Goal: Transaction & Acquisition: Purchase product/service

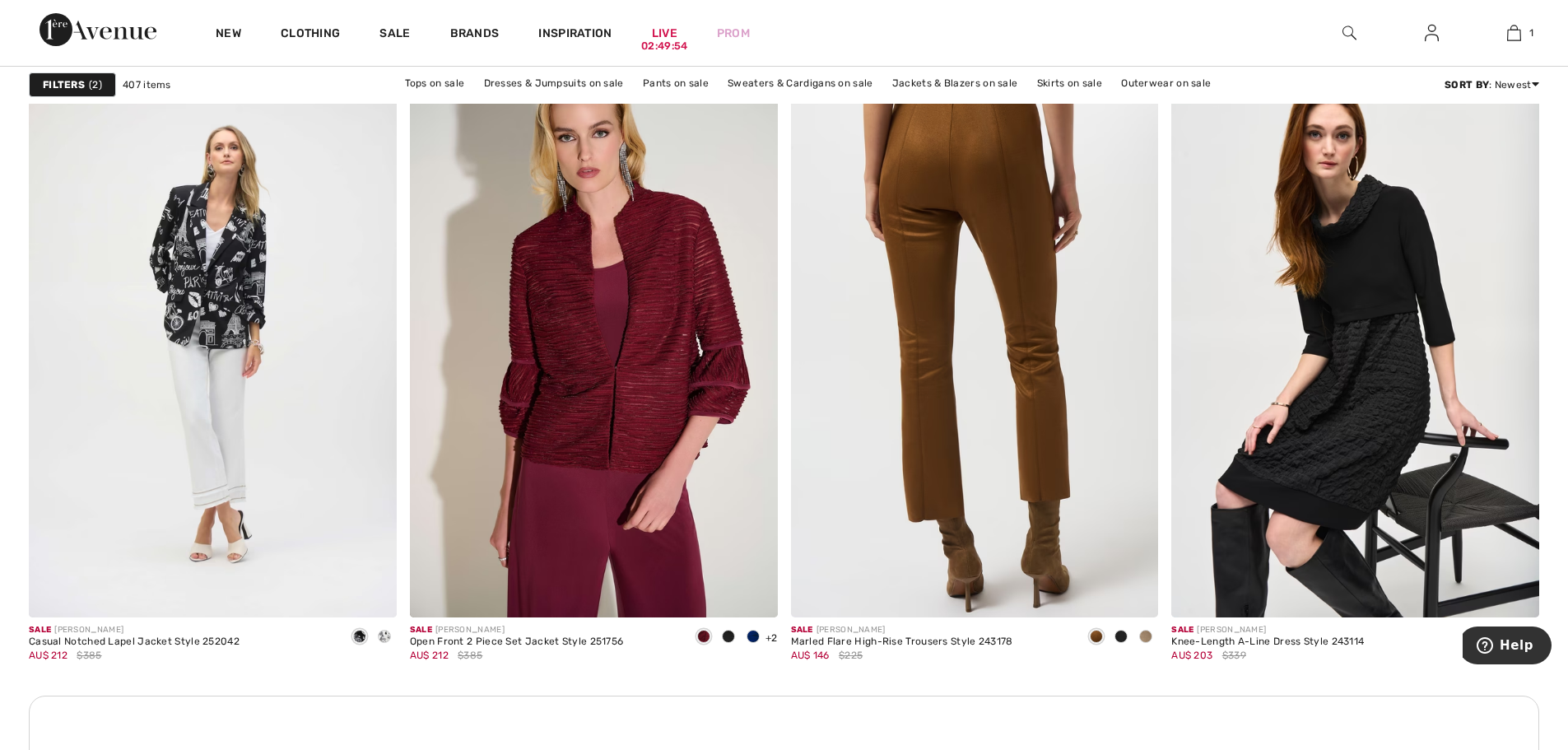
scroll to position [7077, 0]
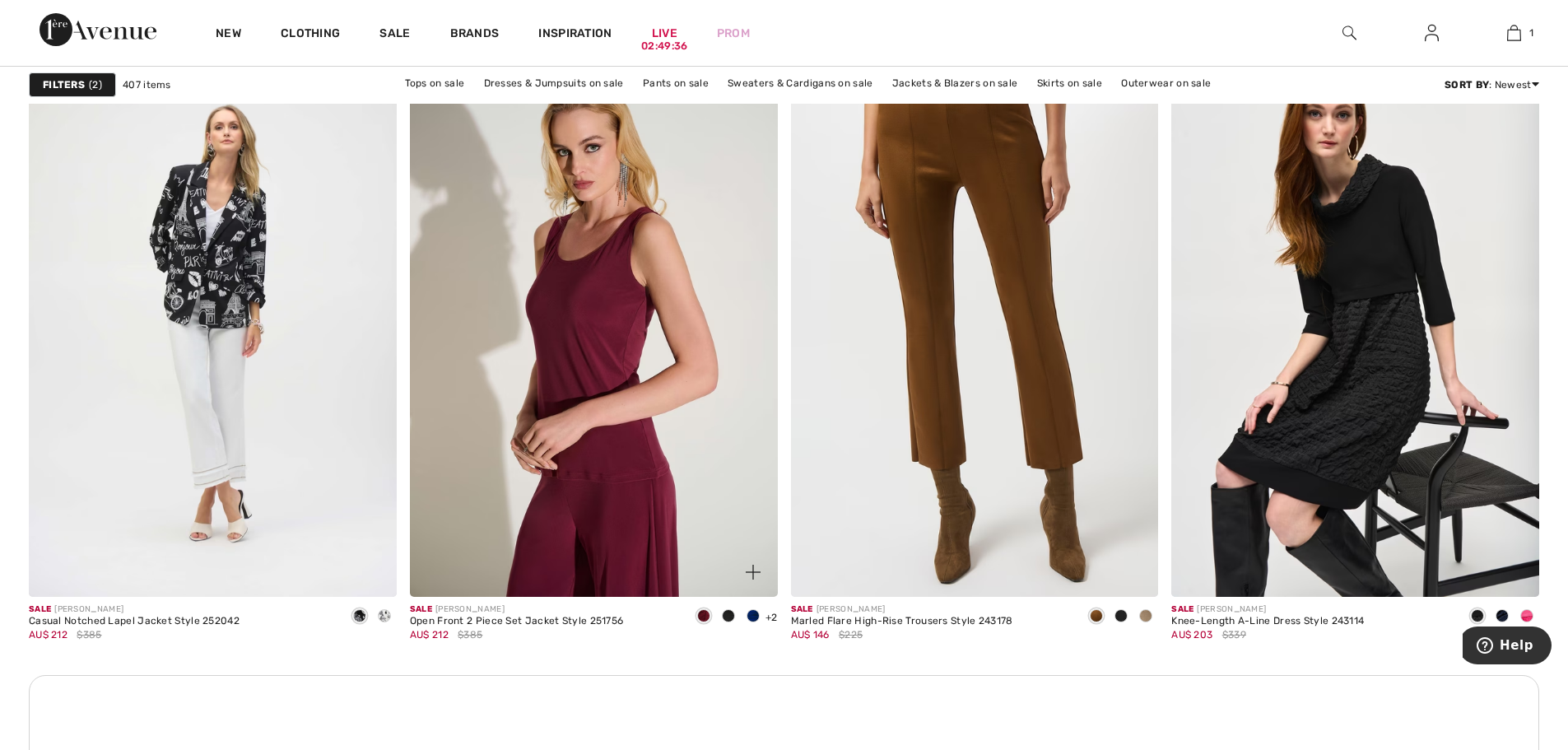
click at [666, 335] on img at bounding box center [594, 321] width 368 height 551
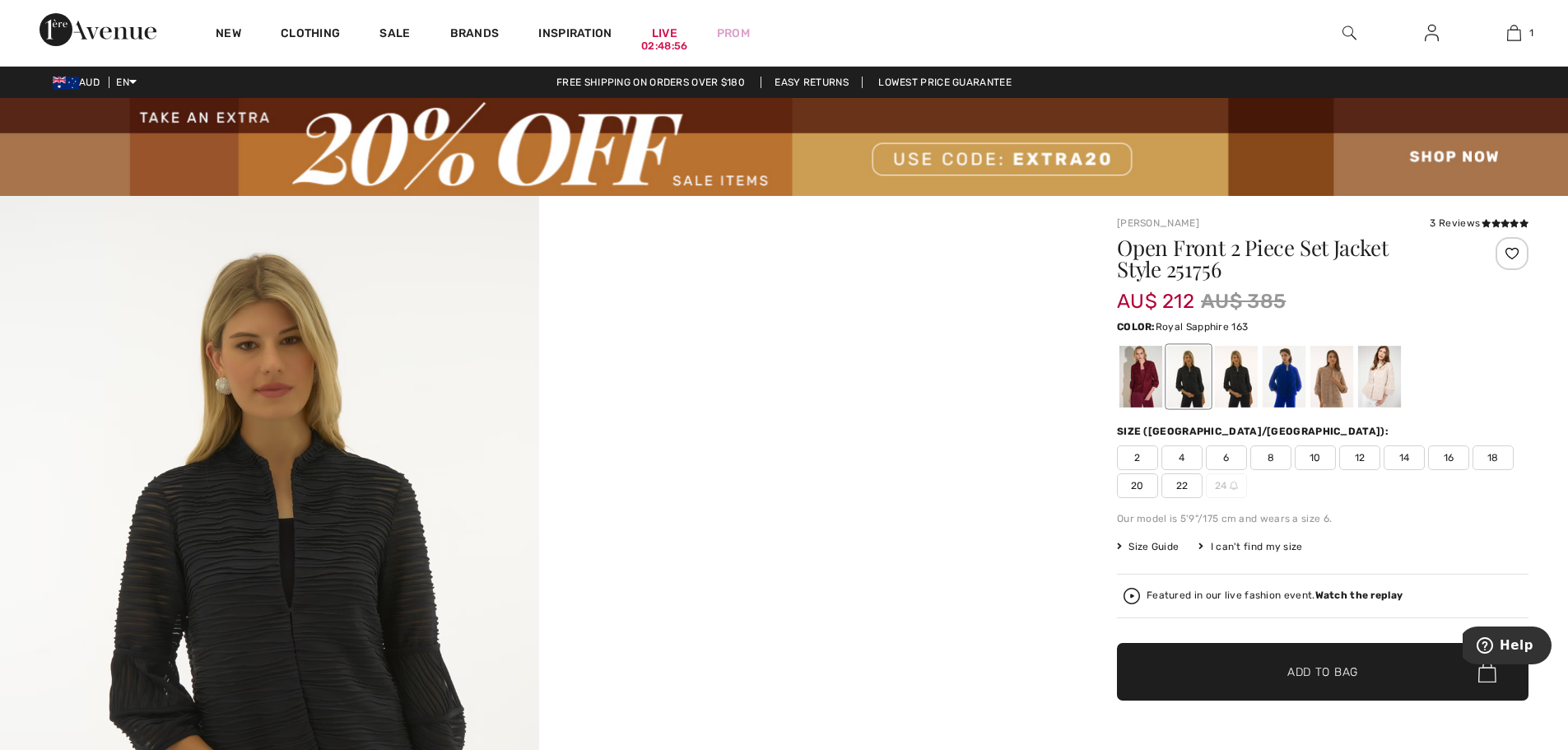
click at [1287, 379] on div at bounding box center [1284, 375] width 43 height 61
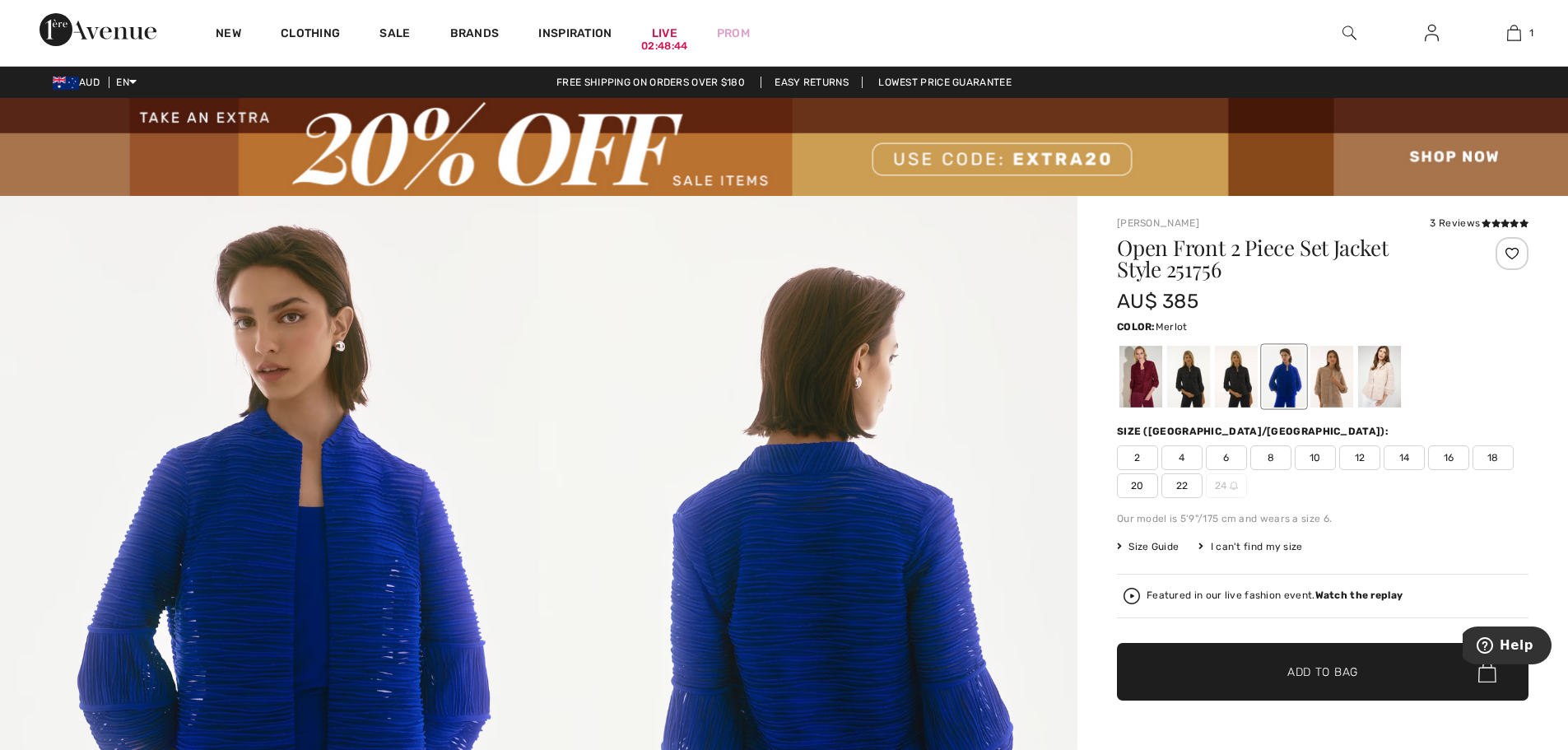
click at [1145, 378] on div at bounding box center [1140, 375] width 43 height 61
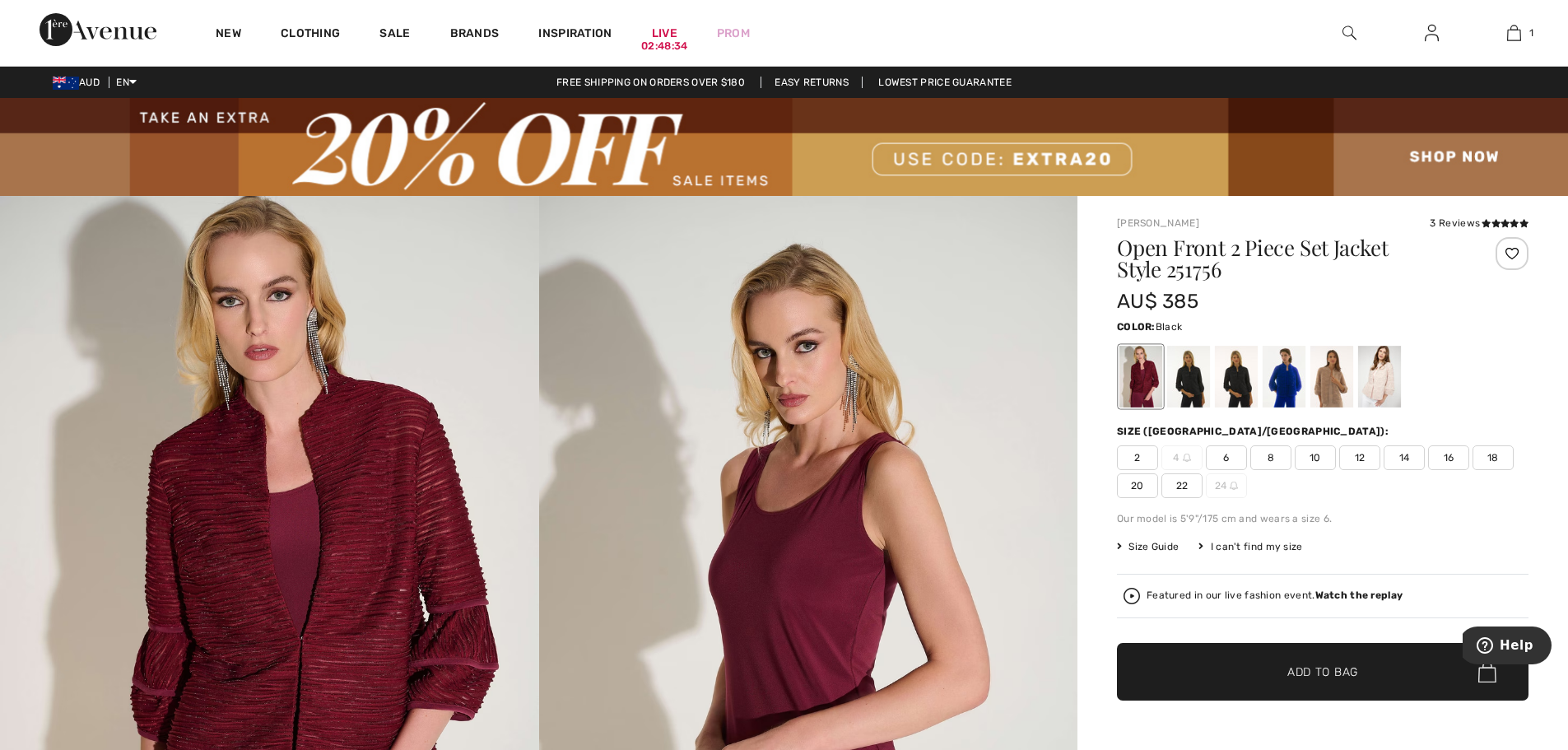
click at [1187, 385] on div at bounding box center [1188, 375] width 43 height 61
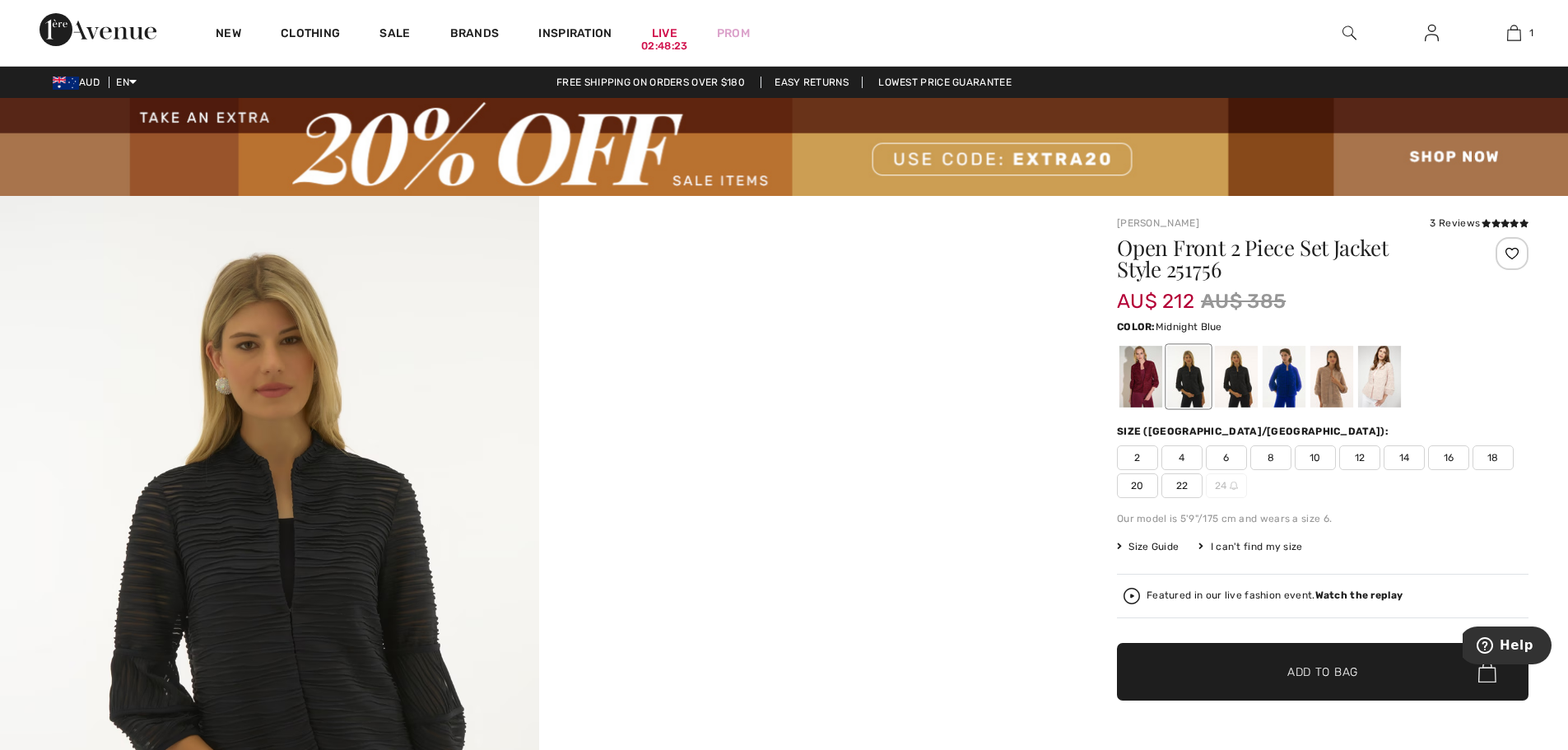
click at [1236, 388] on div at bounding box center [1236, 375] width 43 height 61
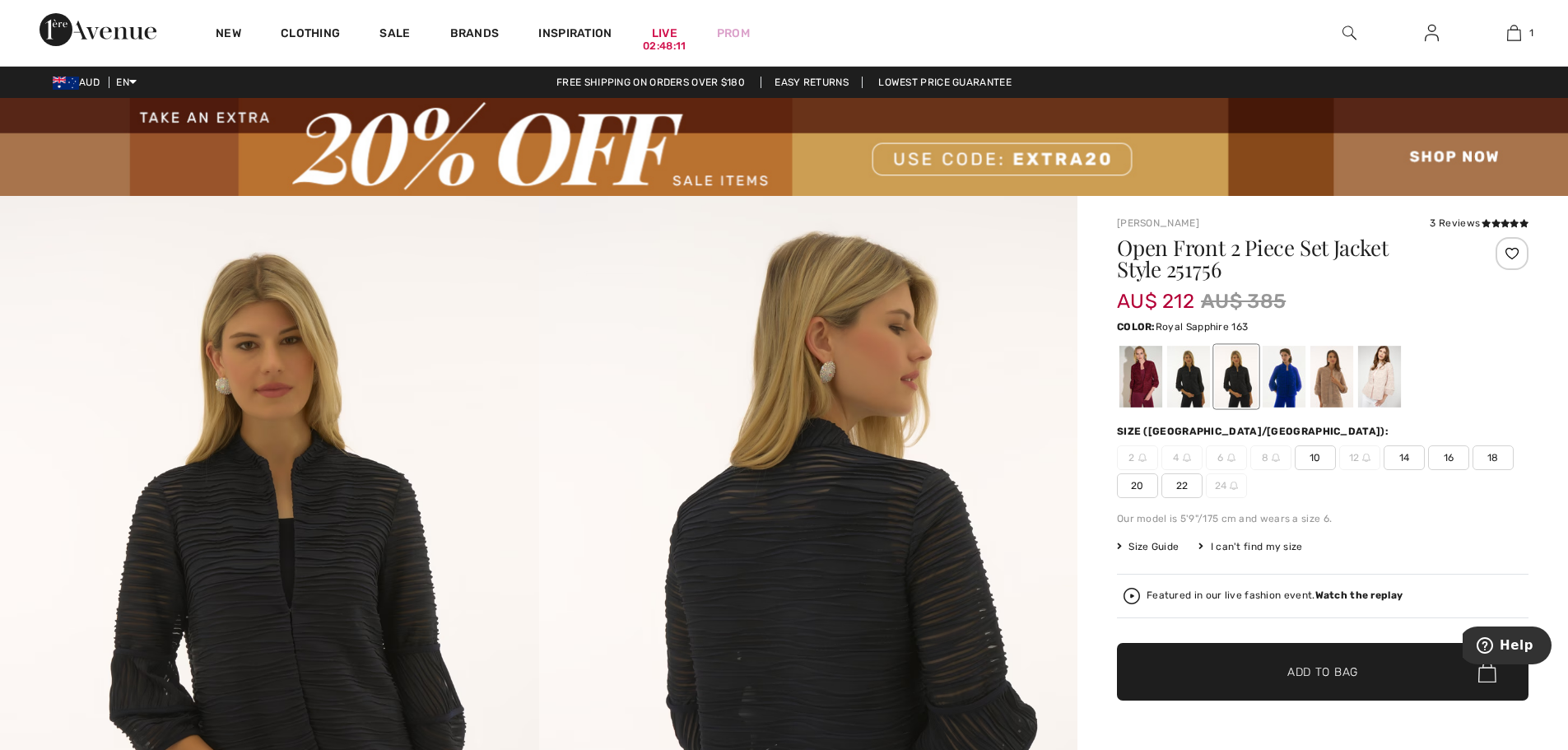
click at [1288, 385] on div at bounding box center [1284, 375] width 43 height 61
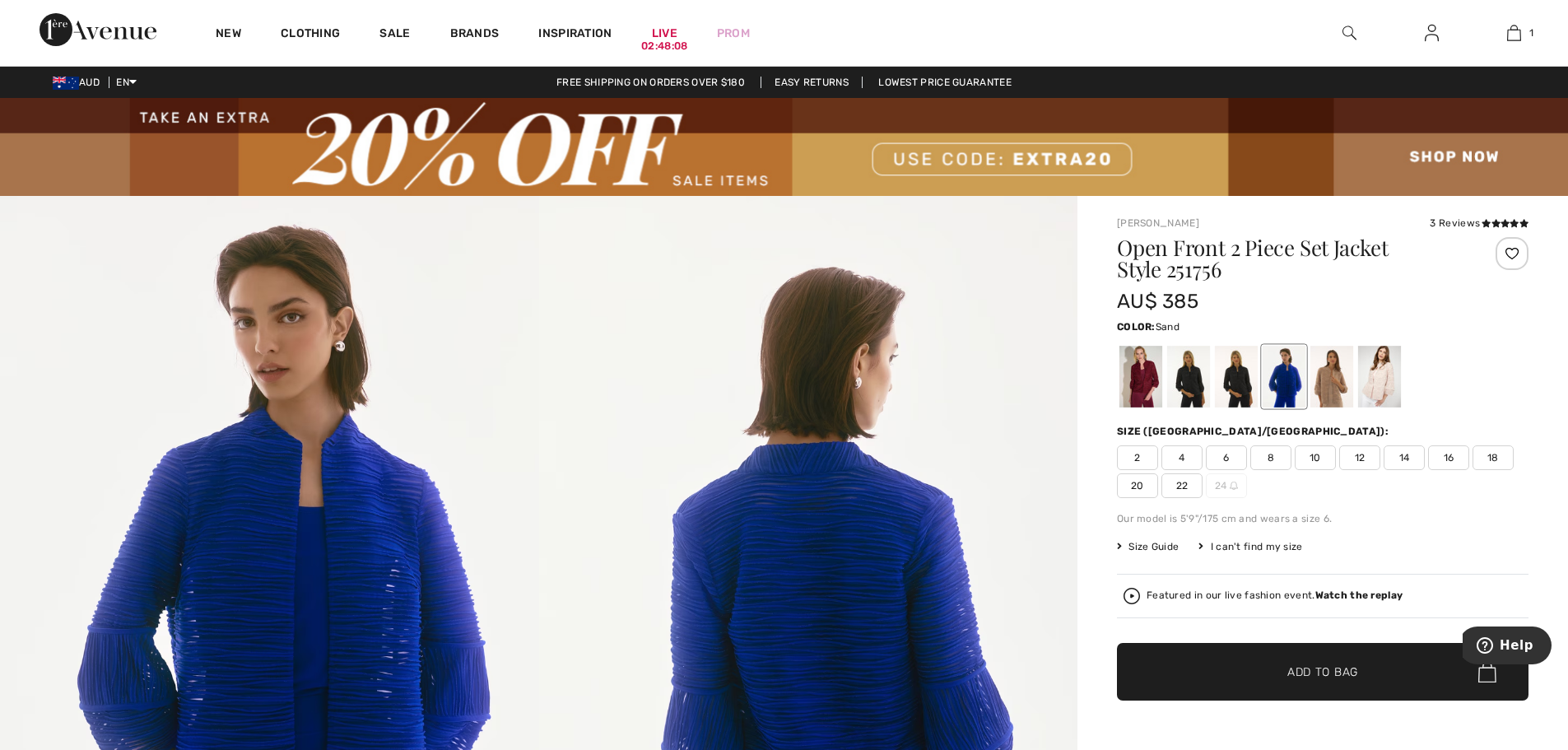
click at [1334, 386] on div at bounding box center [1332, 375] width 43 height 61
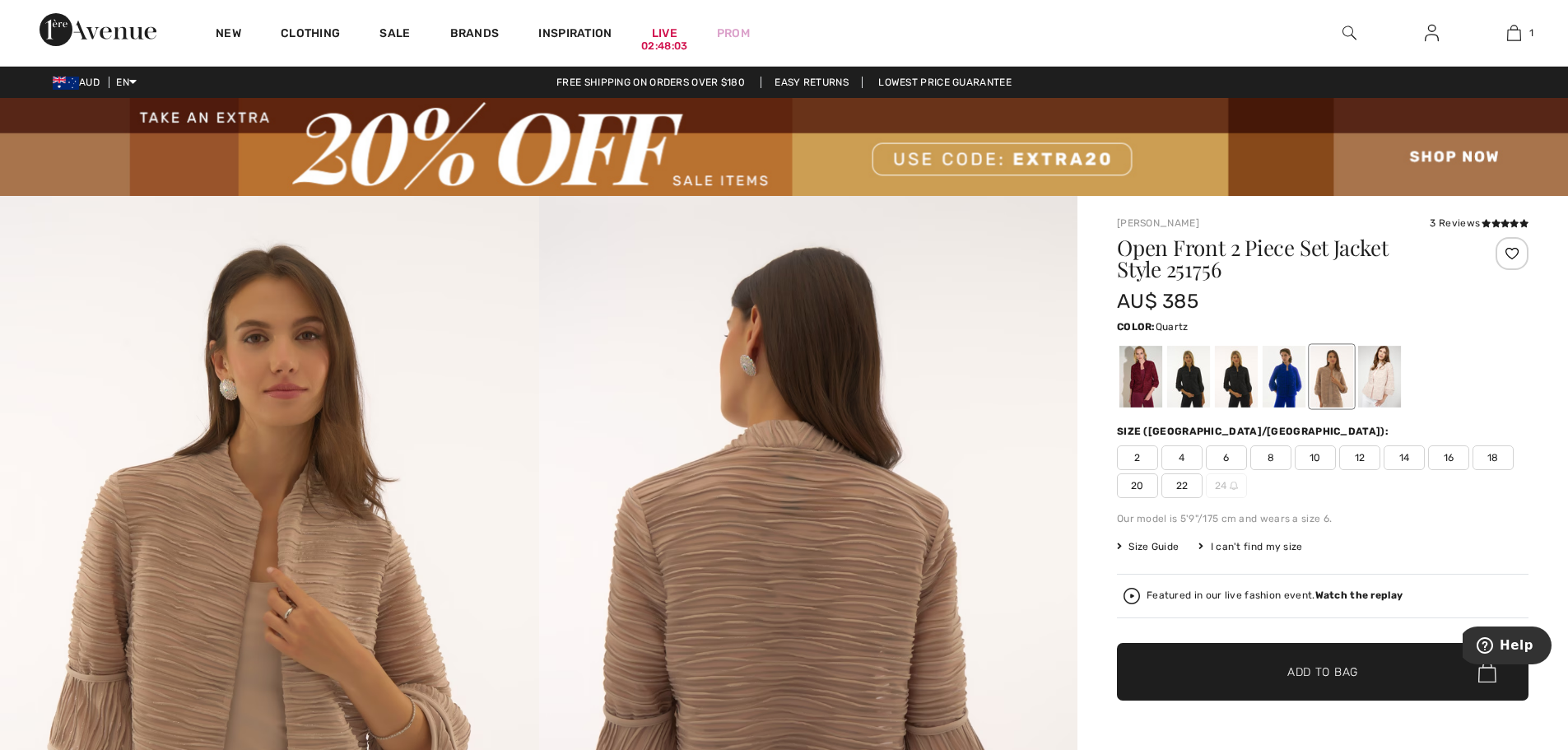
click at [1386, 380] on div at bounding box center [1380, 375] width 43 height 61
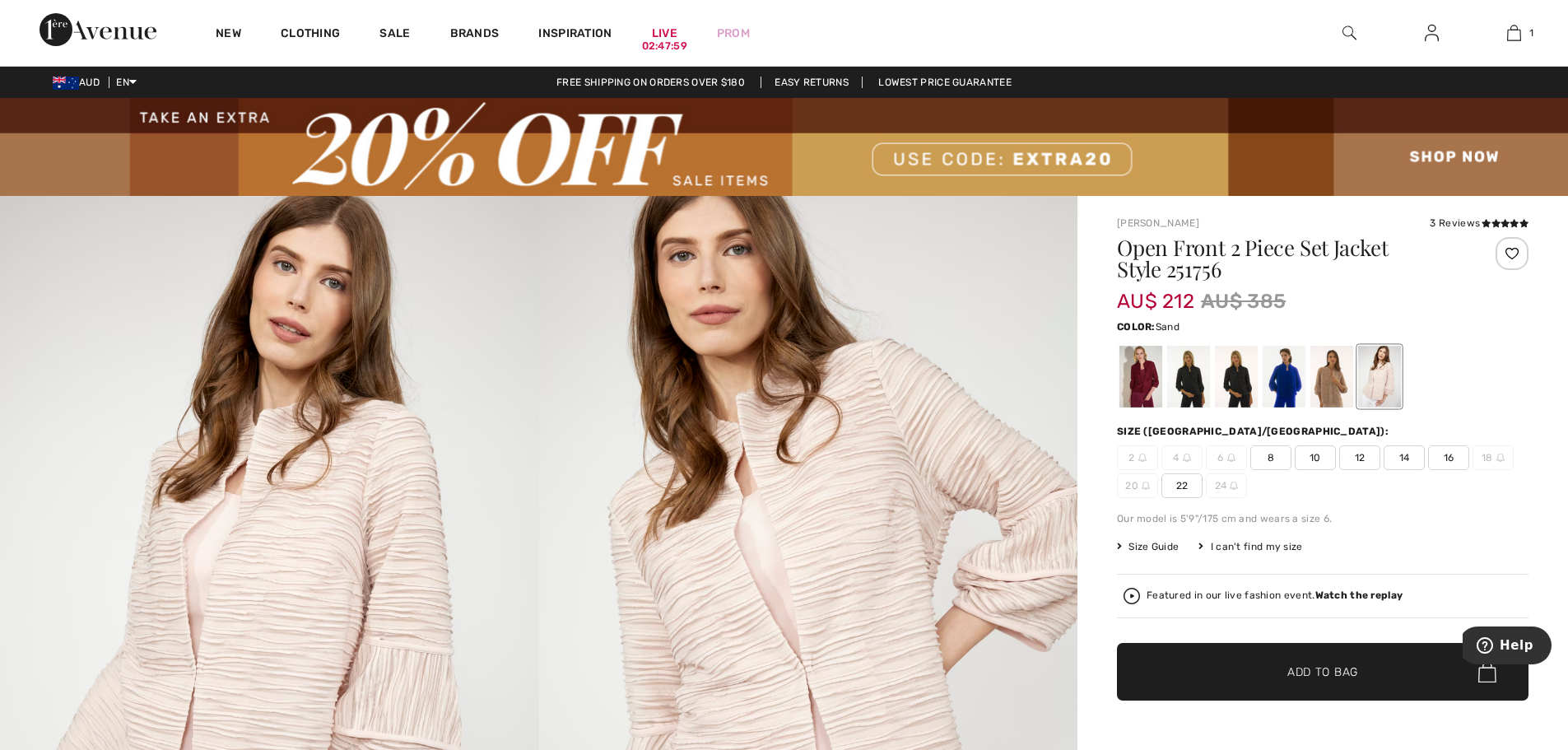
click at [1326, 381] on div at bounding box center [1332, 375] width 43 height 61
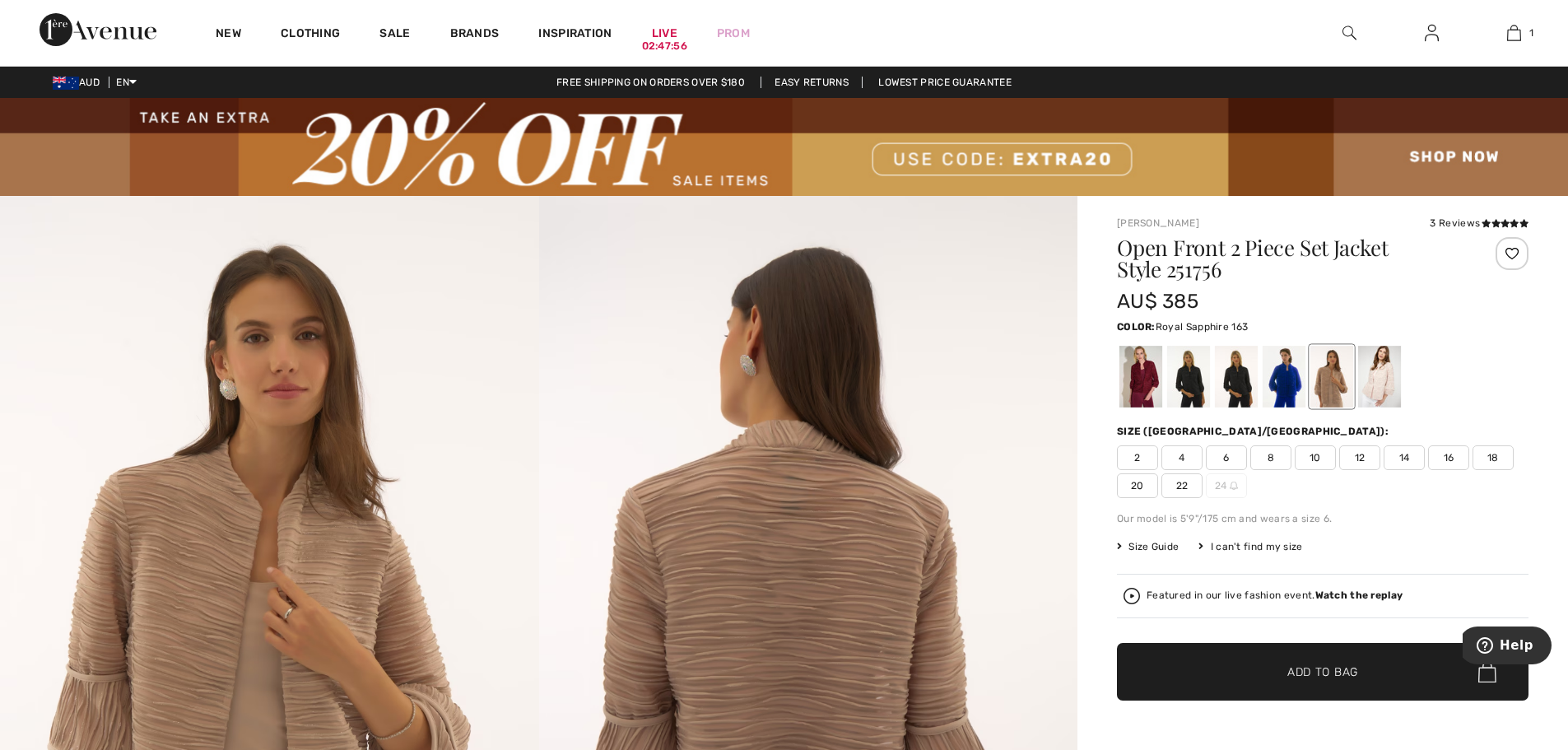
click at [1282, 375] on div at bounding box center [1284, 375] width 43 height 61
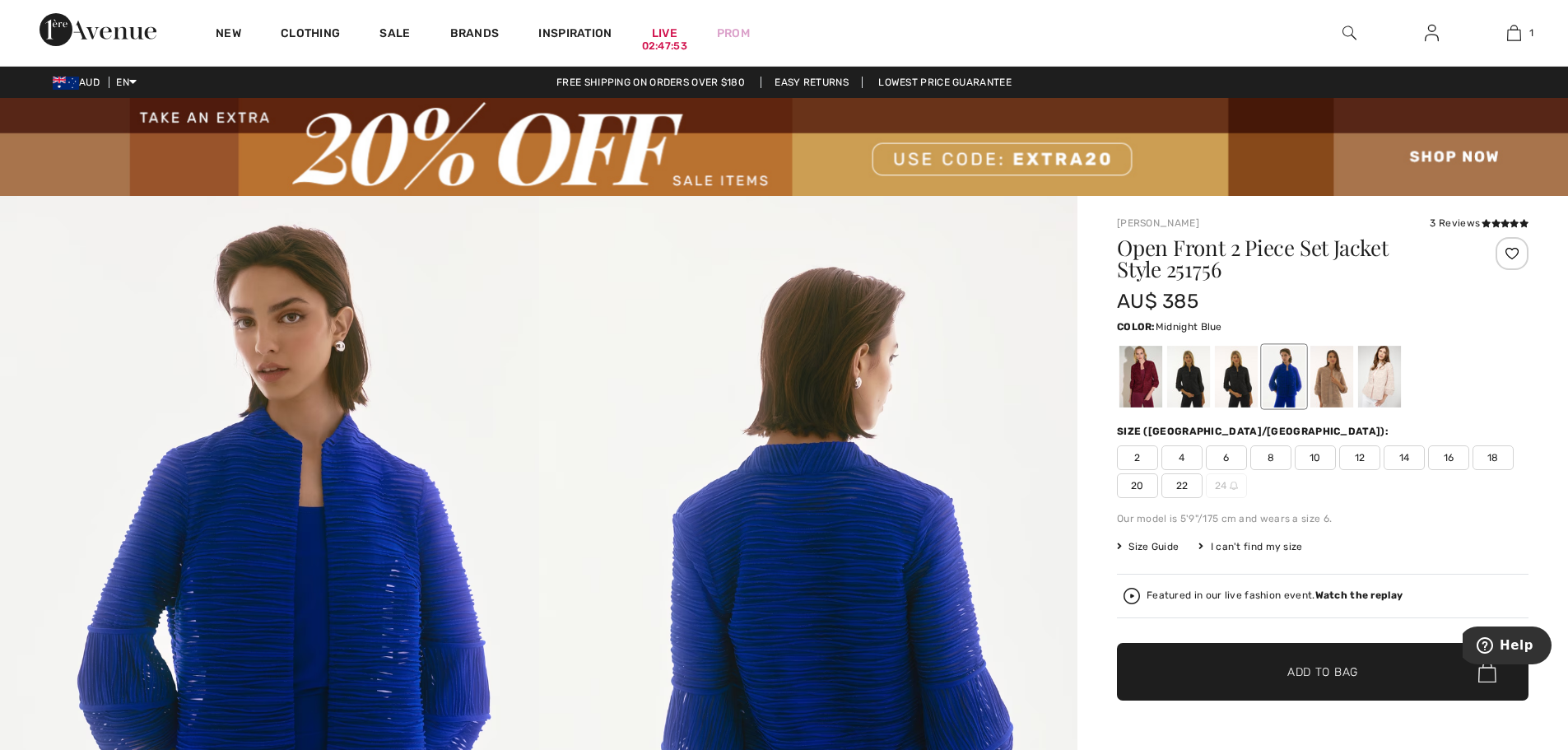
click at [1235, 382] on div at bounding box center [1236, 375] width 43 height 61
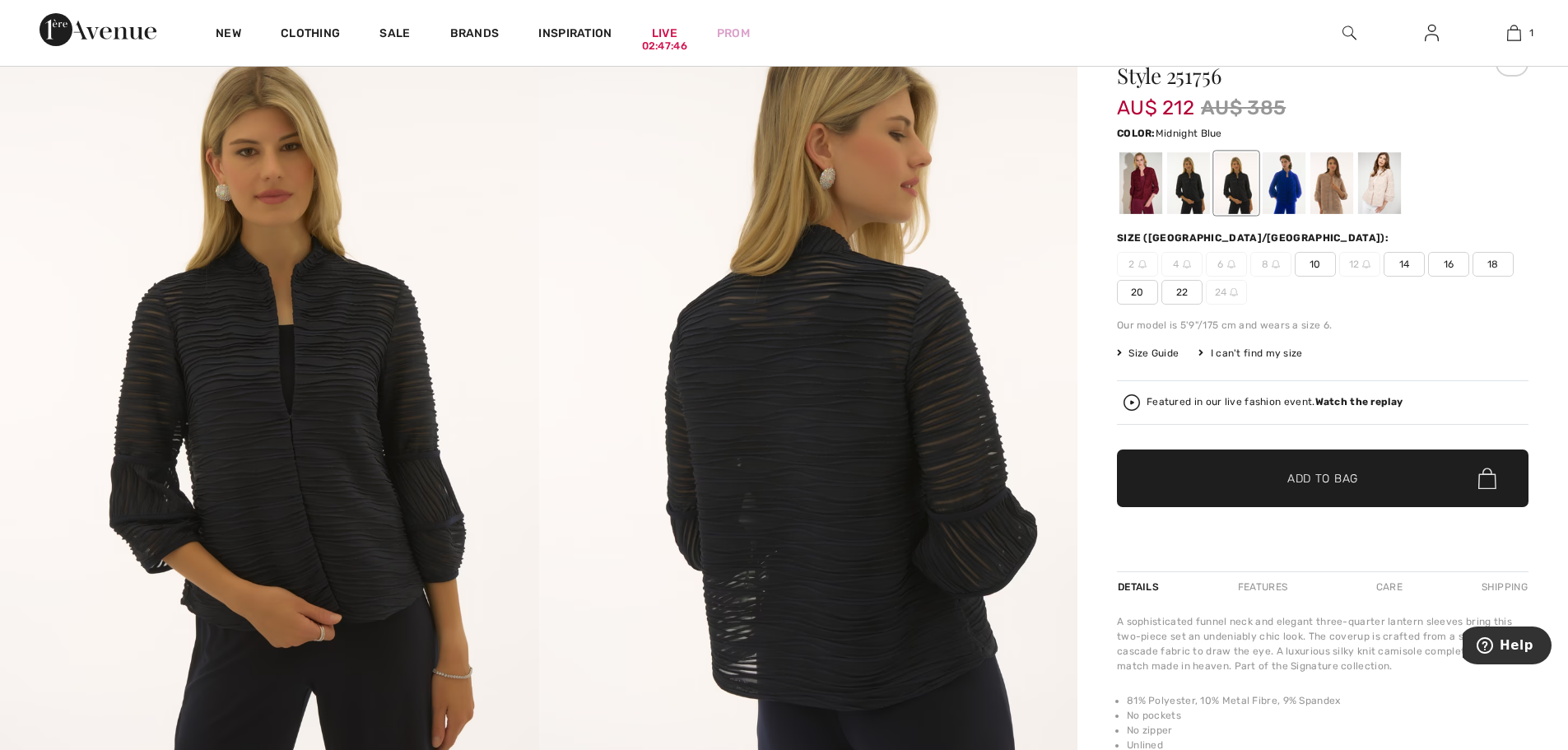
scroll to position [165, 0]
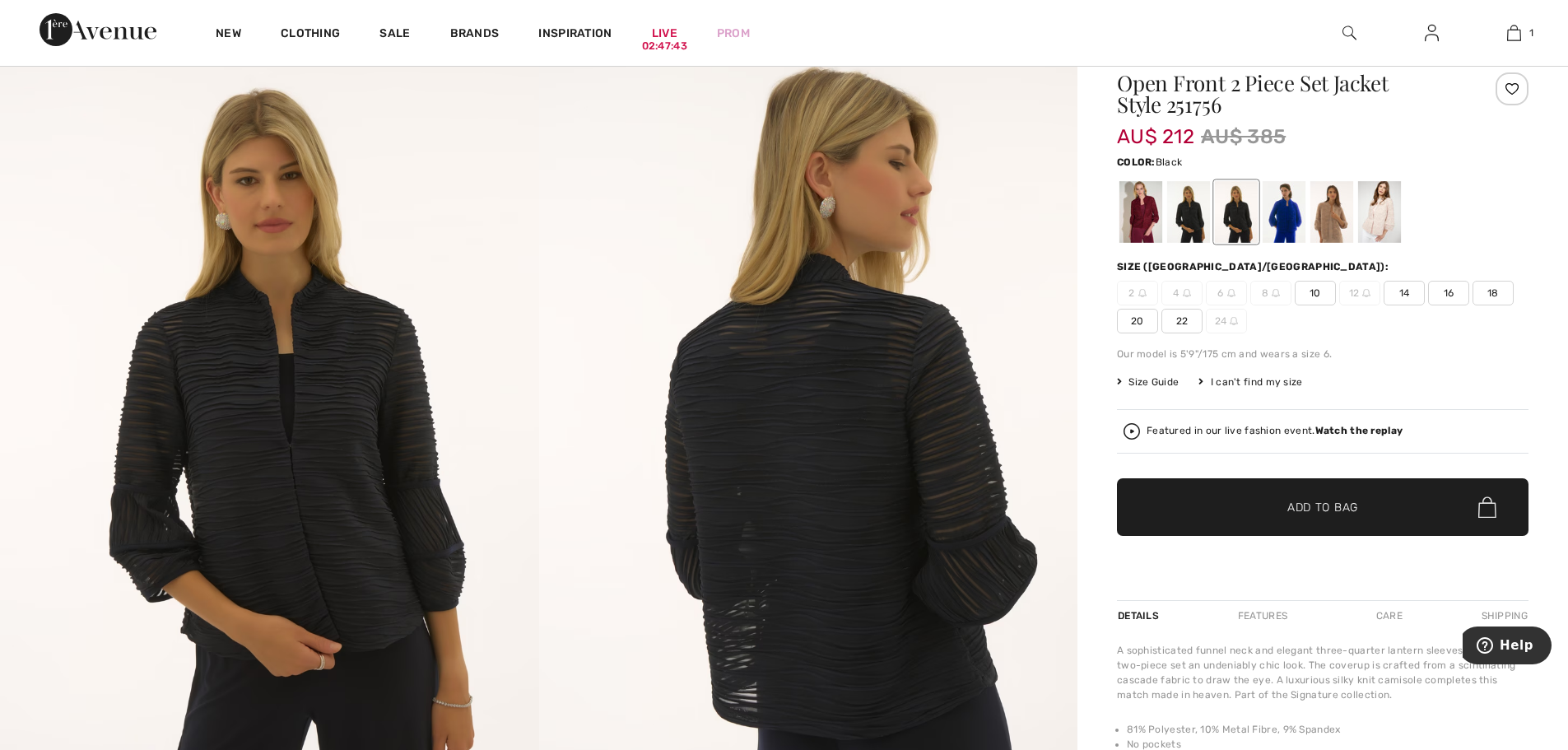
click at [1198, 211] on div at bounding box center [1188, 212] width 43 height 61
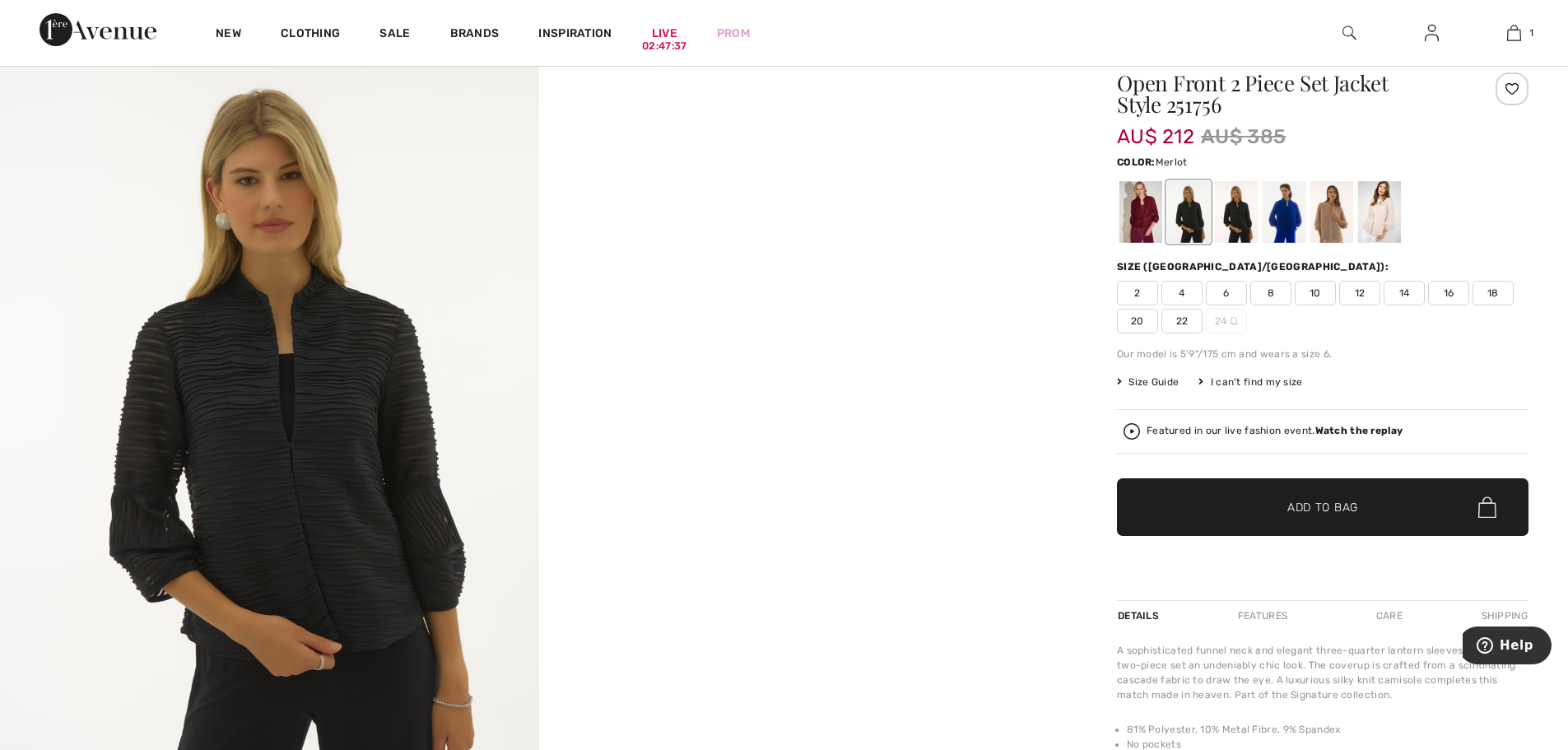
click at [1139, 218] on div at bounding box center [1140, 212] width 43 height 61
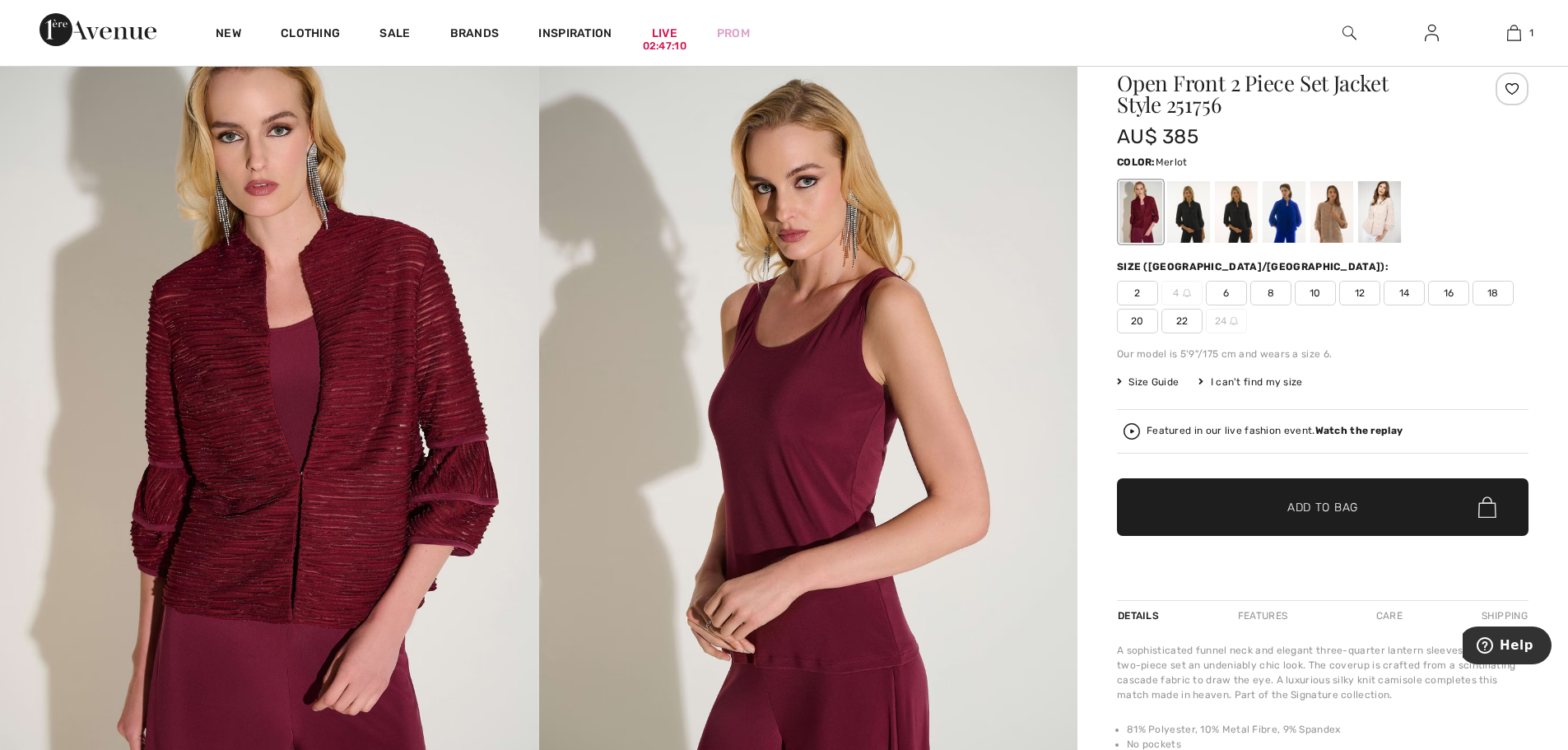
click at [1176, 319] on span "22" at bounding box center [1181, 320] width 41 height 24
click at [1324, 508] on span "Add to Bag" at bounding box center [1323, 507] width 71 height 18
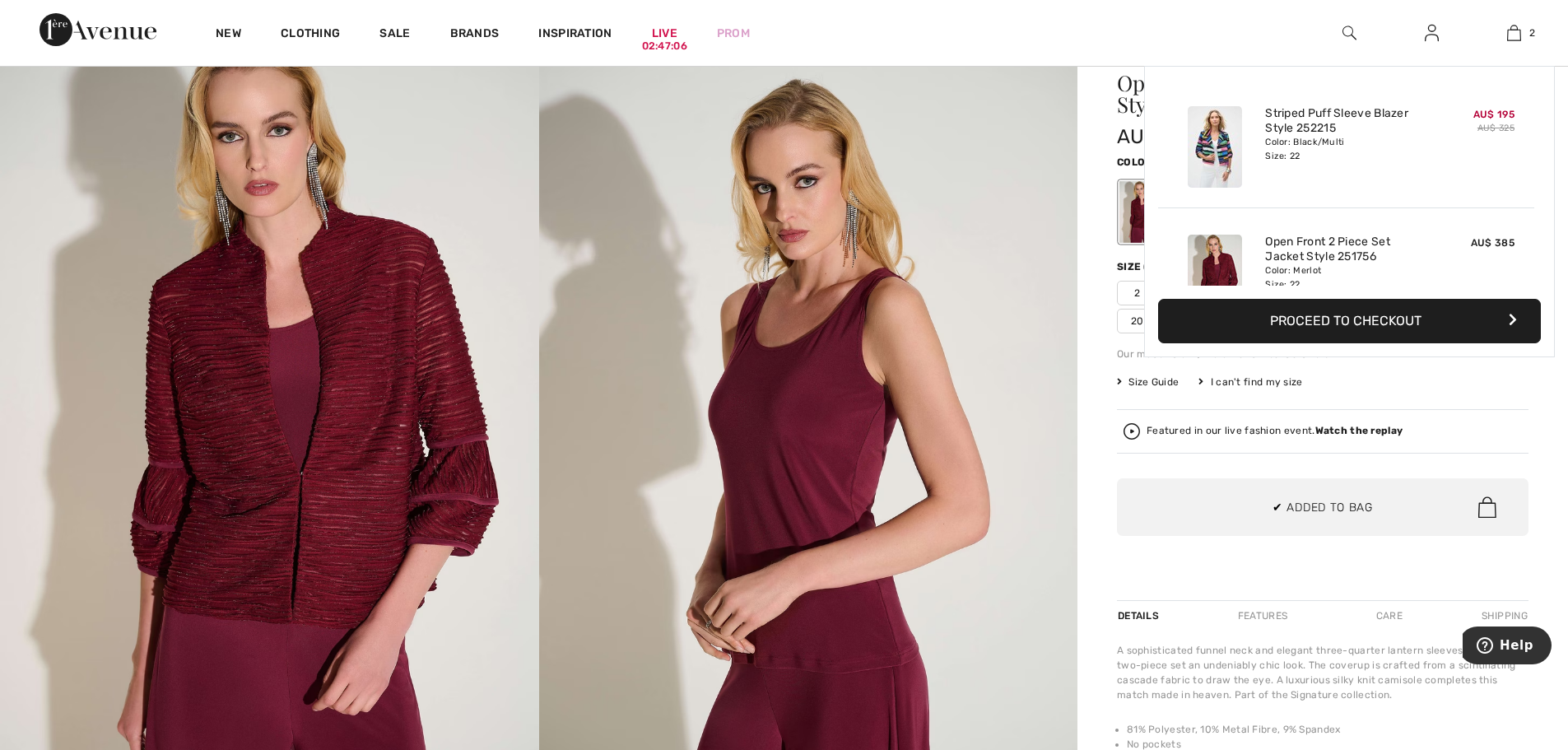
scroll to position [51, 0]
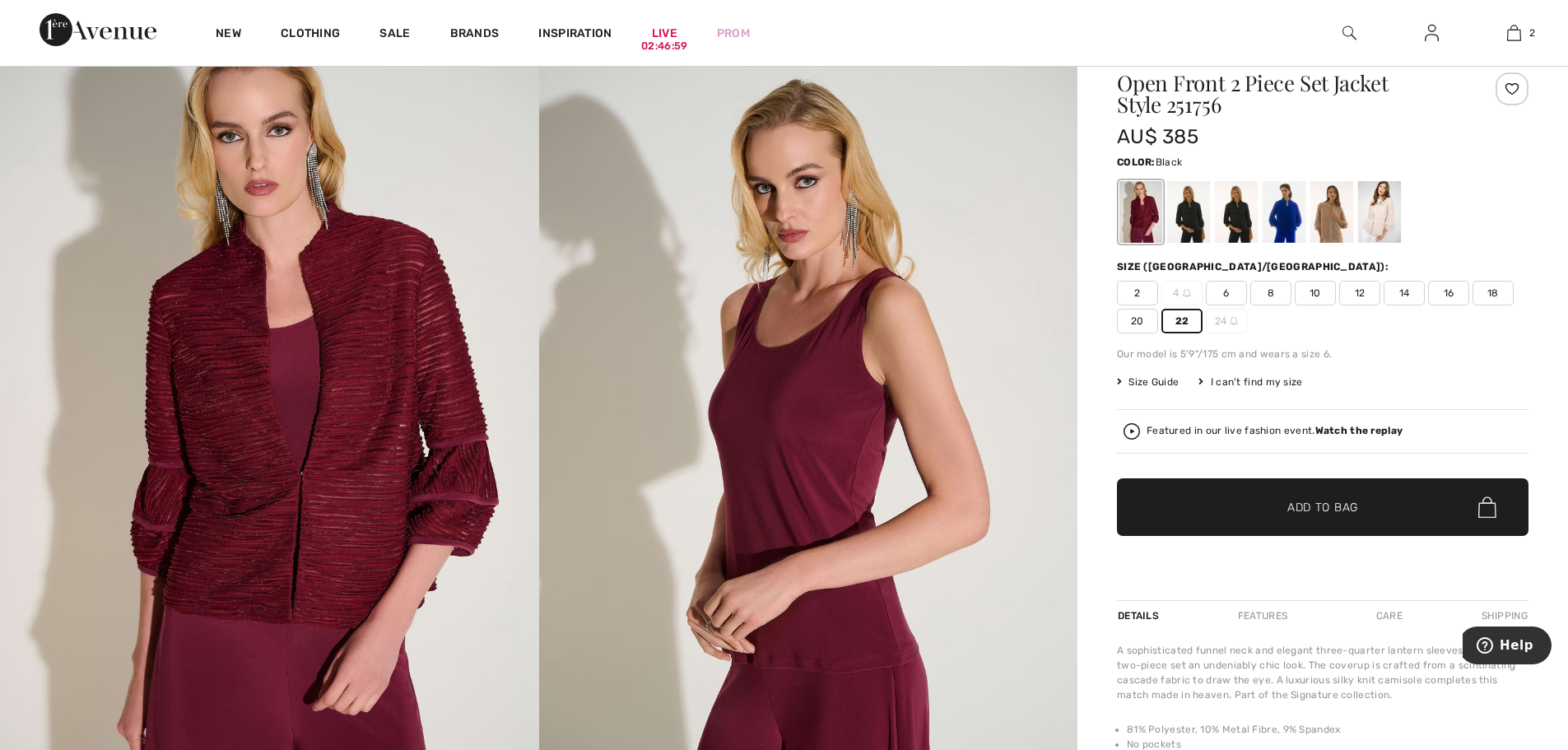
click at [1186, 215] on div at bounding box center [1188, 212] width 43 height 61
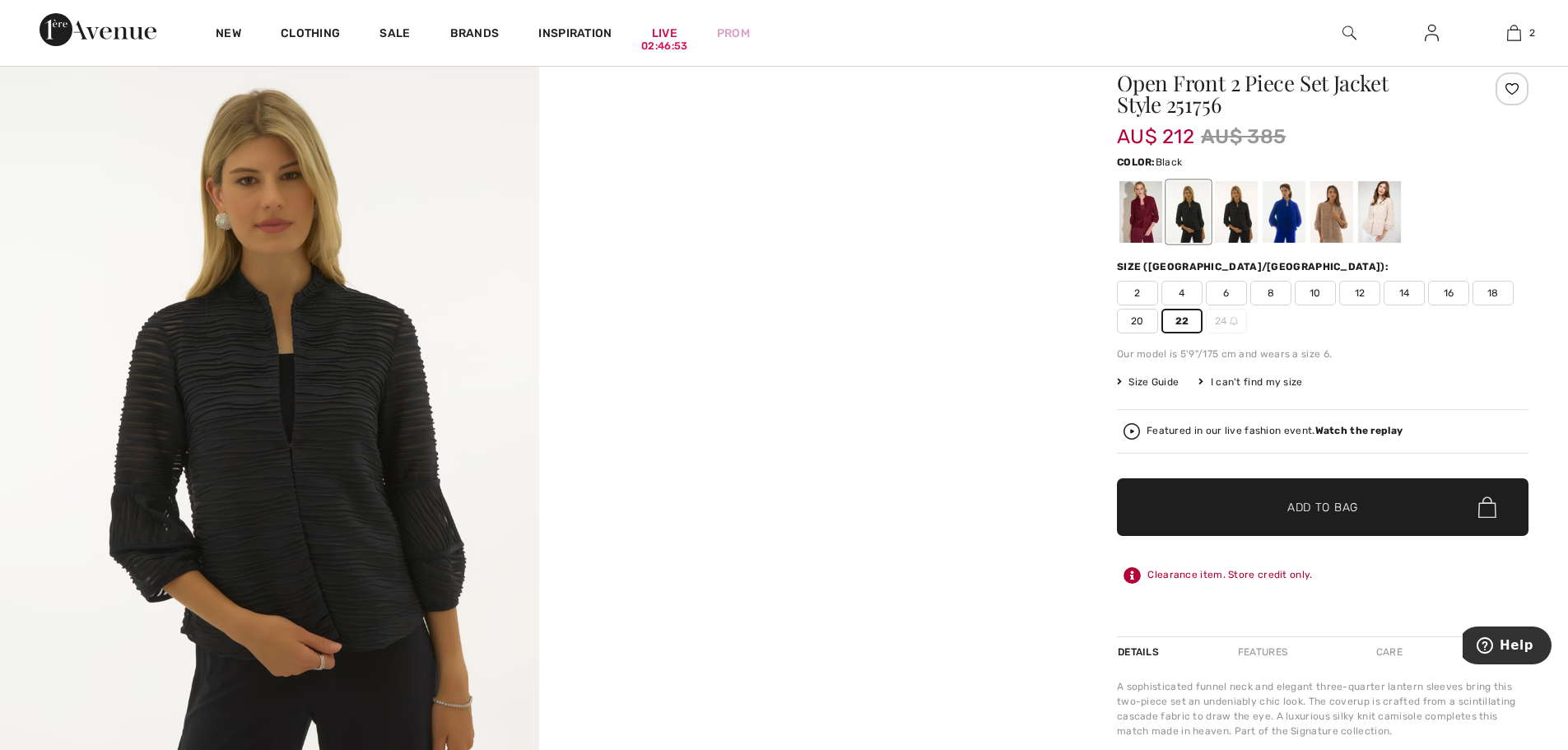
click at [1297, 502] on span "Add to Bag" at bounding box center [1323, 507] width 71 height 18
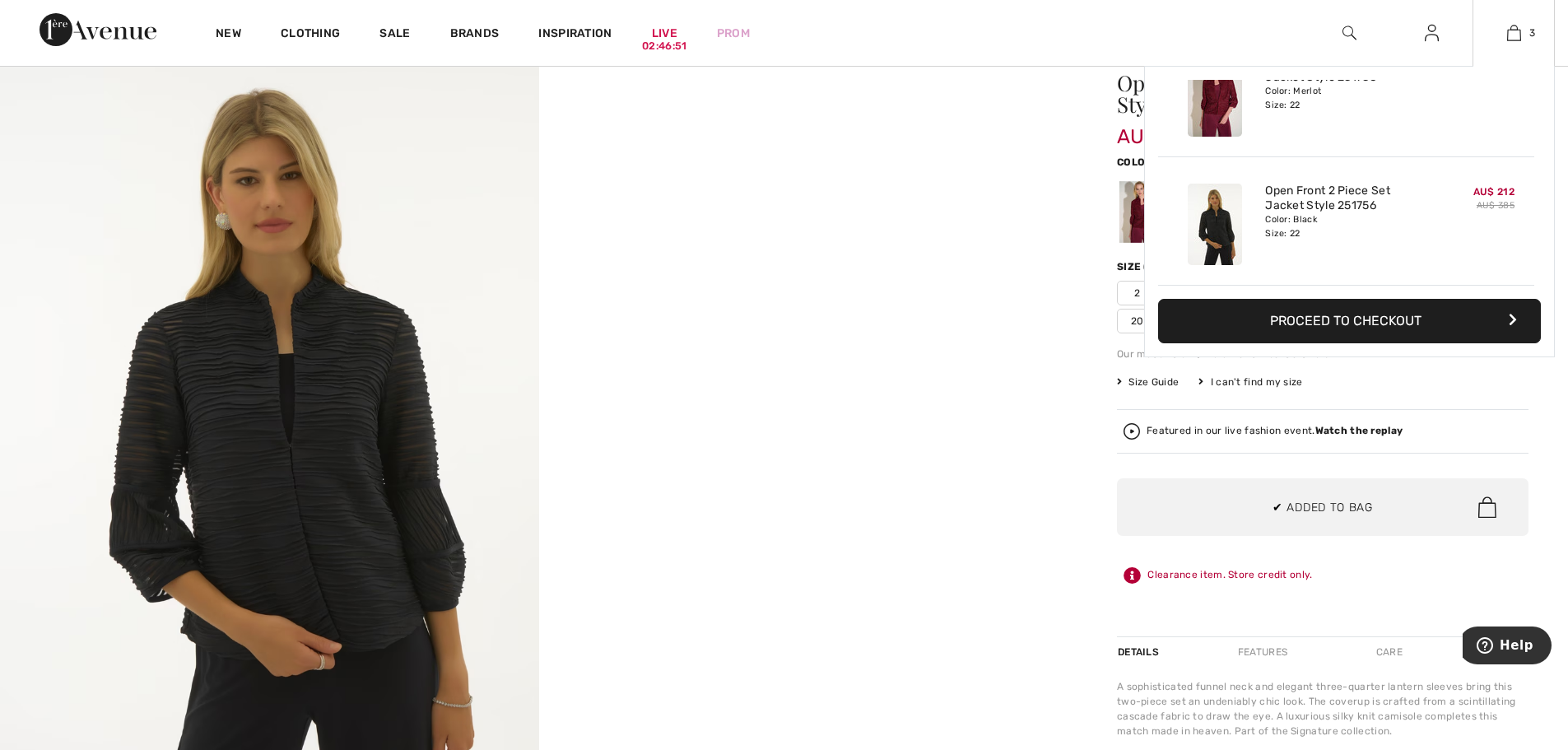
scroll to position [97, 0]
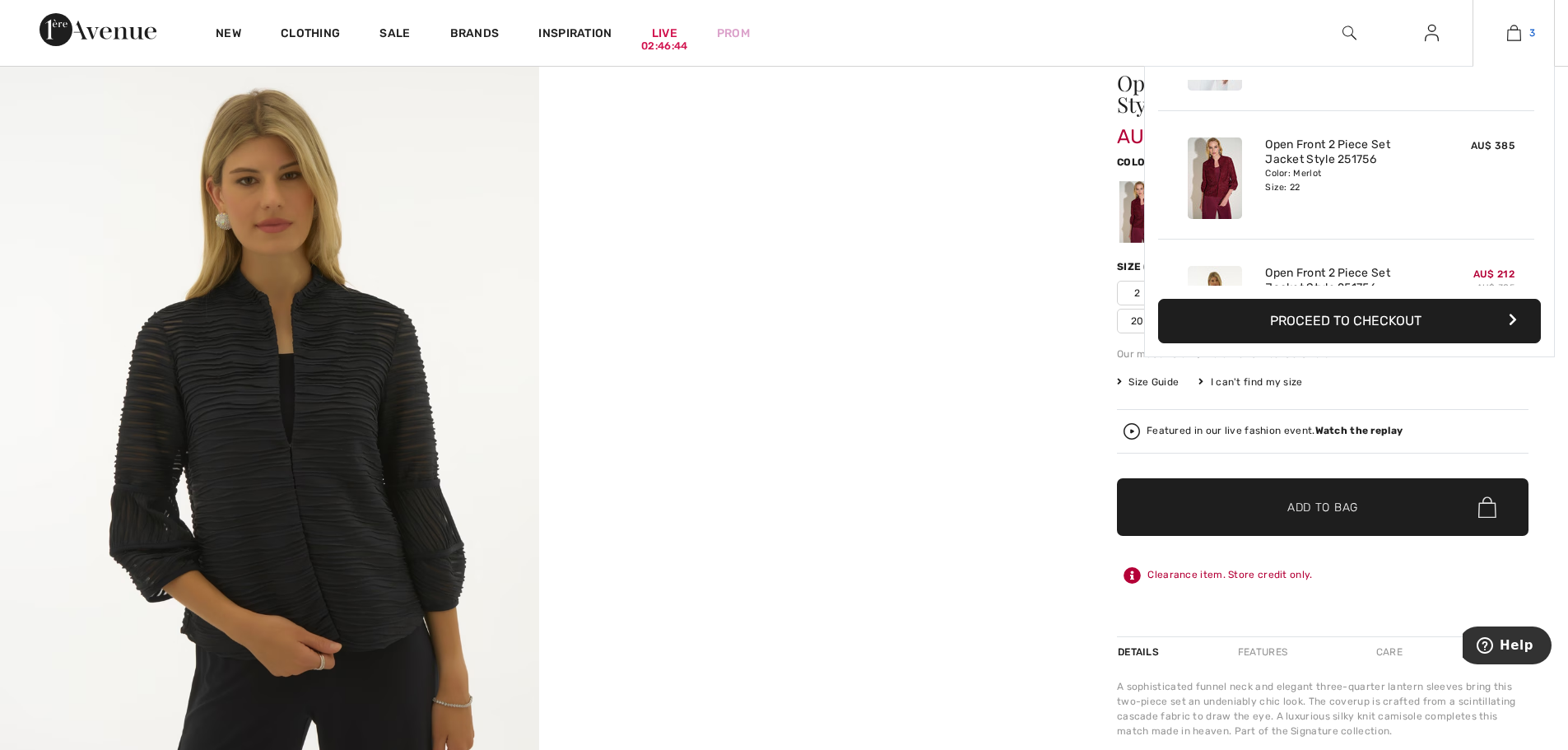
click at [1510, 32] on img at bounding box center [1514, 33] width 14 height 20
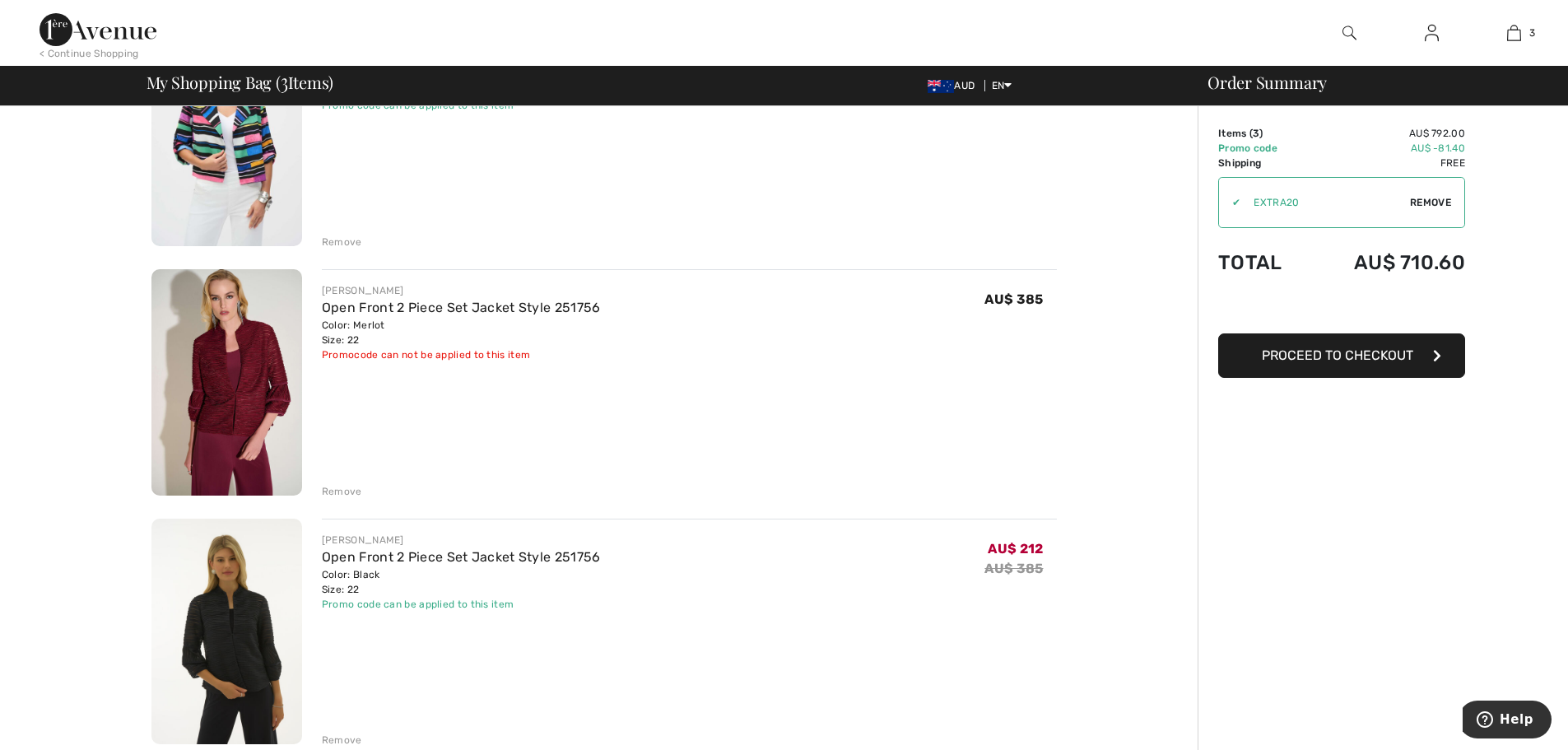
scroll to position [247, 0]
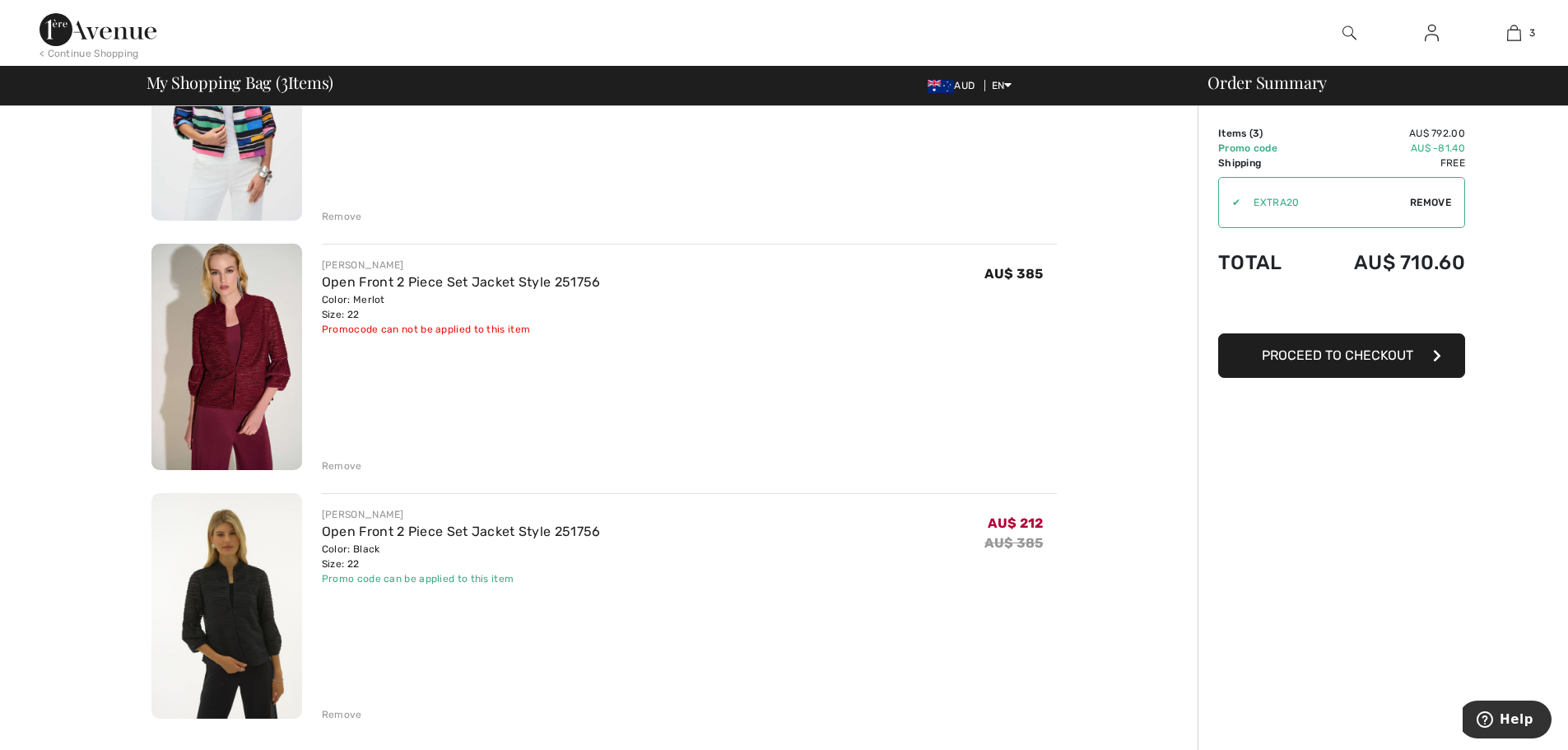
click at [345, 461] on div "Remove" at bounding box center [342, 466] width 40 height 15
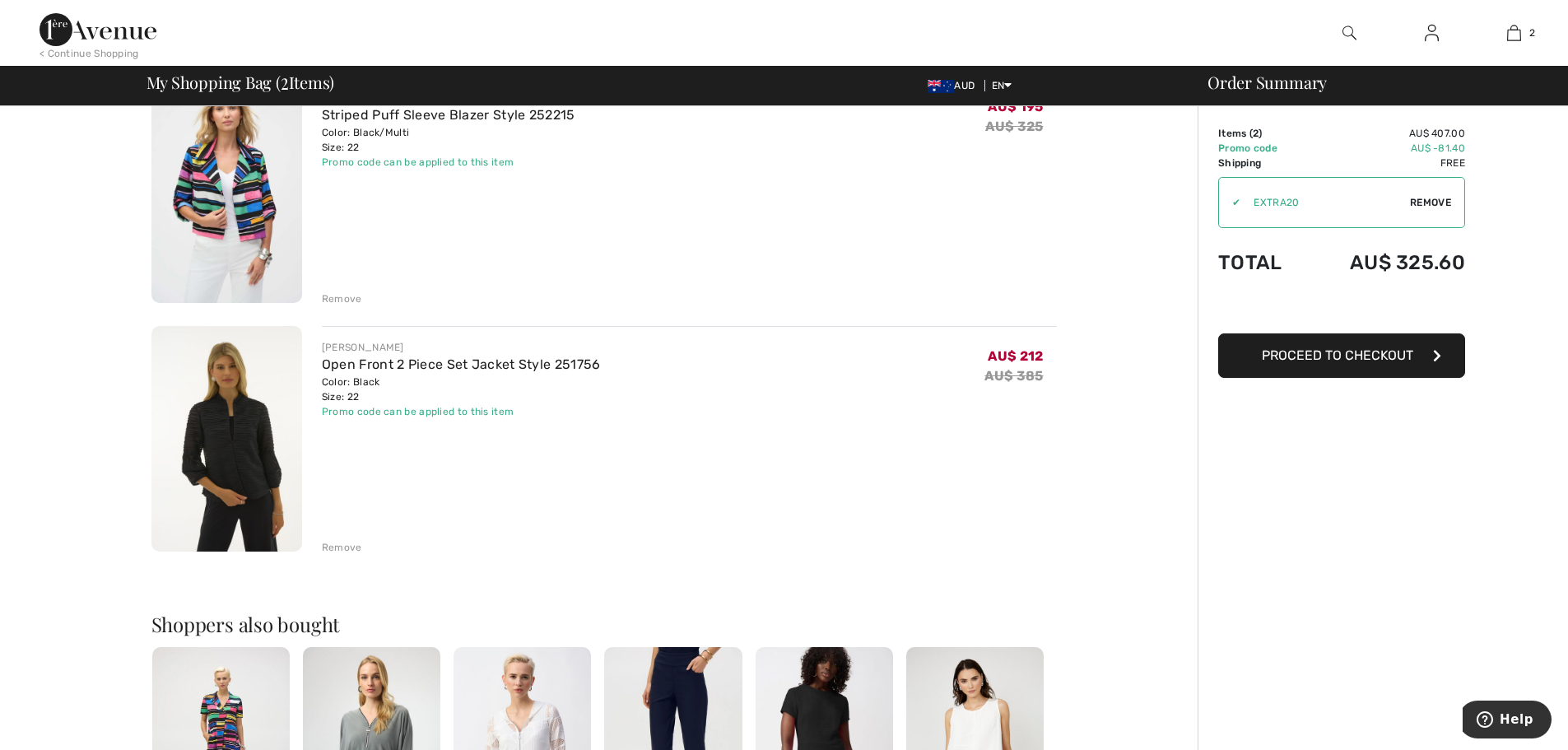
scroll to position [82, 0]
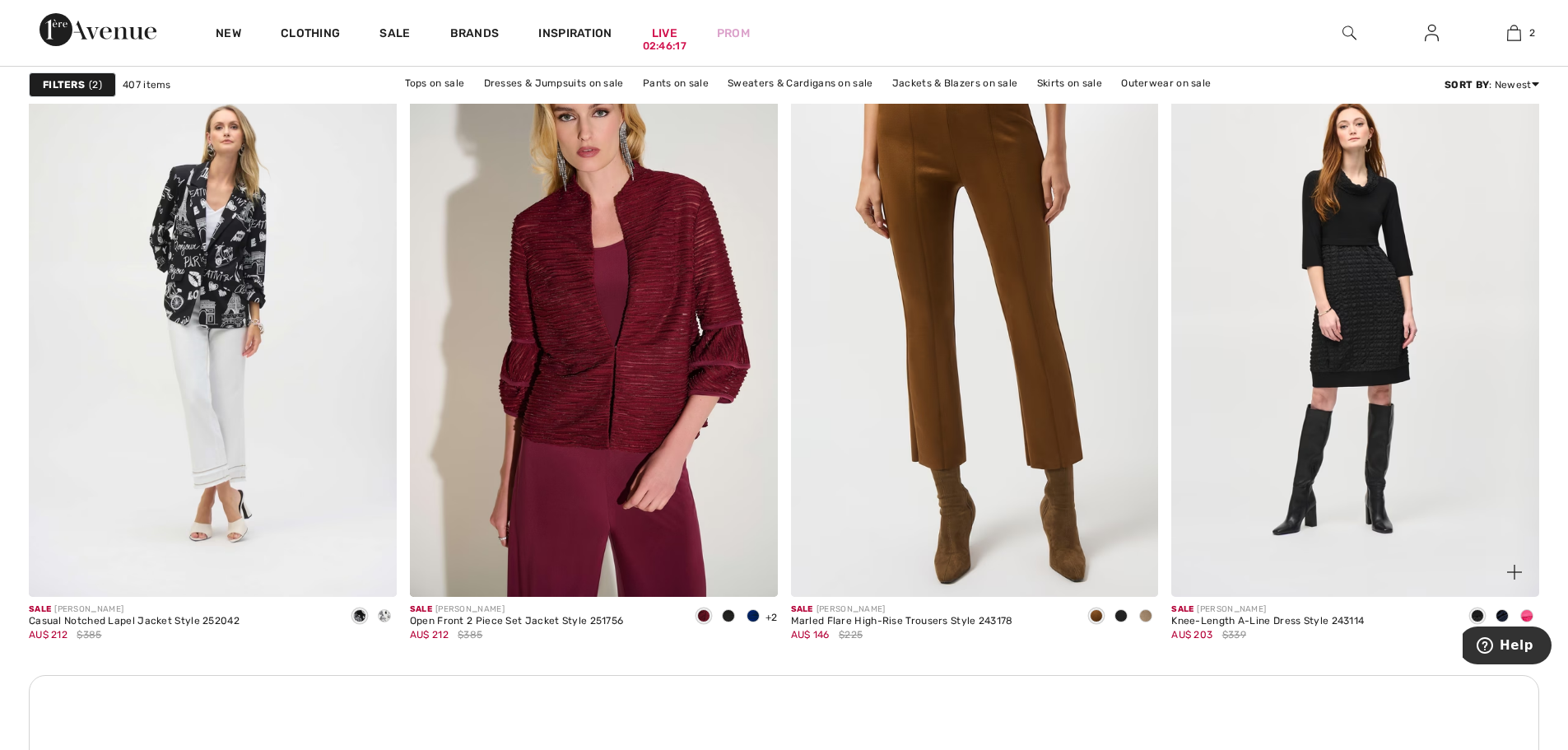
click at [1341, 320] on img at bounding box center [1355, 321] width 368 height 551
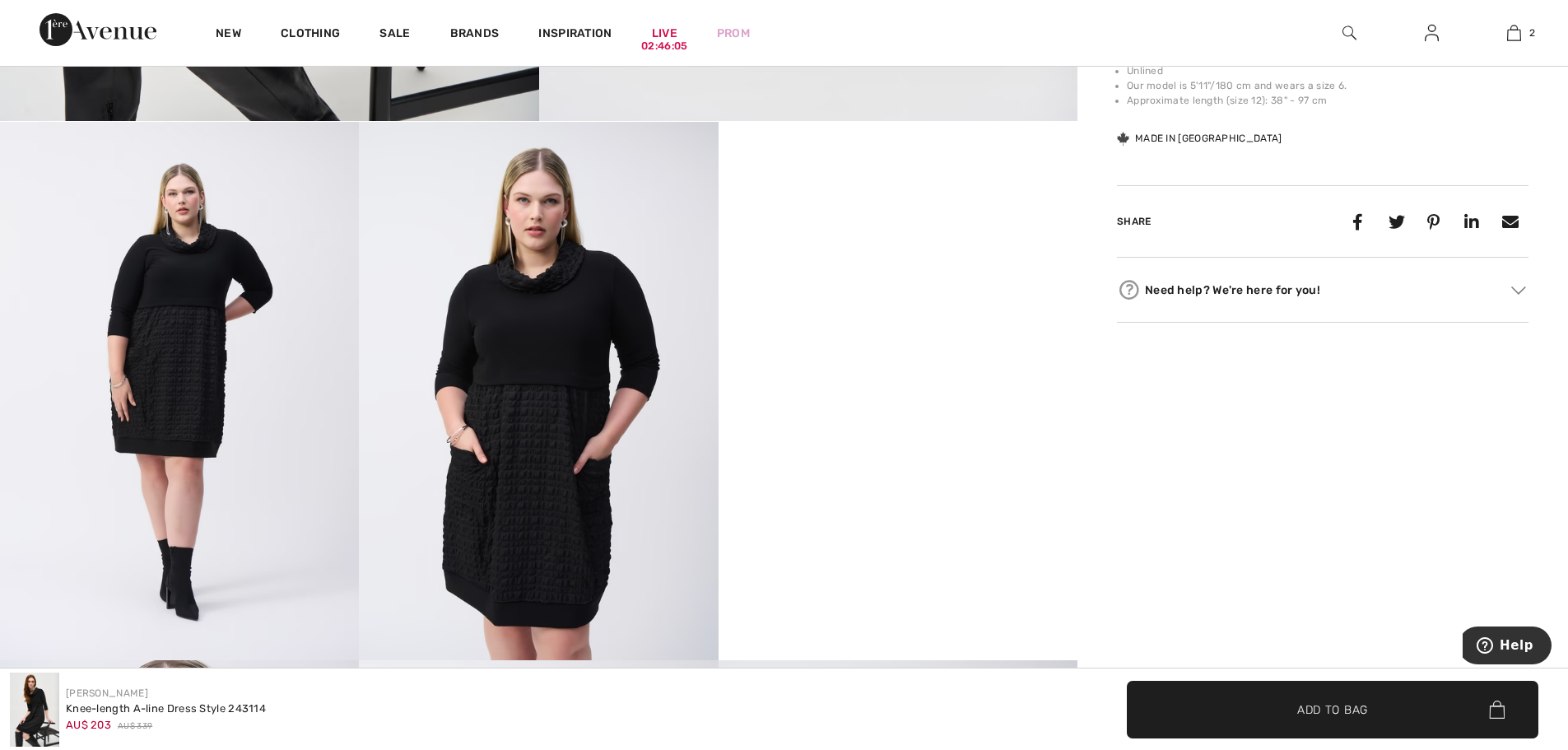
scroll to position [905, 0]
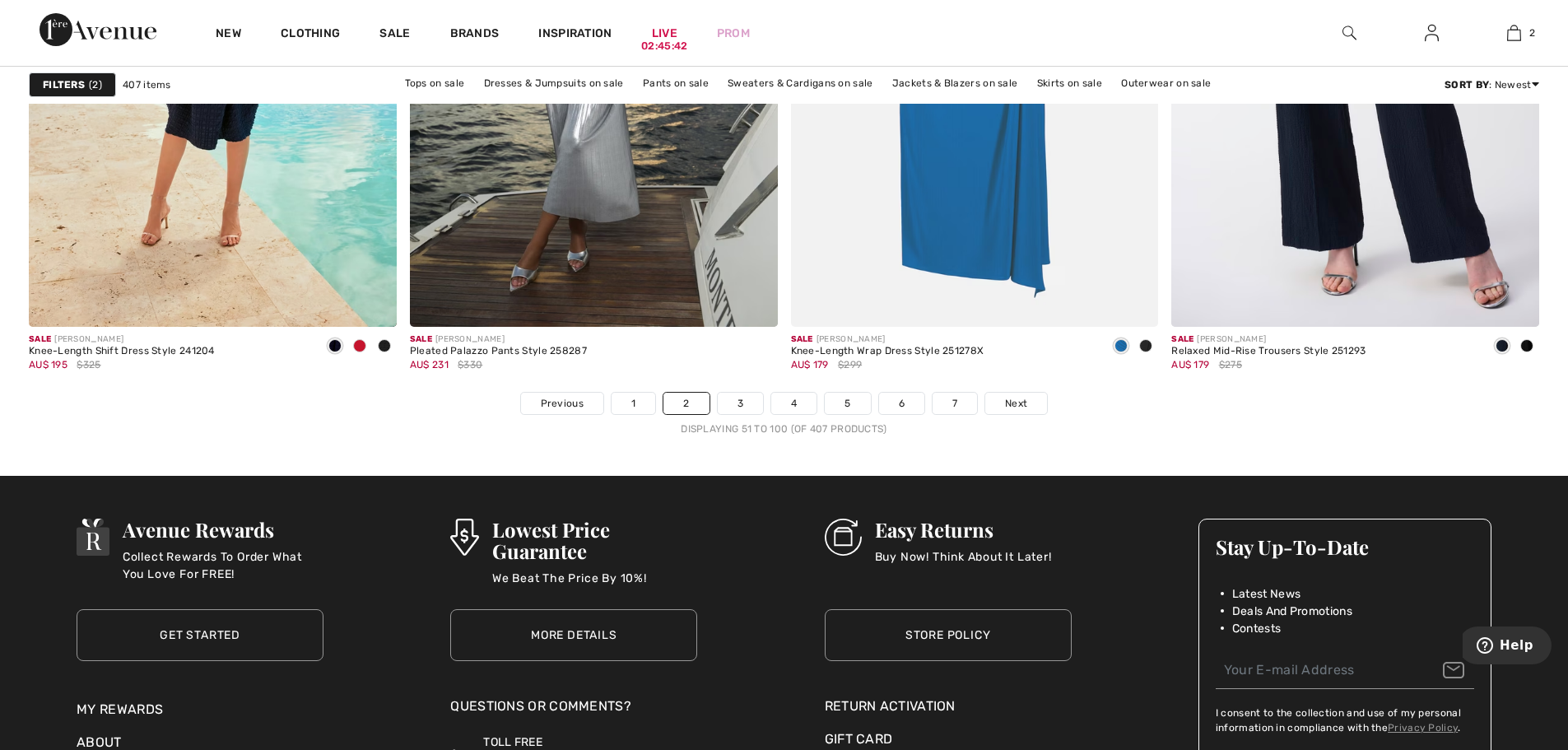
scroll to position [9545, 0]
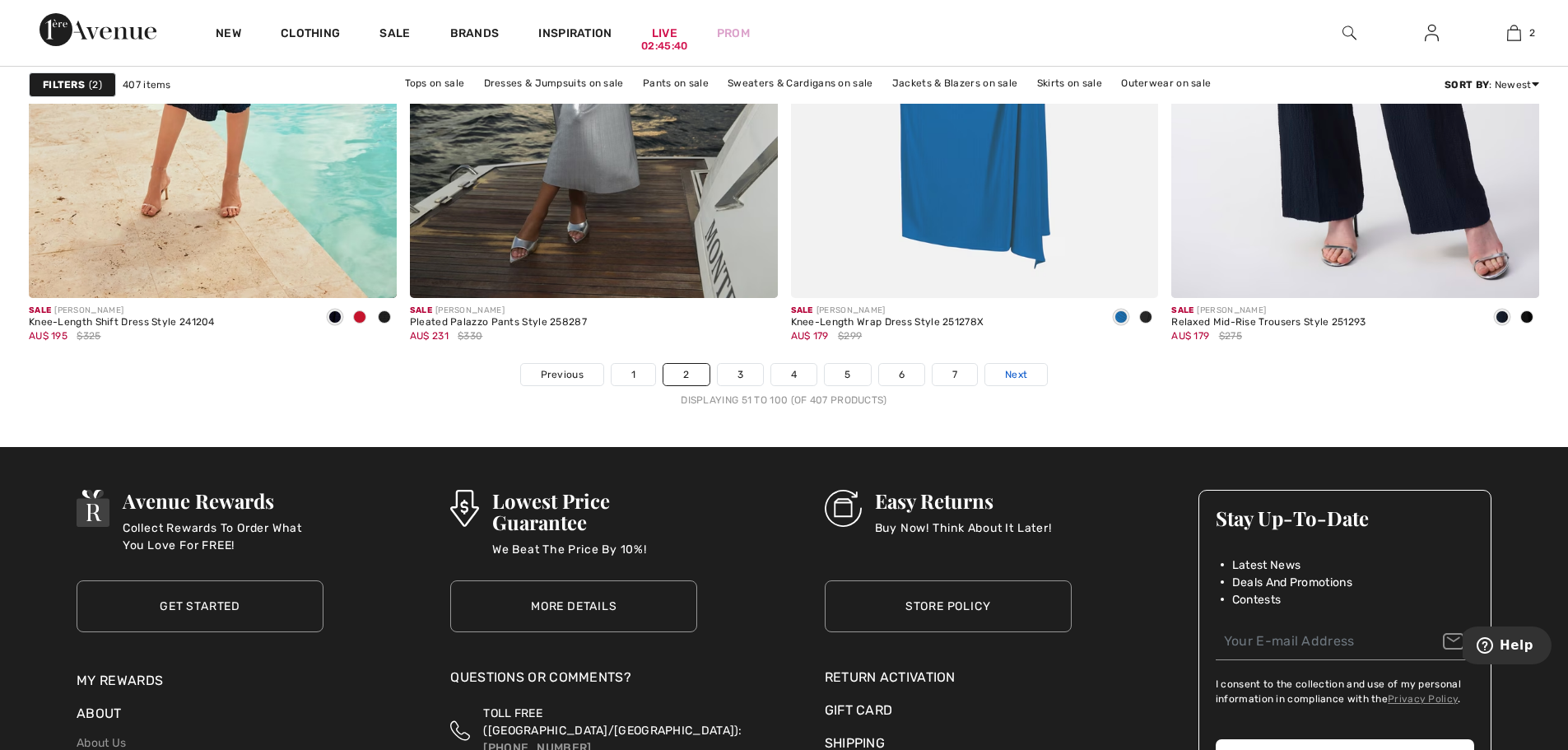
click at [1026, 372] on span "Next" at bounding box center [1016, 375] width 22 height 15
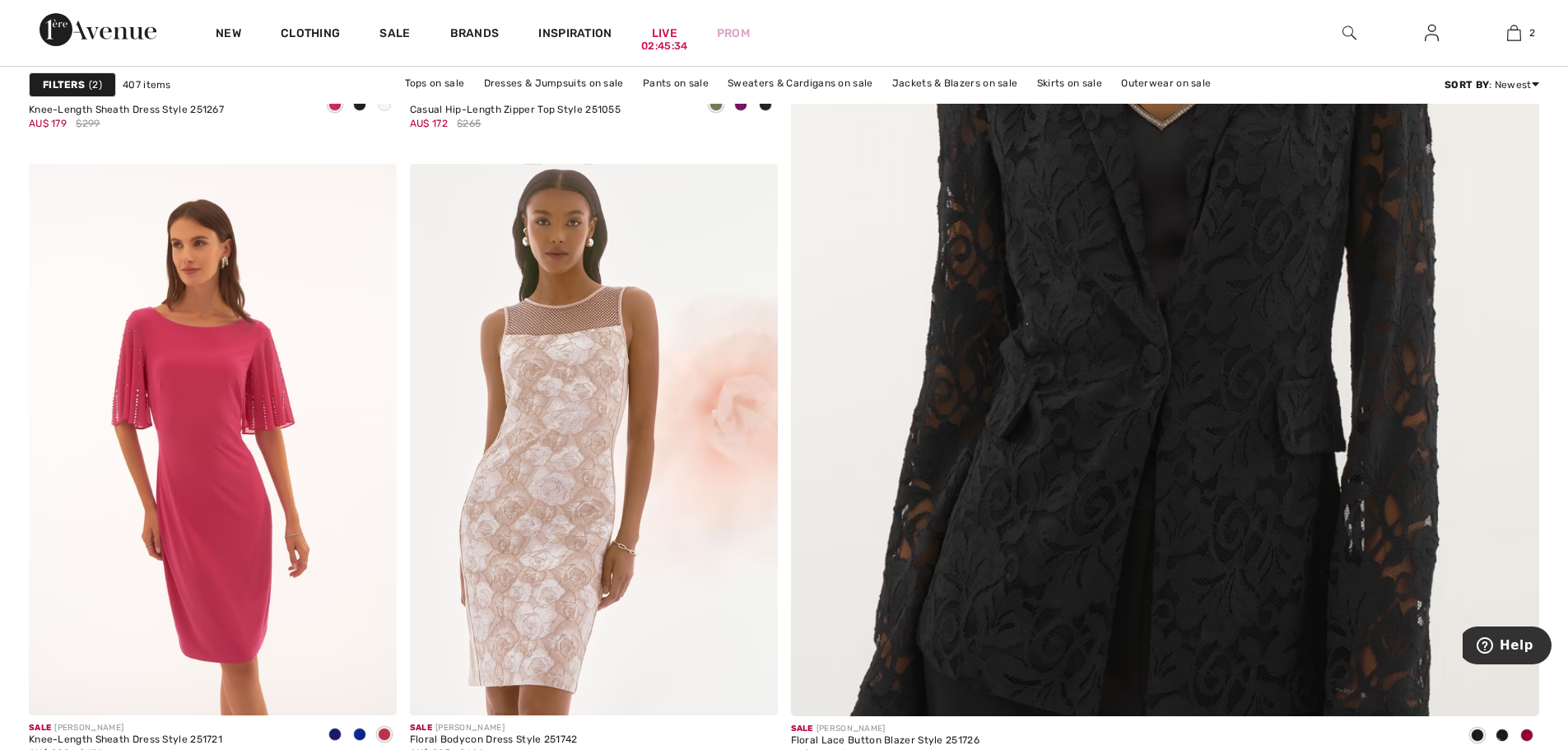
scroll to position [988, 0]
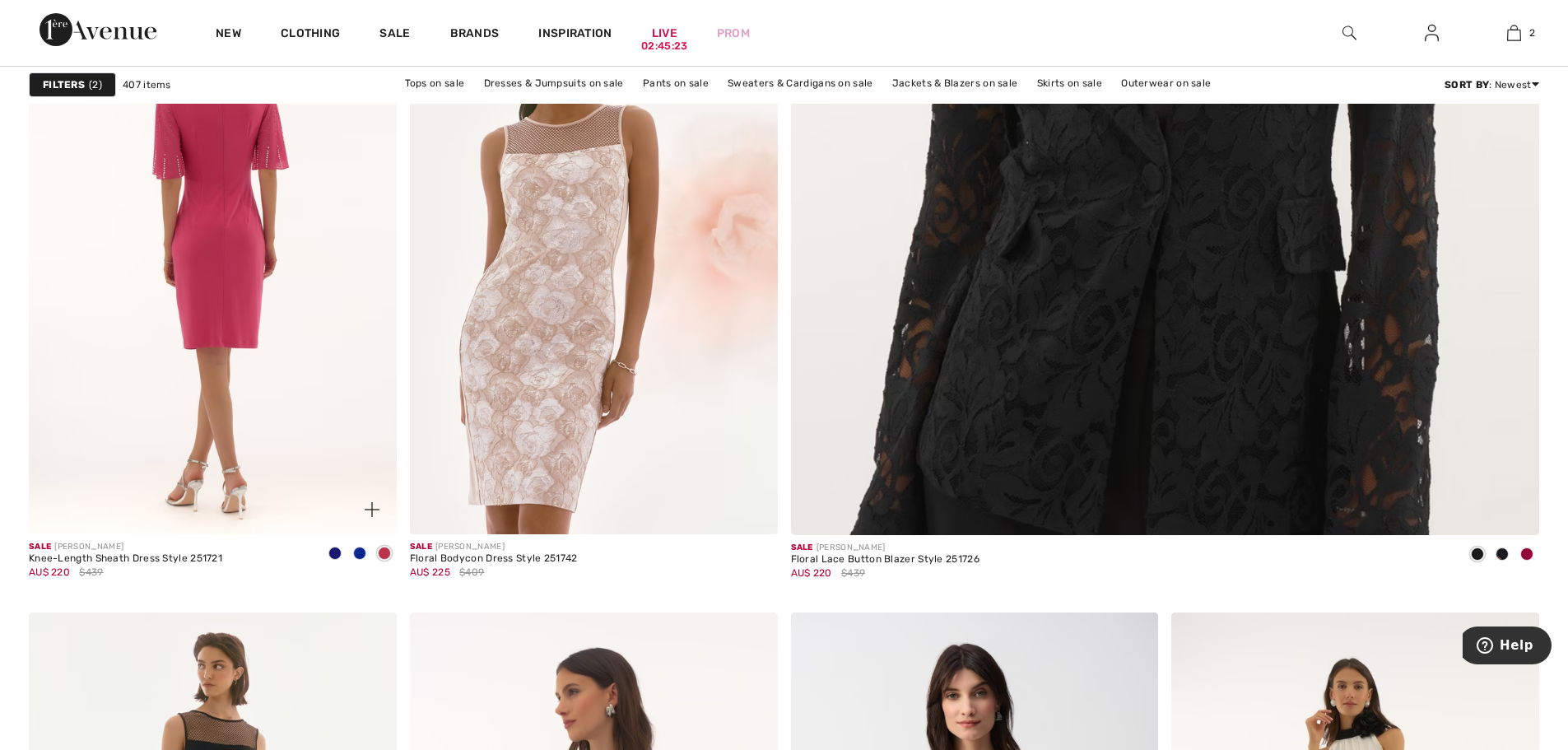
click at [191, 267] on img at bounding box center [213, 258] width 368 height 551
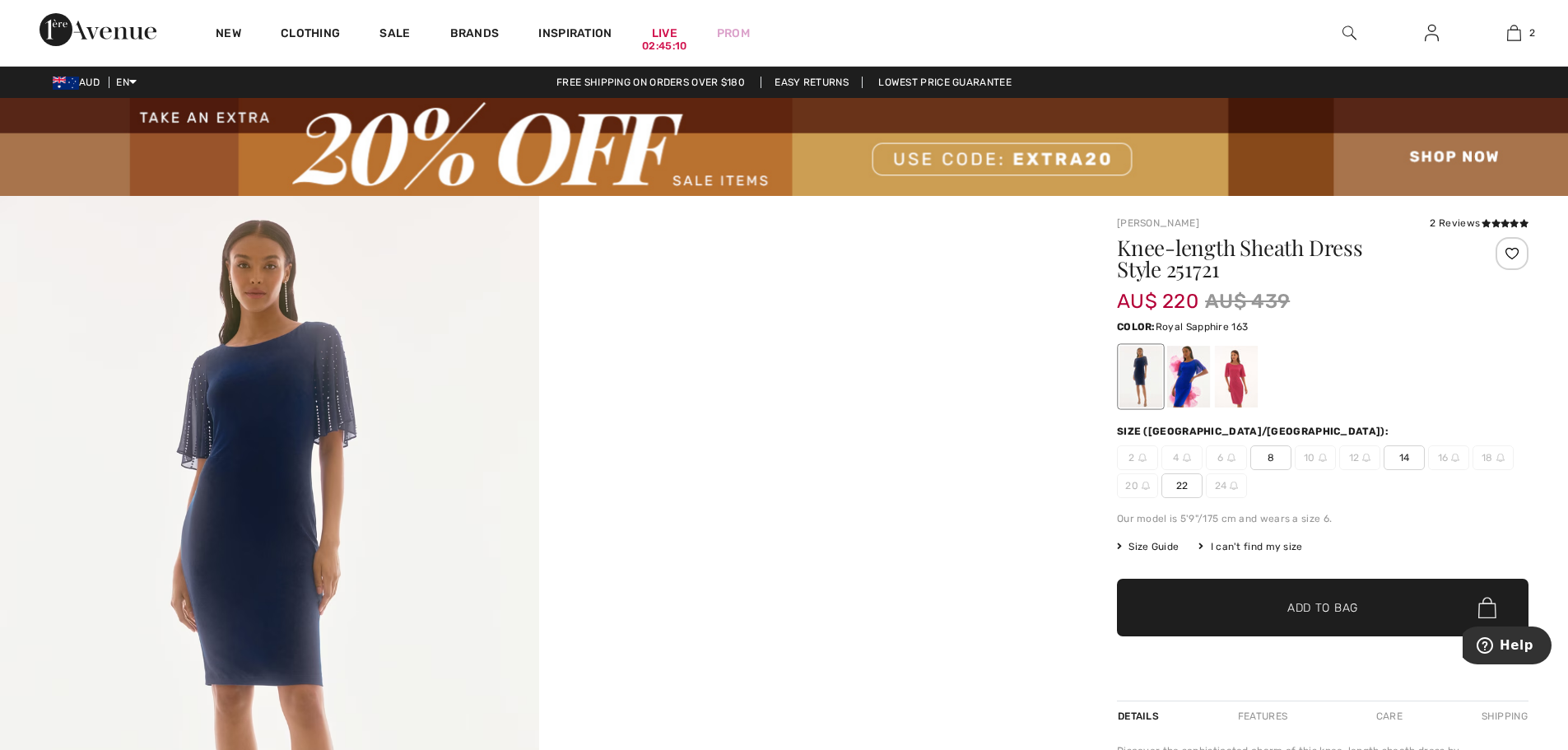
click at [1183, 380] on div at bounding box center [1188, 375] width 43 height 61
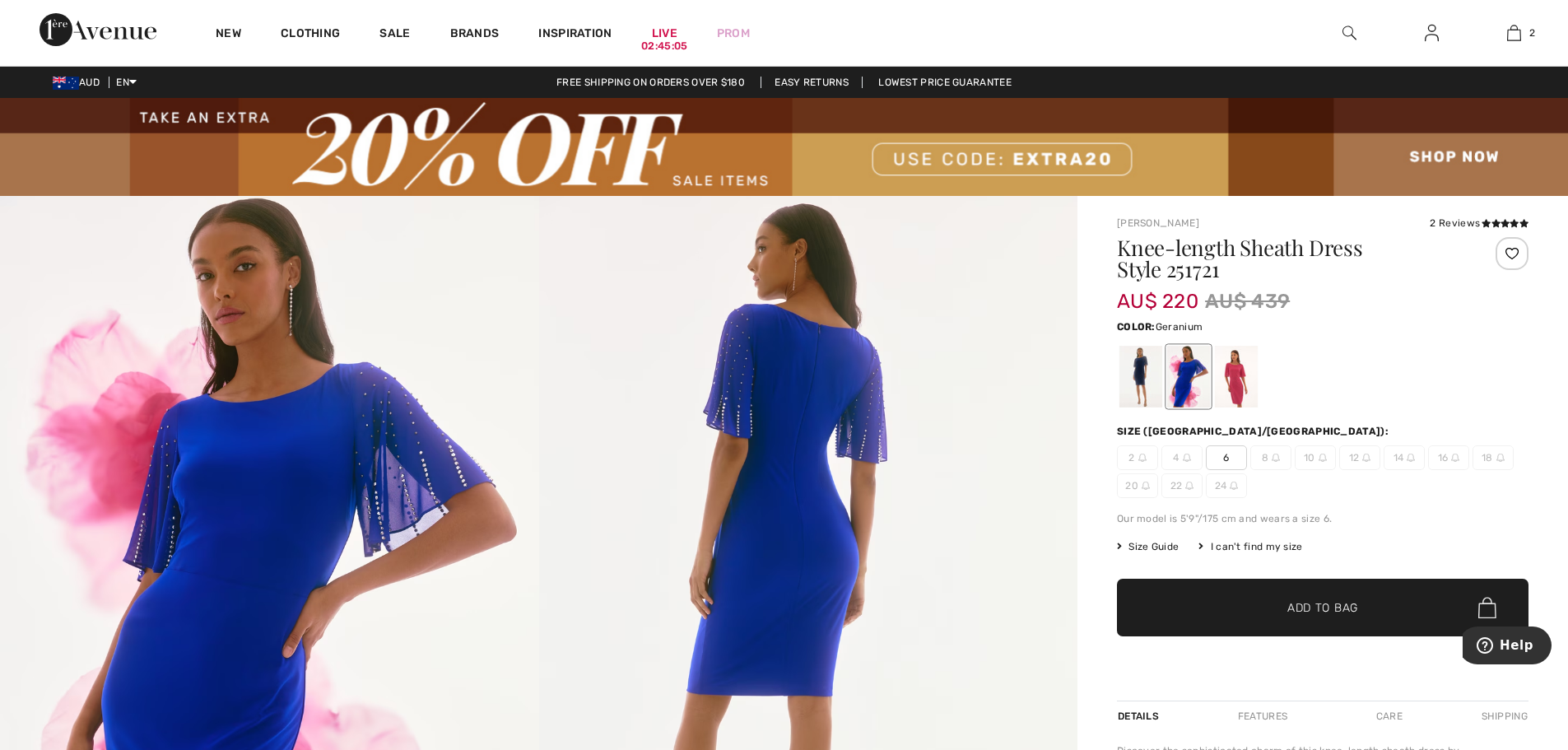
click at [1243, 380] on div at bounding box center [1236, 375] width 43 height 61
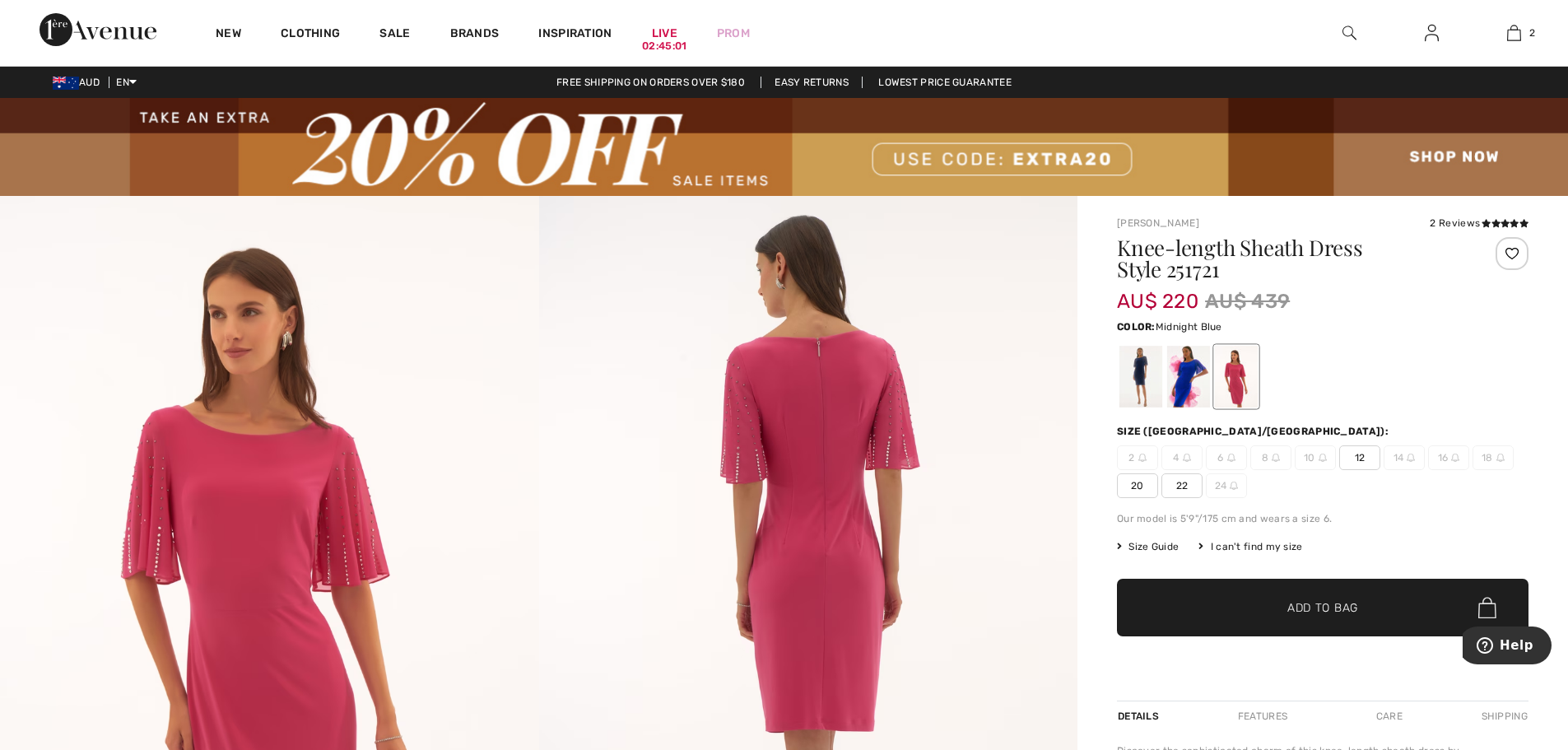
click at [1144, 384] on div at bounding box center [1140, 375] width 43 height 61
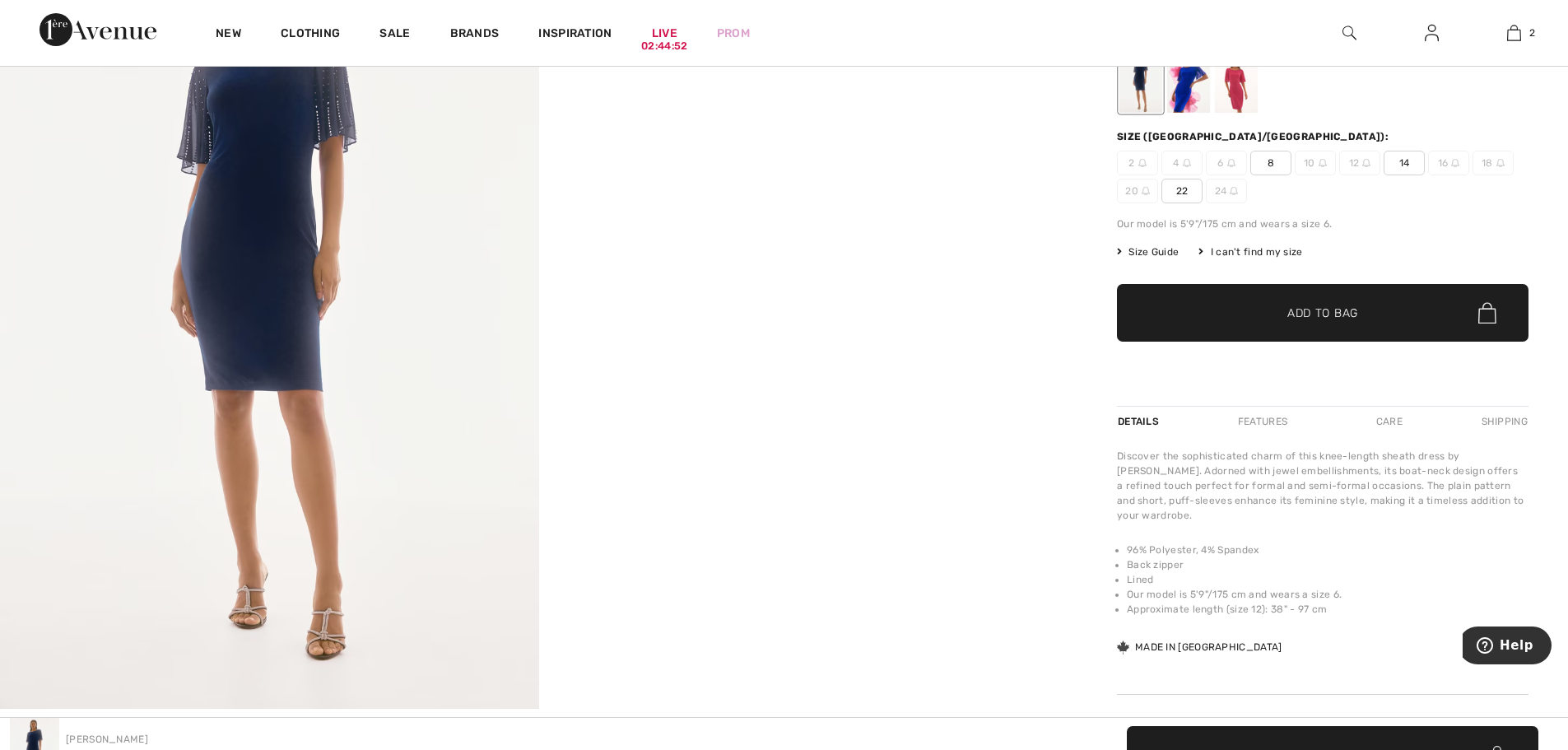
scroll to position [247, 0]
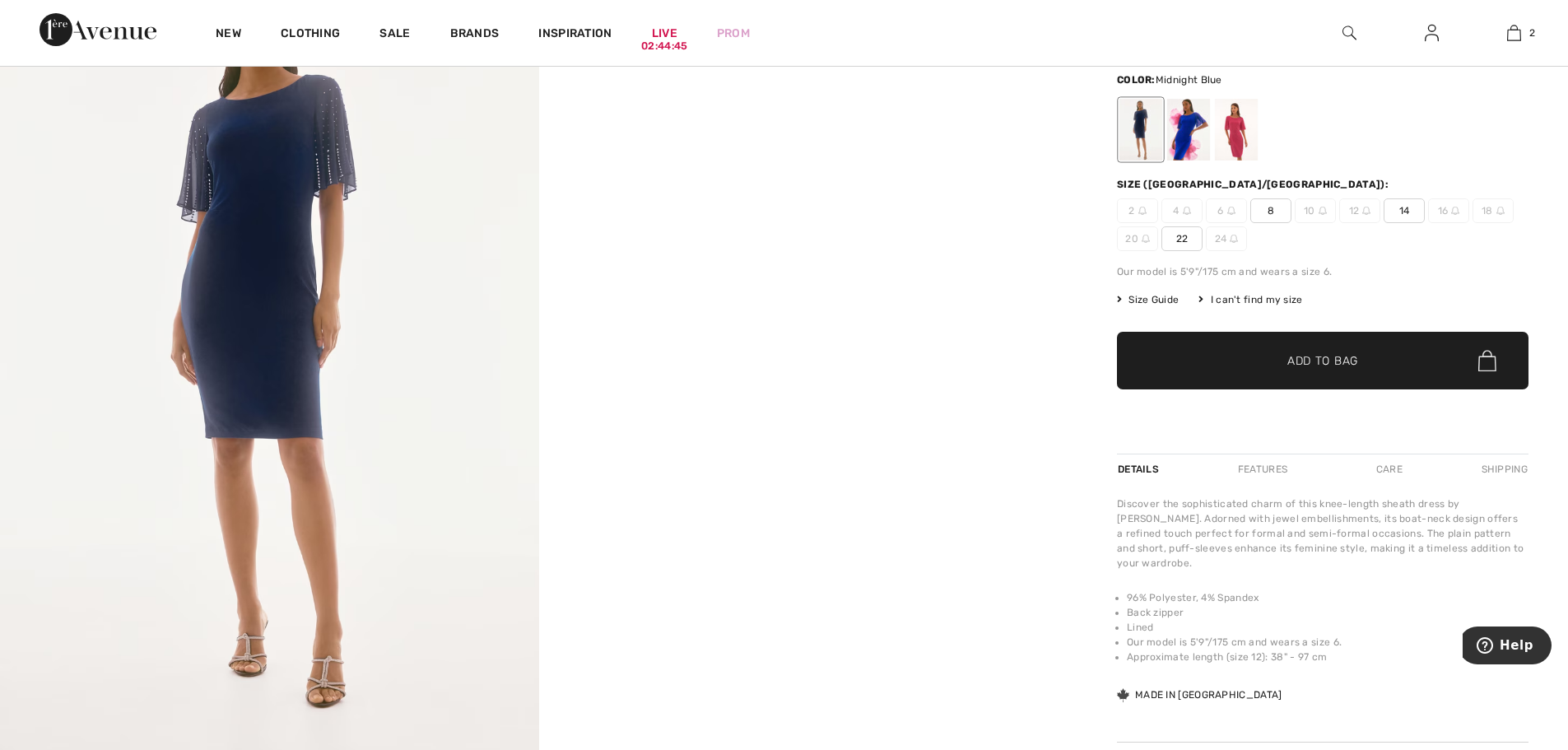
click at [1182, 242] on span "22" at bounding box center [1181, 238] width 41 height 24
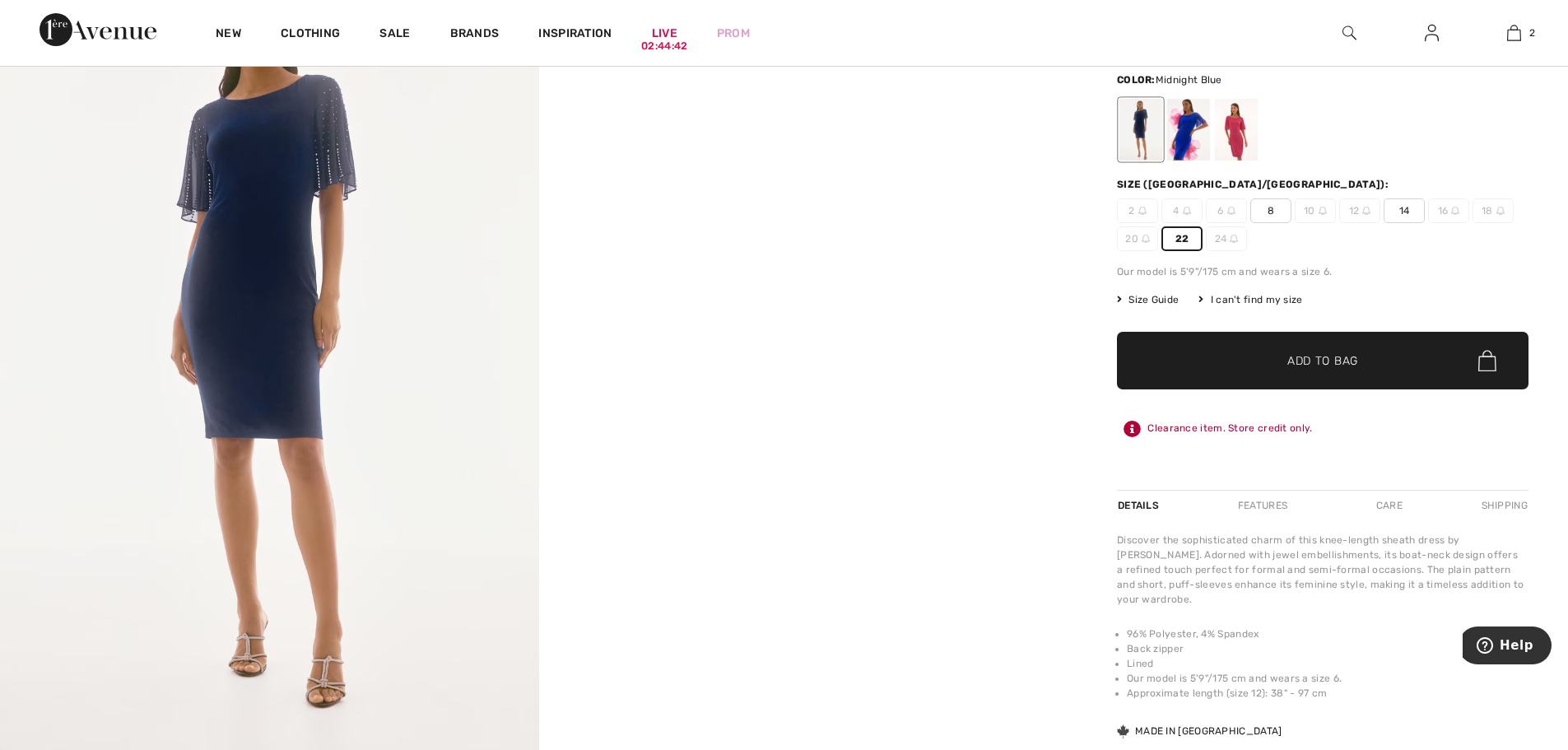
click at [1323, 359] on span "Add to Bag" at bounding box center [1323, 360] width 71 height 18
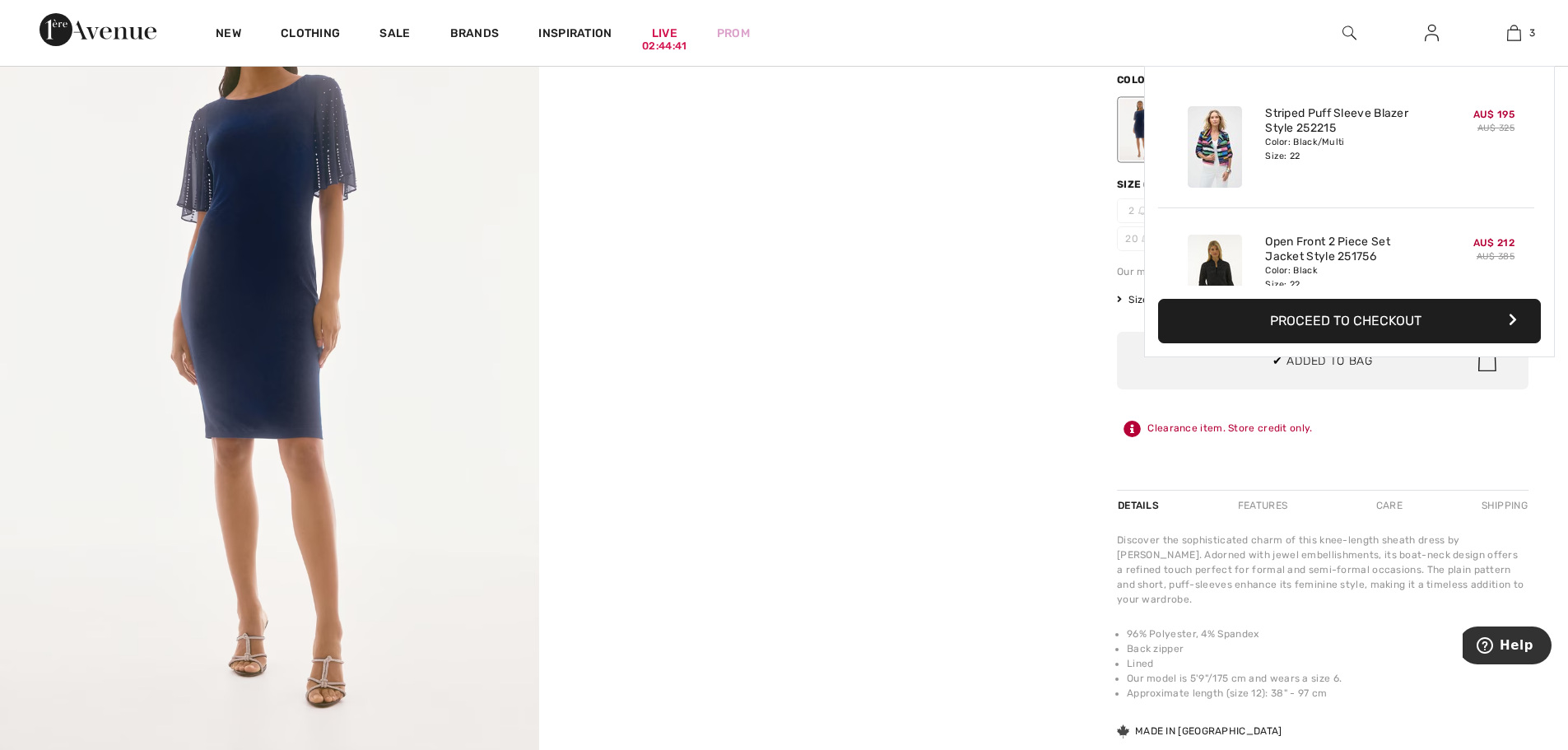
scroll to position [180, 0]
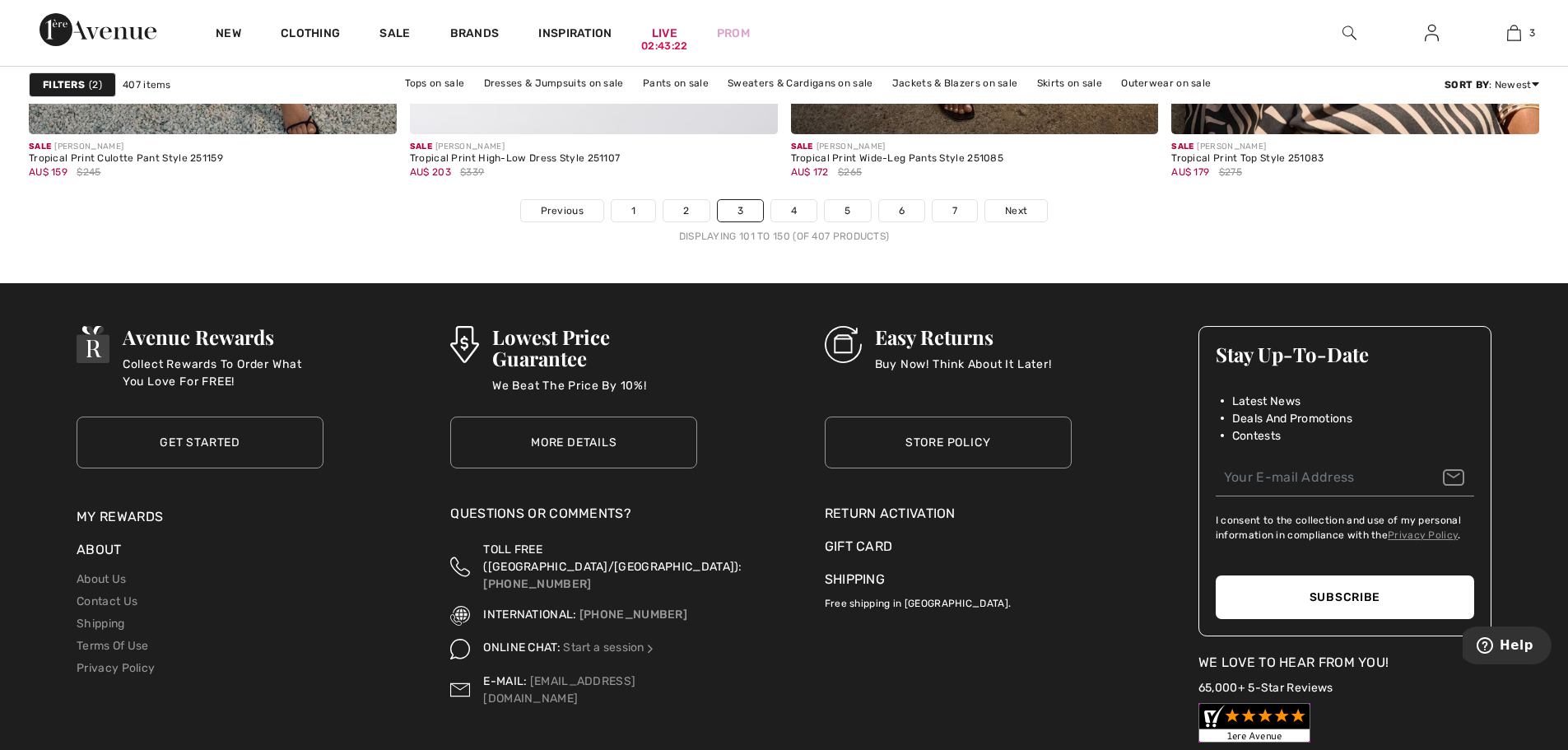
scroll to position [9710, 0]
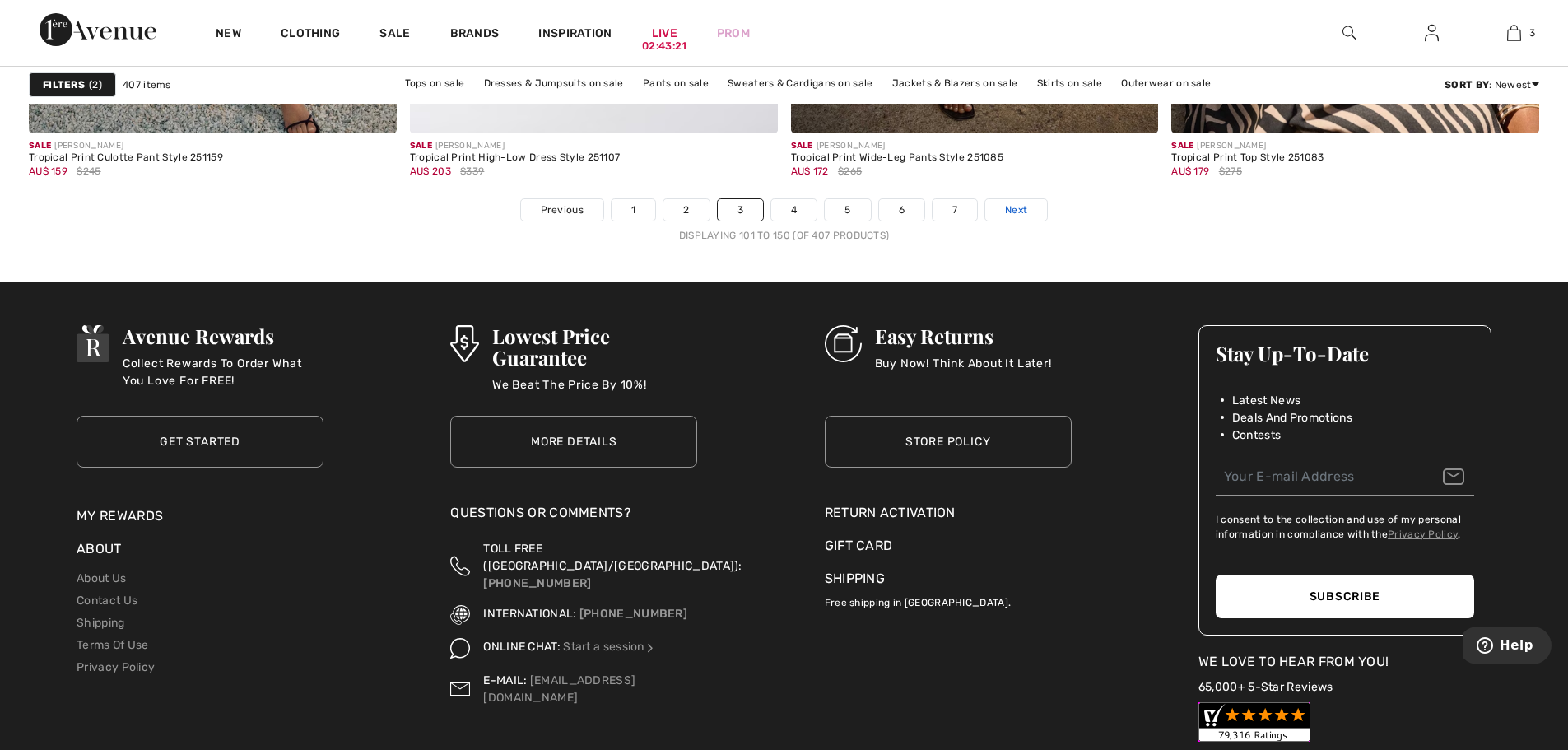
click at [1015, 214] on span "Next" at bounding box center [1016, 210] width 22 height 15
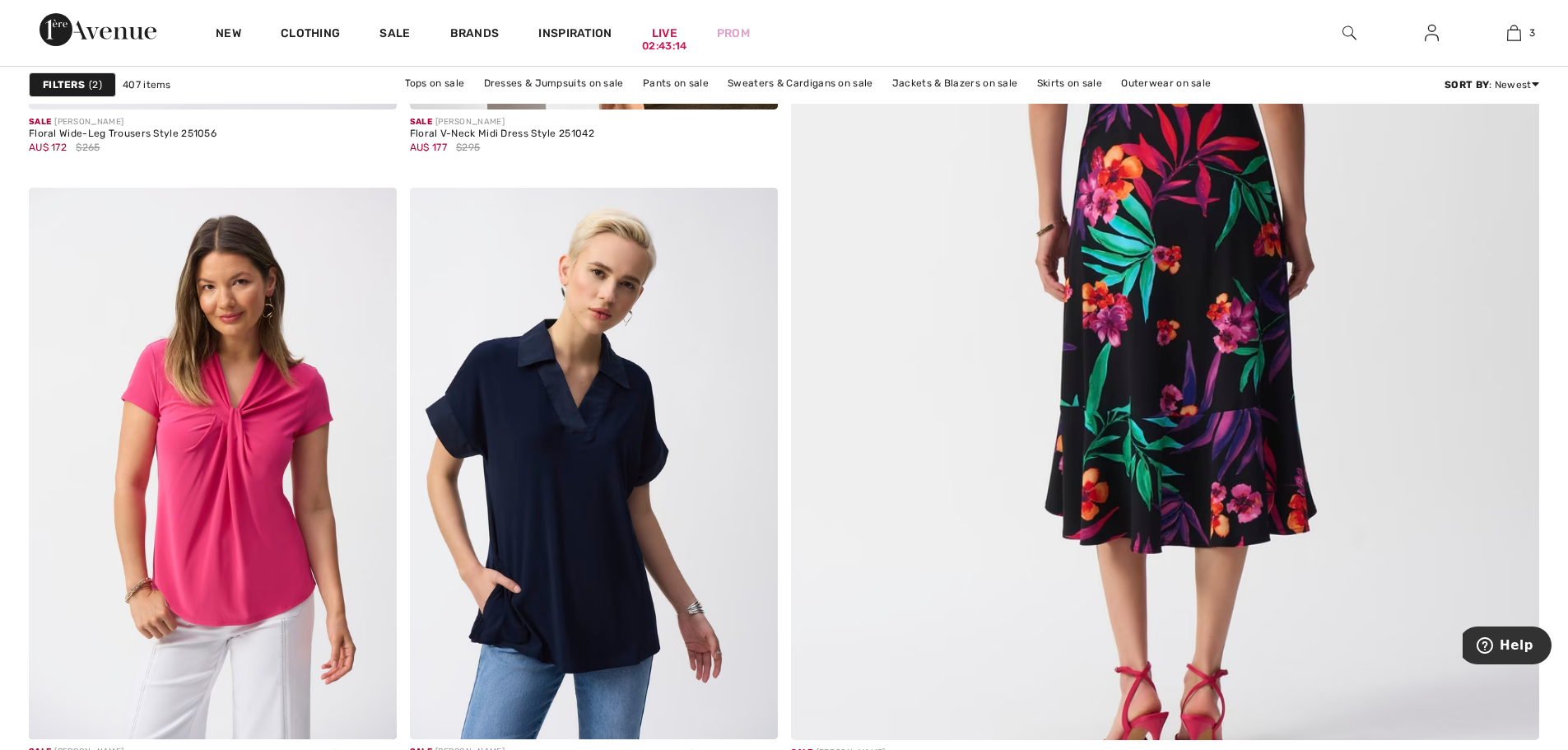
scroll to position [823, 0]
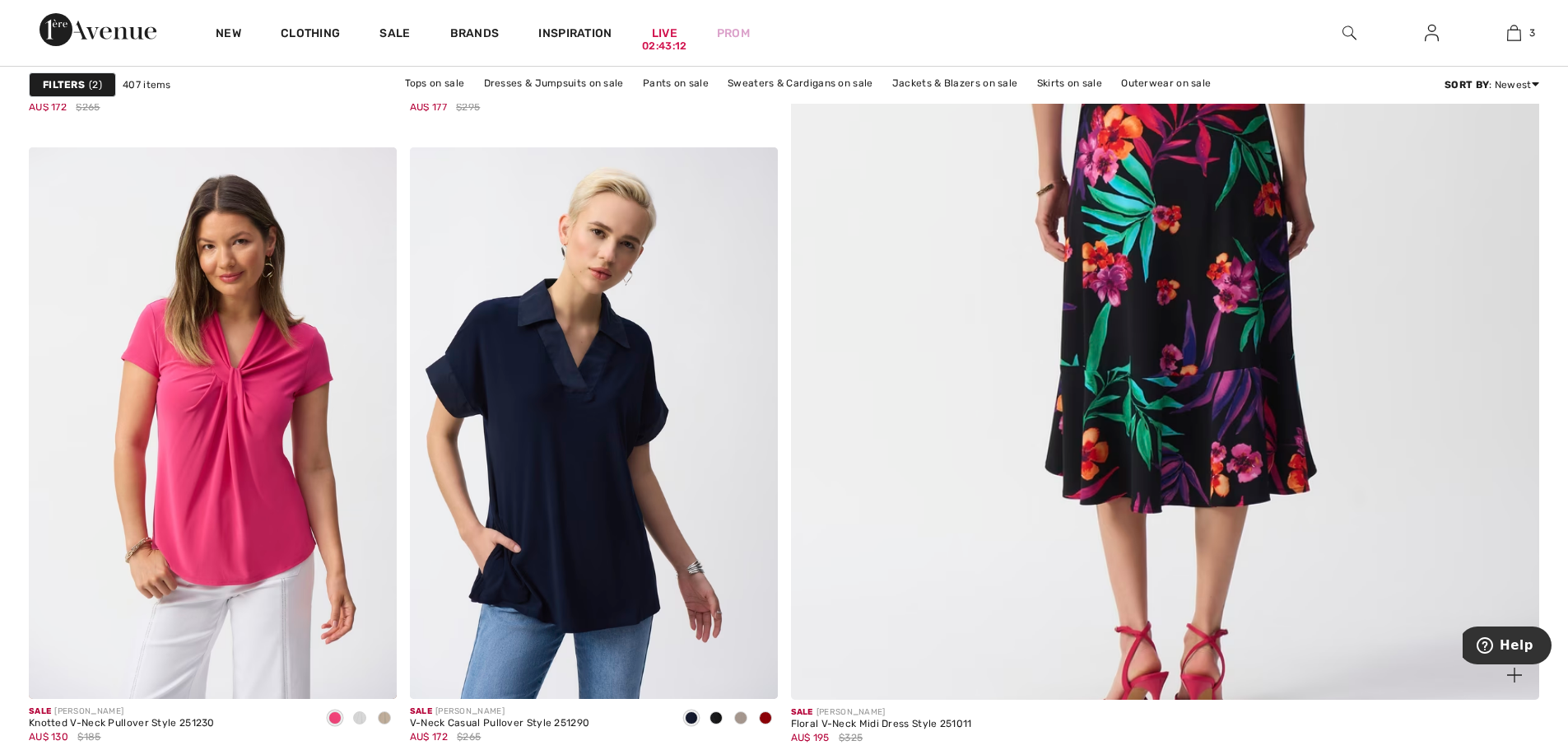
click at [1190, 246] on img at bounding box center [1165, 191] width 898 height 1347
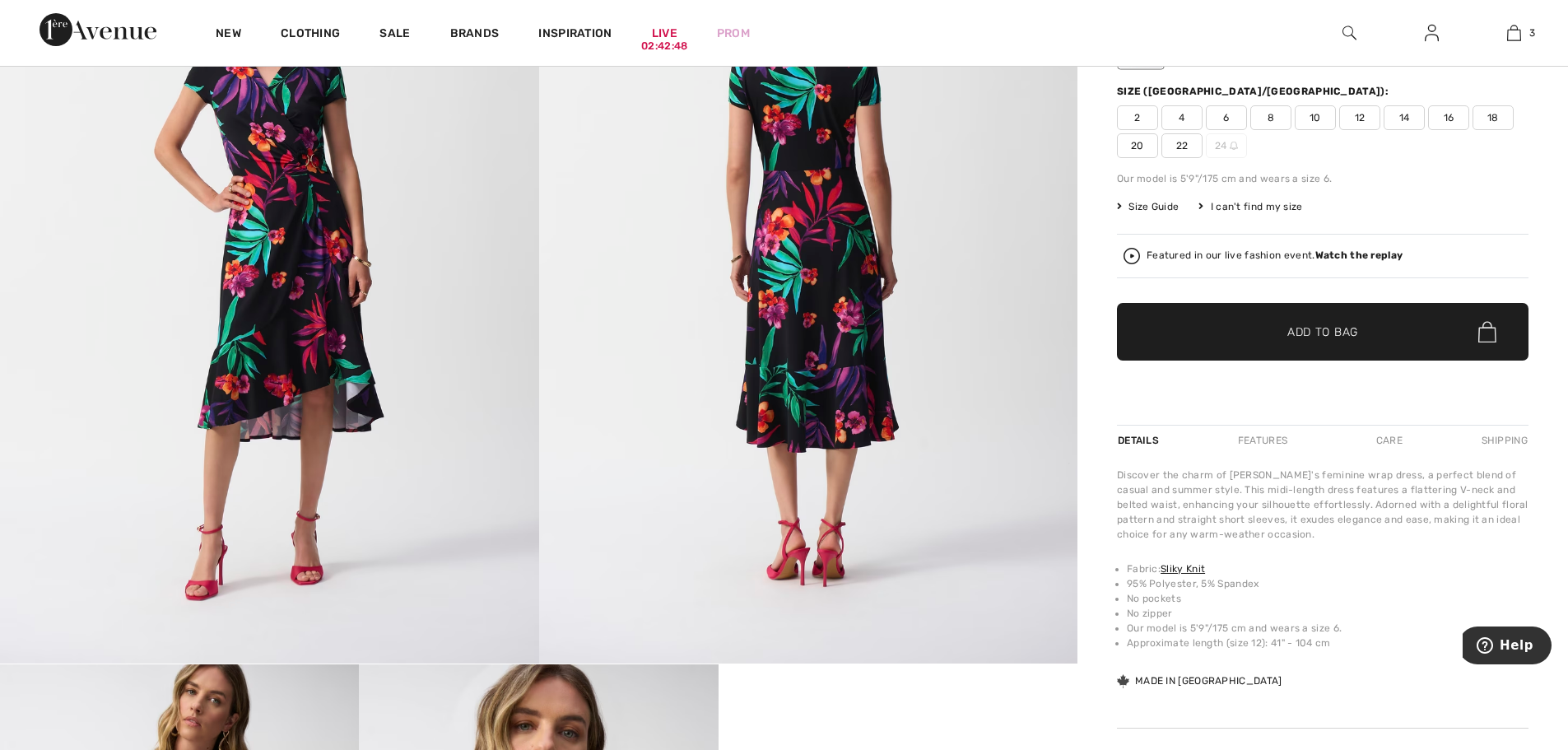
scroll to position [247, 0]
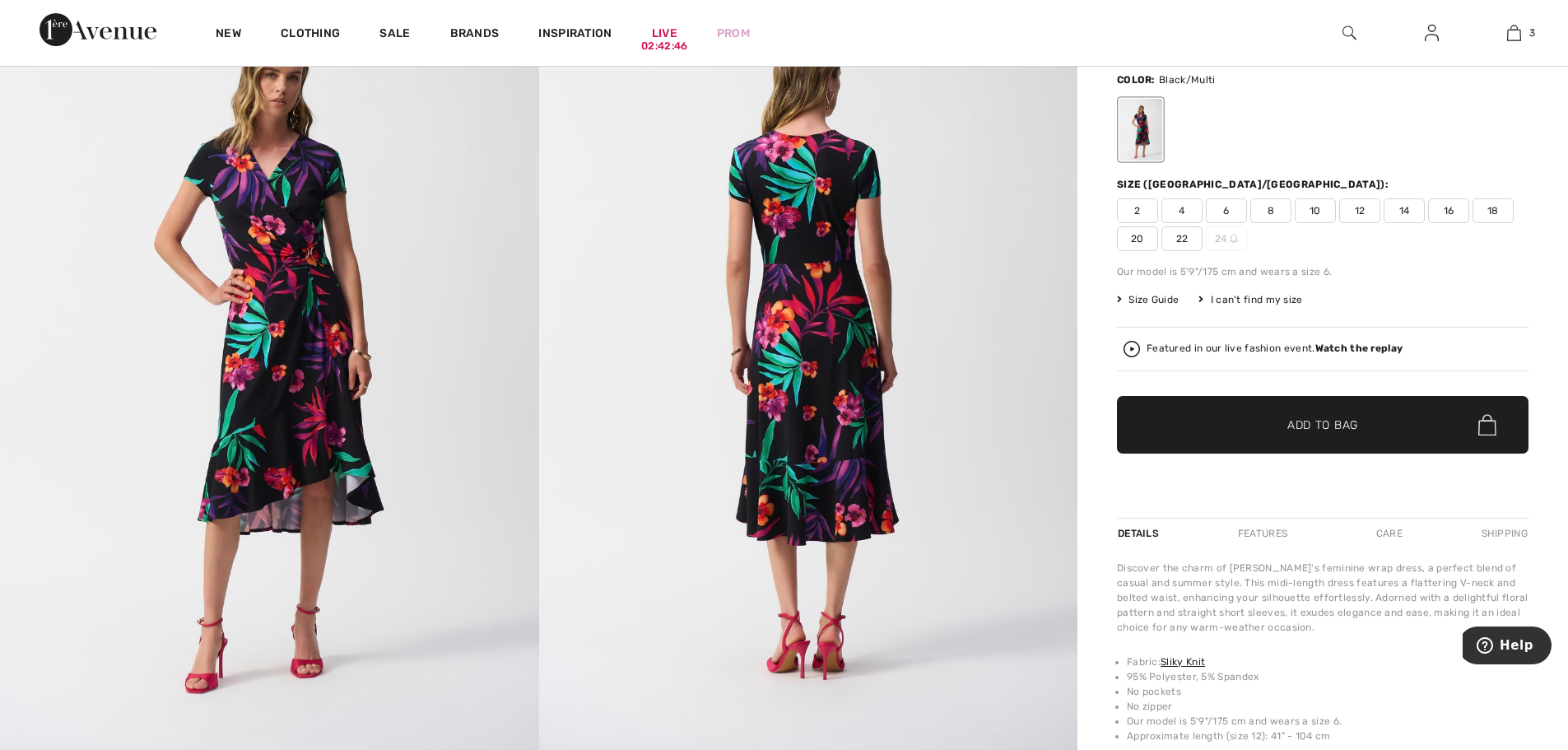
click at [1184, 236] on span "22" at bounding box center [1181, 238] width 41 height 24
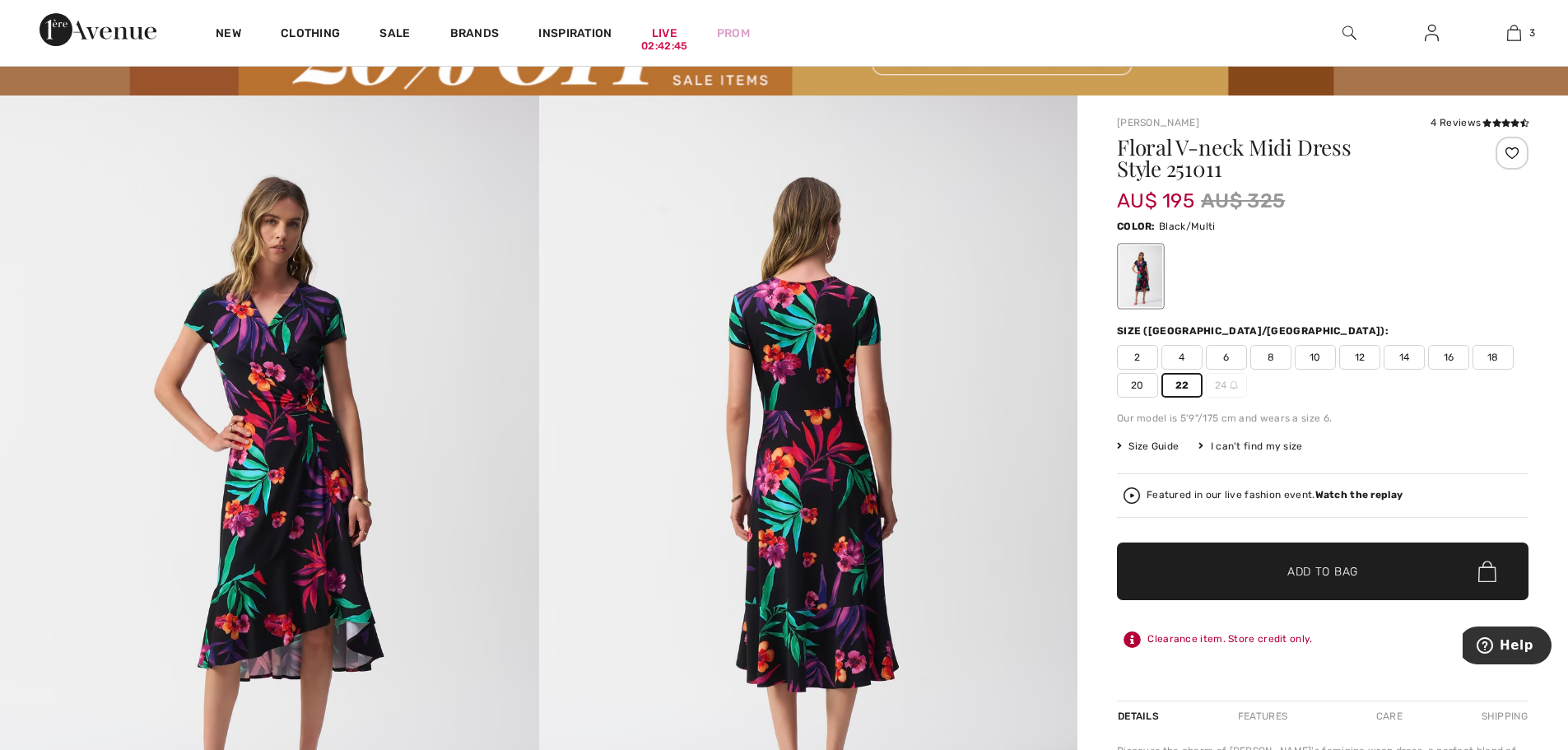
scroll to position [0, 0]
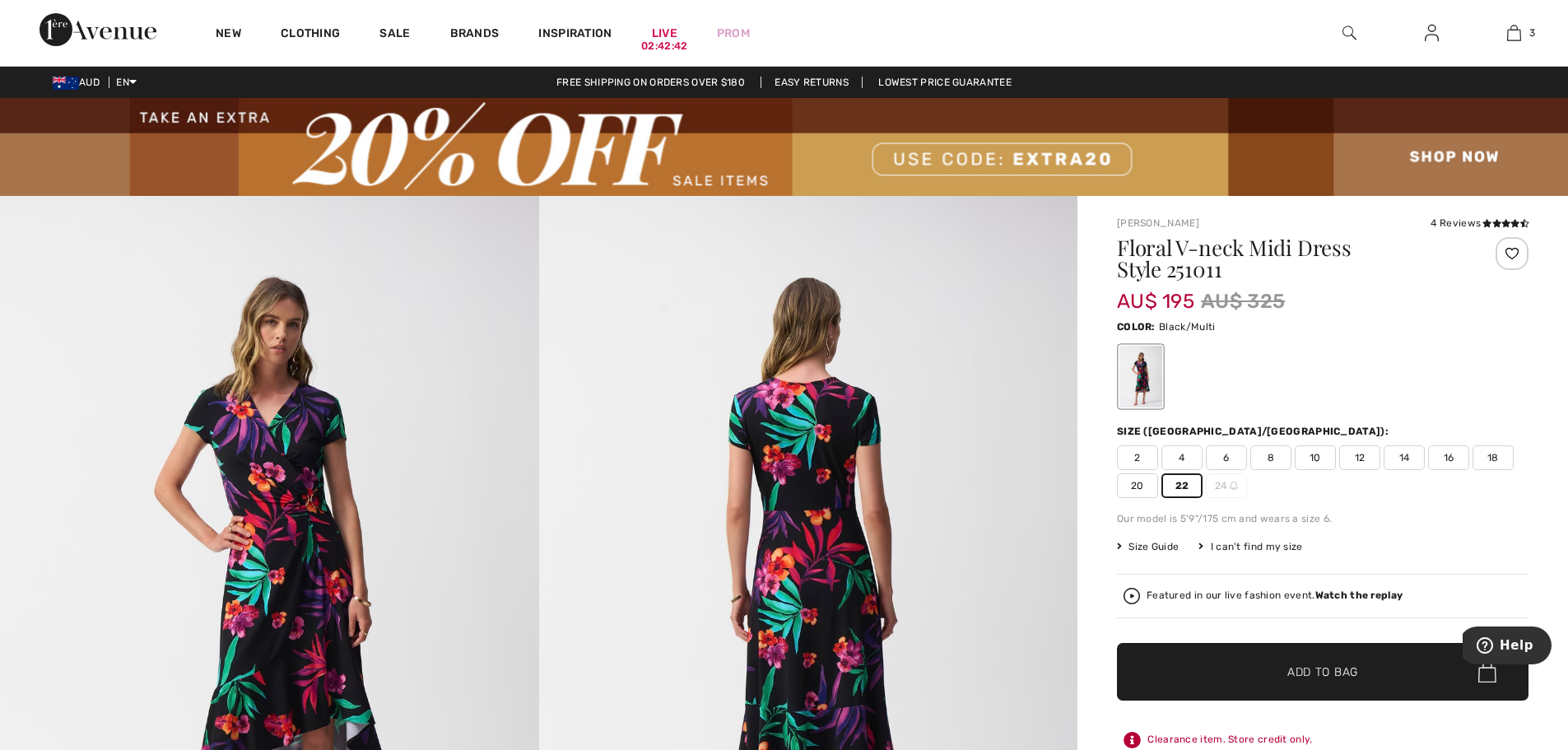
click at [1321, 672] on span "Add to Bag" at bounding box center [1323, 672] width 71 height 18
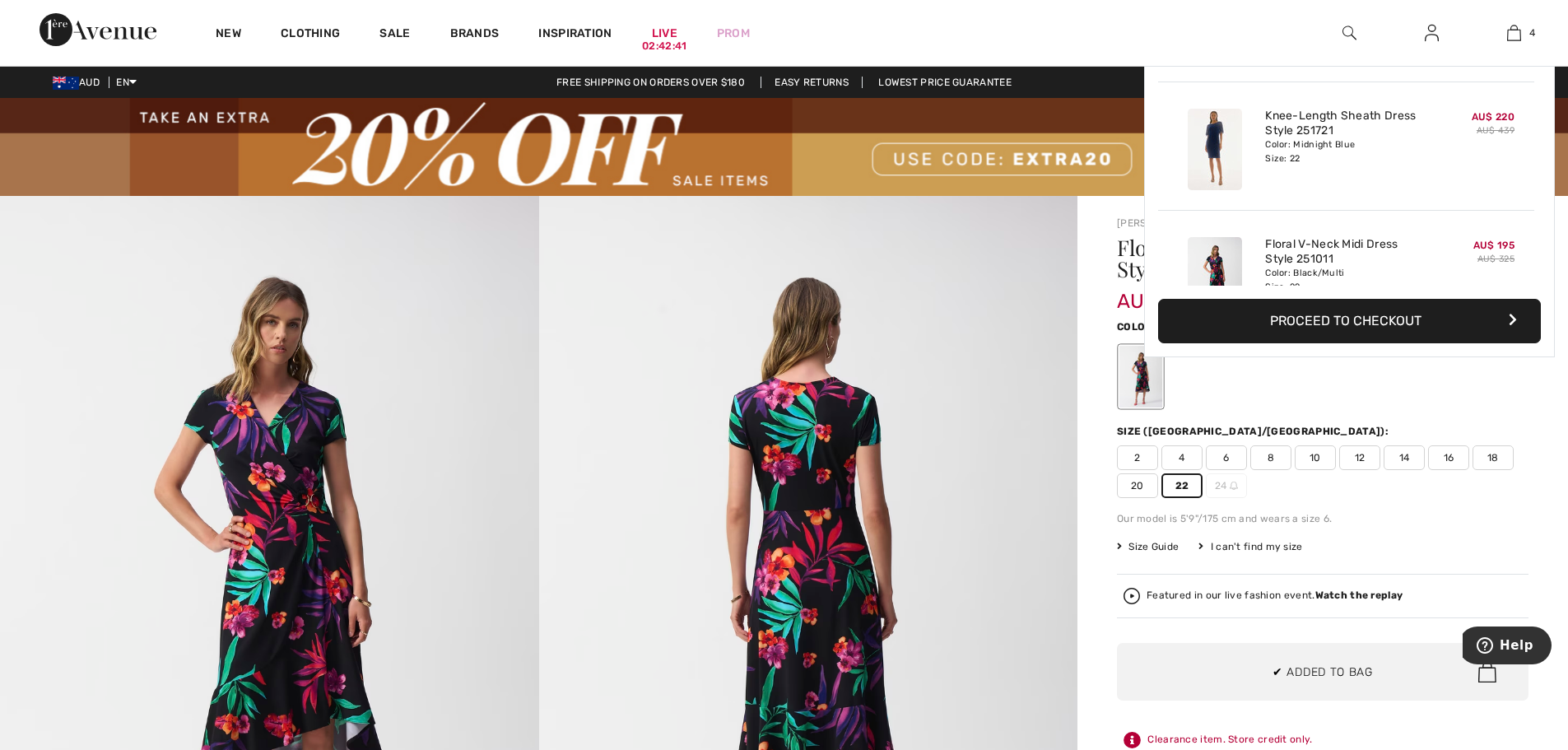
scroll to position [307, 0]
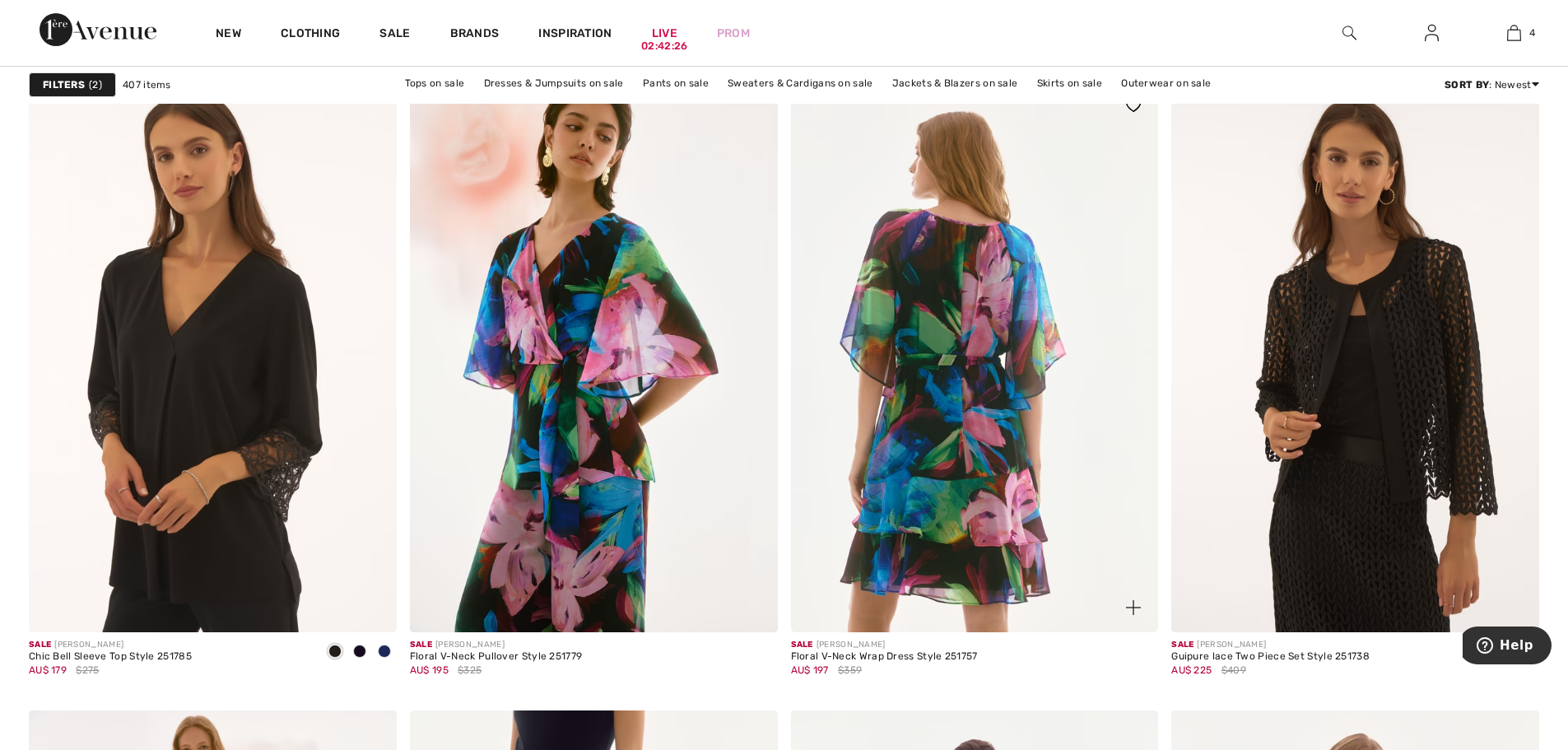
scroll to position [3045, 0]
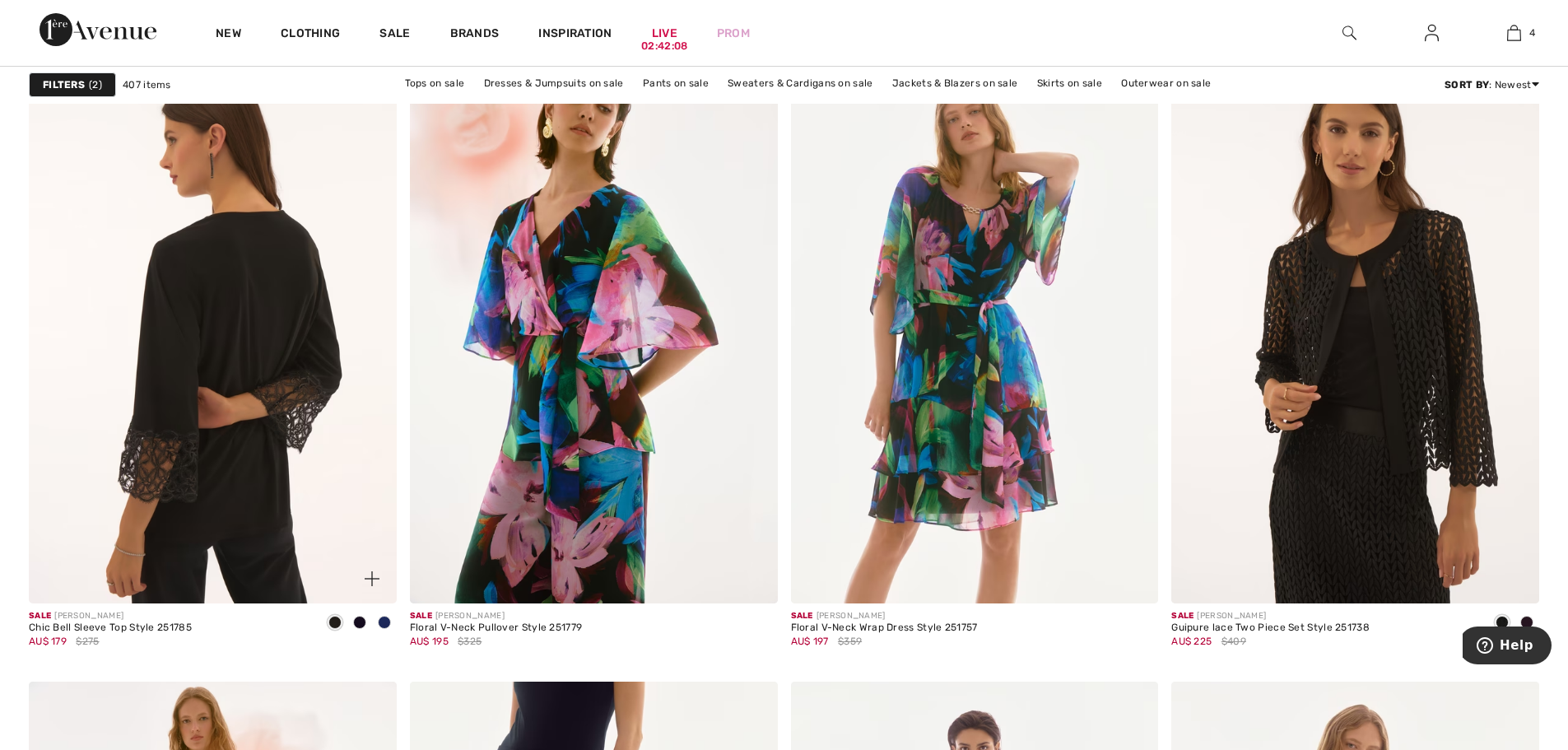
click at [193, 338] on img at bounding box center [213, 328] width 368 height 551
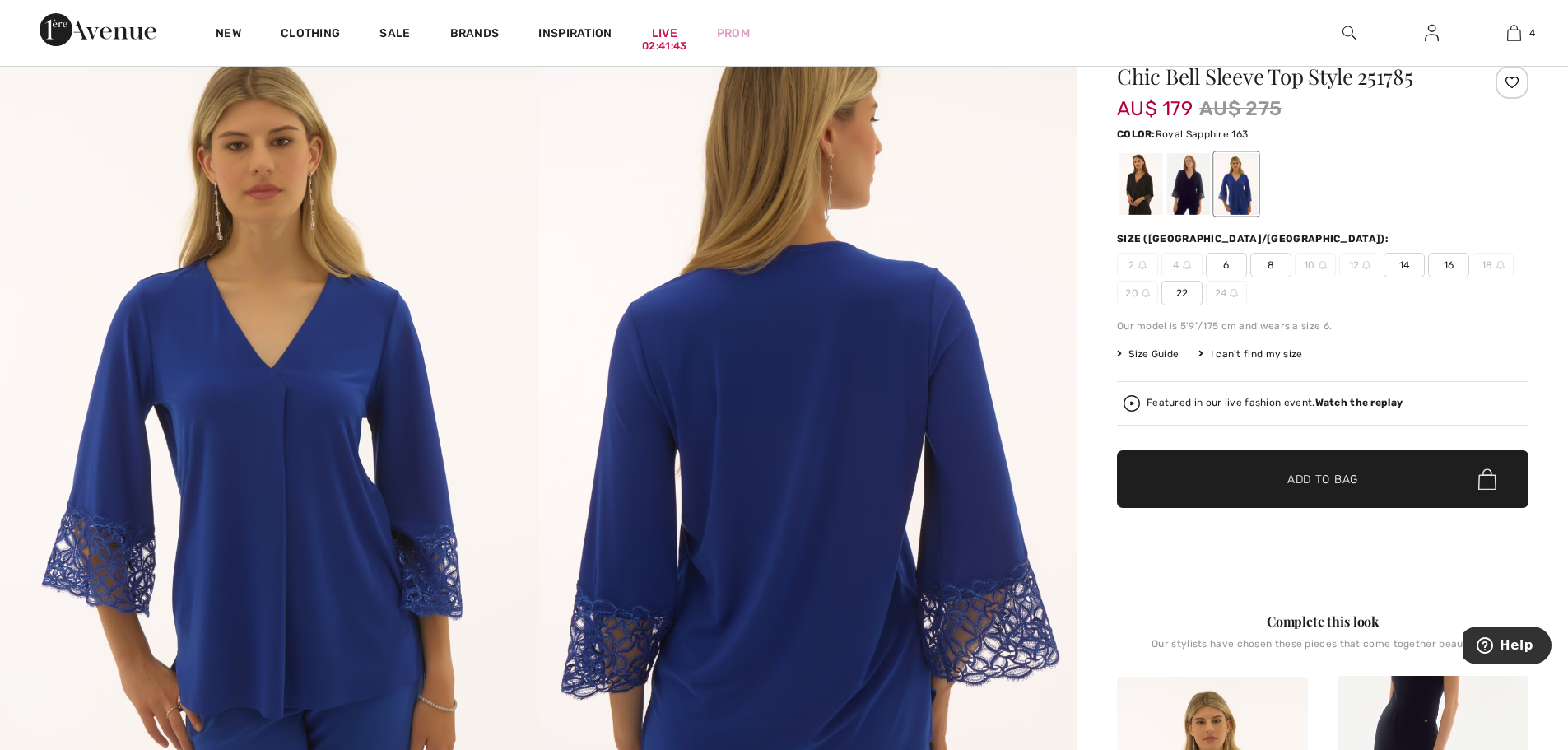
scroll to position [165, 0]
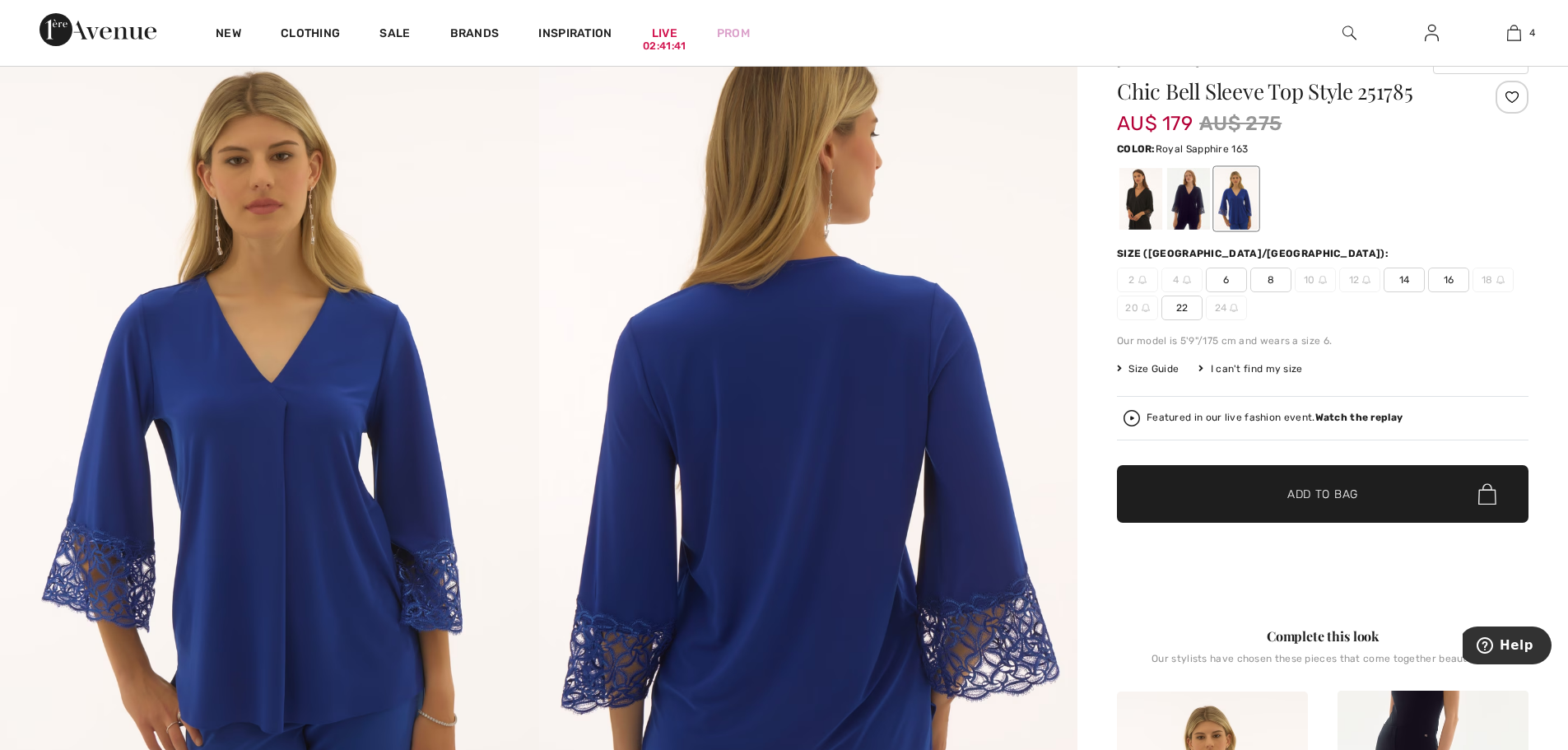
click at [1237, 200] on div at bounding box center [1236, 198] width 43 height 61
click at [1183, 308] on span "22" at bounding box center [1181, 307] width 41 height 24
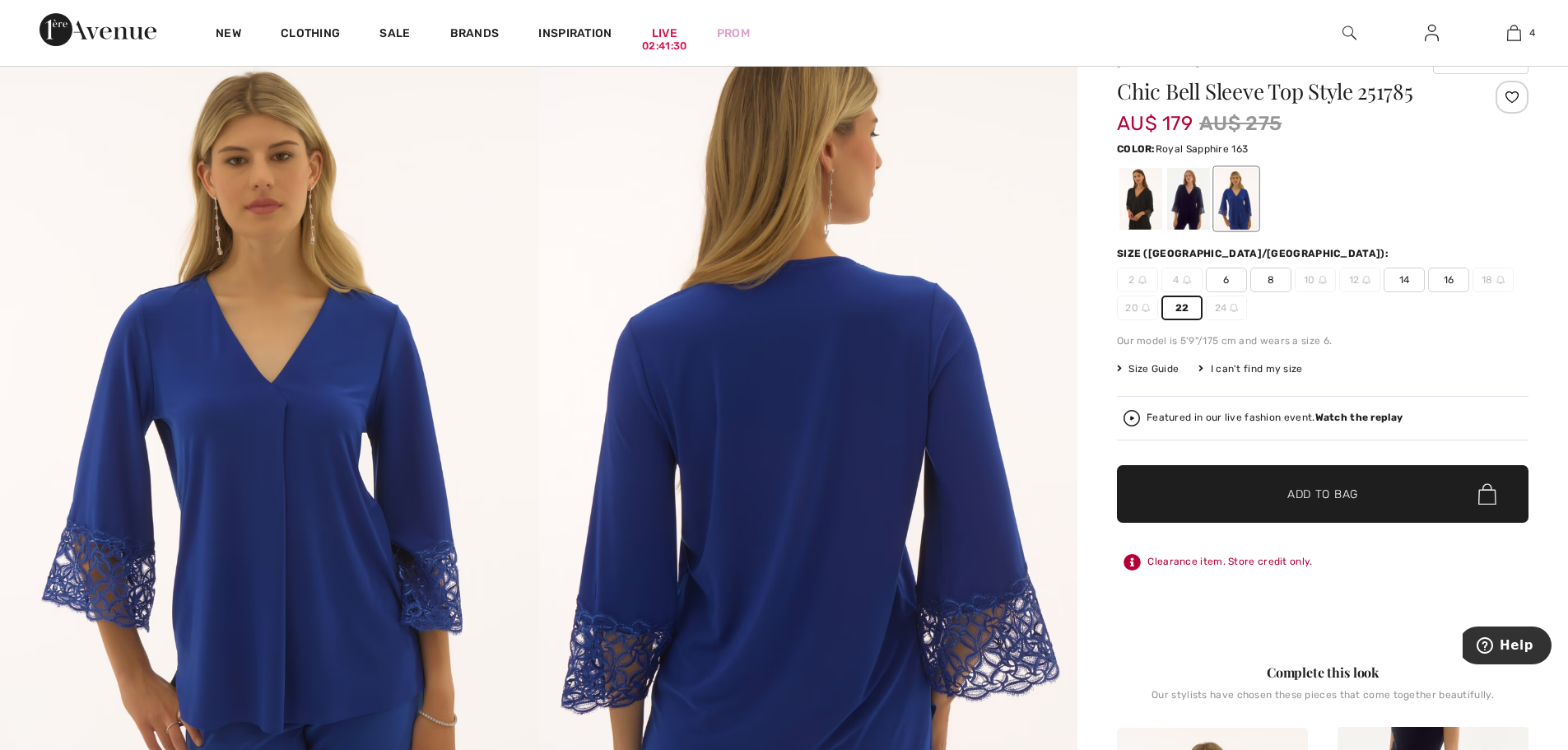
click at [1327, 490] on span "Add to Bag" at bounding box center [1323, 494] width 71 height 18
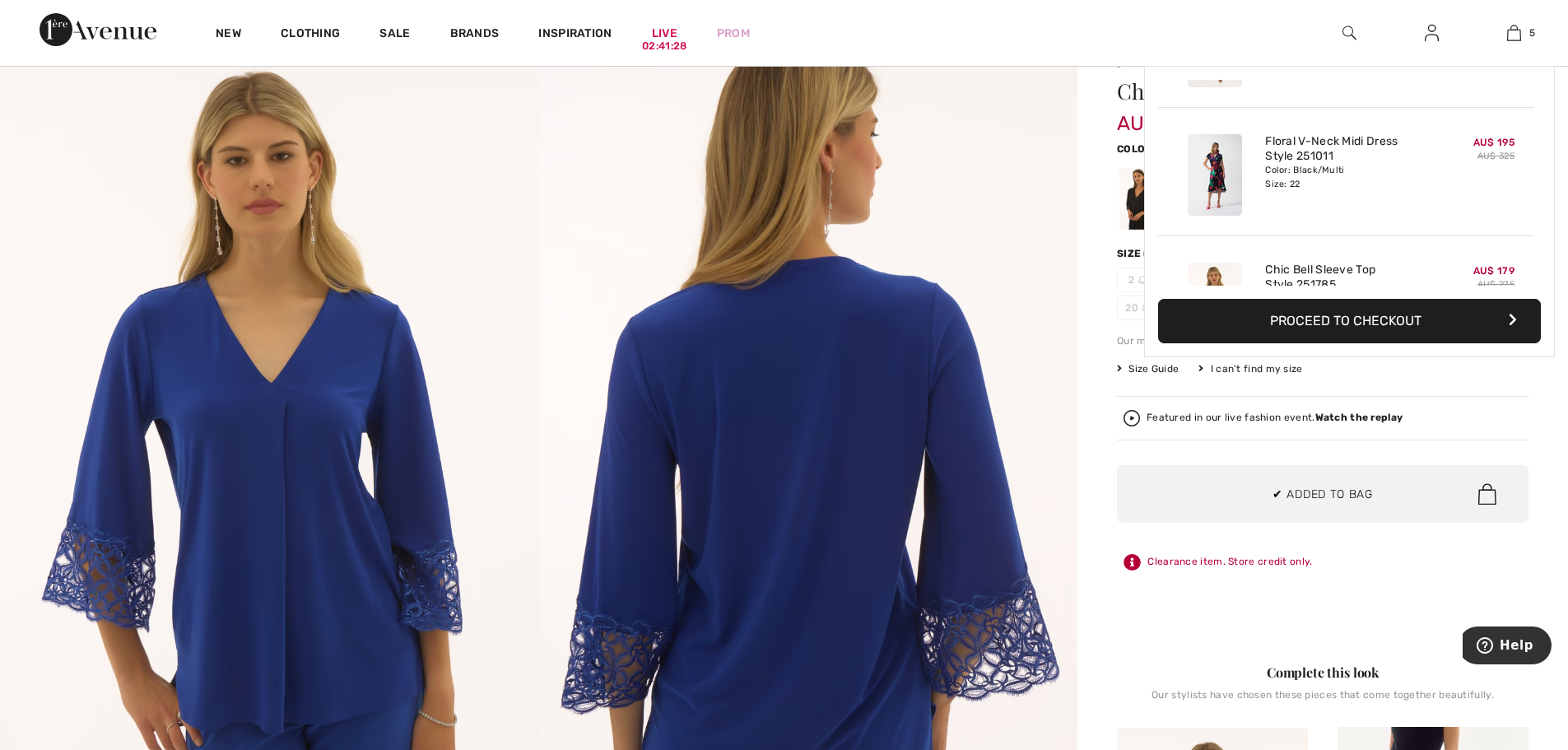
scroll to position [436, 0]
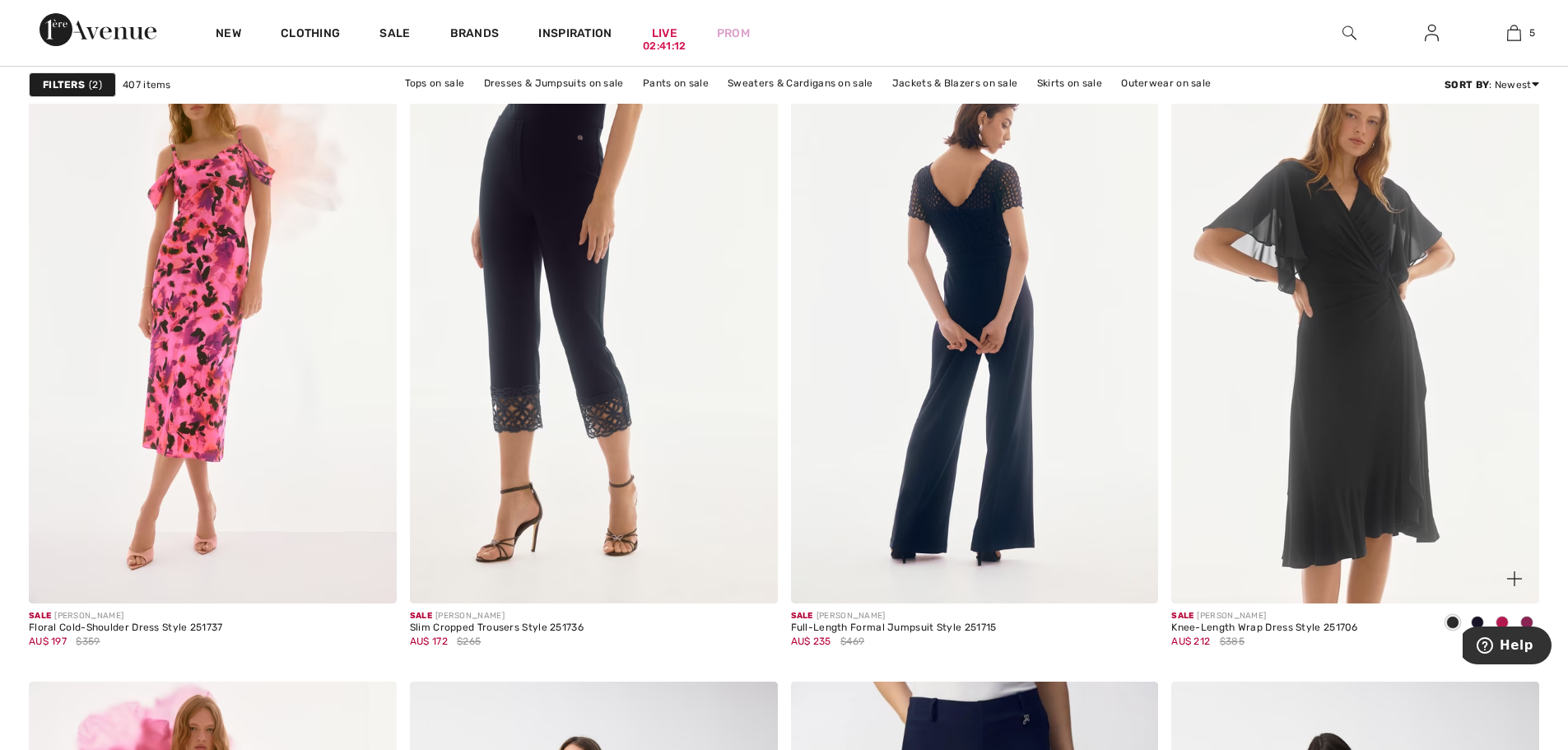
scroll to position [3703, 0]
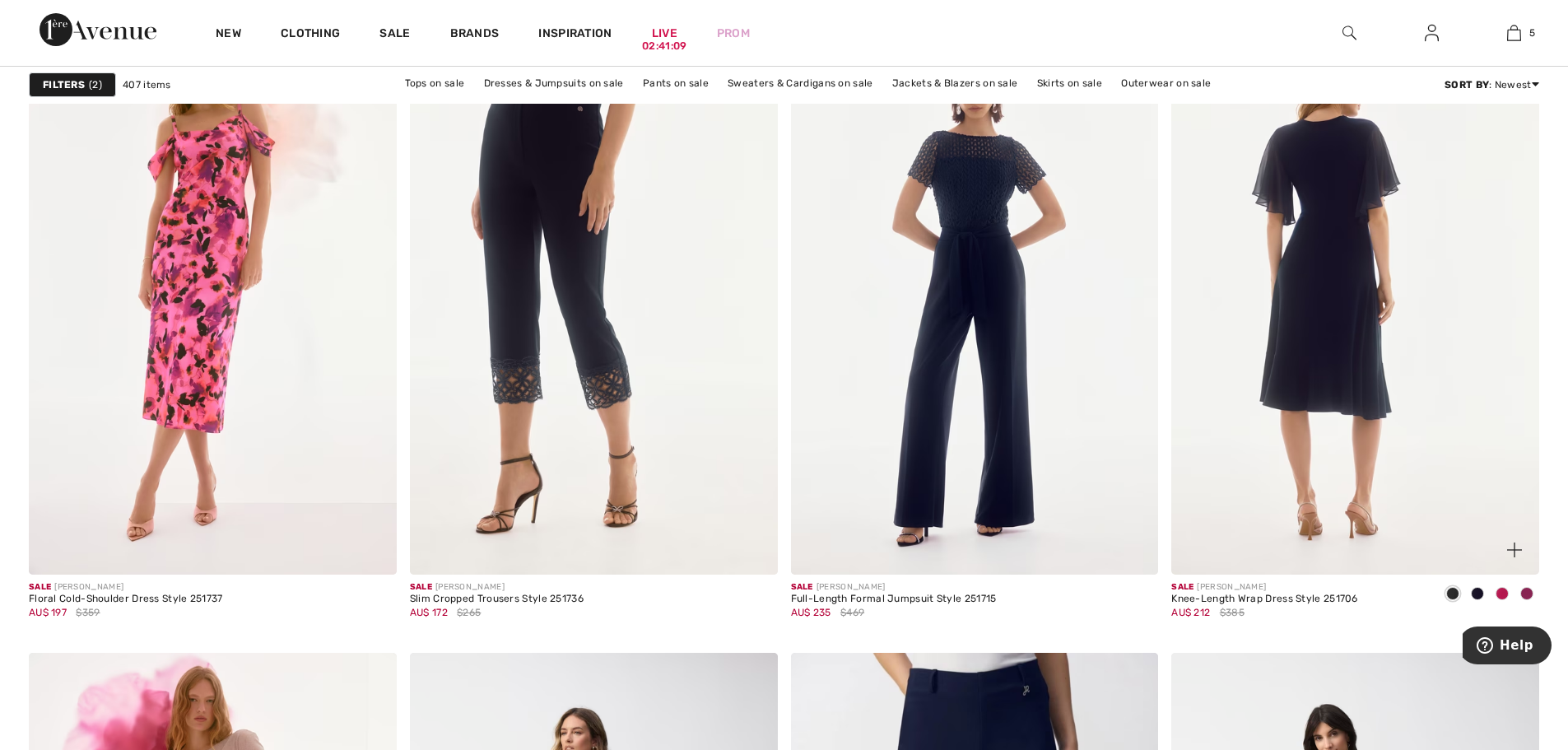
click at [1373, 363] on img at bounding box center [1355, 298] width 368 height 551
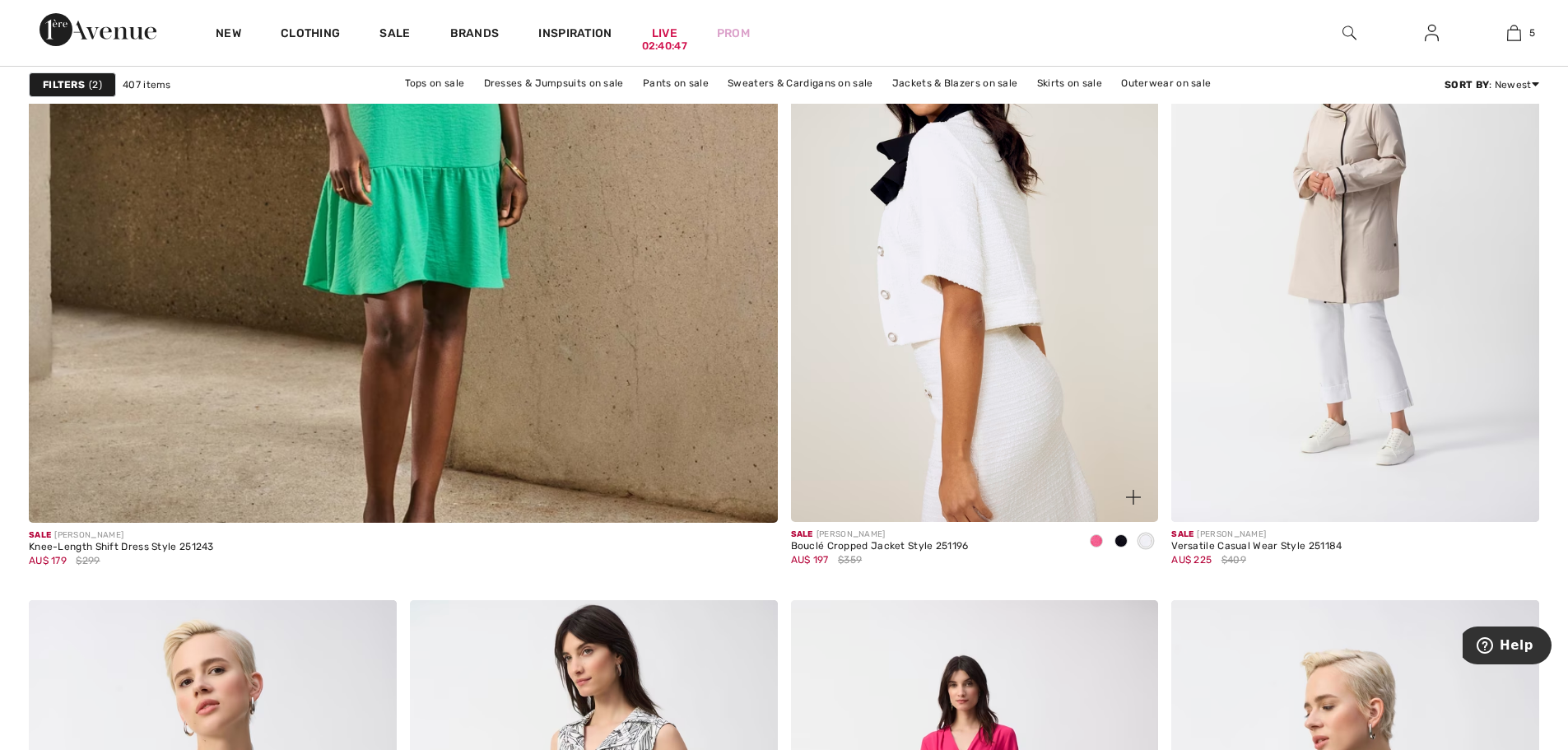
scroll to position [5924, 0]
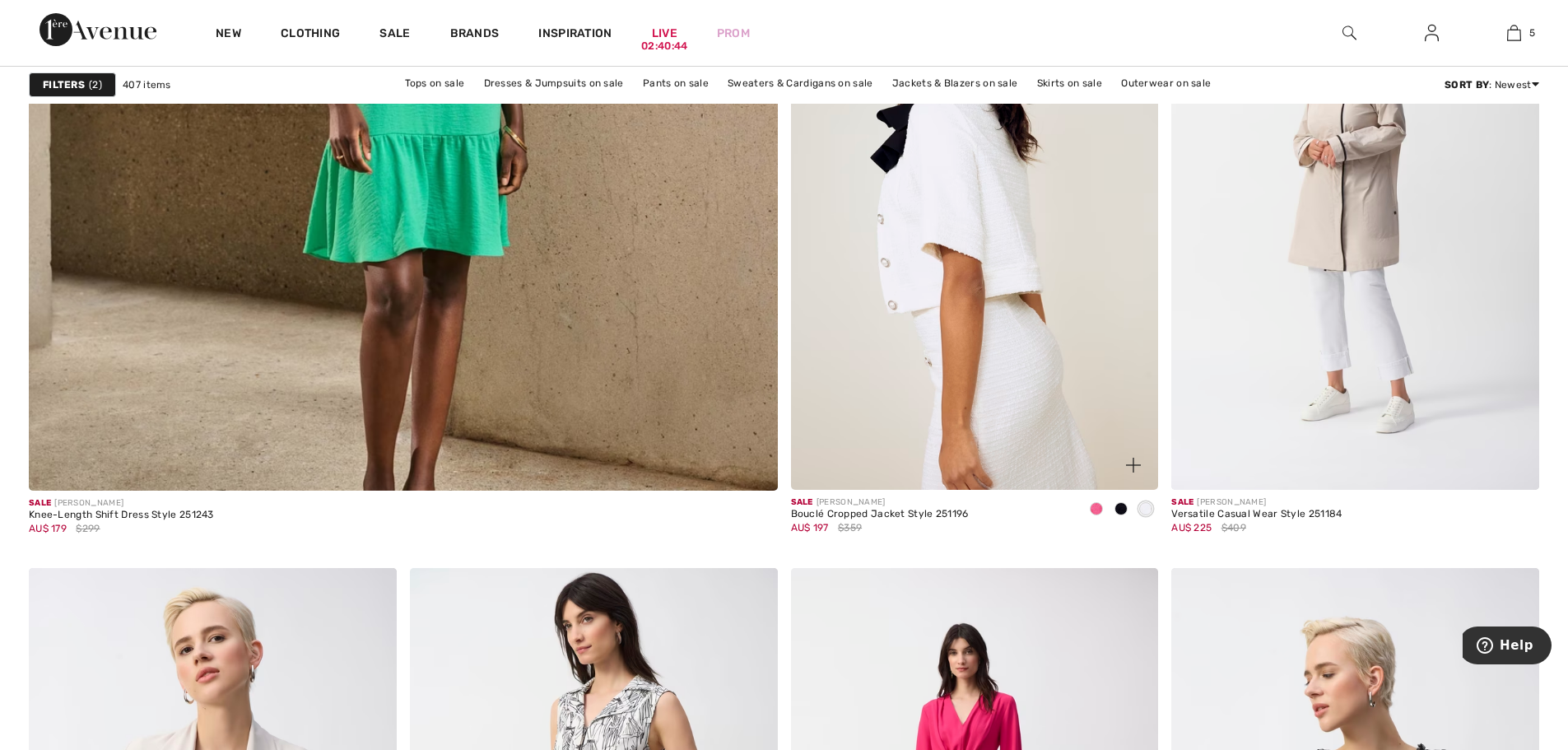
click at [929, 304] on img at bounding box center [976, 214] width 368 height 551
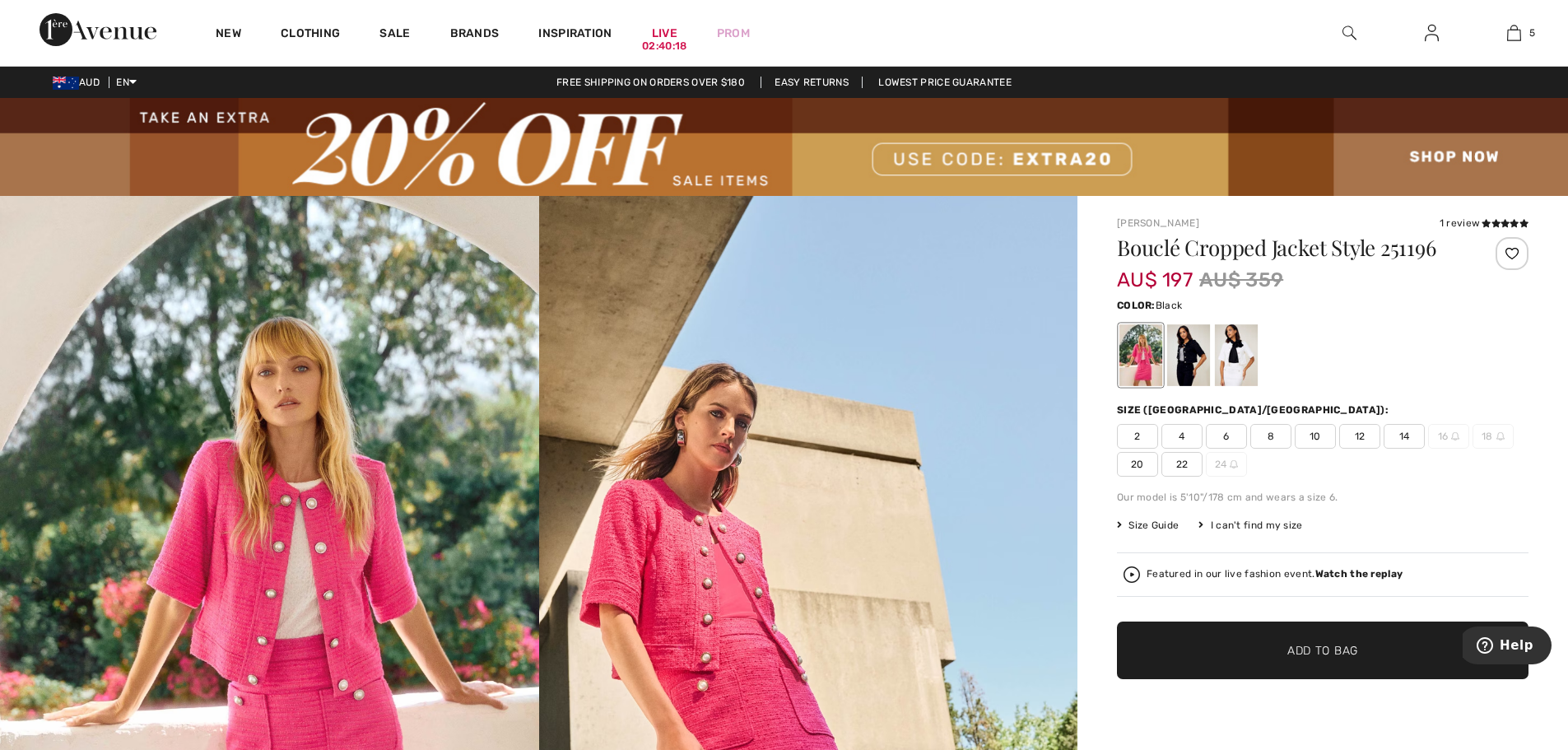
click at [1188, 349] on div at bounding box center [1188, 354] width 43 height 61
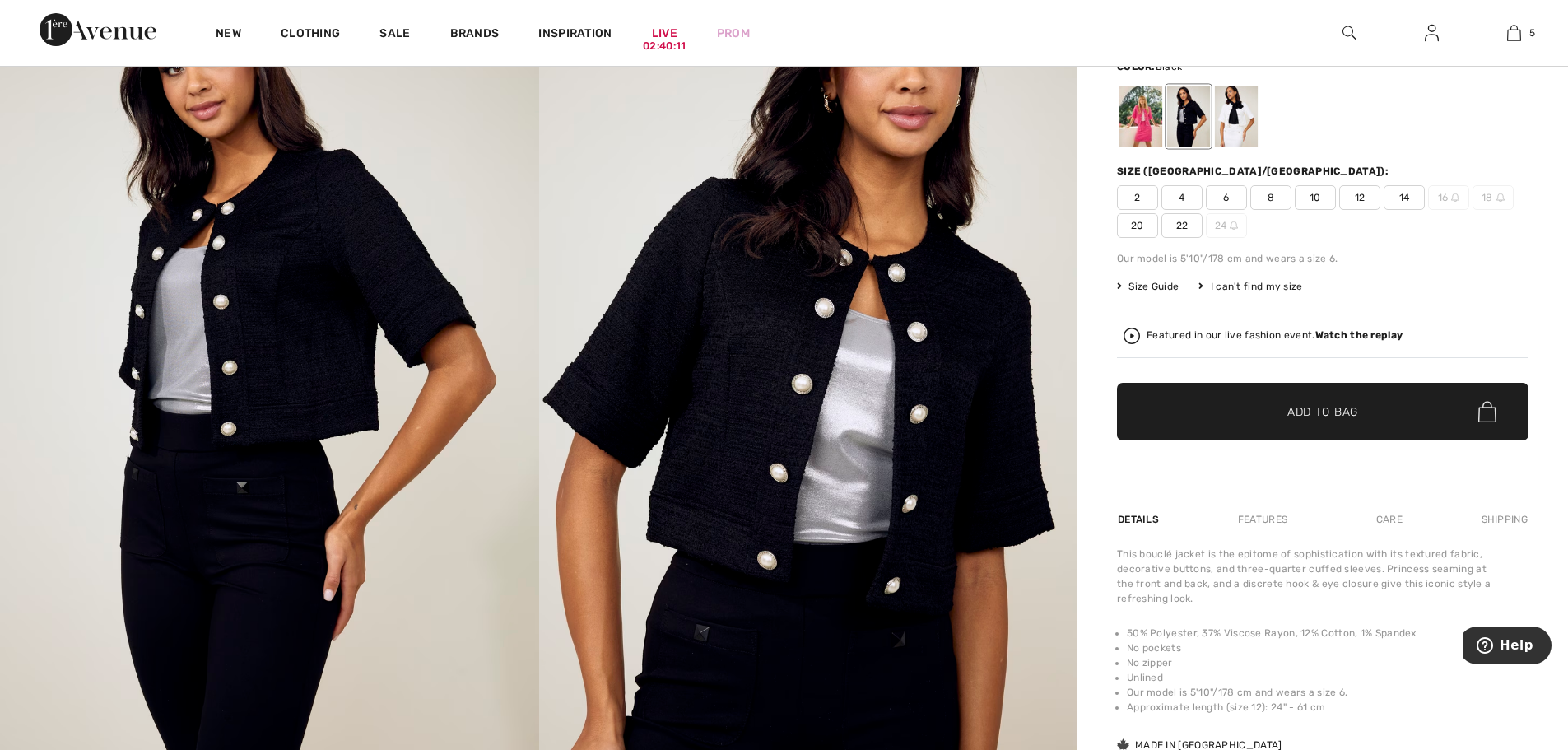
scroll to position [247, 0]
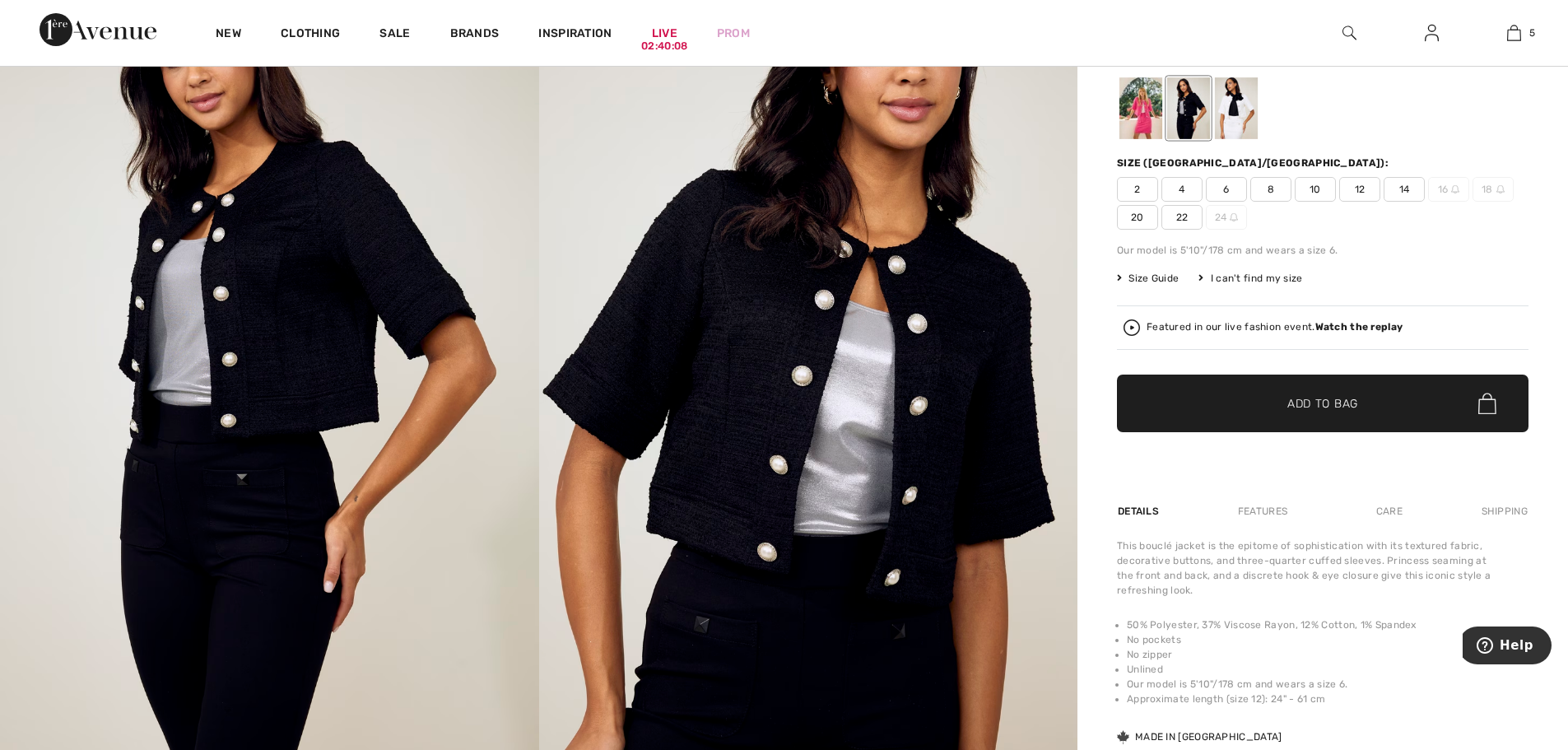
click at [1237, 113] on div at bounding box center [1236, 108] width 43 height 61
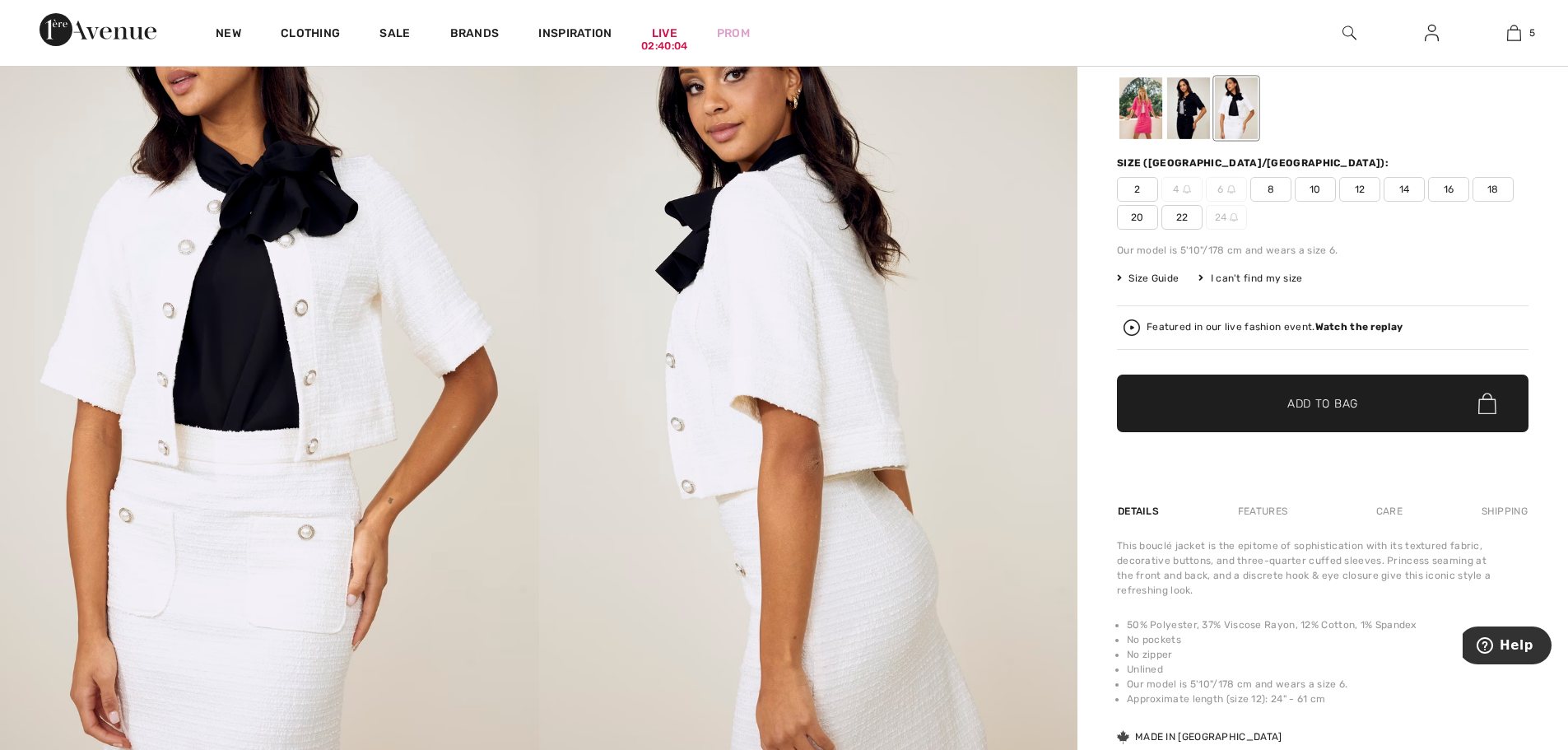
click at [1177, 98] on div at bounding box center [1188, 108] width 43 height 61
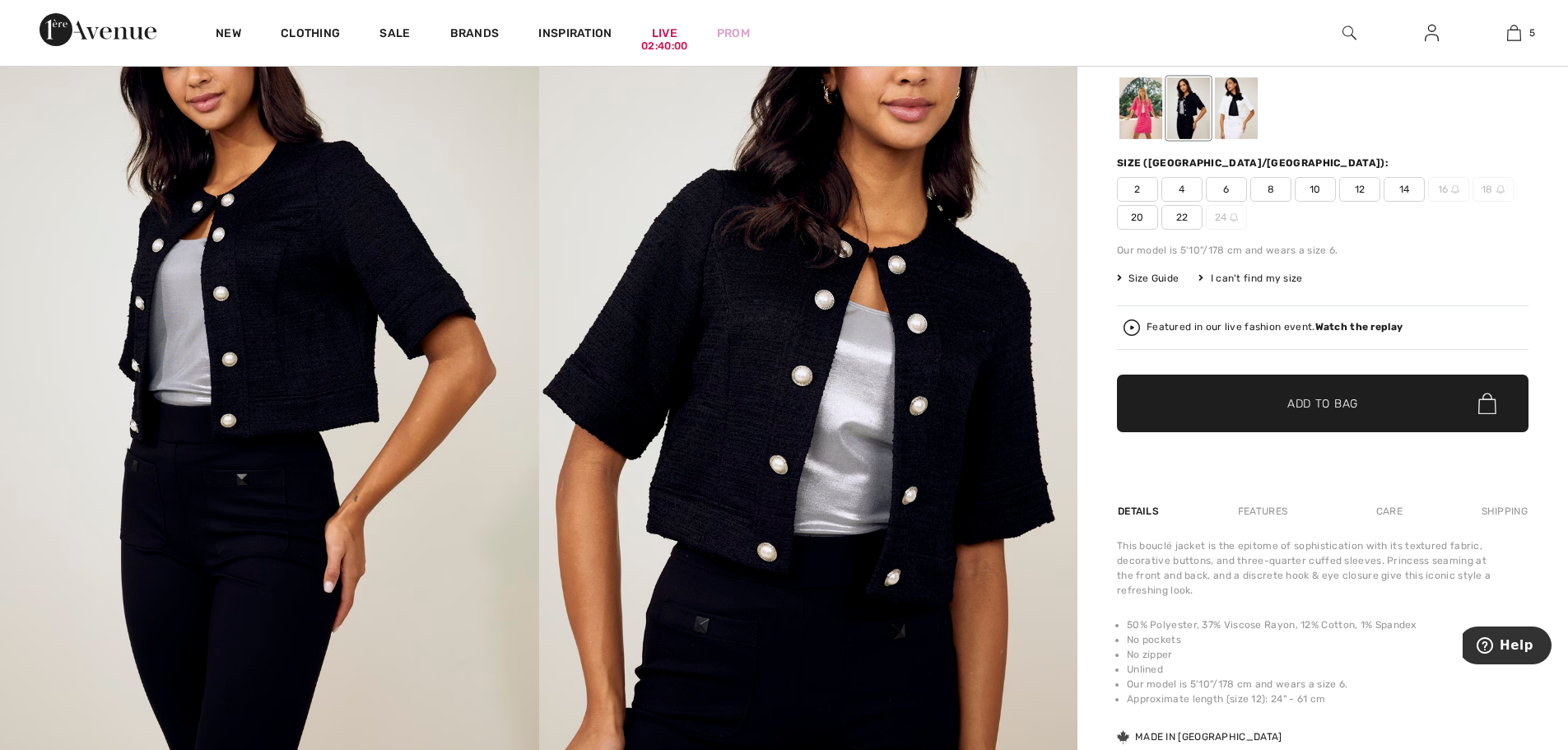
click at [1184, 218] on span "22" at bounding box center [1181, 217] width 41 height 24
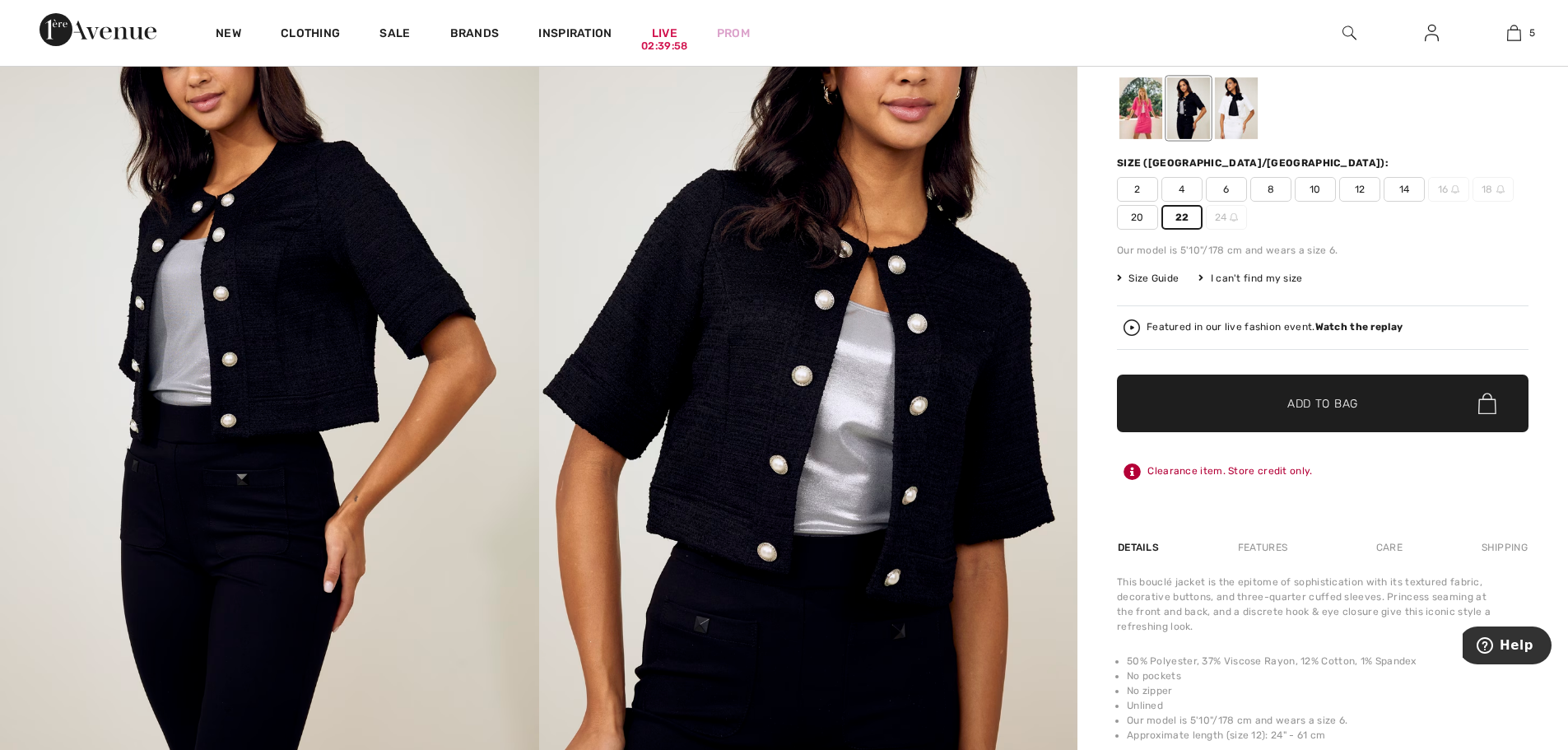
click at [1292, 401] on span "Add to Bag" at bounding box center [1323, 403] width 71 height 18
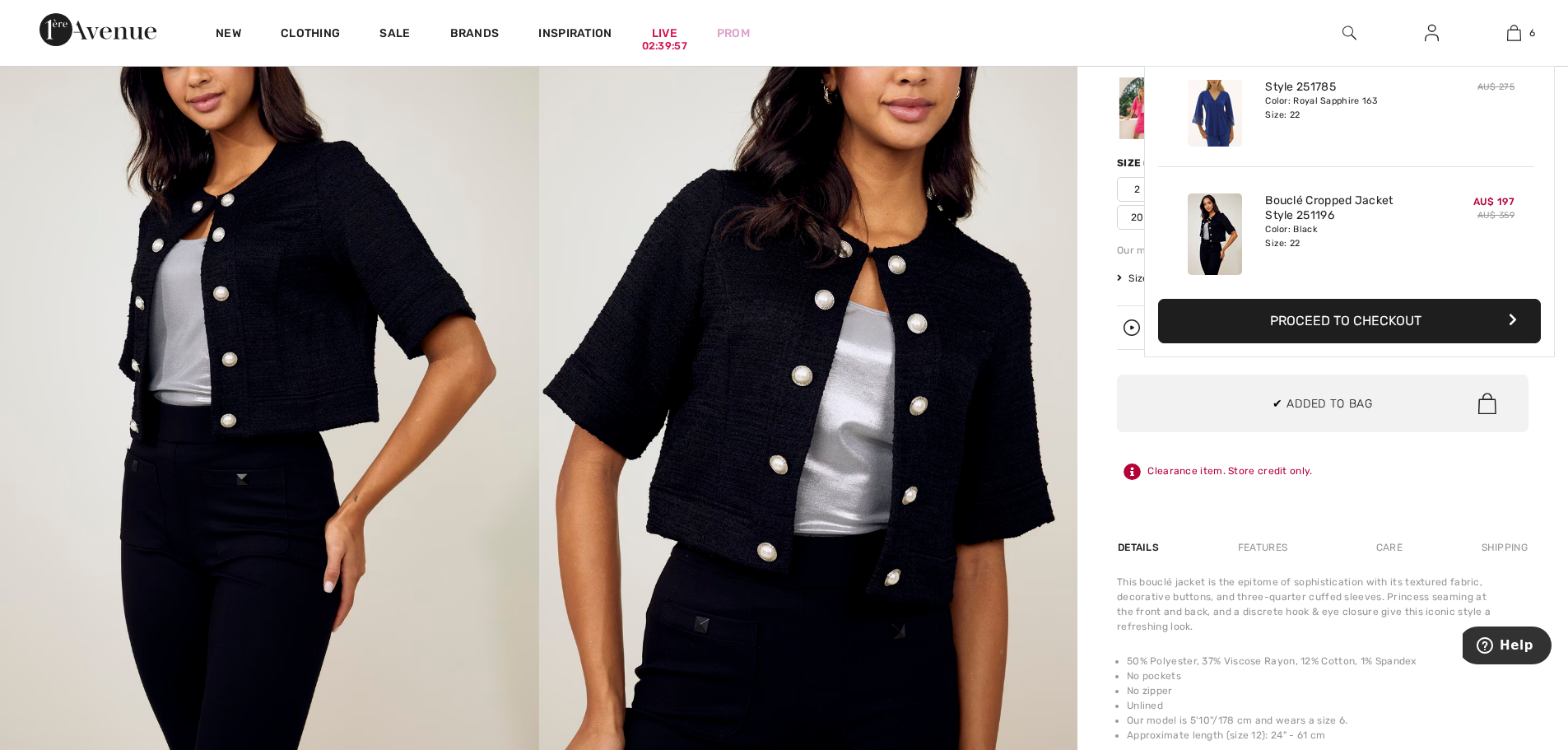
scroll to position [564, 0]
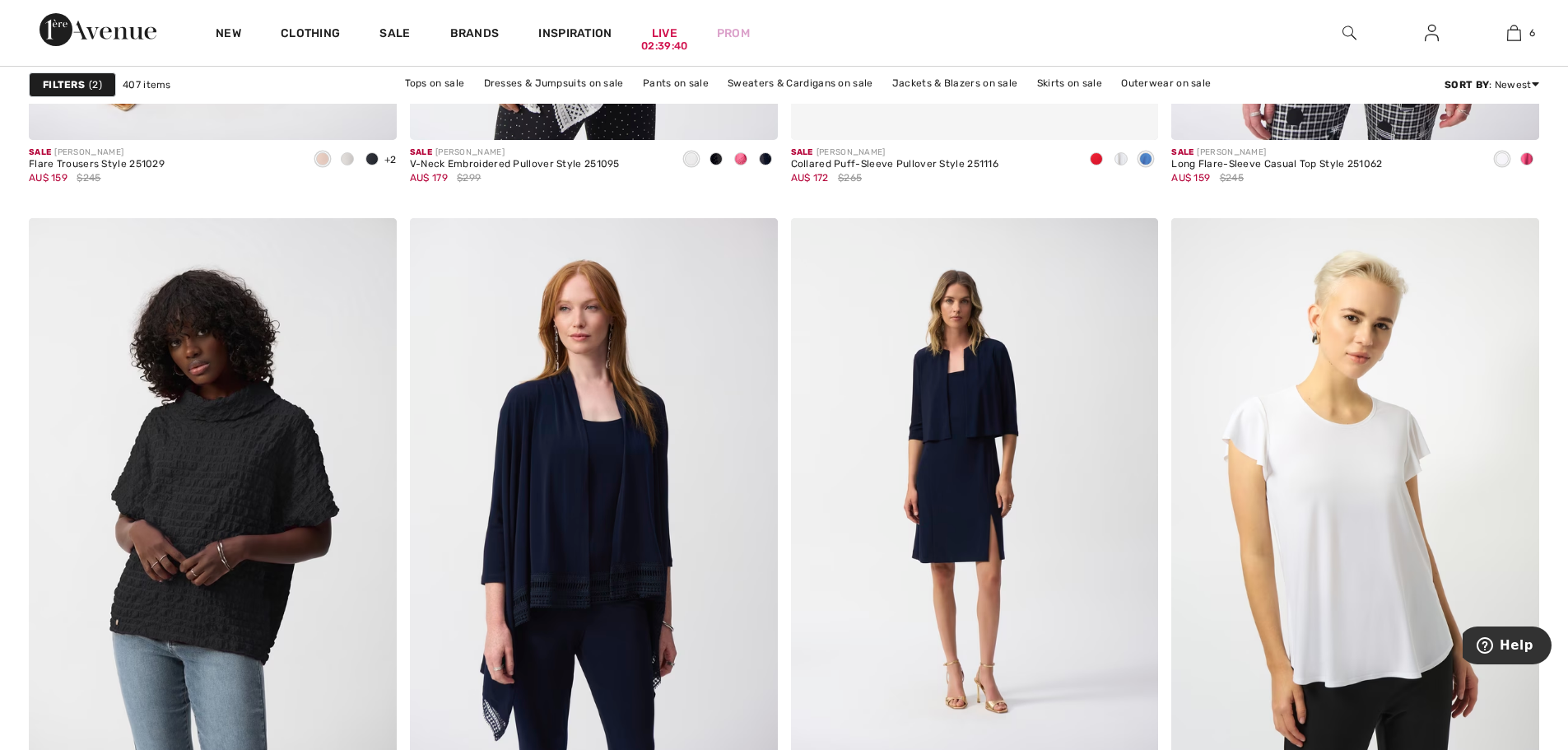
scroll to position [8557, 0]
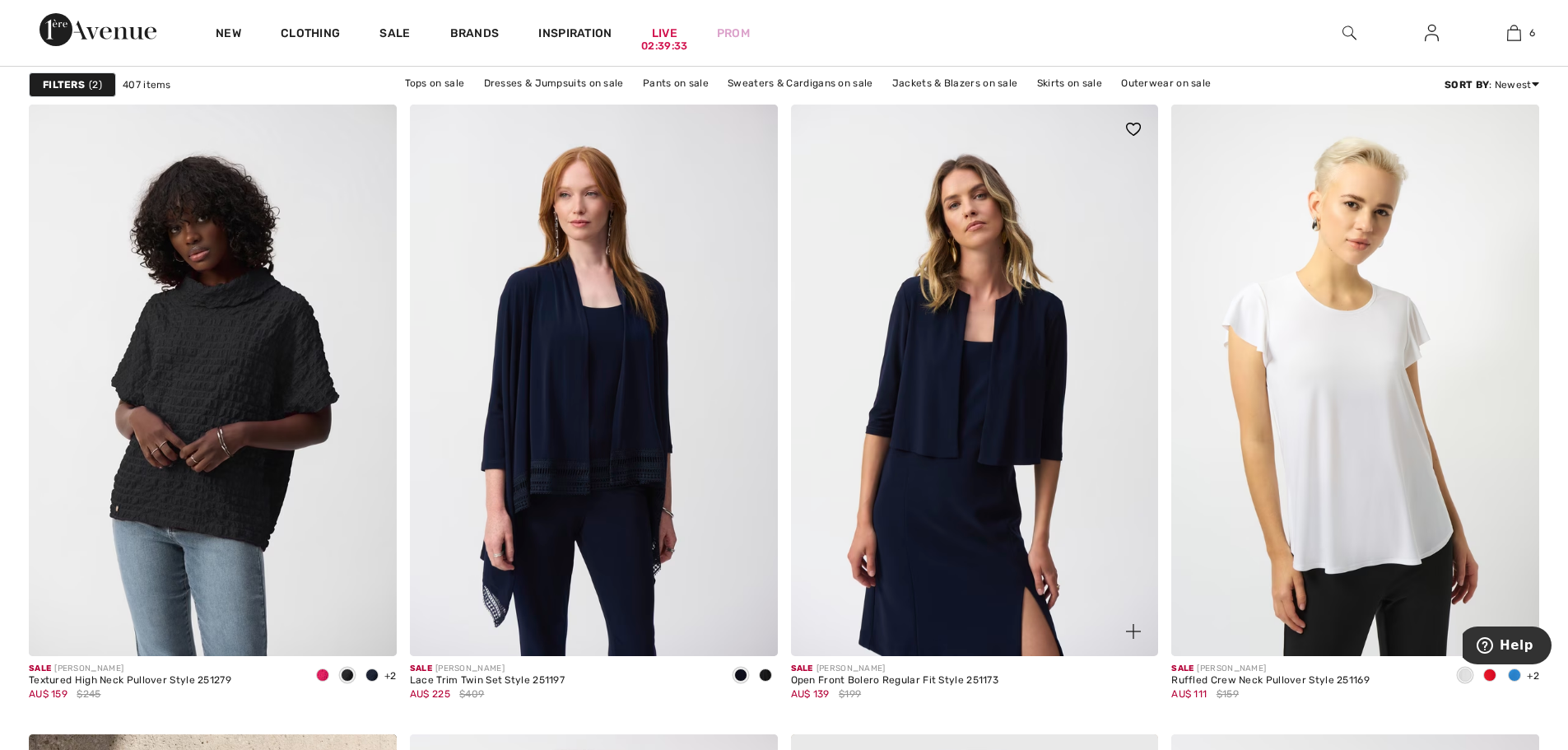
click at [819, 328] on img at bounding box center [976, 380] width 368 height 551
click at [923, 333] on img at bounding box center [976, 380] width 368 height 551
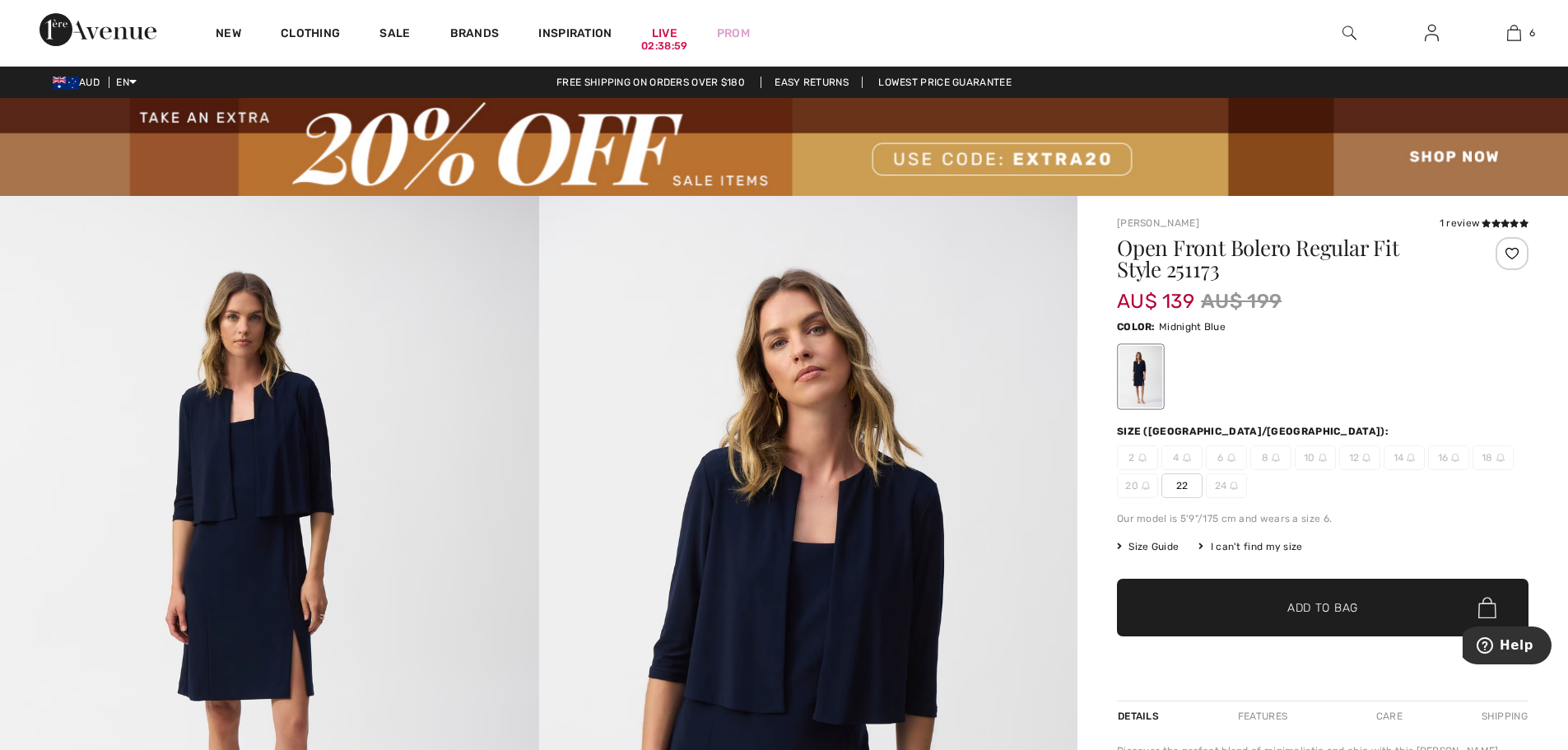
click at [1186, 483] on span "22" at bounding box center [1181, 485] width 41 height 24
click at [1299, 611] on span "Add to Bag" at bounding box center [1323, 607] width 71 height 18
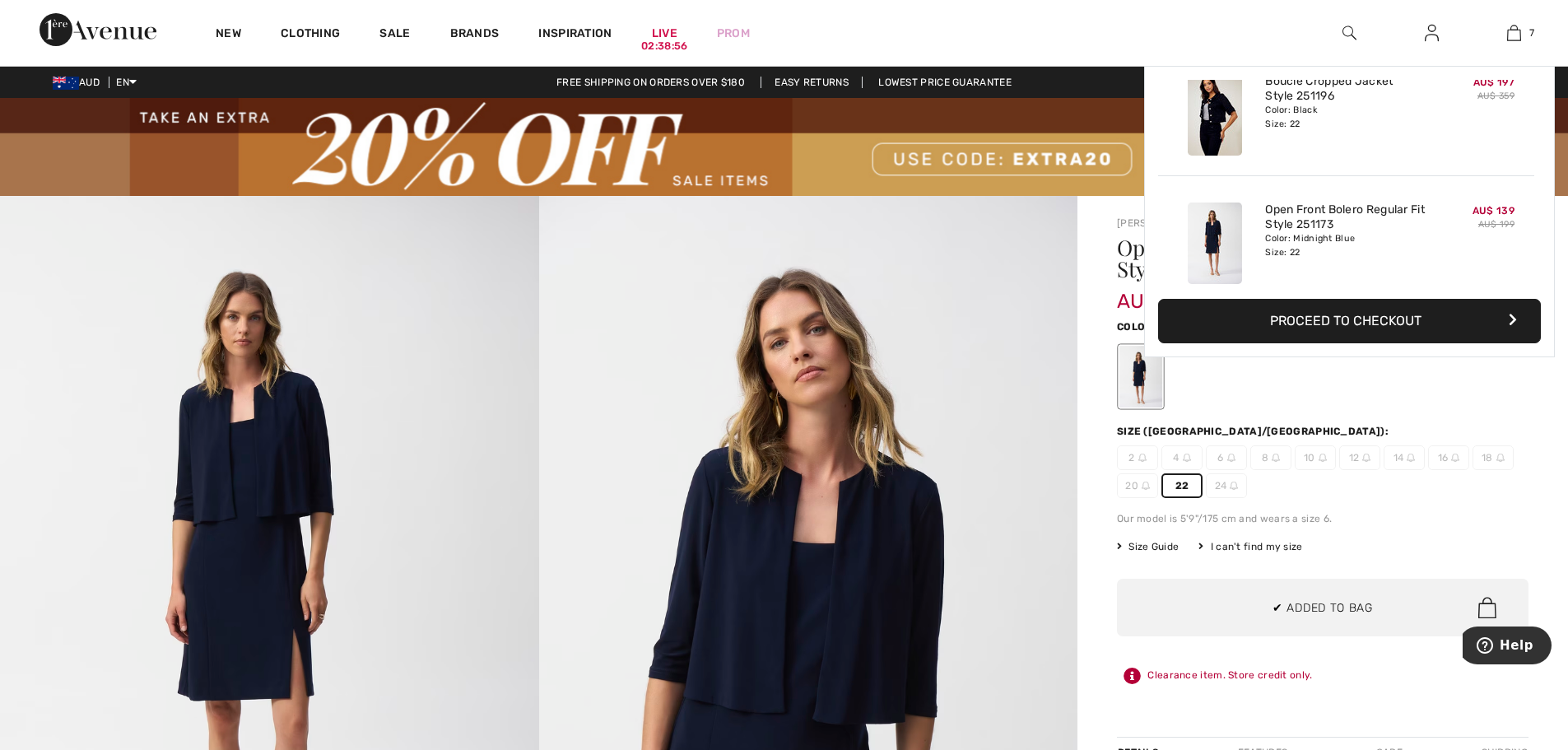
scroll to position [693, 0]
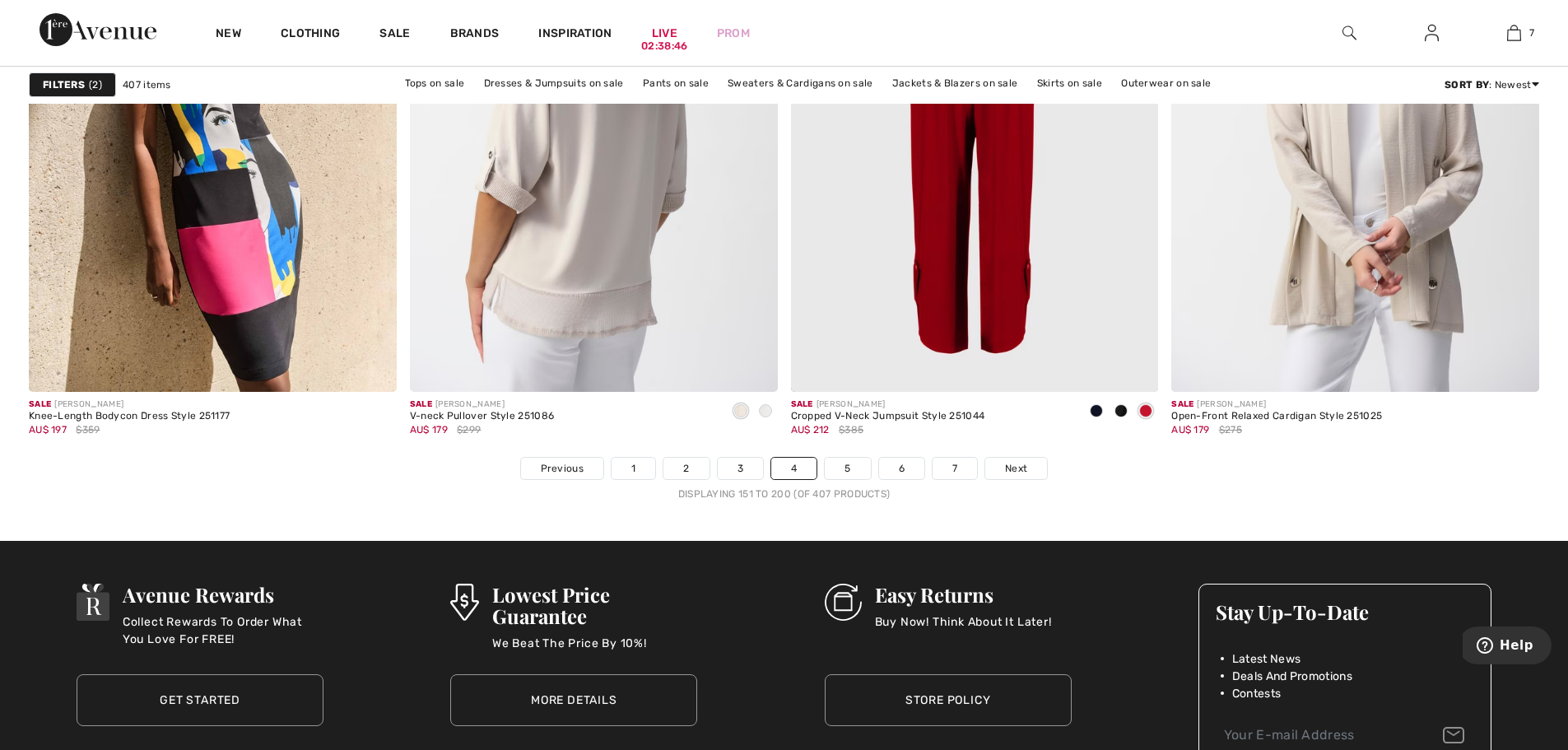
scroll to position [9627, 0]
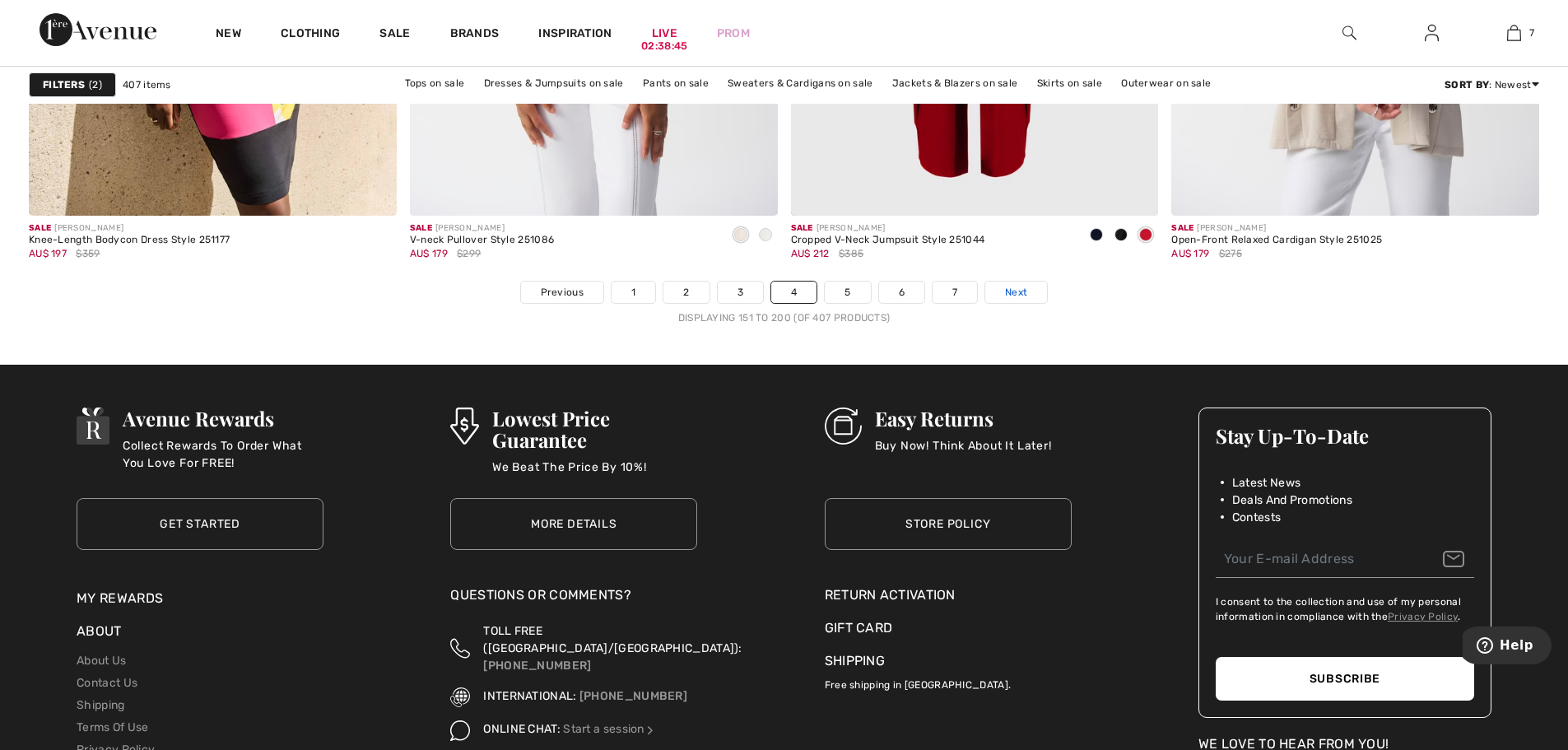
click at [1016, 296] on span "Next" at bounding box center [1016, 292] width 22 height 15
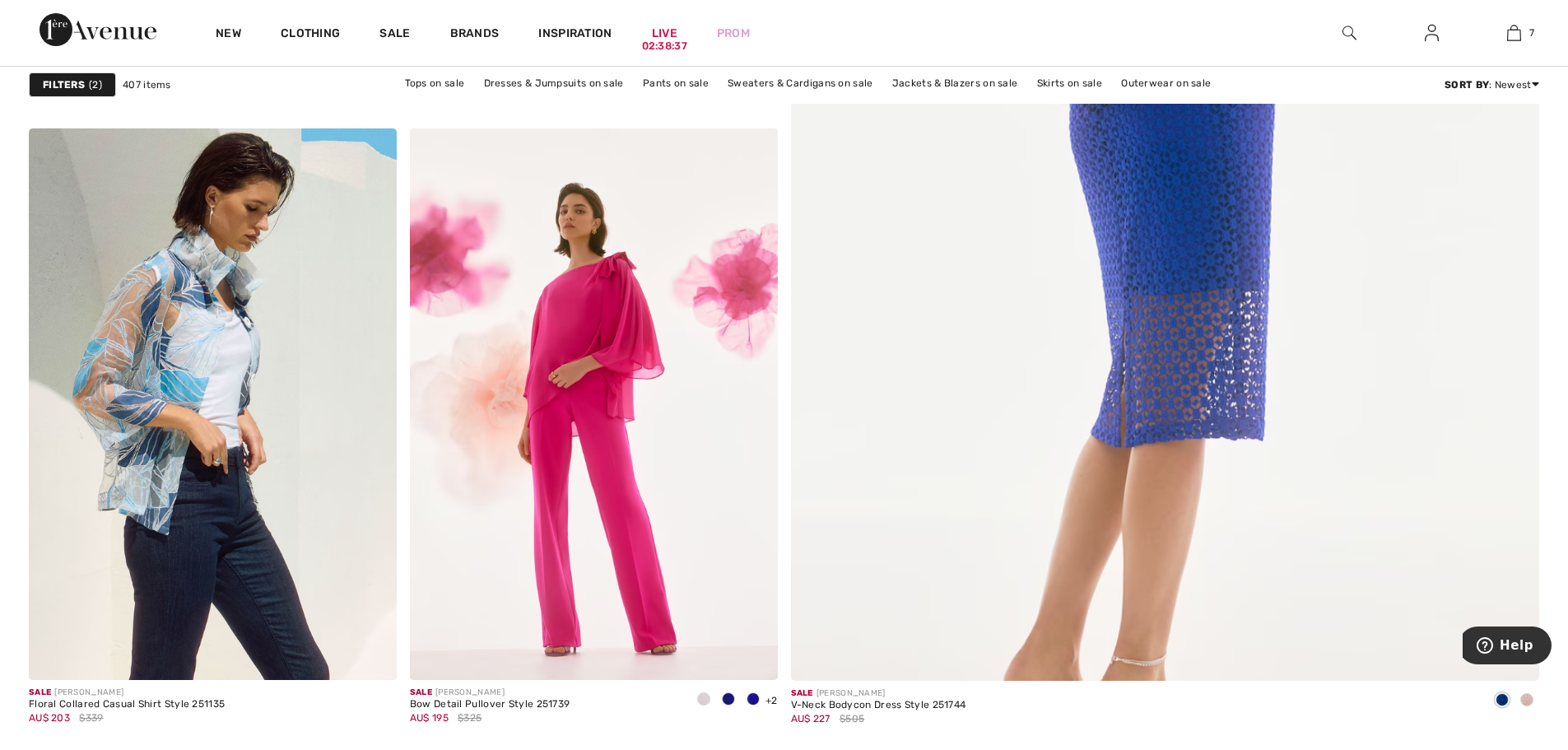
scroll to position [905, 0]
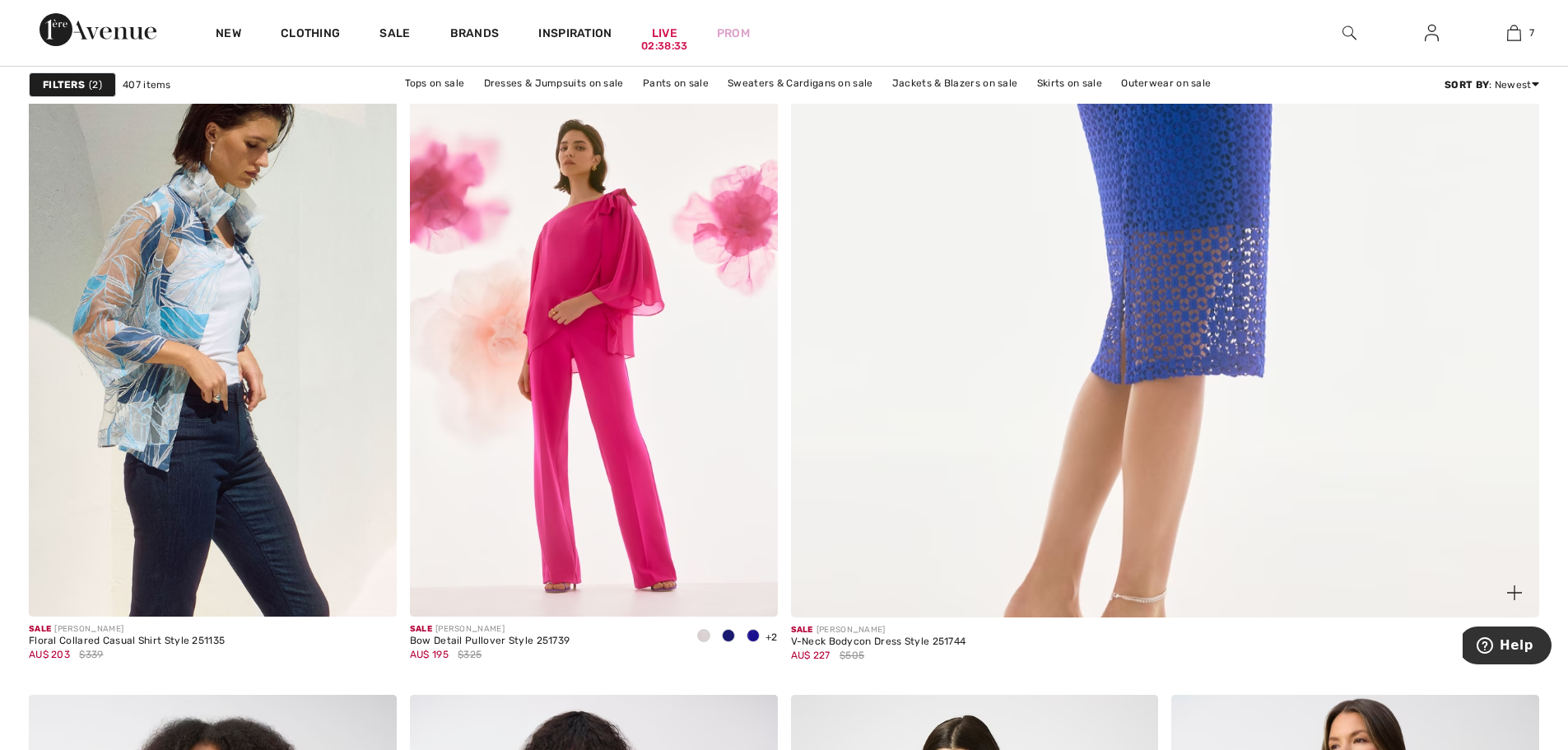
click at [1222, 290] on img at bounding box center [1165, 109] width 898 height 1347
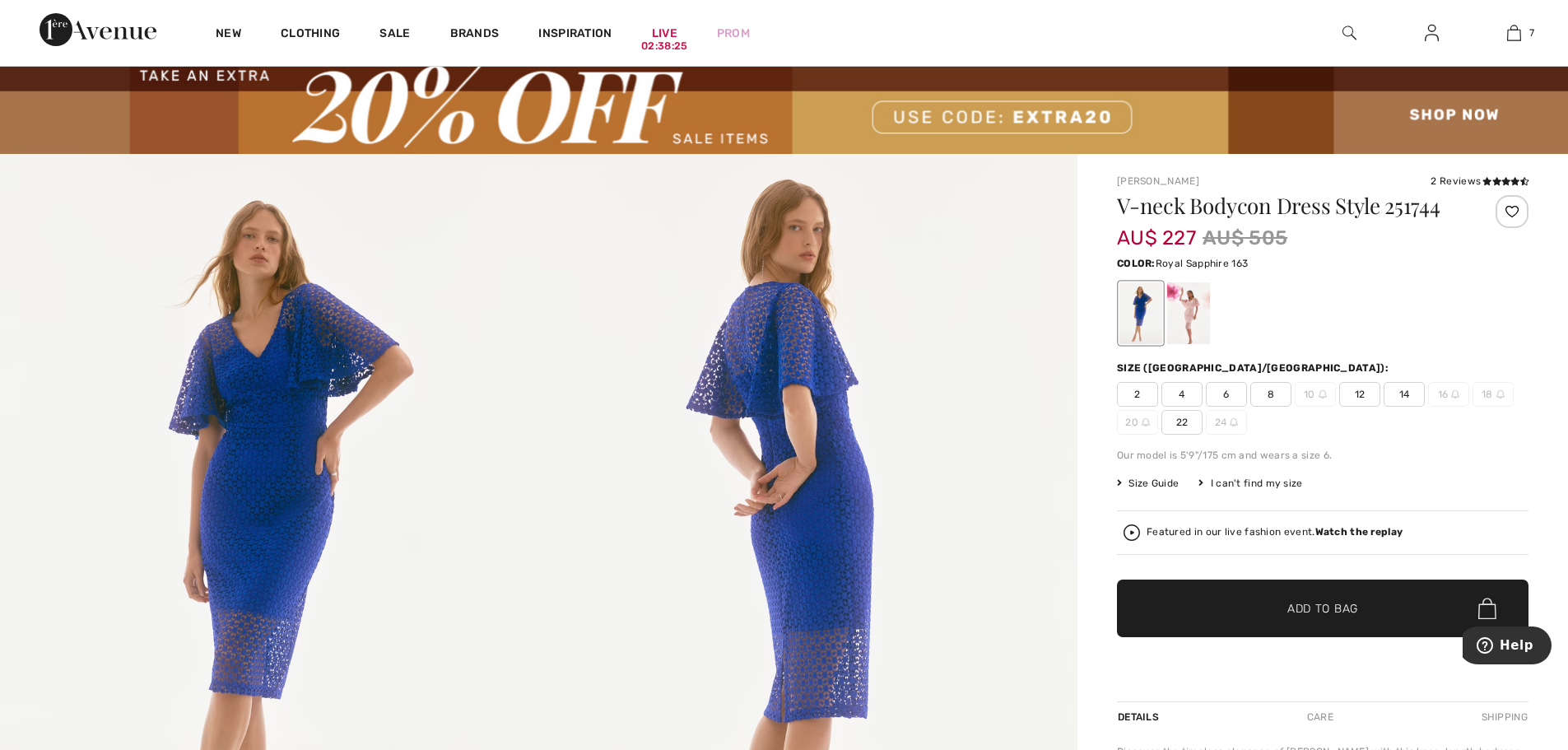
scroll to position [165, 0]
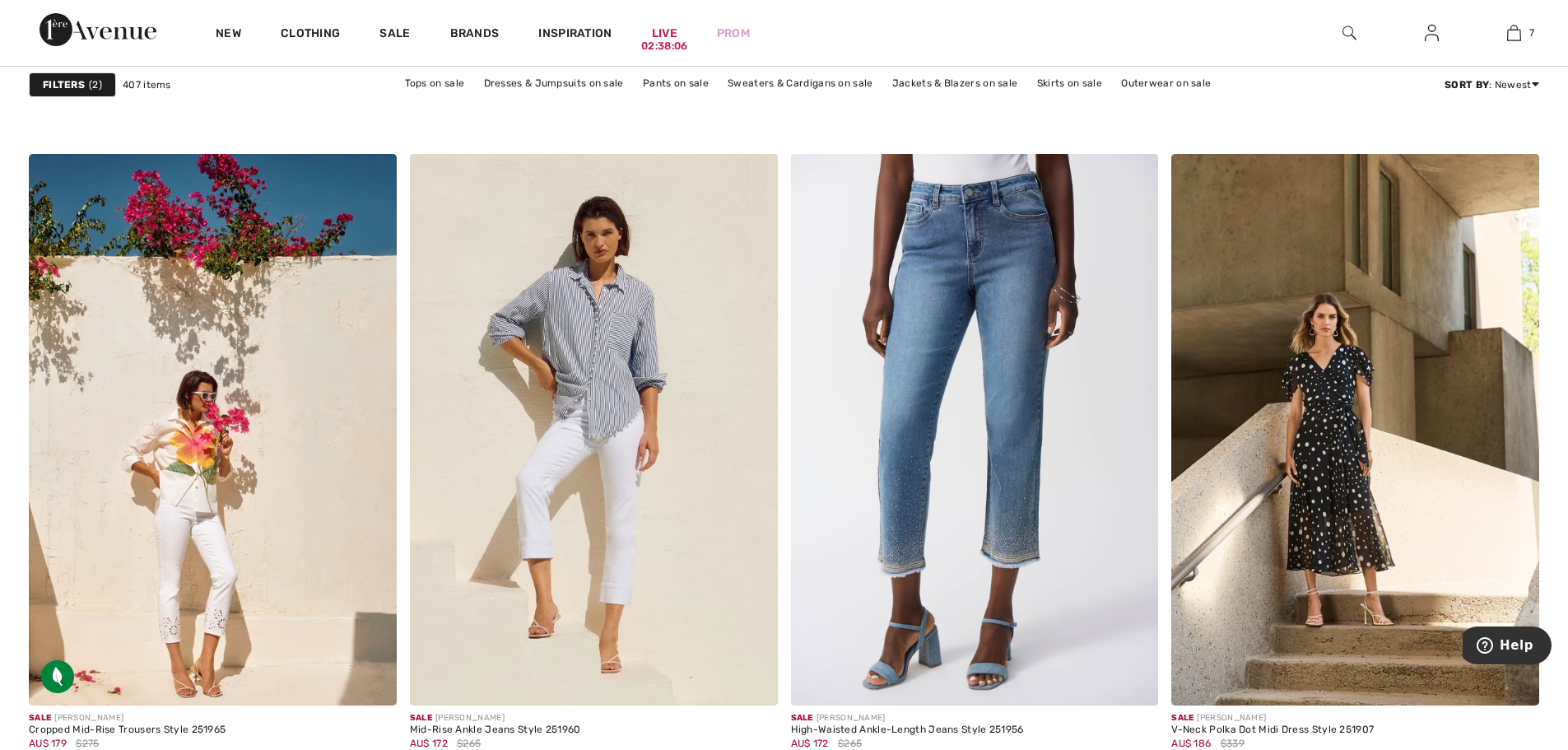
scroll to position [2962, 0]
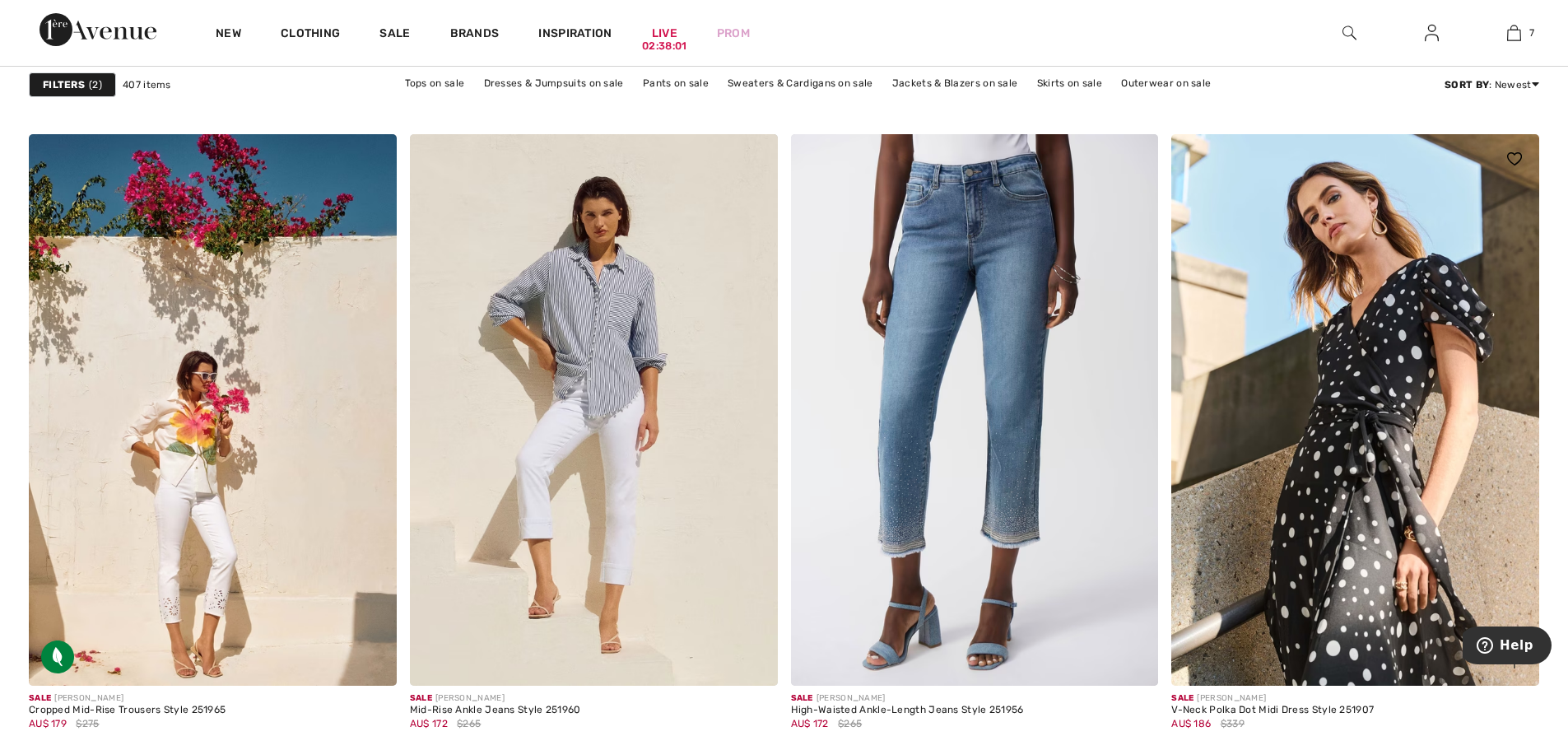
click at [1366, 394] on img at bounding box center [1355, 410] width 368 height 551
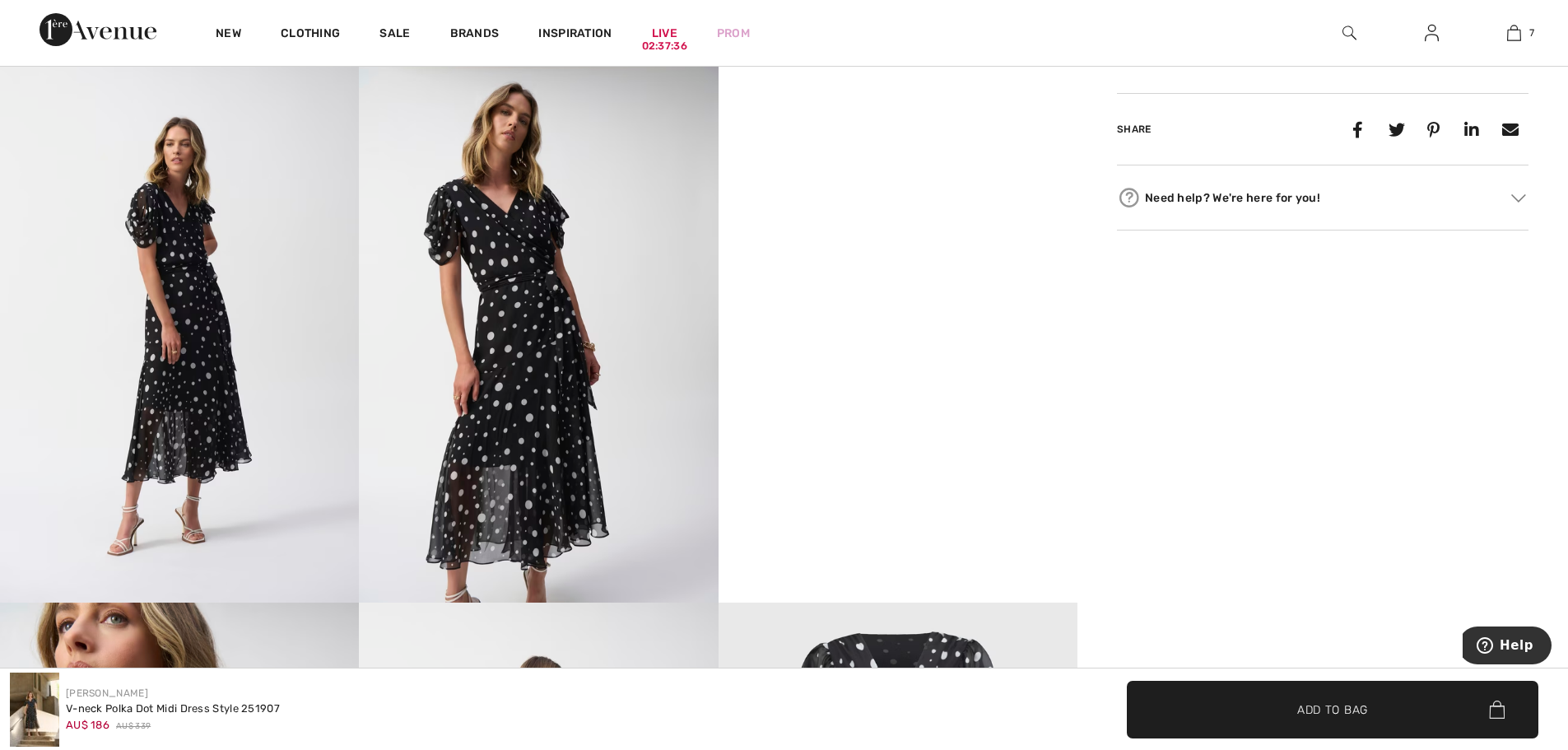
scroll to position [905, 0]
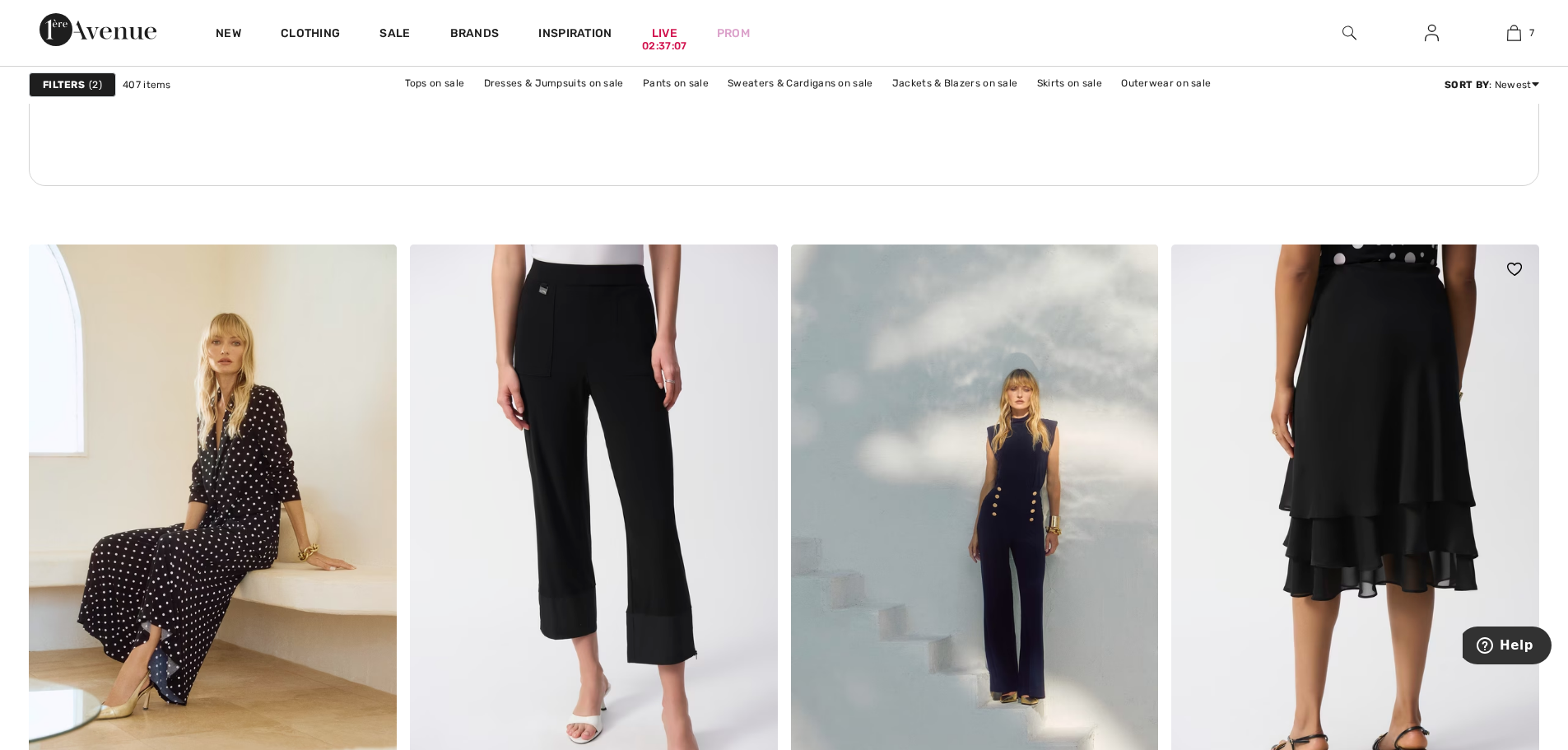
scroll to position [7817, 0]
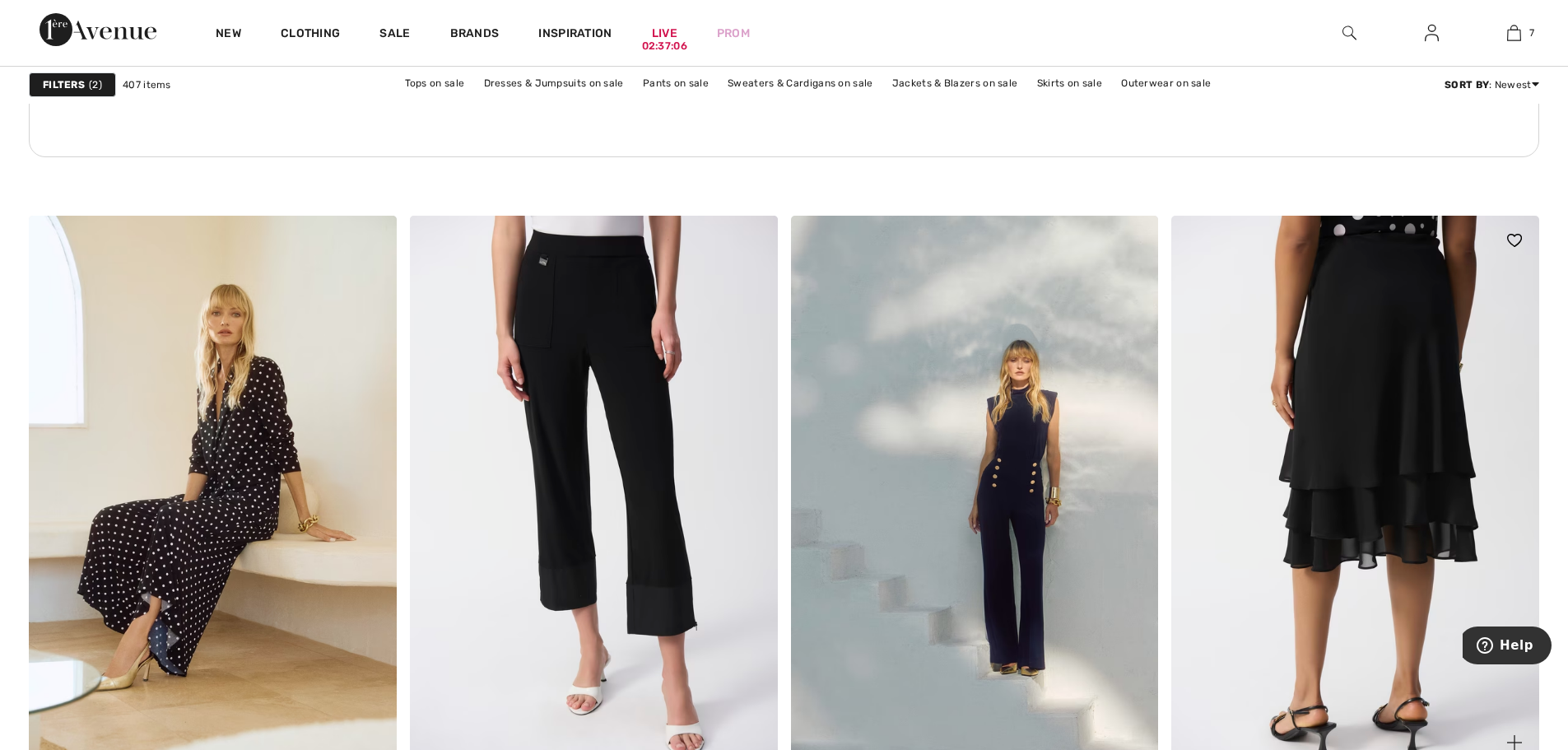
click at [1348, 383] on img at bounding box center [1355, 491] width 368 height 551
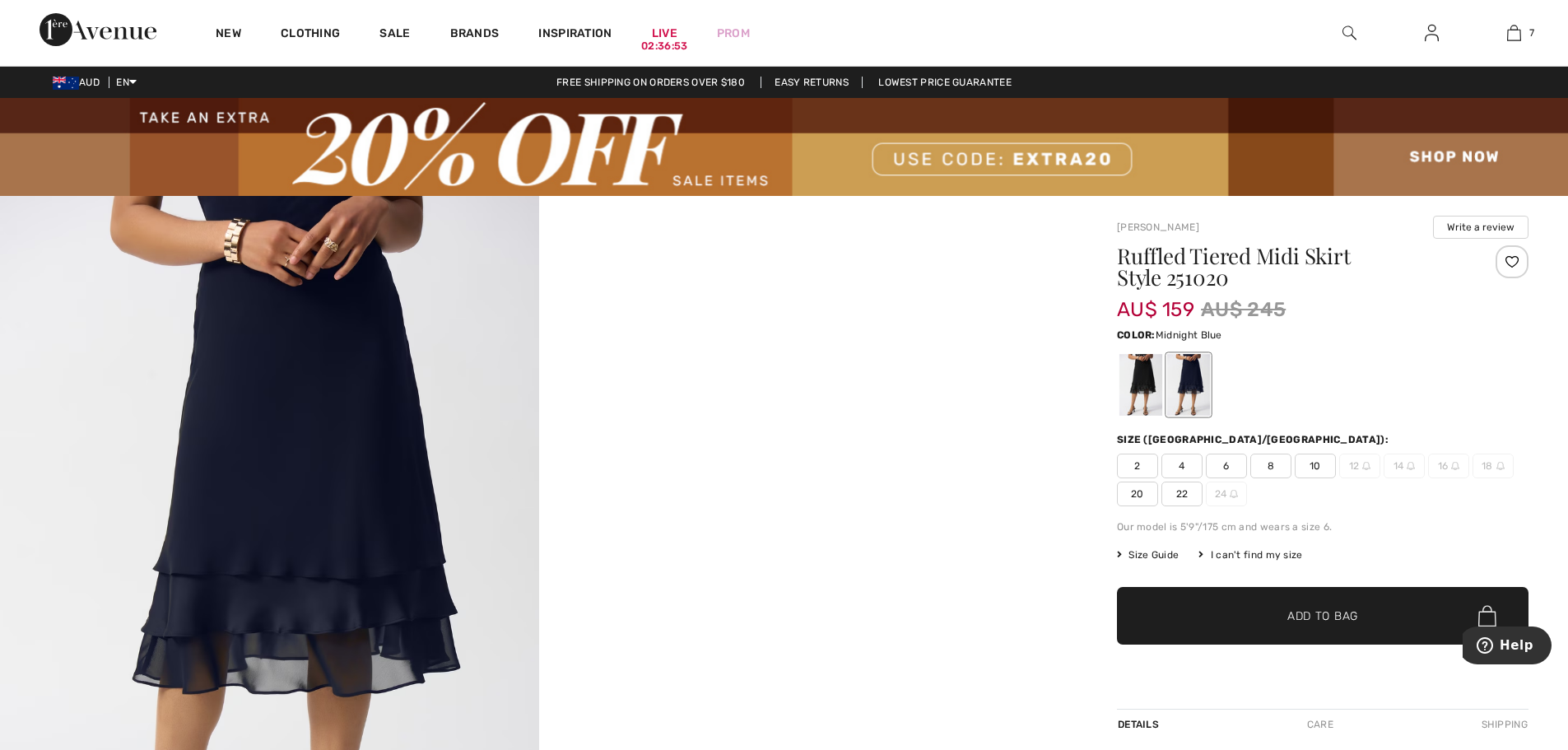
click at [1184, 375] on div at bounding box center [1188, 384] width 43 height 61
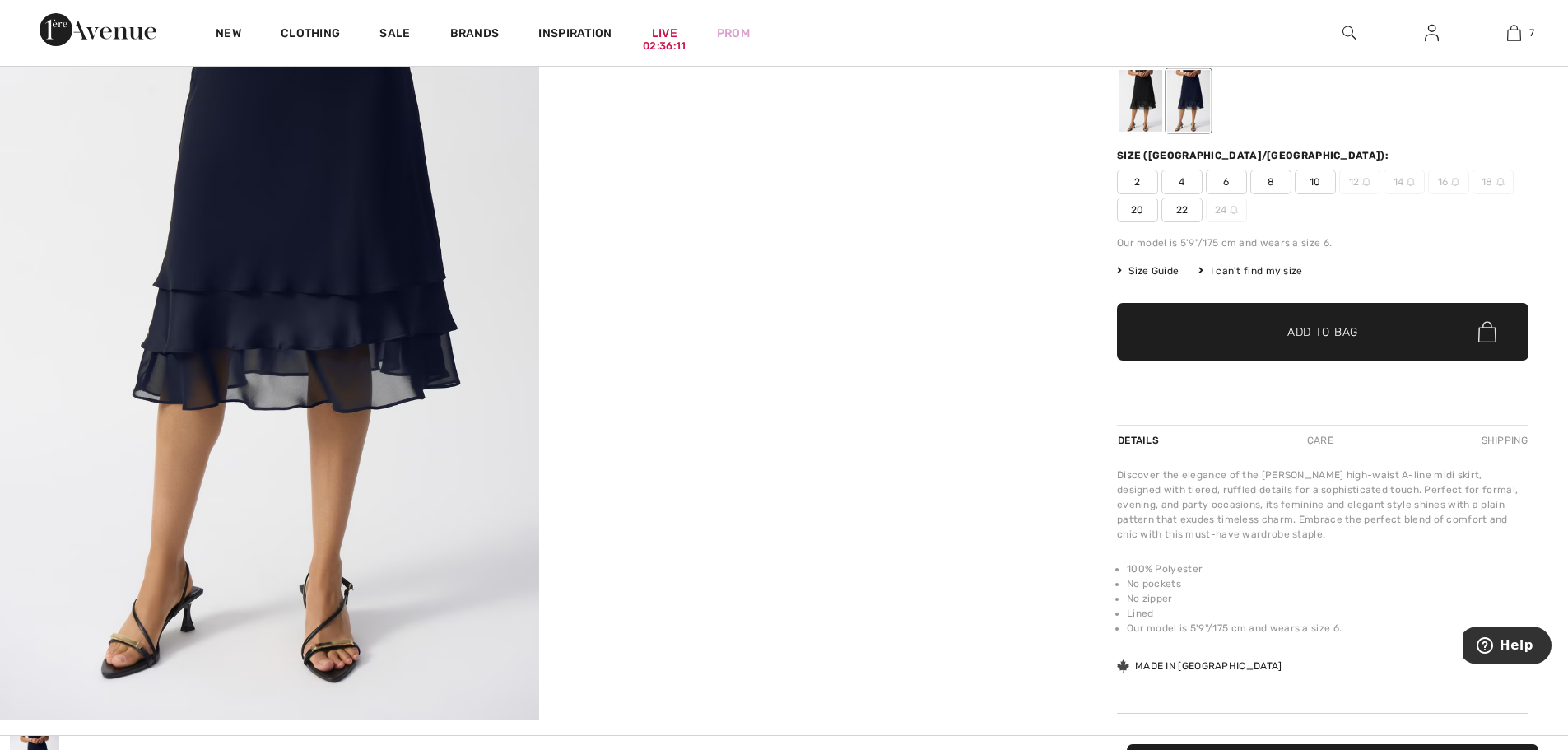
scroll to position [247, 0]
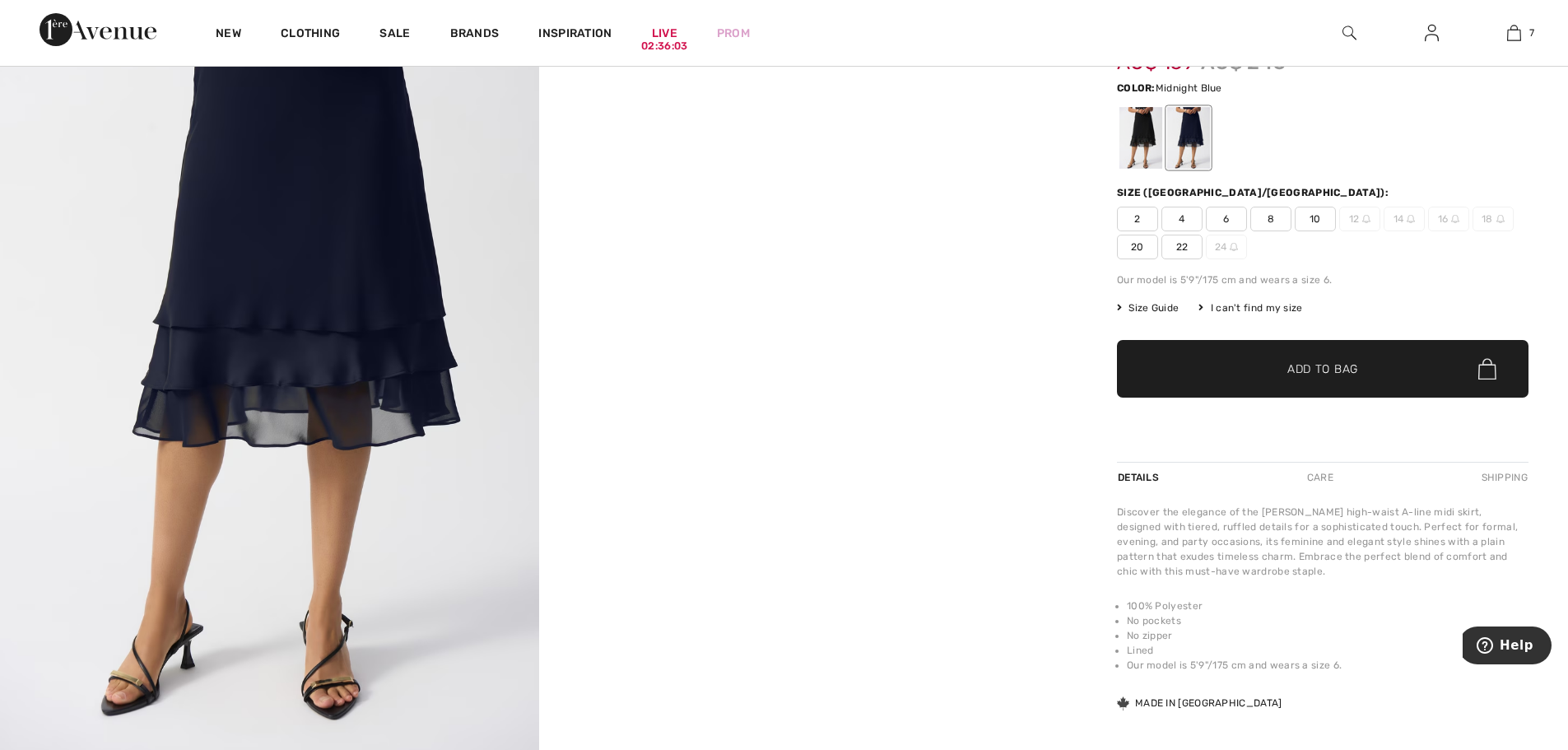
click at [1185, 248] on span "22" at bounding box center [1181, 246] width 41 height 24
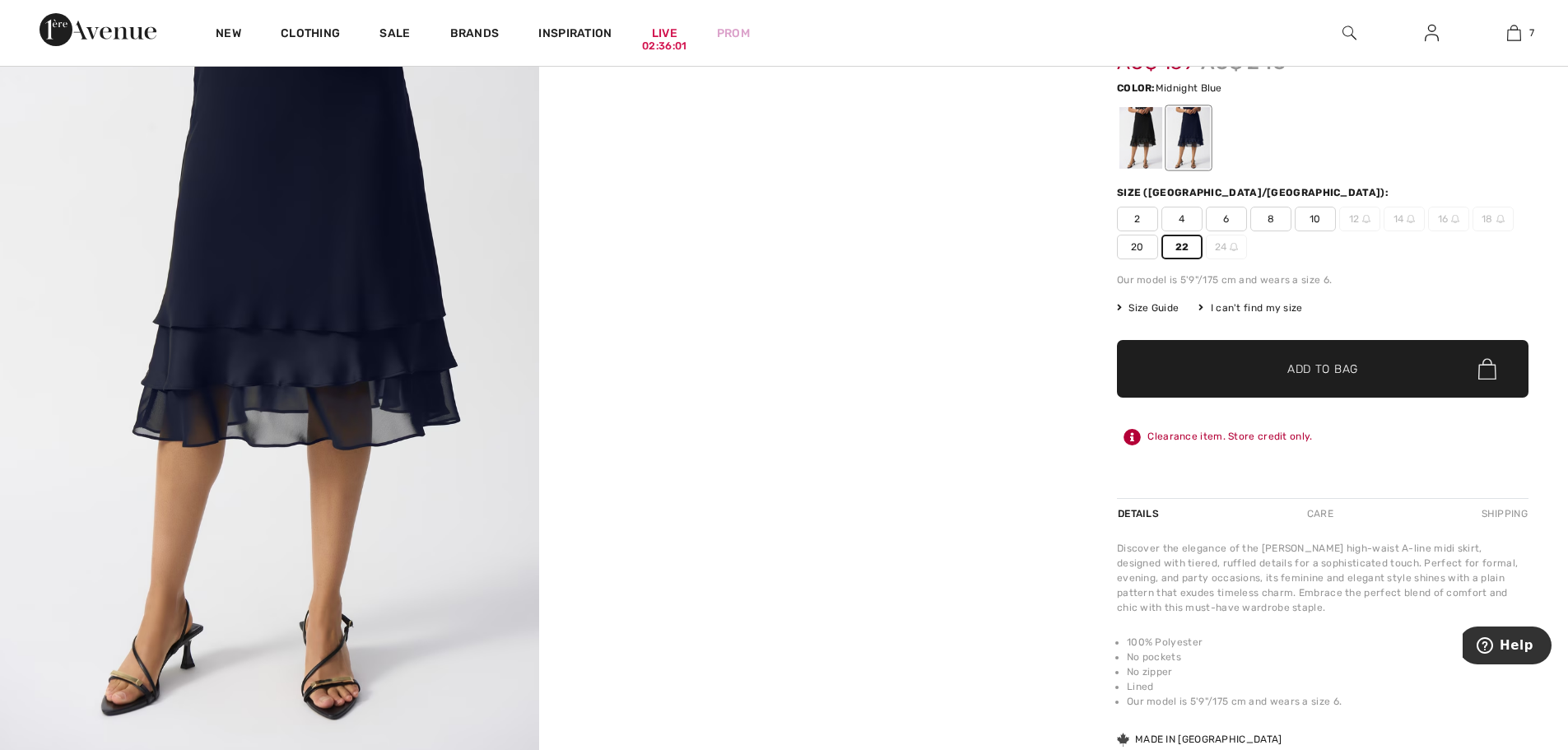
click at [1305, 385] on span "✔ Added to Bag Add to Bag" at bounding box center [1323, 369] width 412 height 58
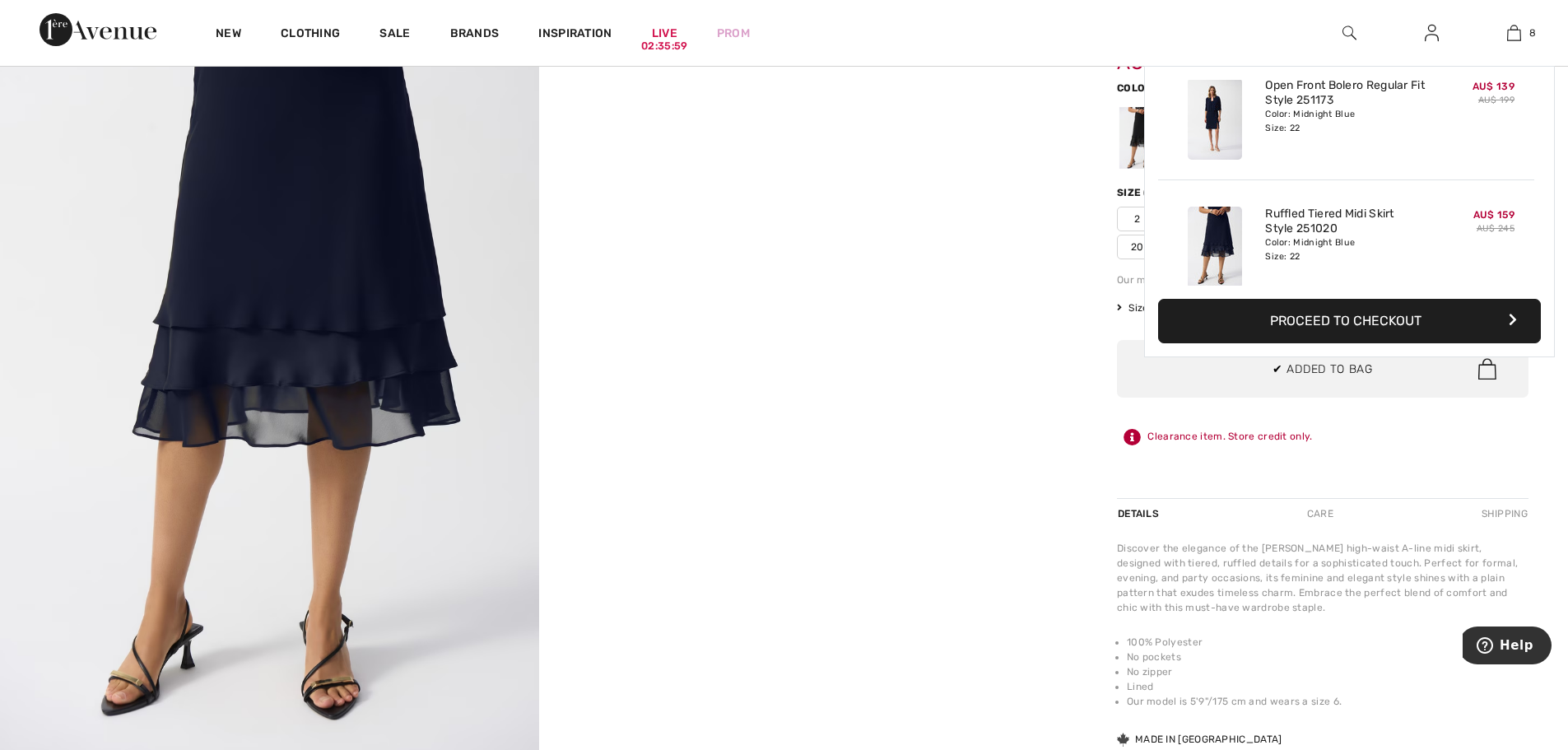
scroll to position [821, 0]
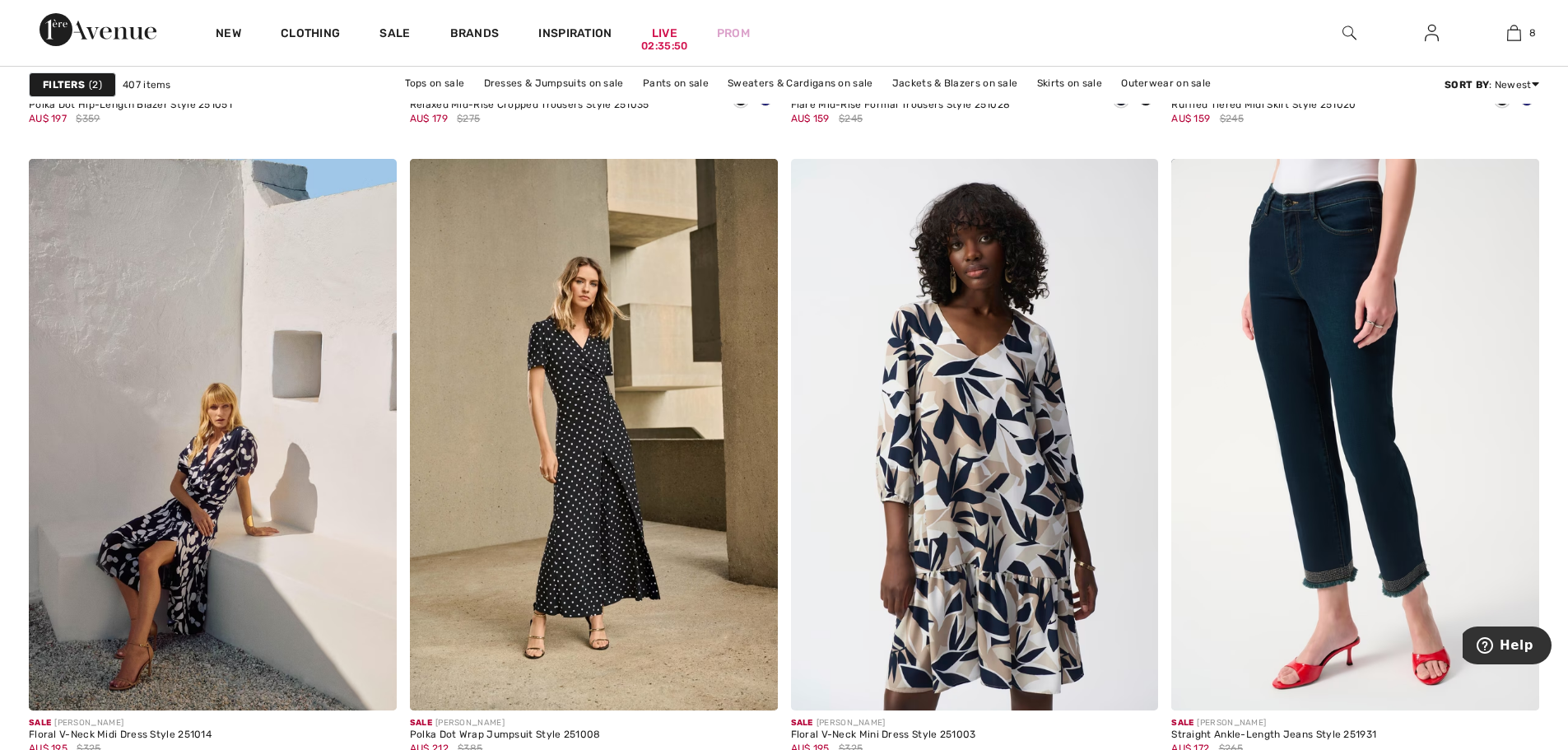
scroll to position [8557, 0]
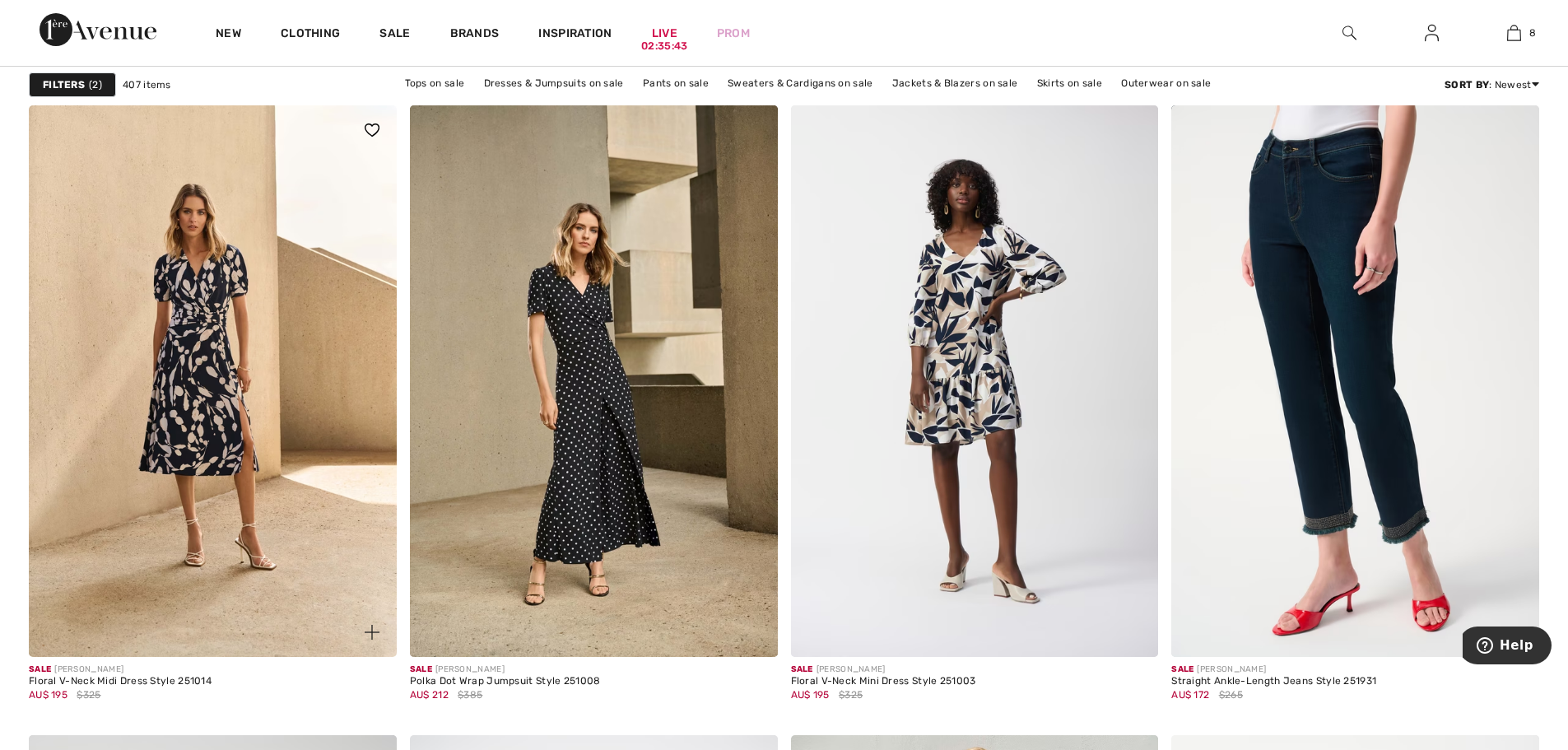
click at [197, 399] on img at bounding box center [213, 380] width 368 height 551
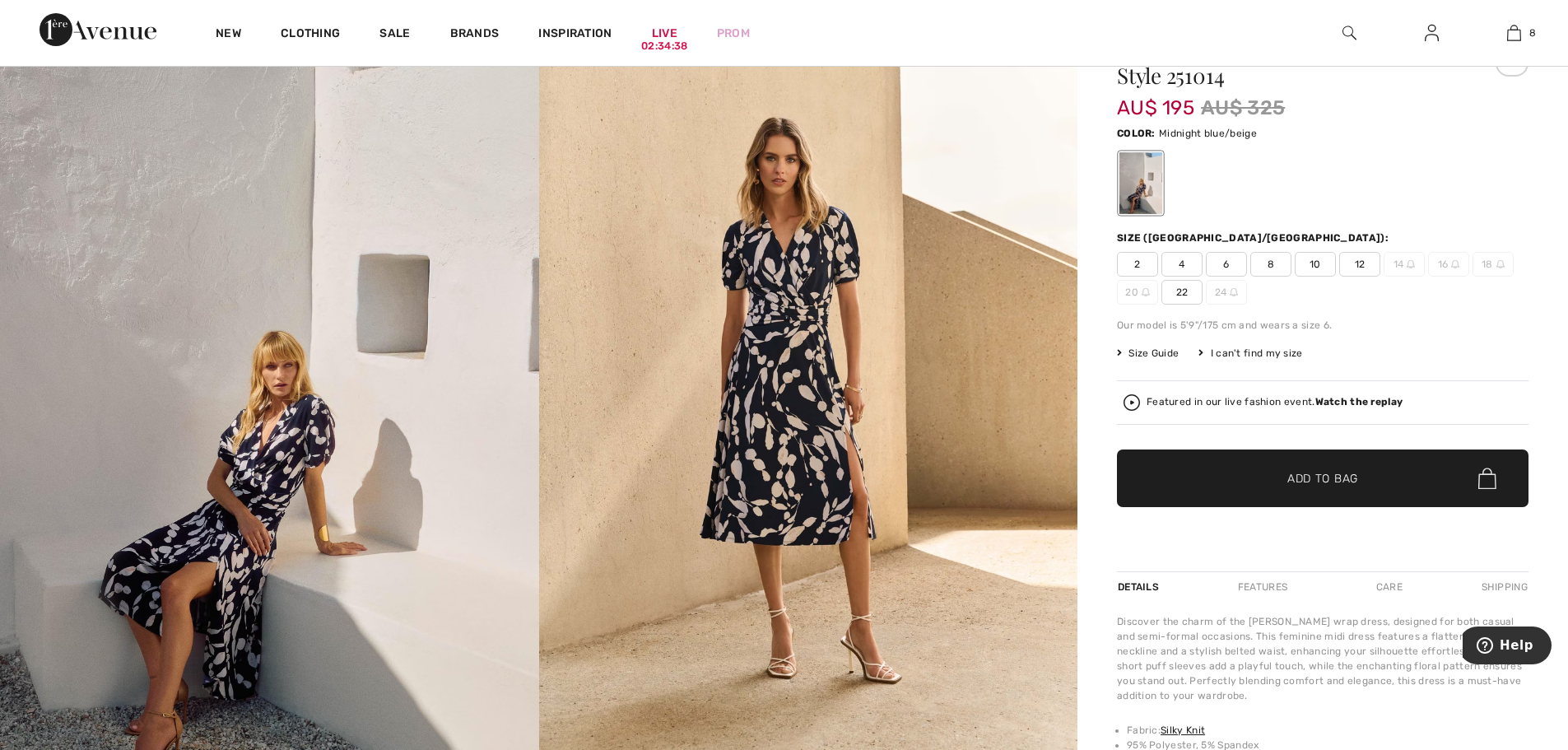
scroll to position [165, 0]
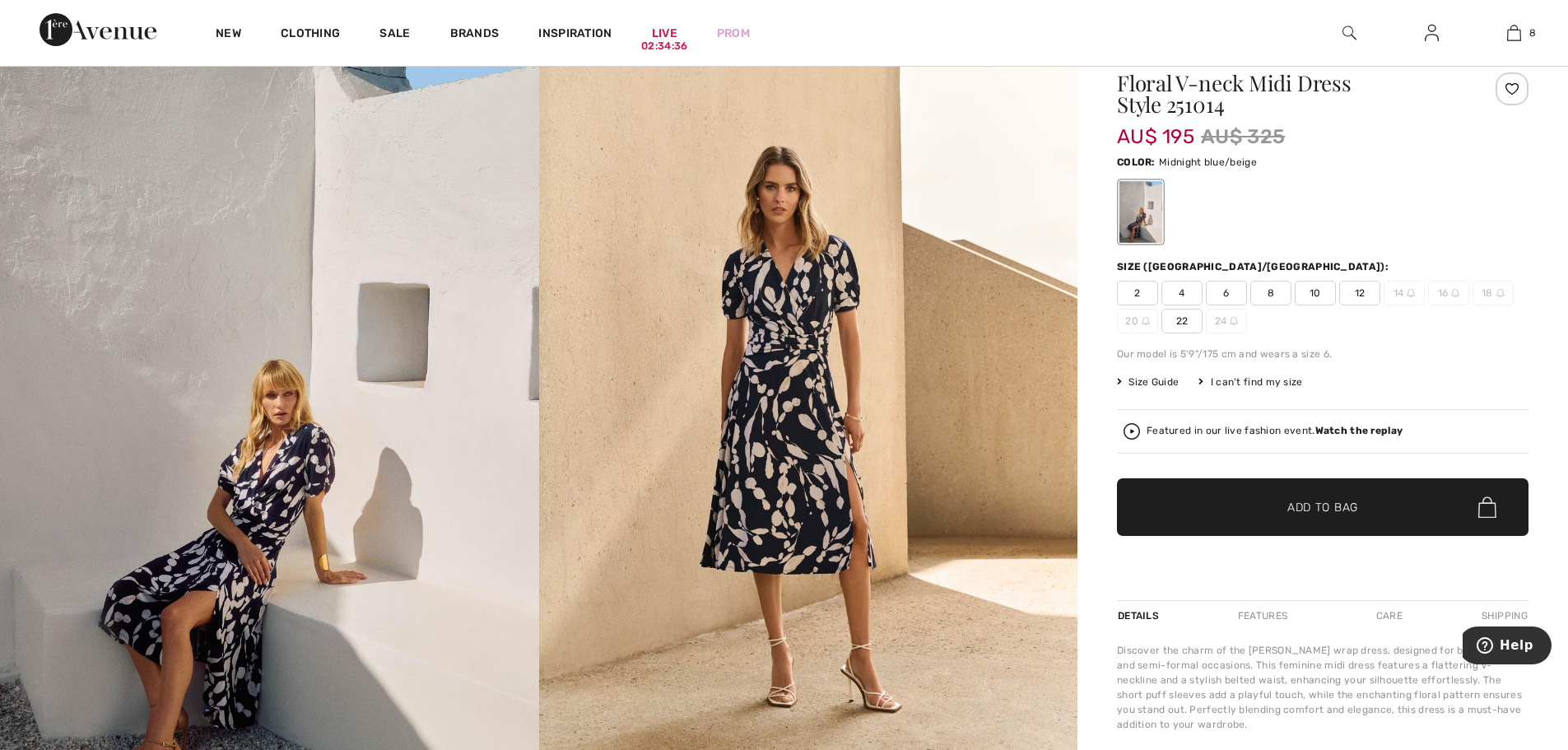
click at [1181, 319] on span "22" at bounding box center [1181, 320] width 41 height 24
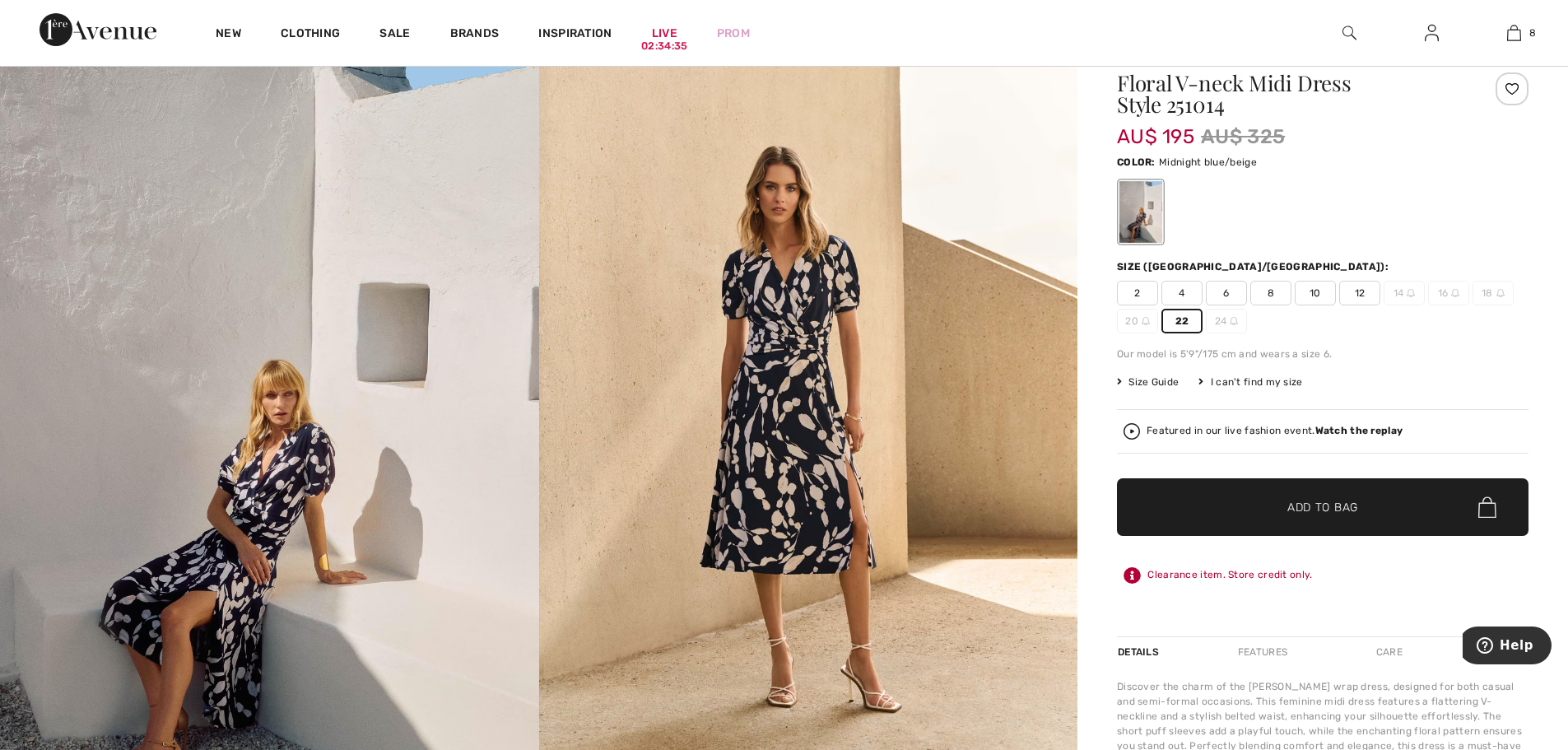
click at [1295, 507] on span "Add to Bag" at bounding box center [1323, 507] width 71 height 18
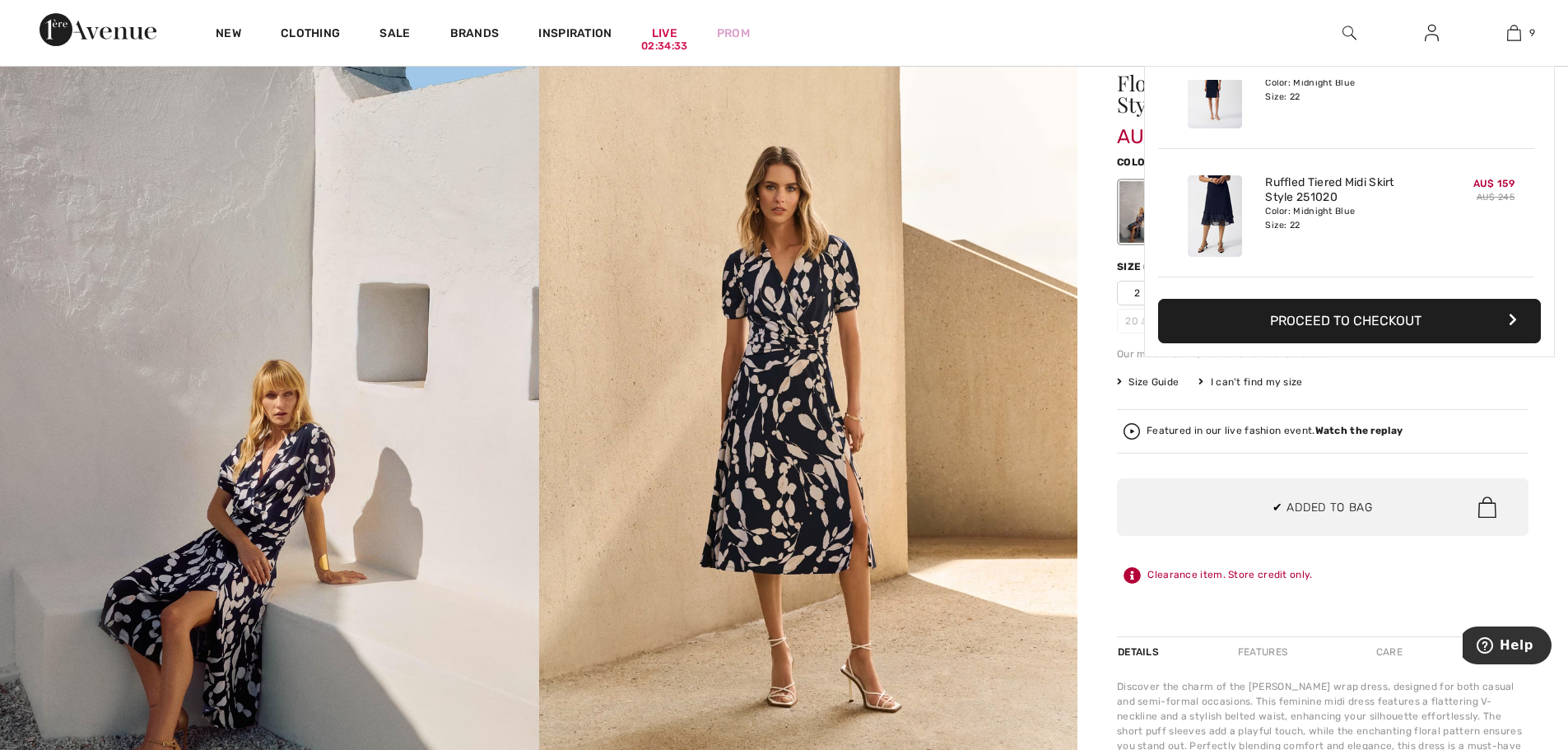
scroll to position [950, 0]
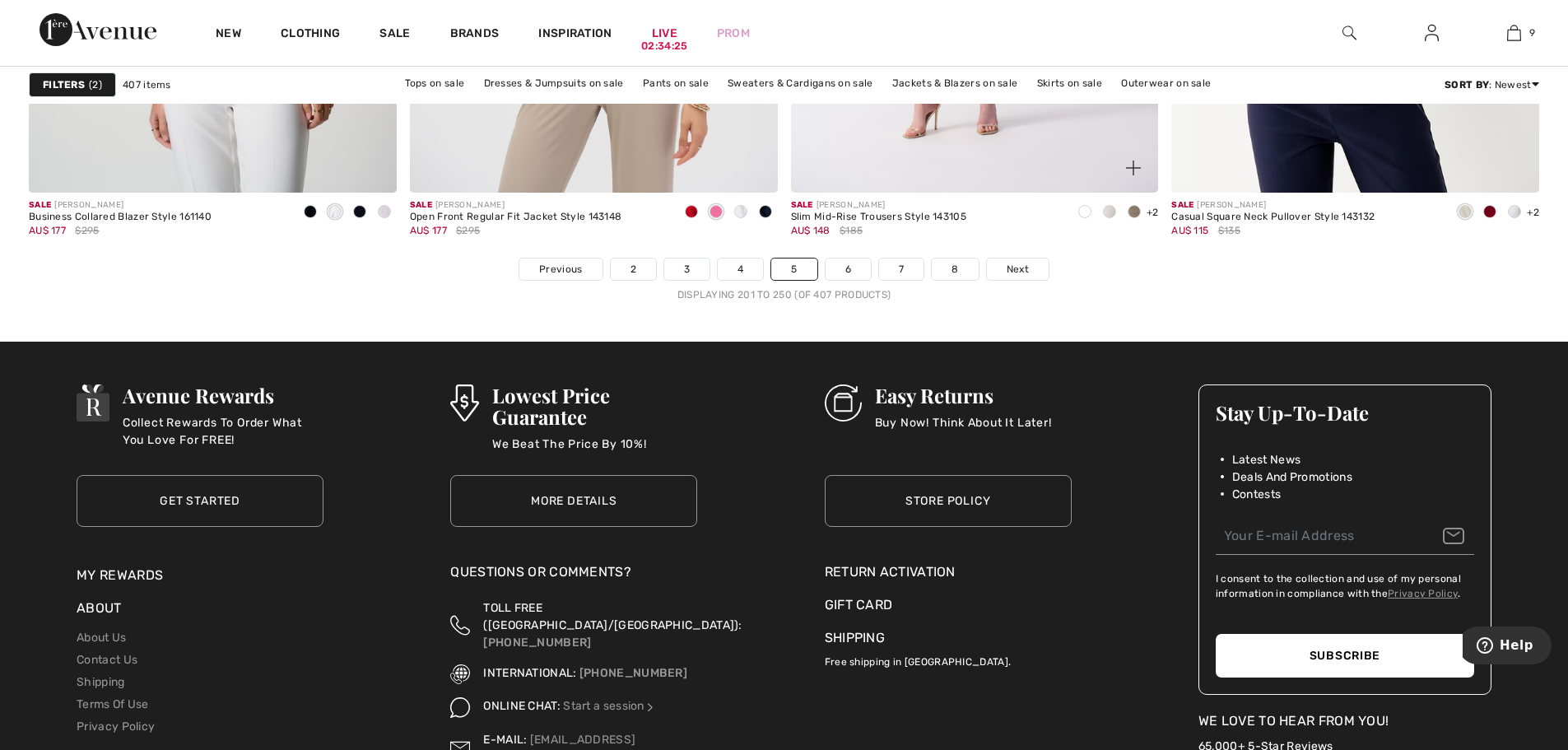
scroll to position [9709, 0]
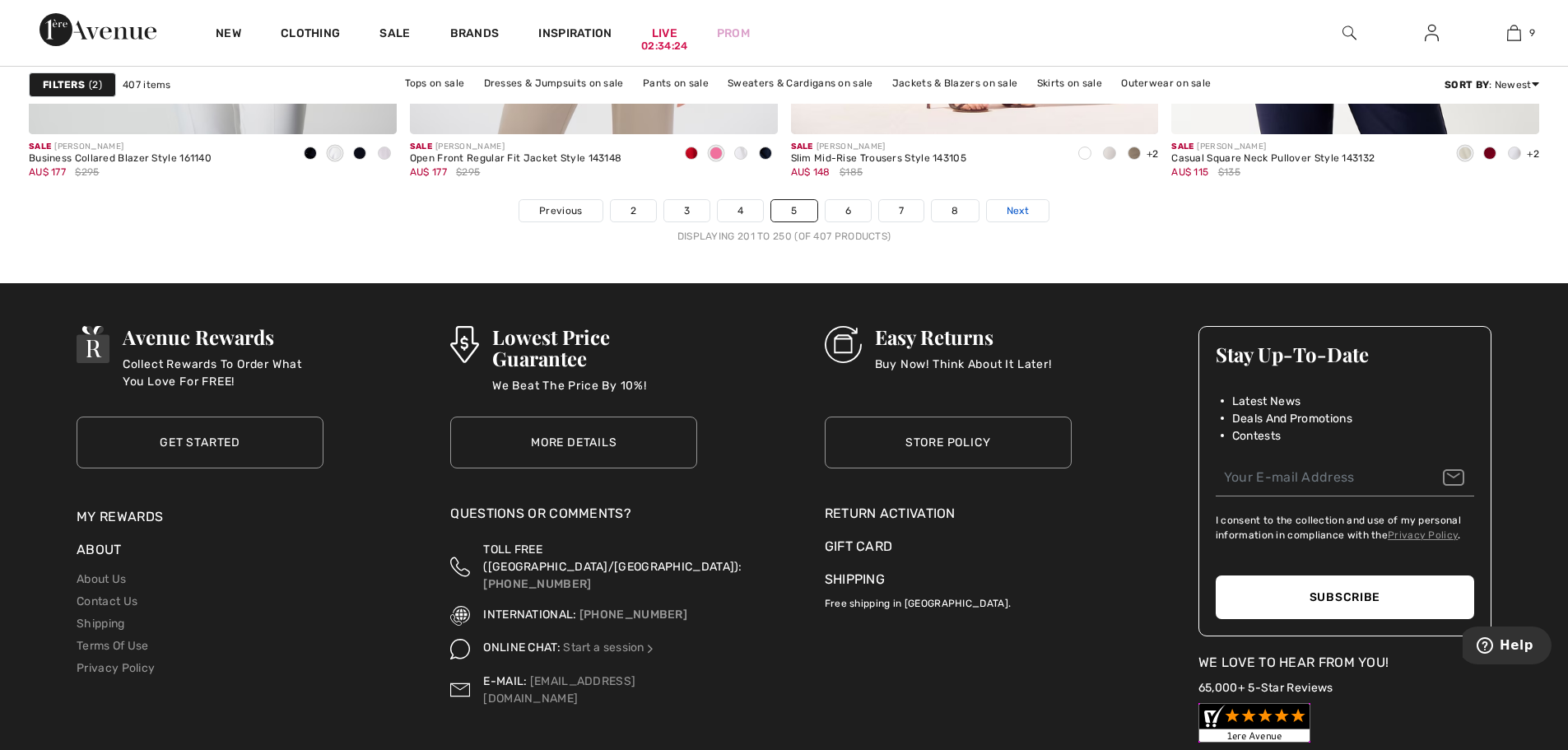
click at [1028, 208] on span "Next" at bounding box center [1018, 211] width 22 height 15
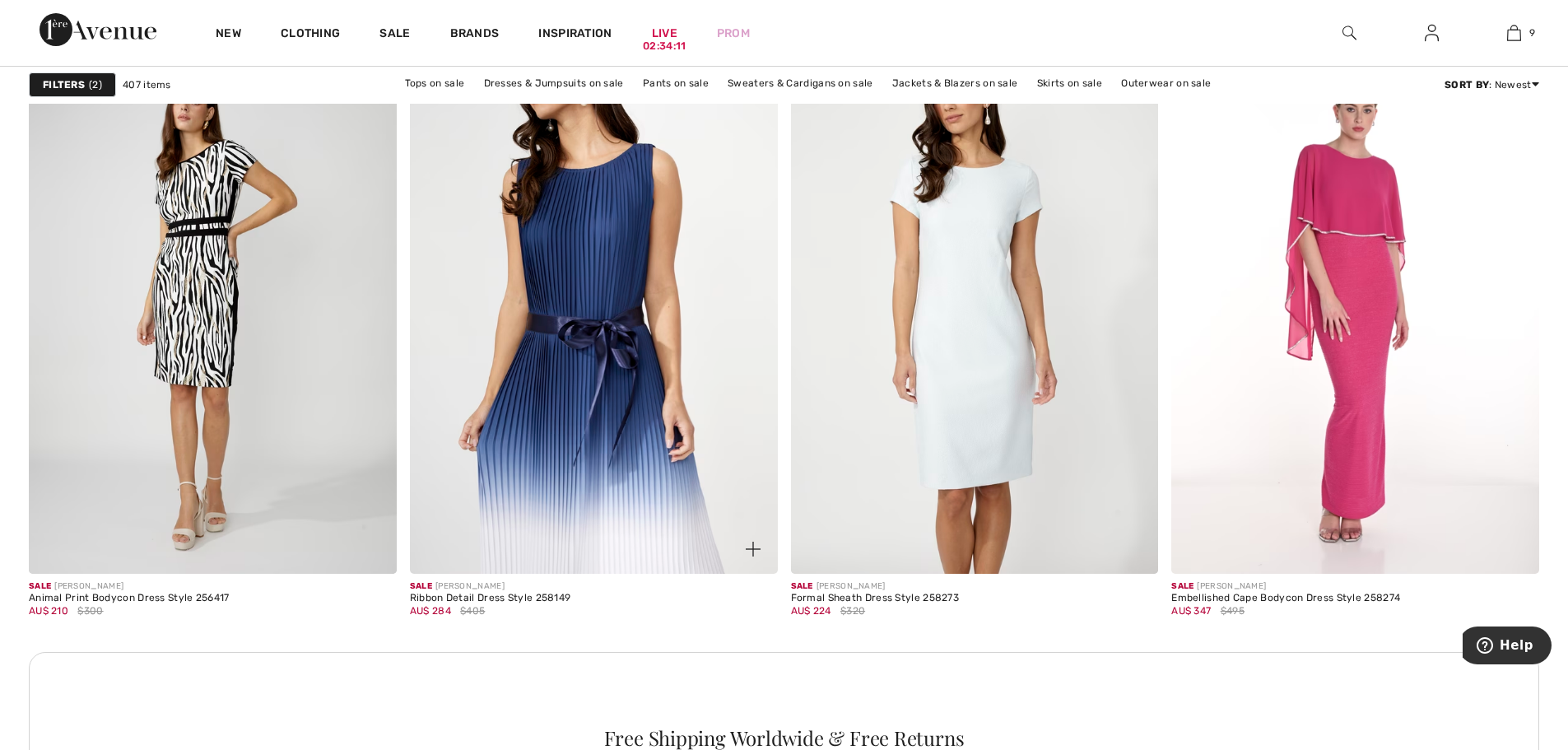
scroll to position [2221, 0]
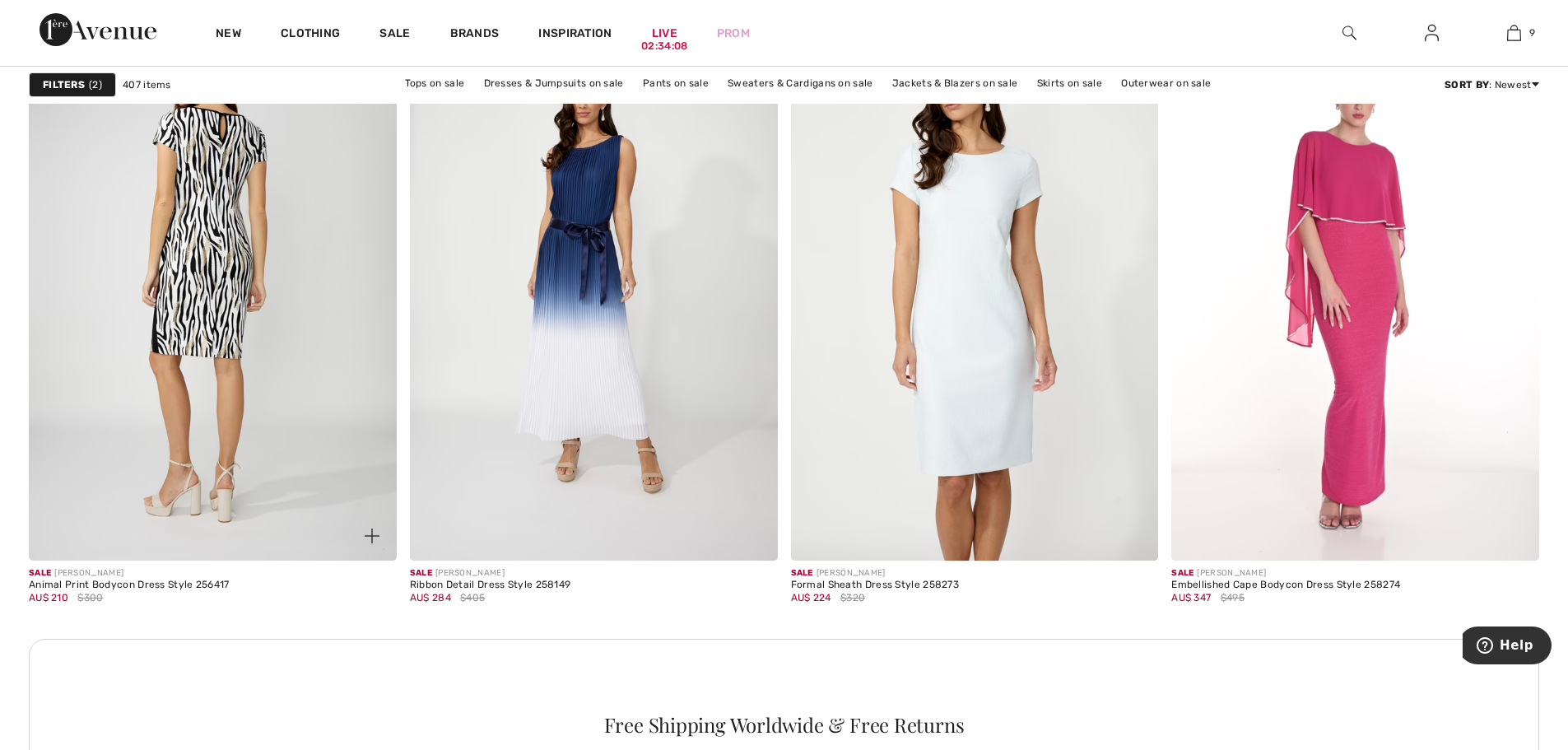
click at [209, 276] on img at bounding box center [213, 284] width 368 height 551
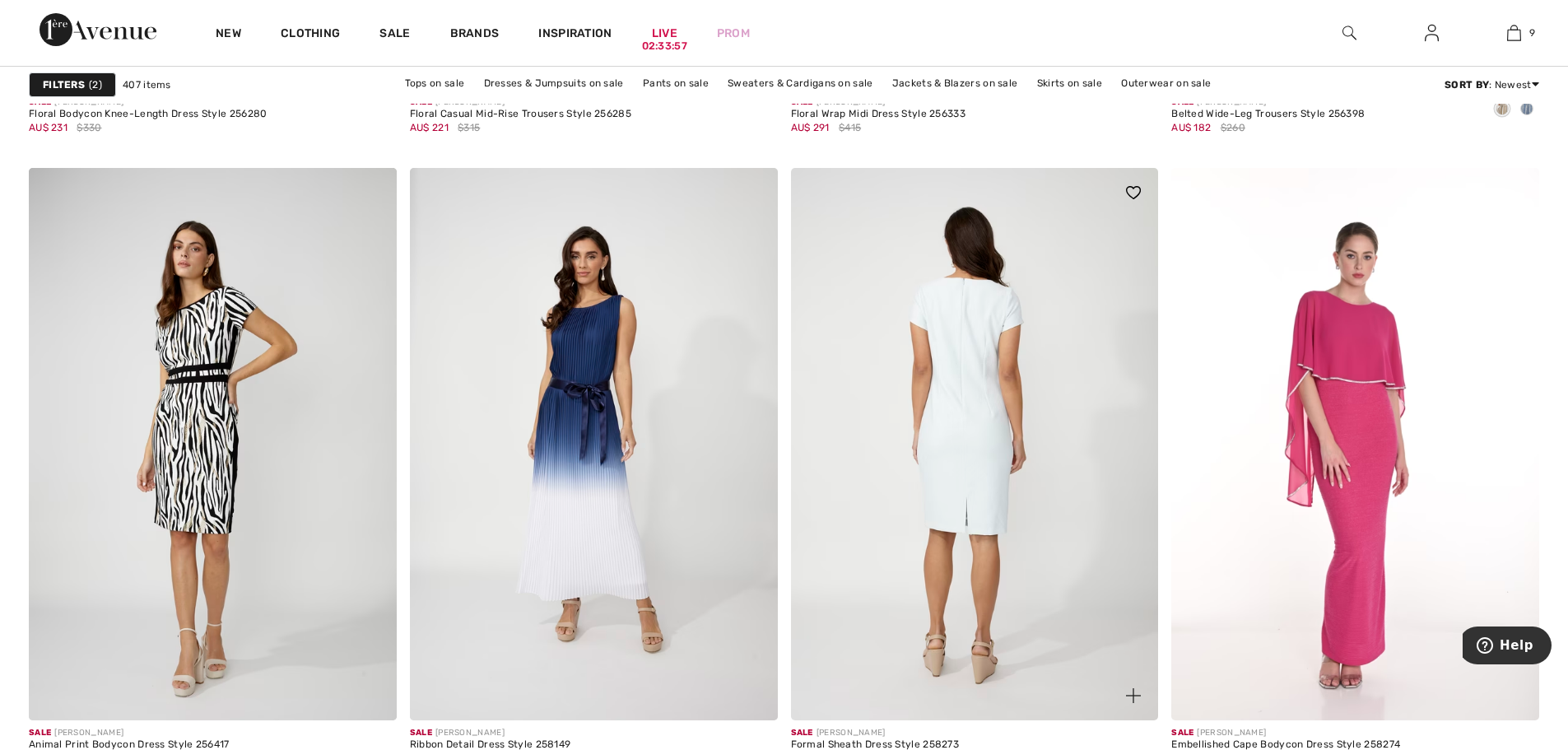
scroll to position [2056, 0]
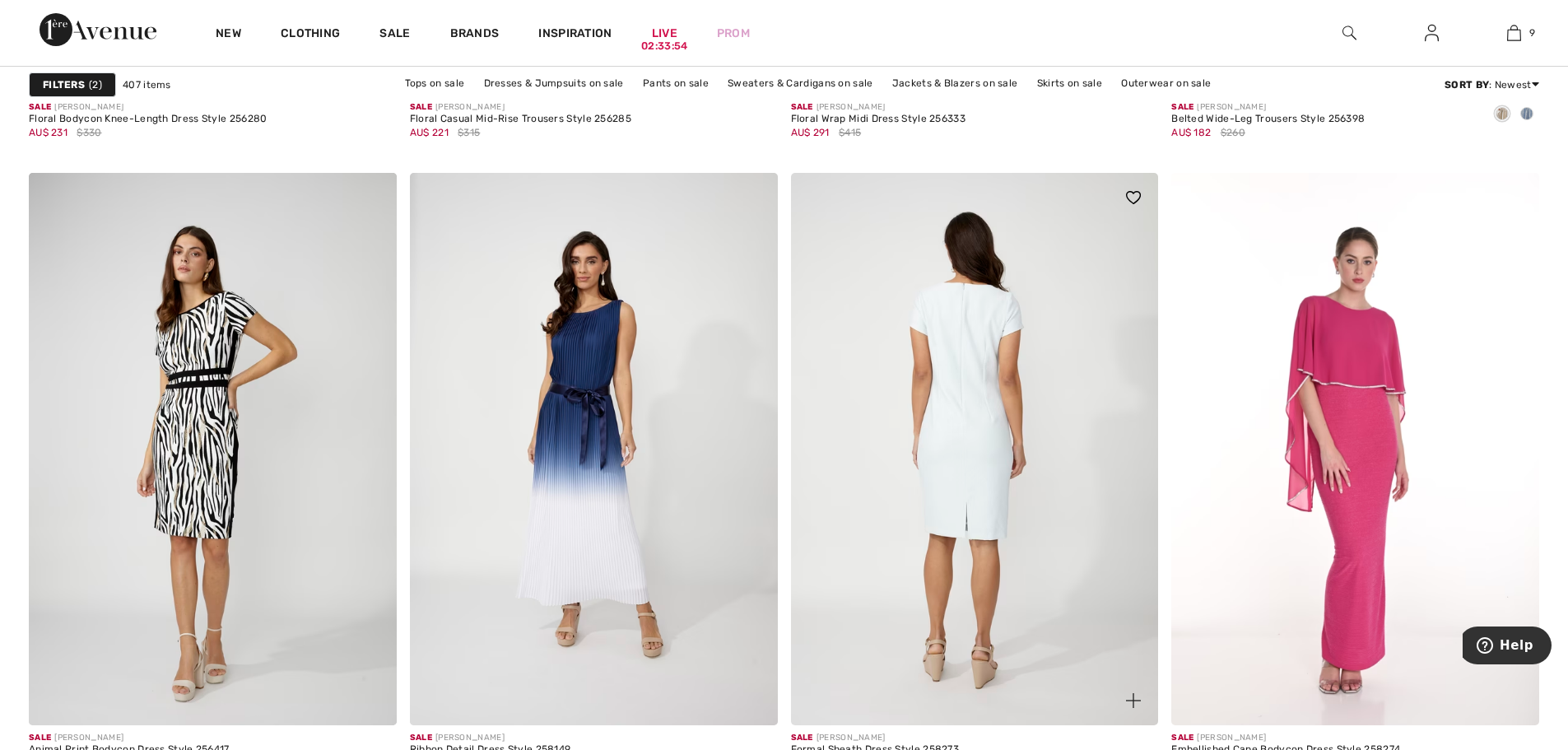
click at [984, 408] on img at bounding box center [976, 448] width 368 height 551
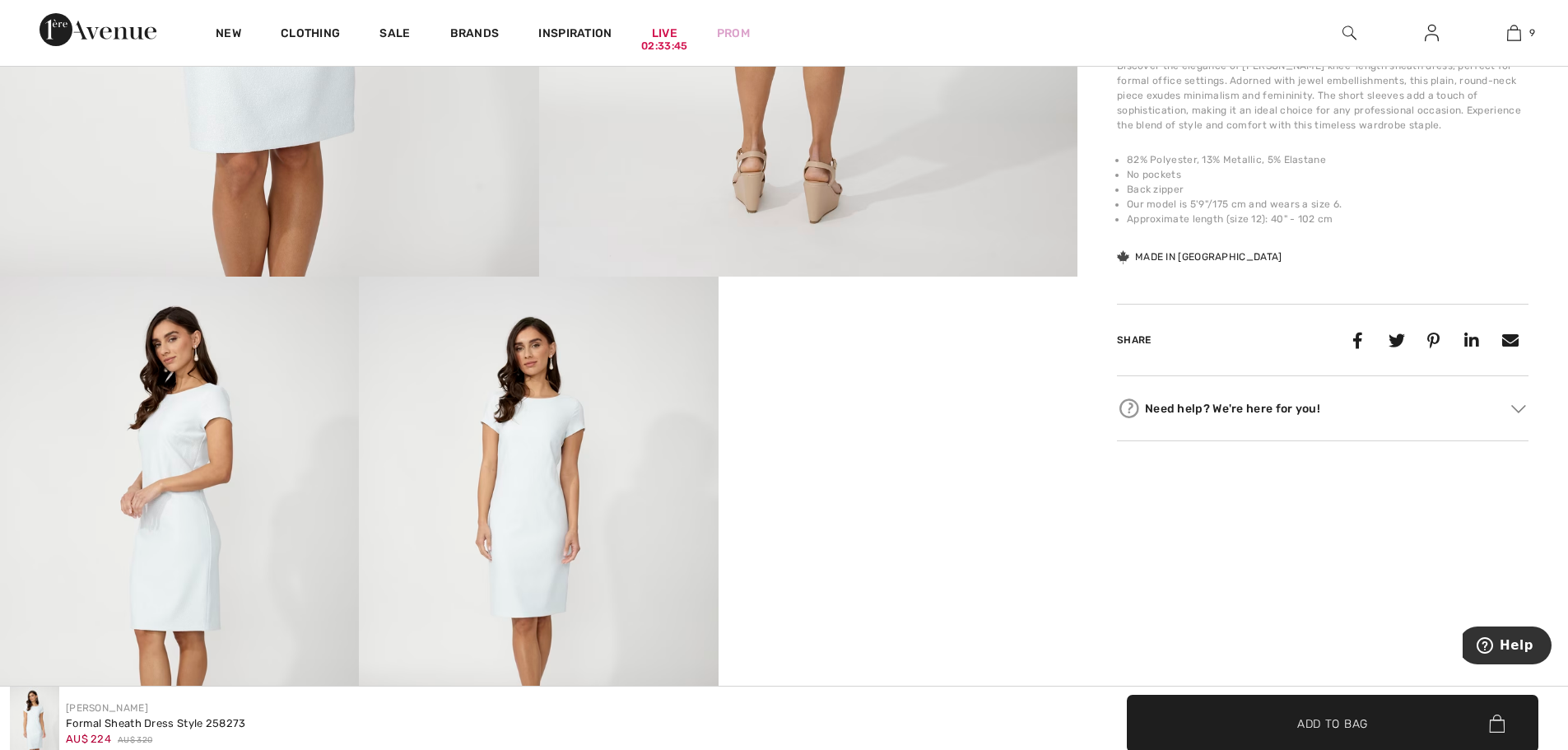
scroll to position [741, 0]
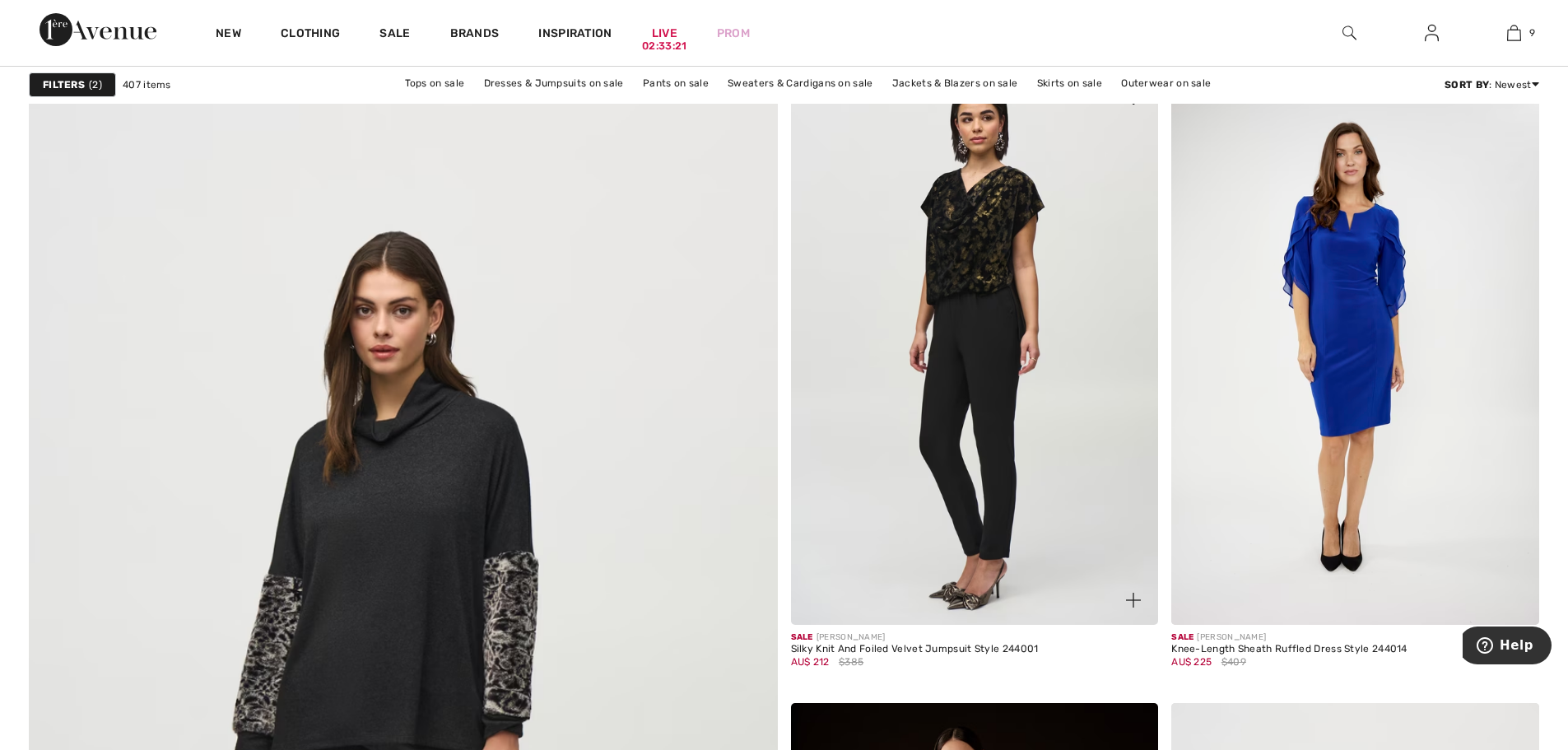
scroll to position [5183, 0]
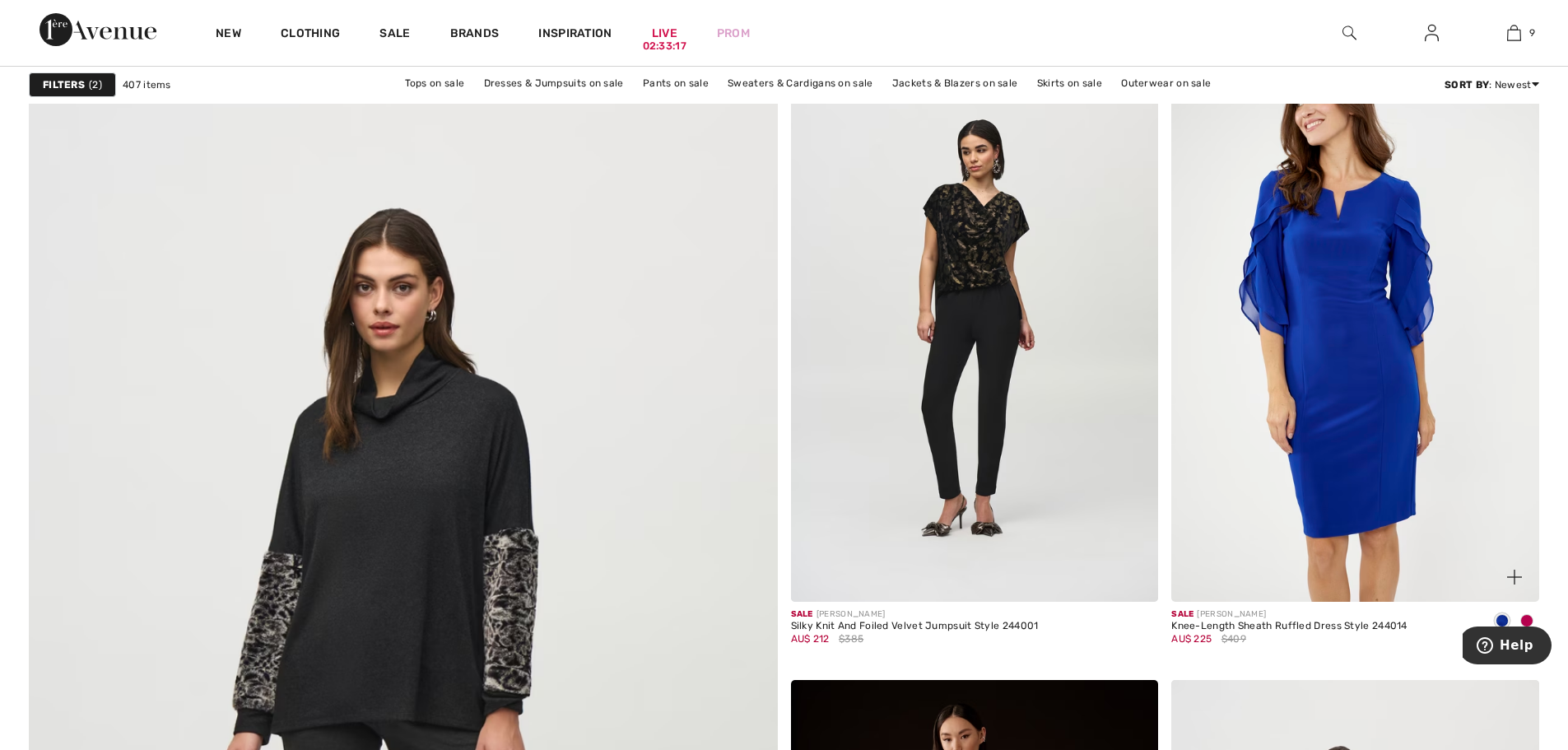
click at [1268, 344] on img at bounding box center [1355, 326] width 368 height 551
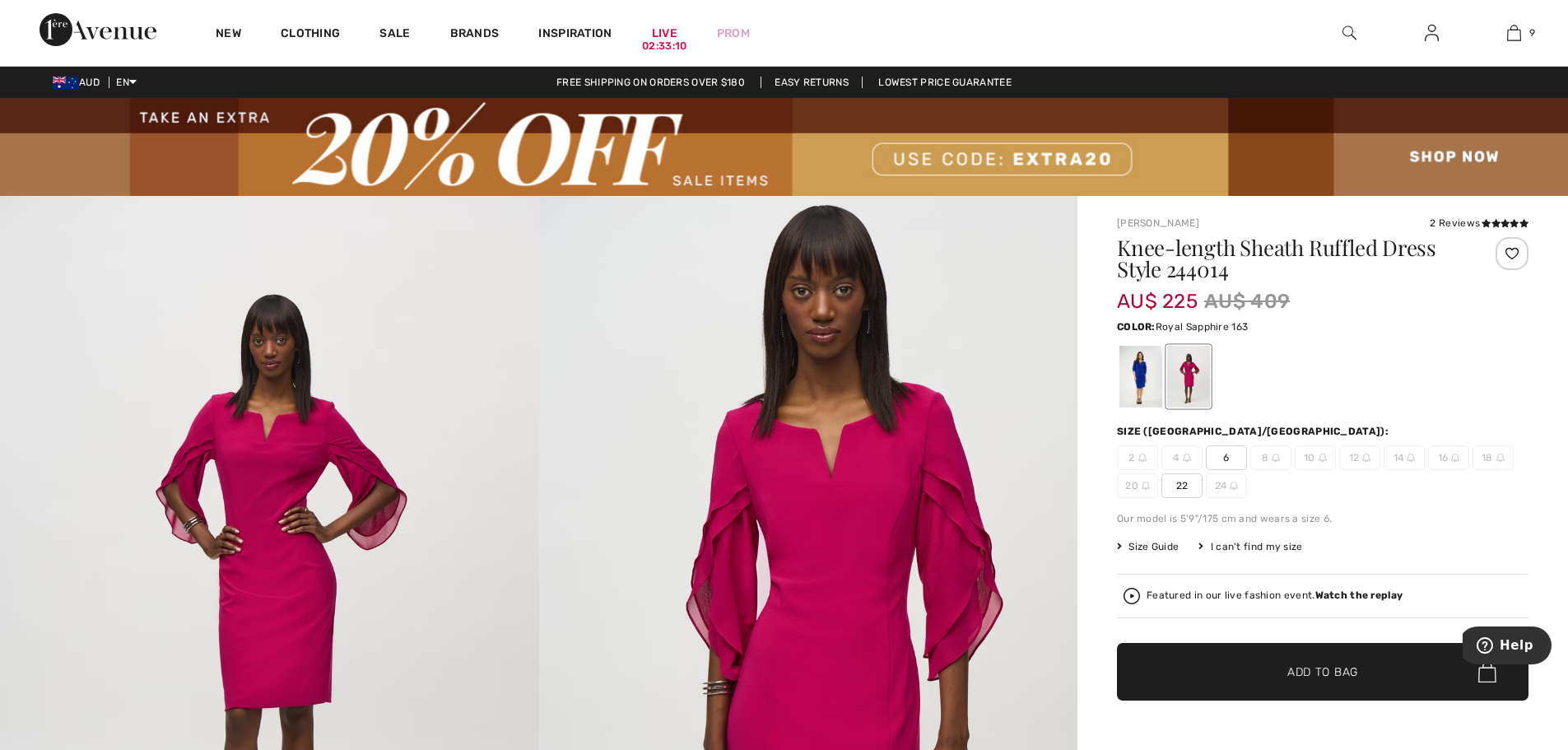
click at [1143, 370] on div at bounding box center [1140, 375] width 43 height 61
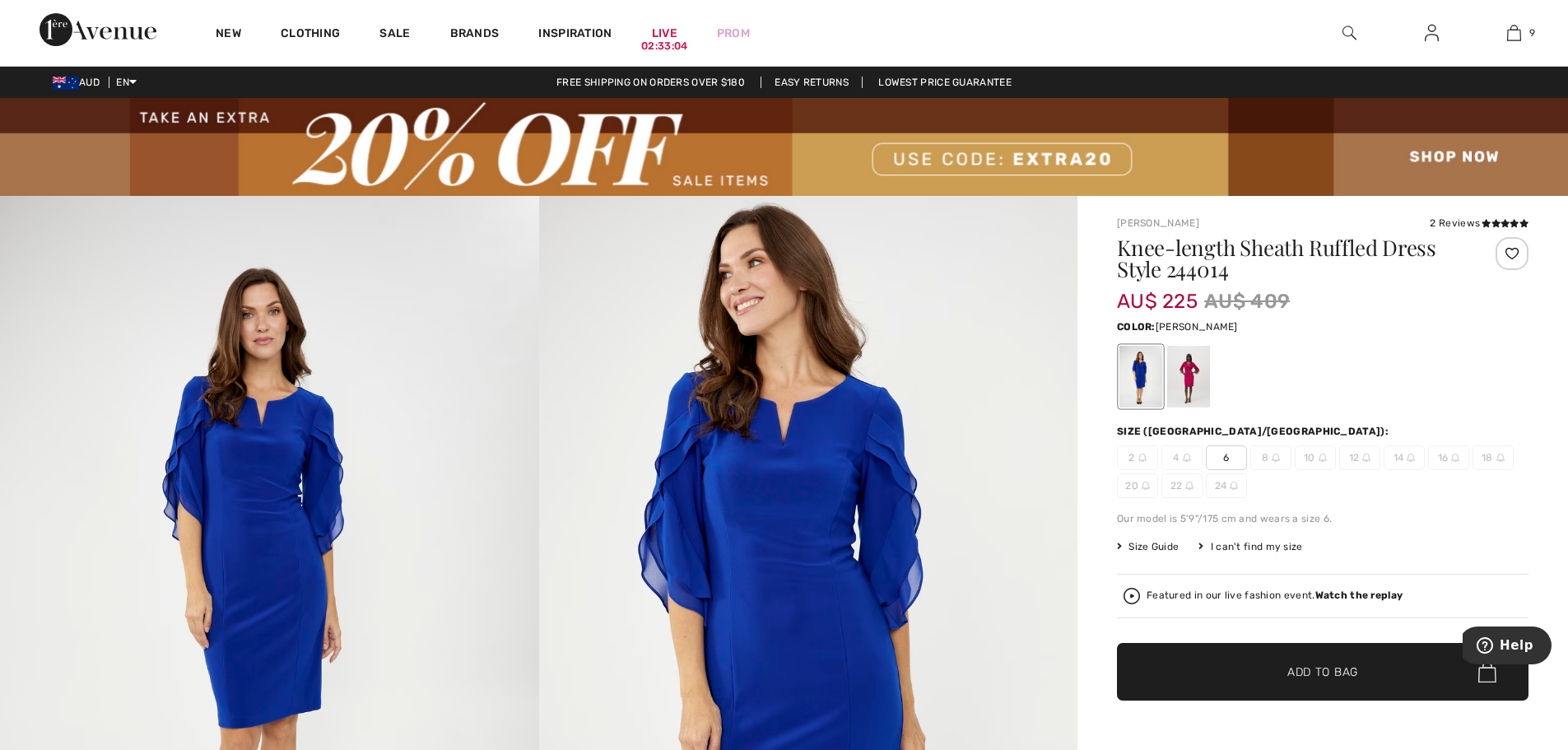
click at [1192, 372] on div at bounding box center [1188, 375] width 43 height 61
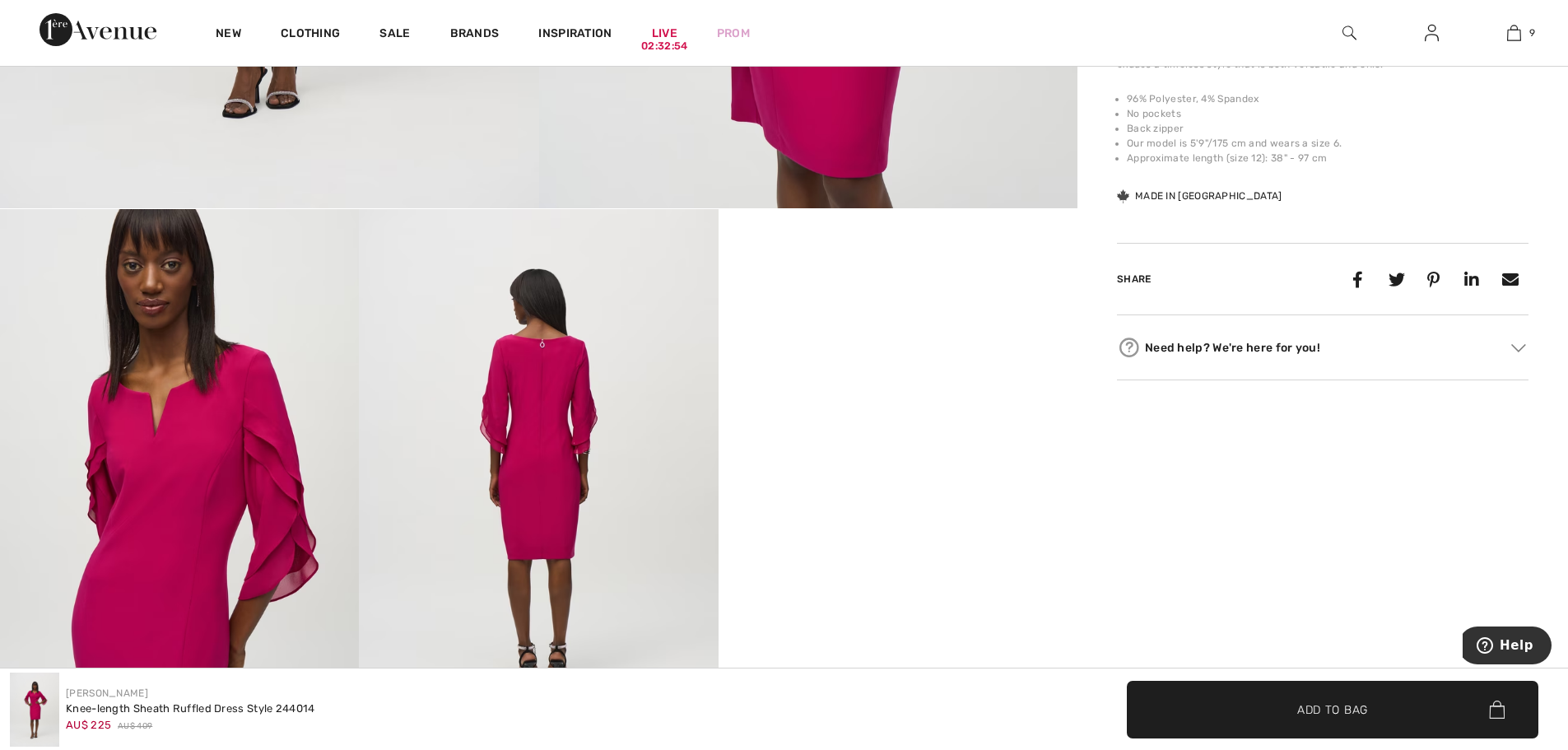
scroll to position [823, 0]
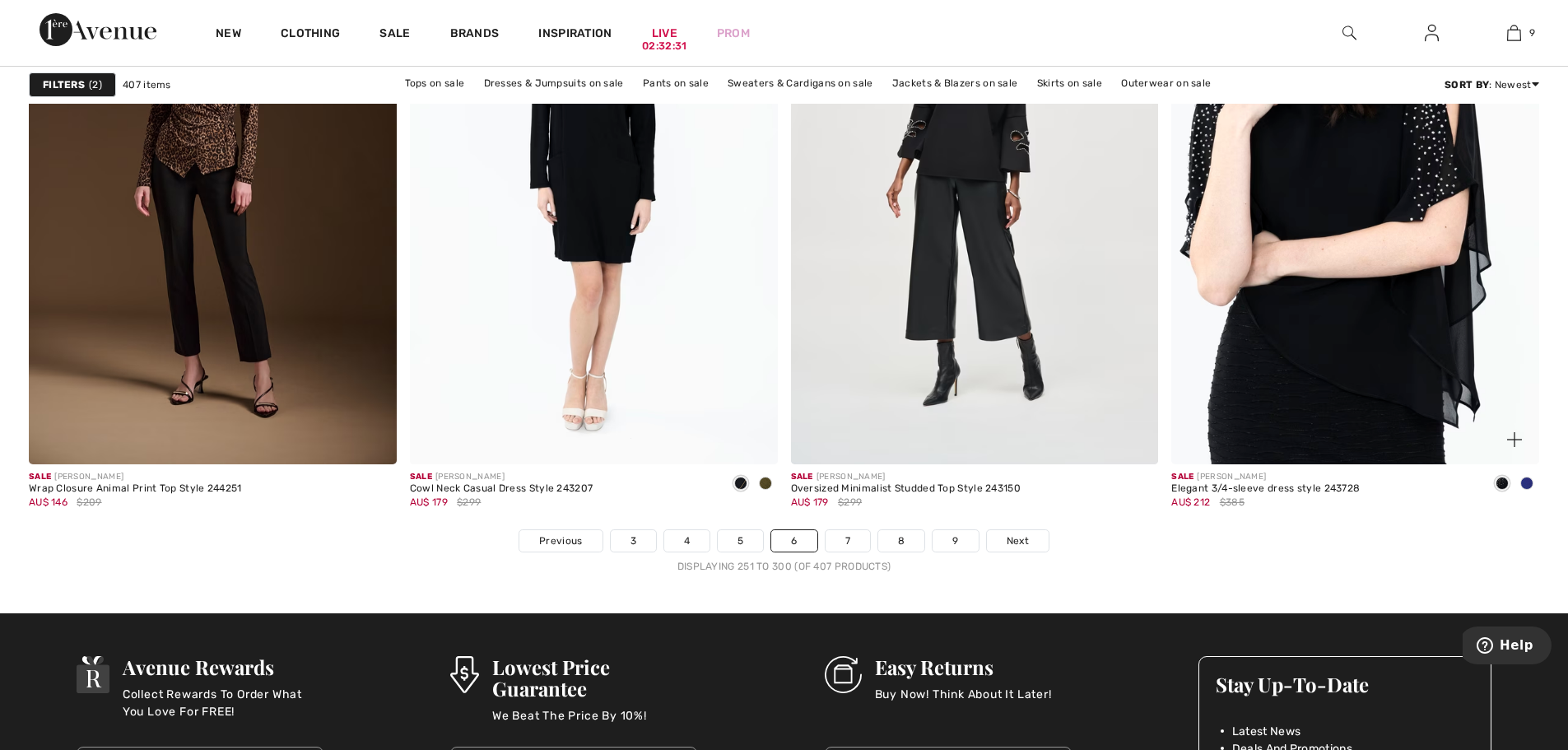
scroll to position [9380, 0]
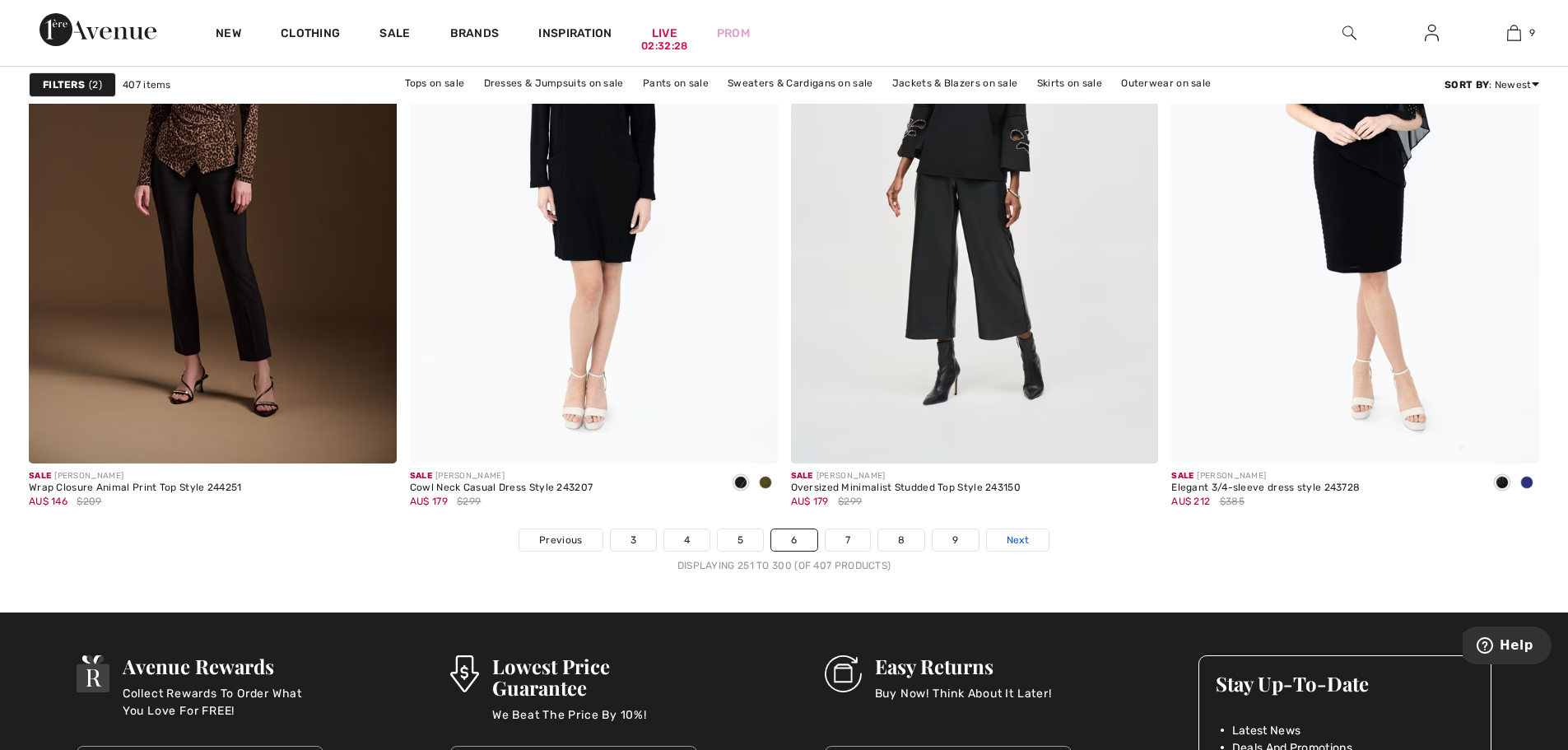
click at [1016, 542] on span "Next" at bounding box center [1018, 540] width 22 height 15
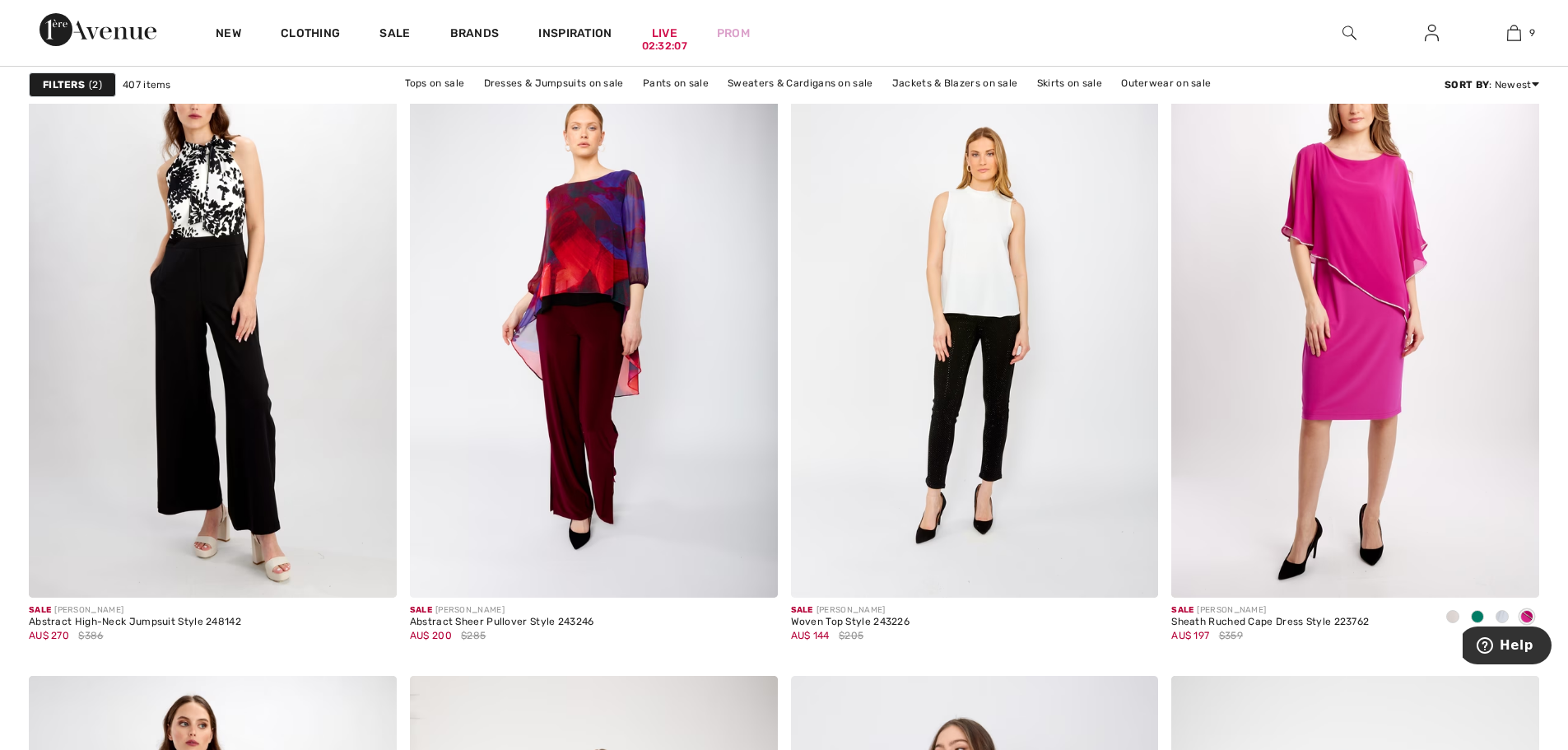
scroll to position [2961, 0]
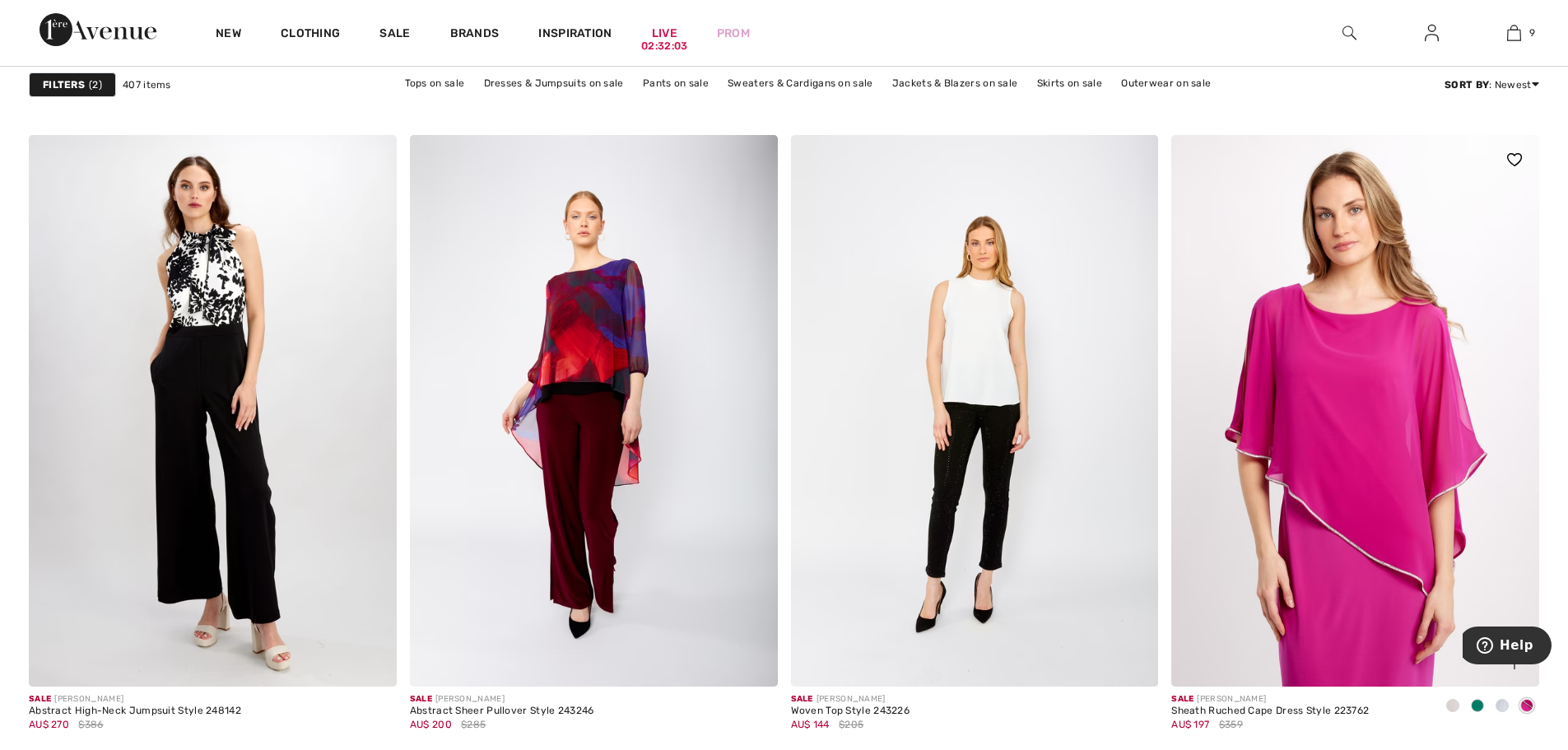
click at [1289, 448] on img at bounding box center [1355, 411] width 368 height 551
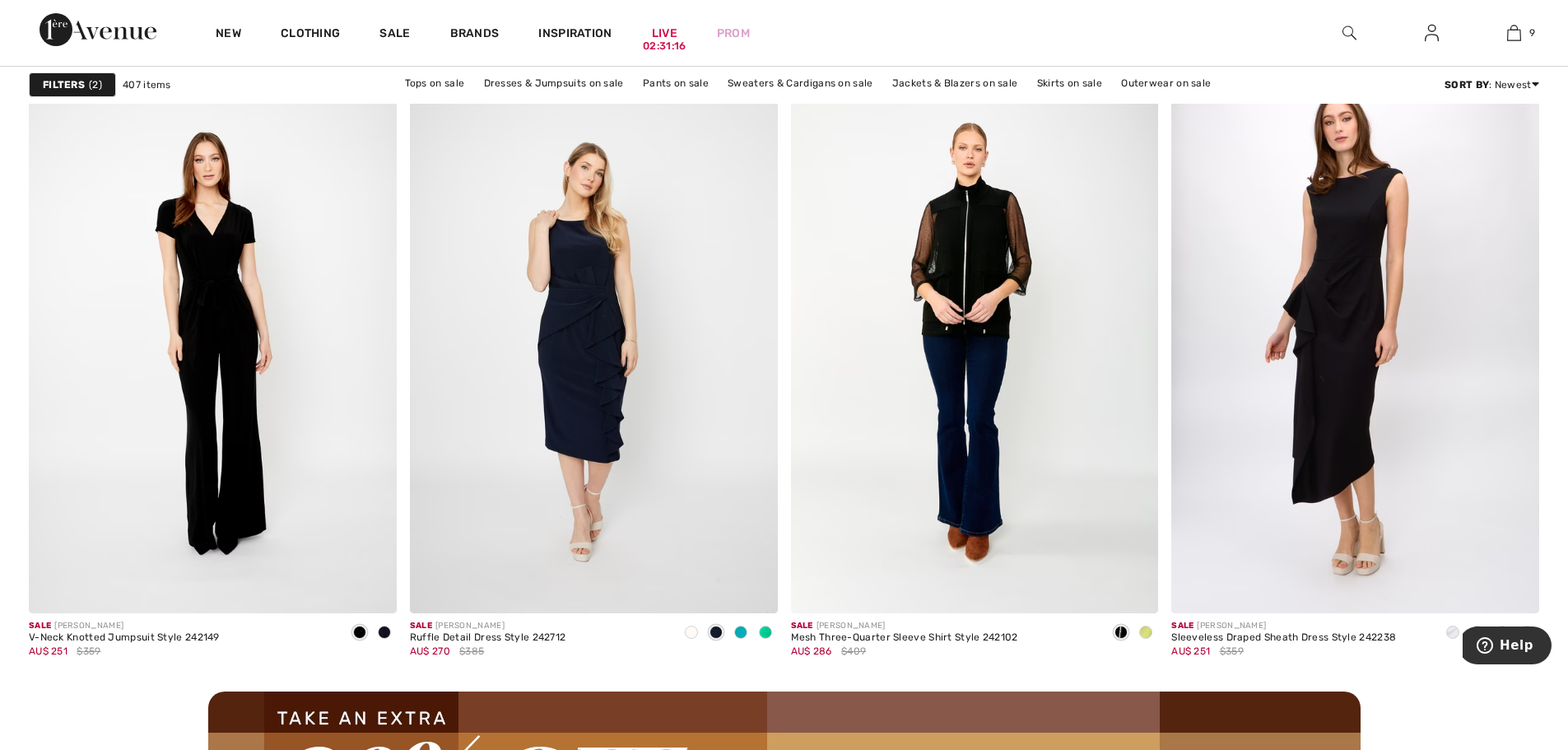
scroll to position [4443, 0]
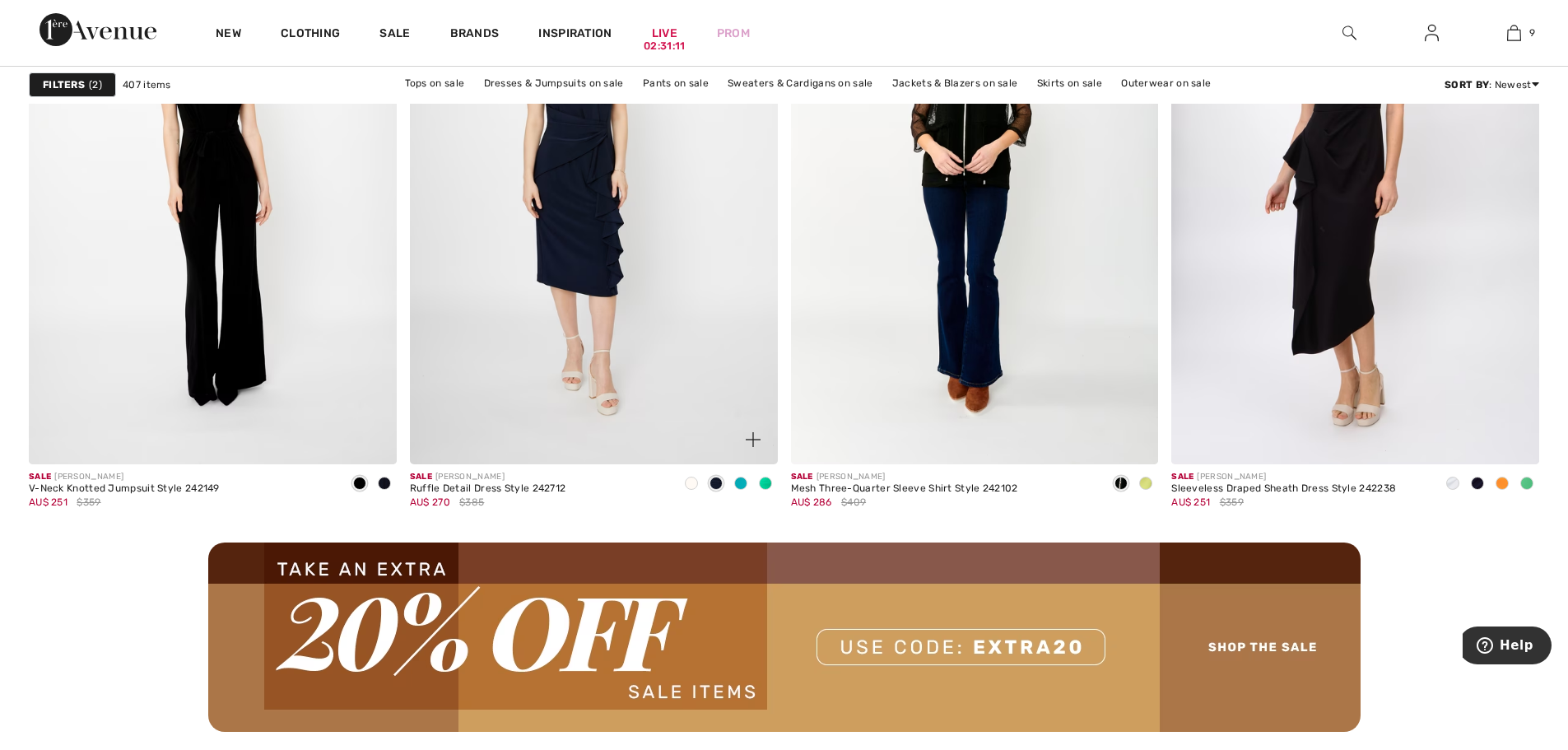
click at [587, 315] on img at bounding box center [594, 188] width 368 height 551
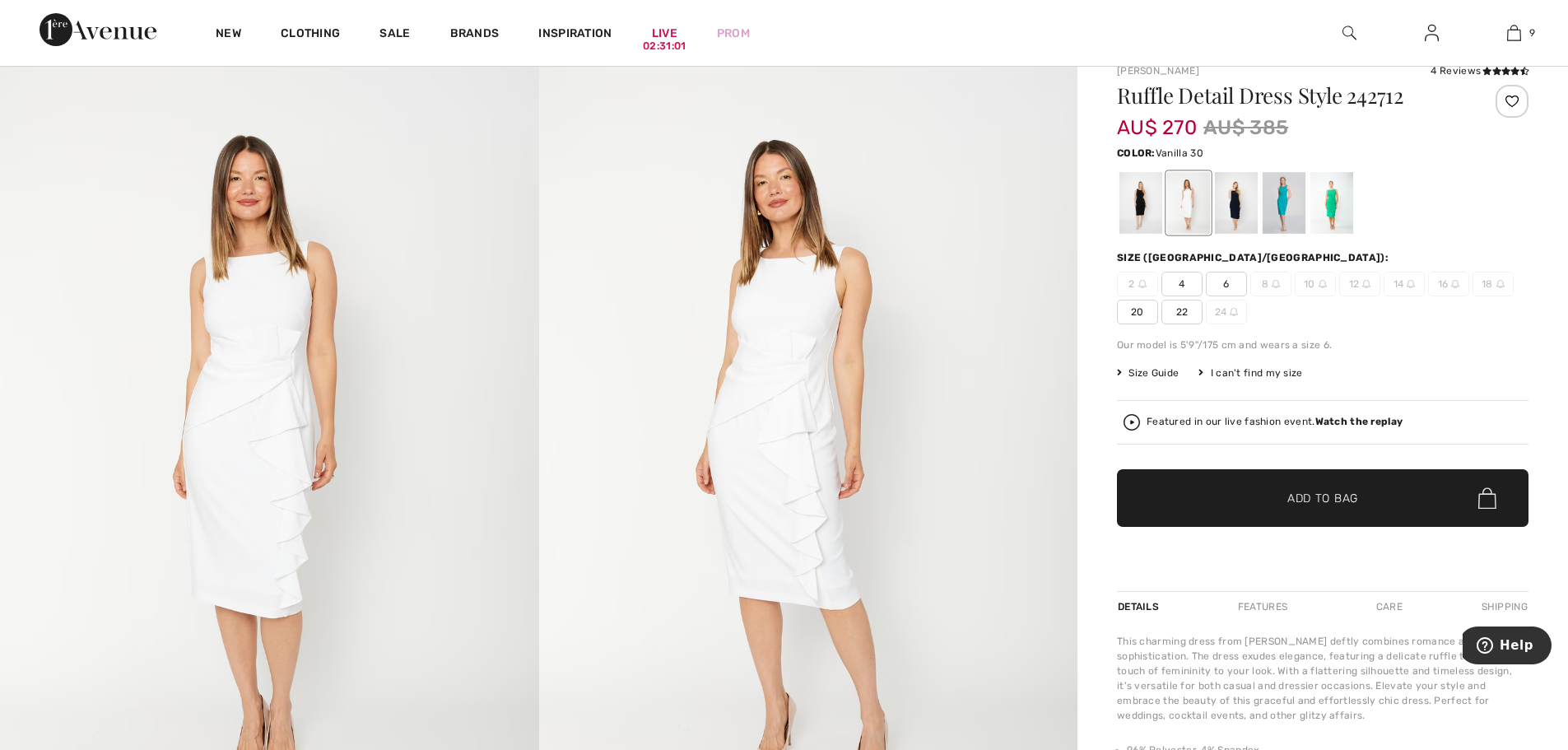
scroll to position [165, 0]
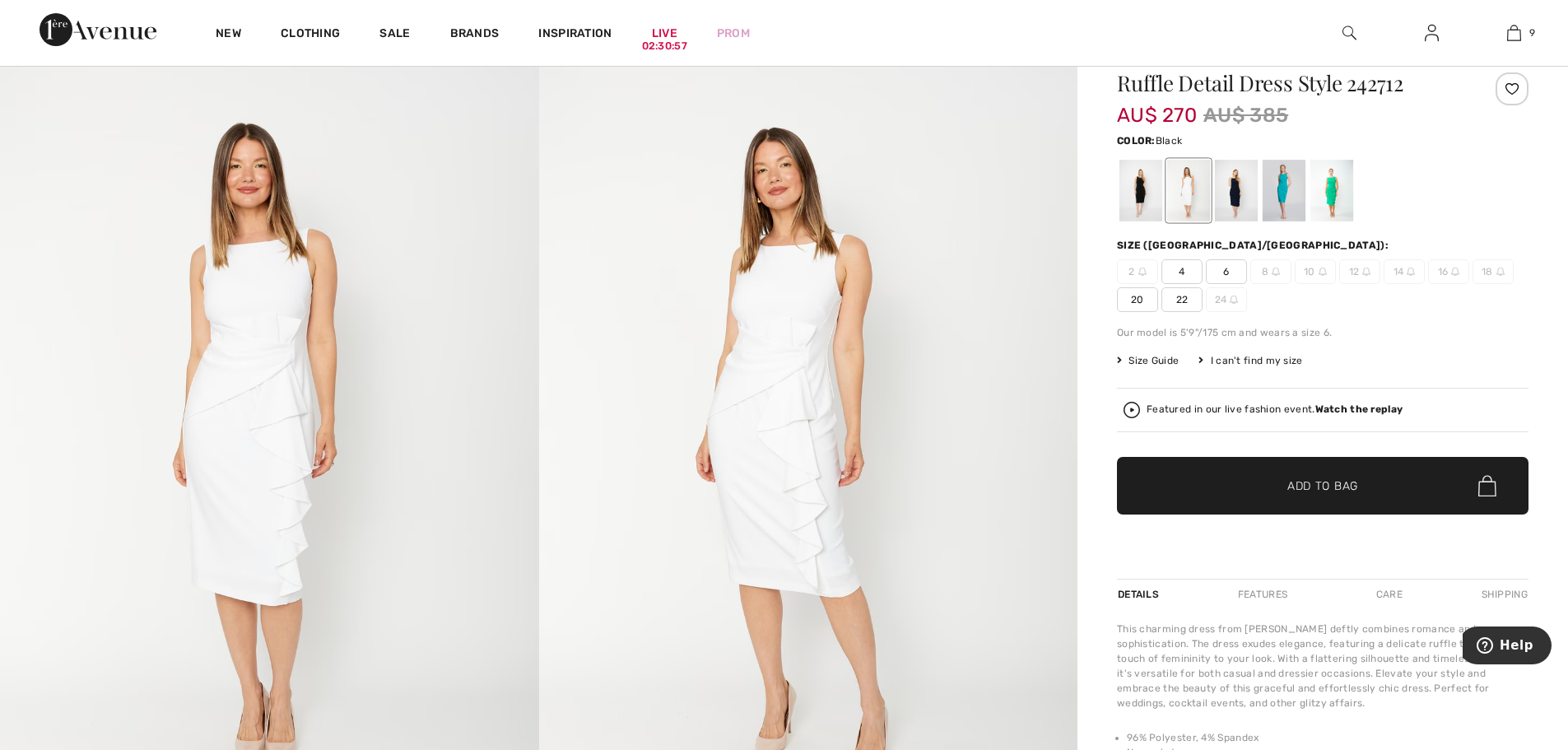
click at [1143, 182] on div at bounding box center [1140, 190] width 43 height 61
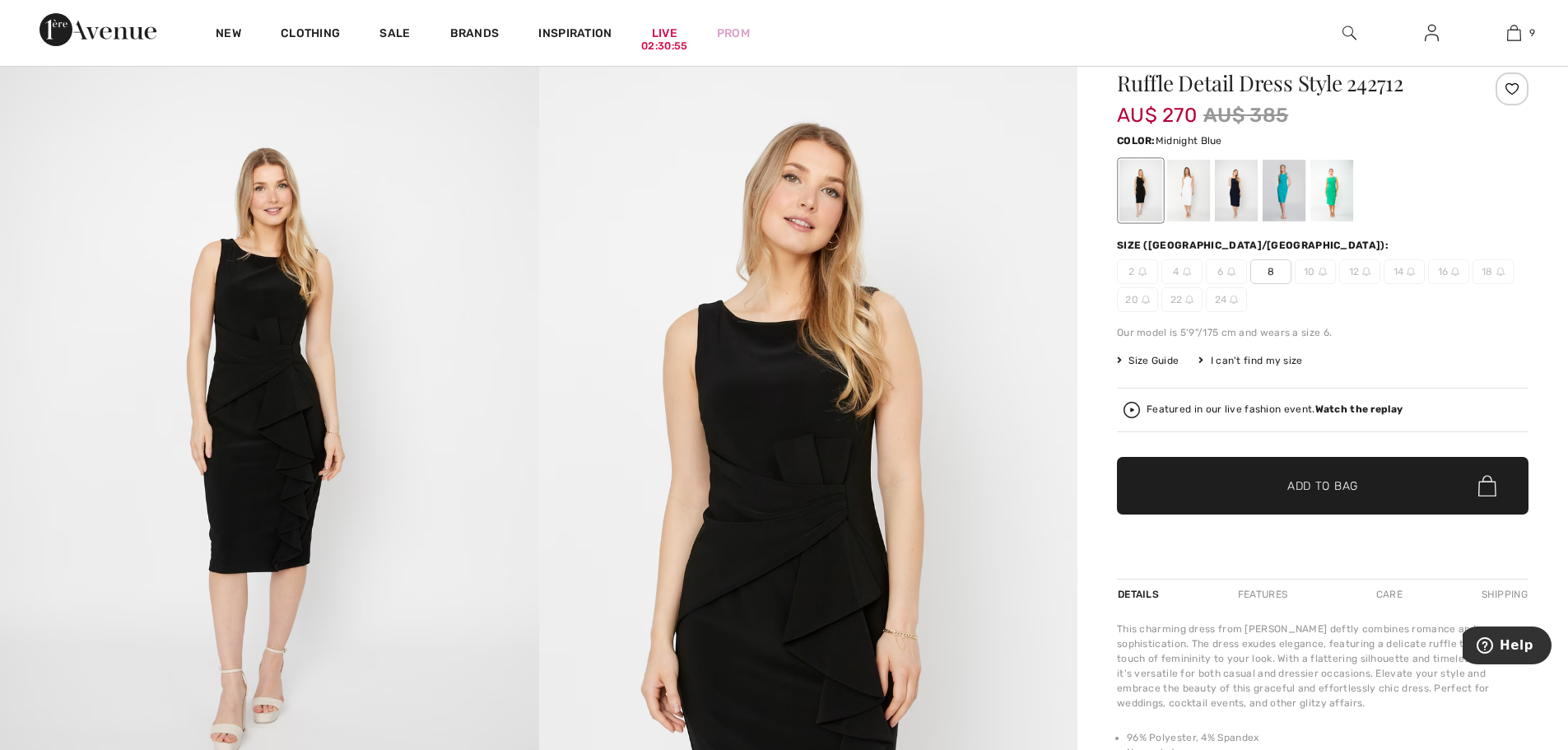
click at [1239, 192] on div at bounding box center [1236, 190] width 43 height 61
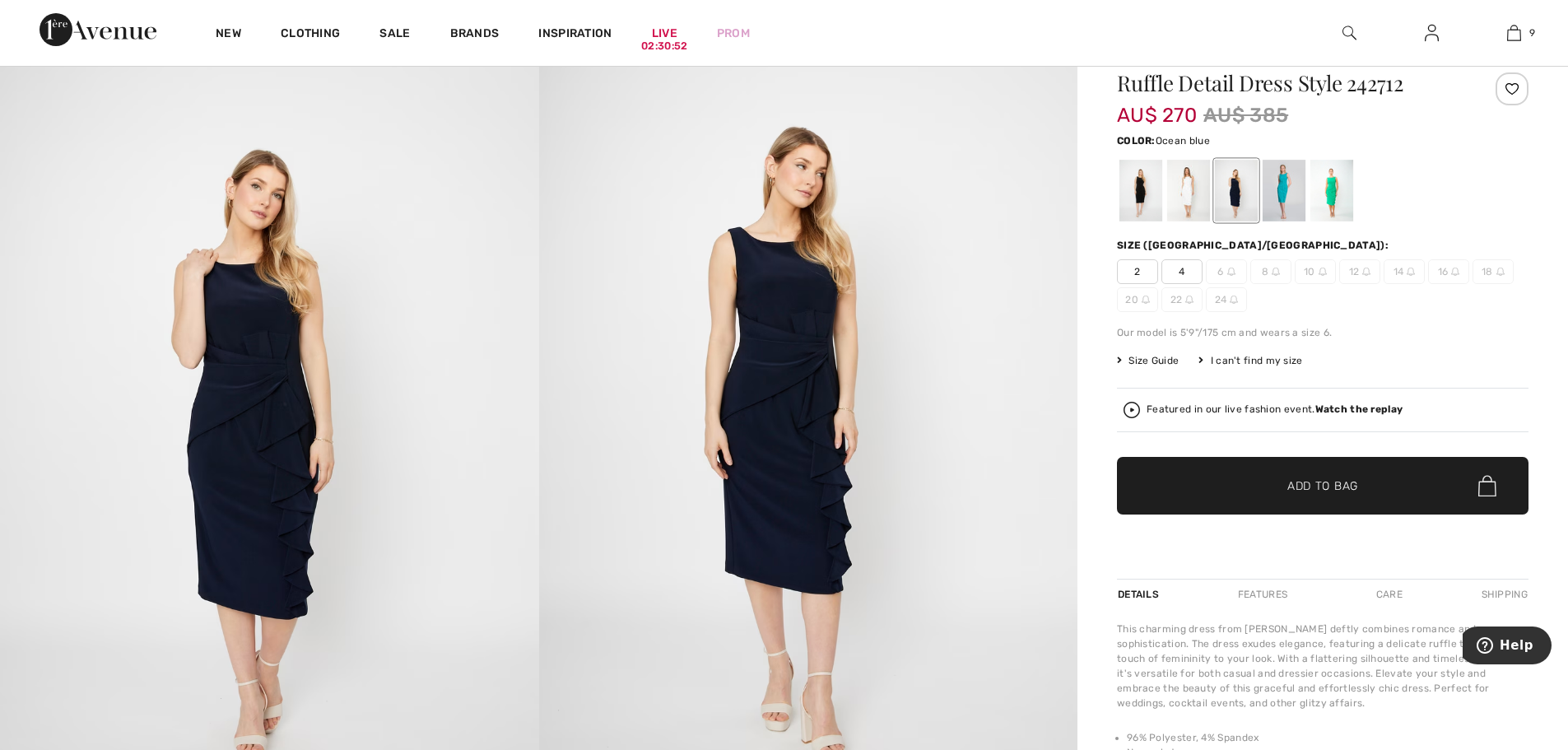
click at [1281, 191] on div at bounding box center [1284, 190] width 43 height 61
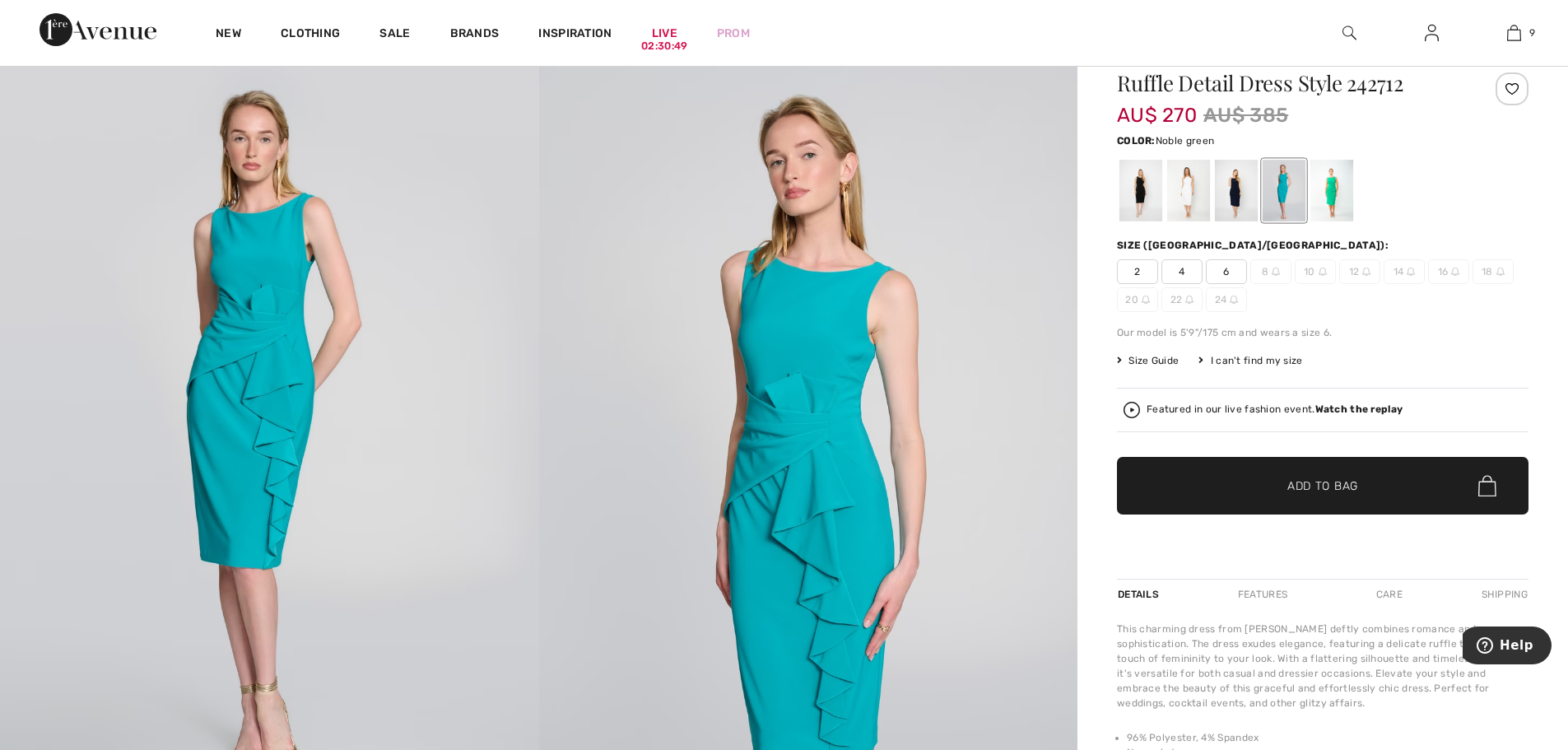
click at [1333, 191] on div at bounding box center [1332, 190] width 43 height 61
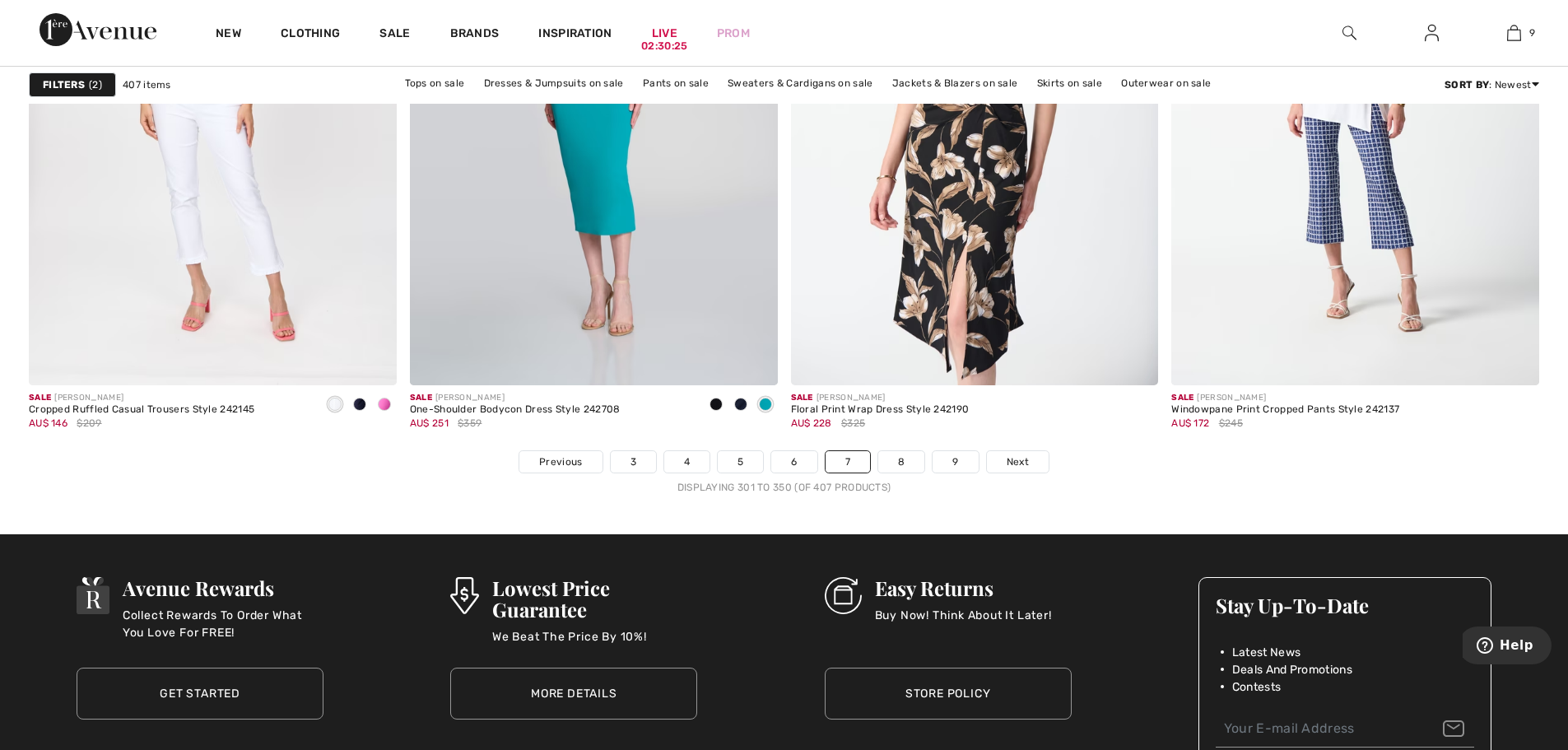
scroll to position [9462, 0]
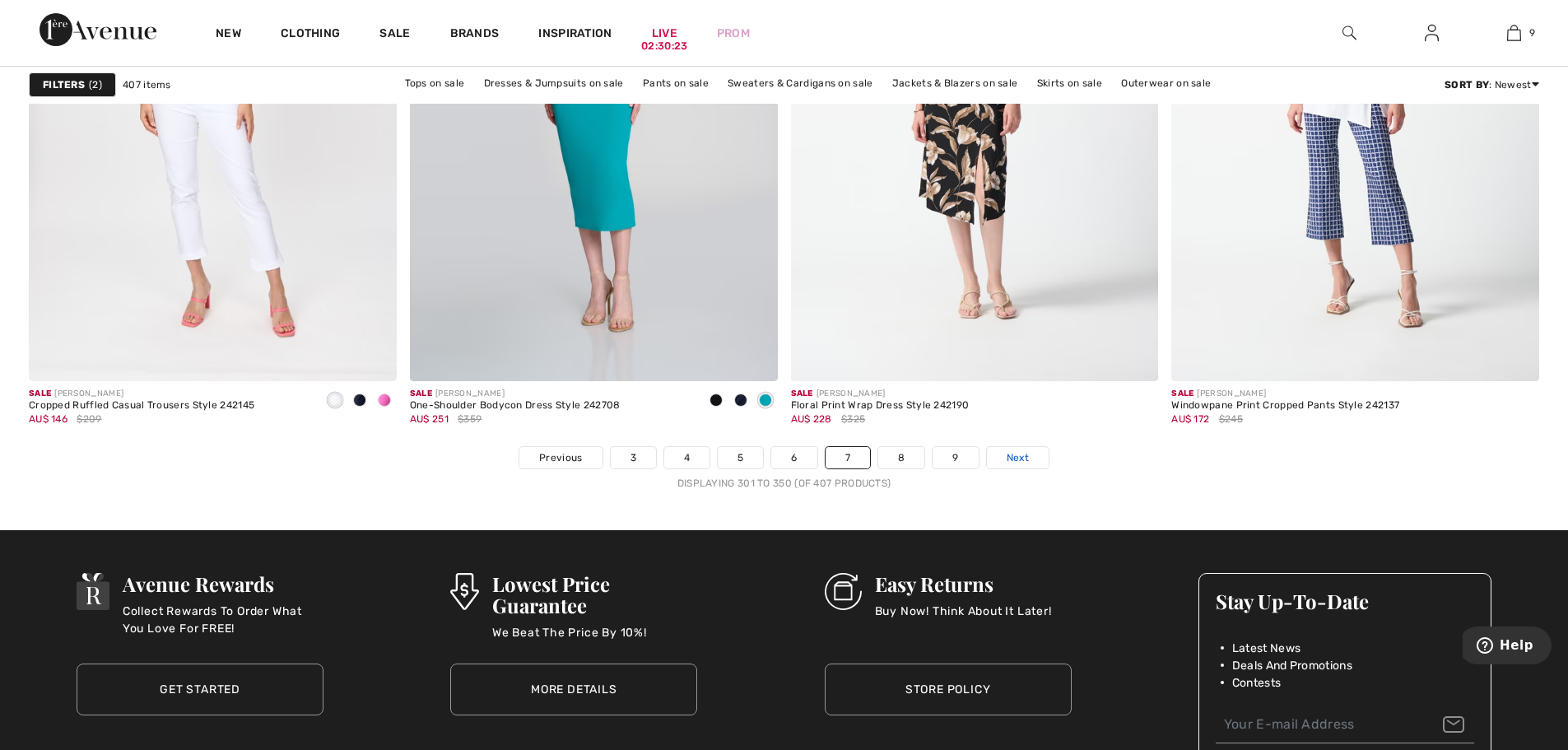
click at [1020, 459] on span "Next" at bounding box center [1018, 458] width 22 height 15
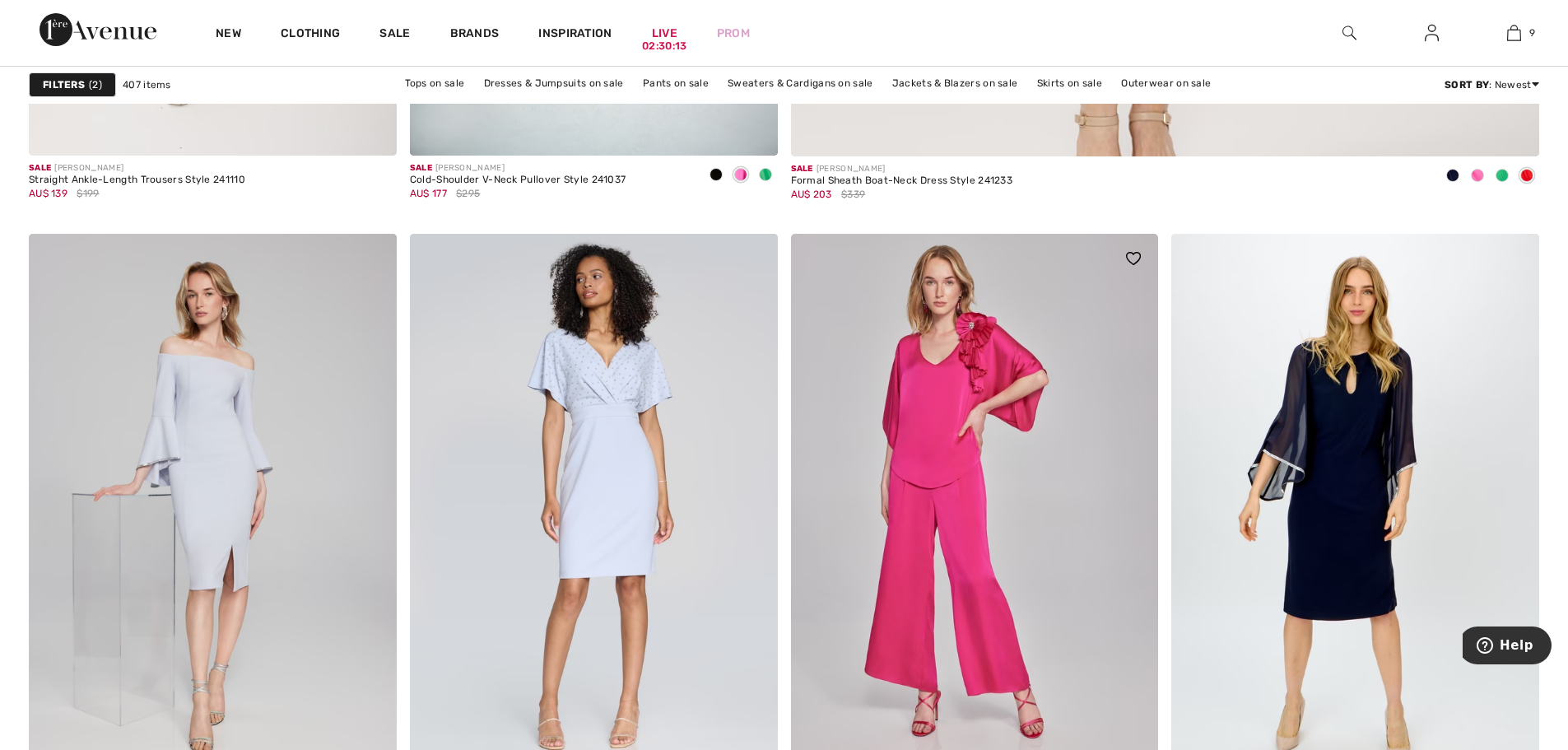
scroll to position [1398, 0]
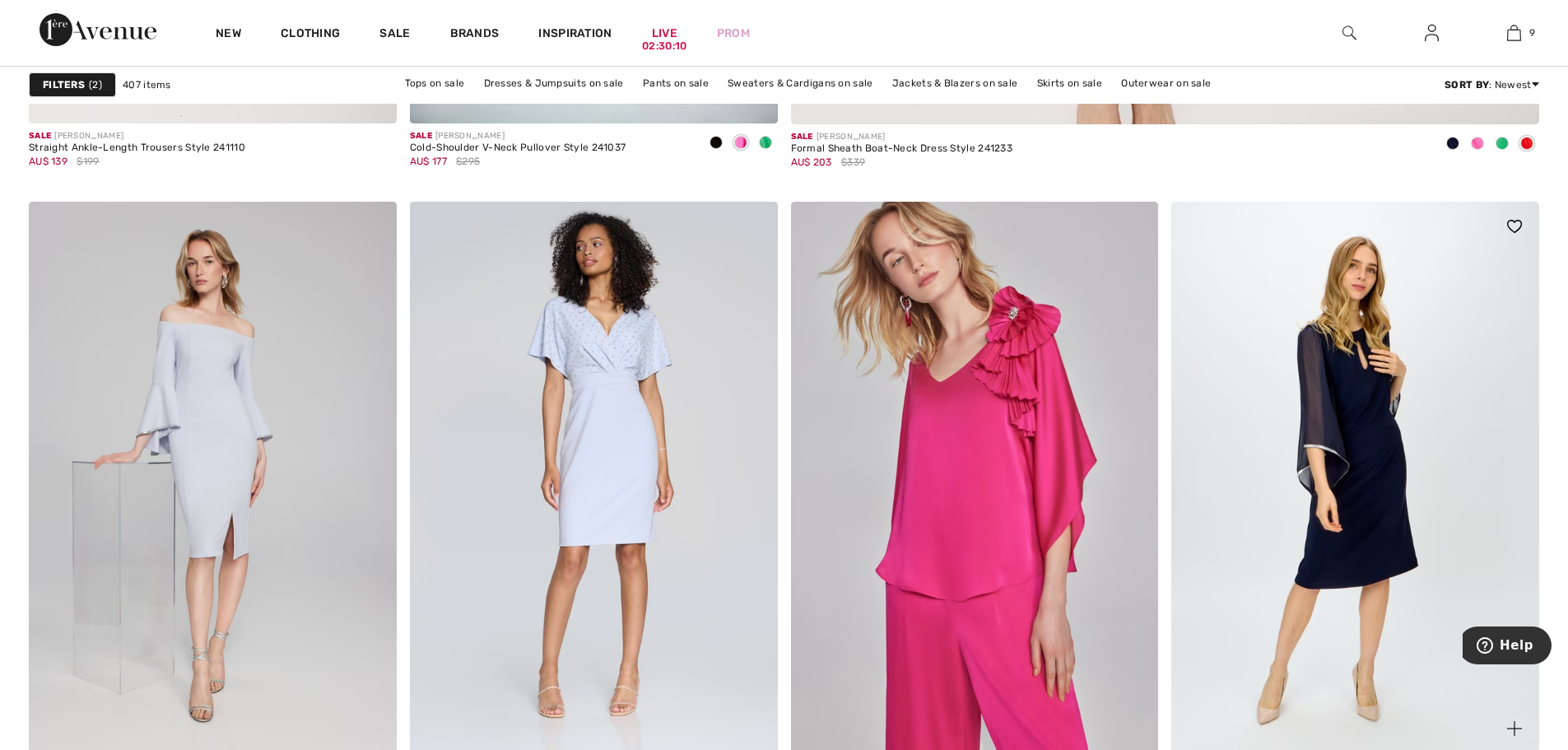
click at [1310, 503] on img at bounding box center [1355, 477] width 368 height 551
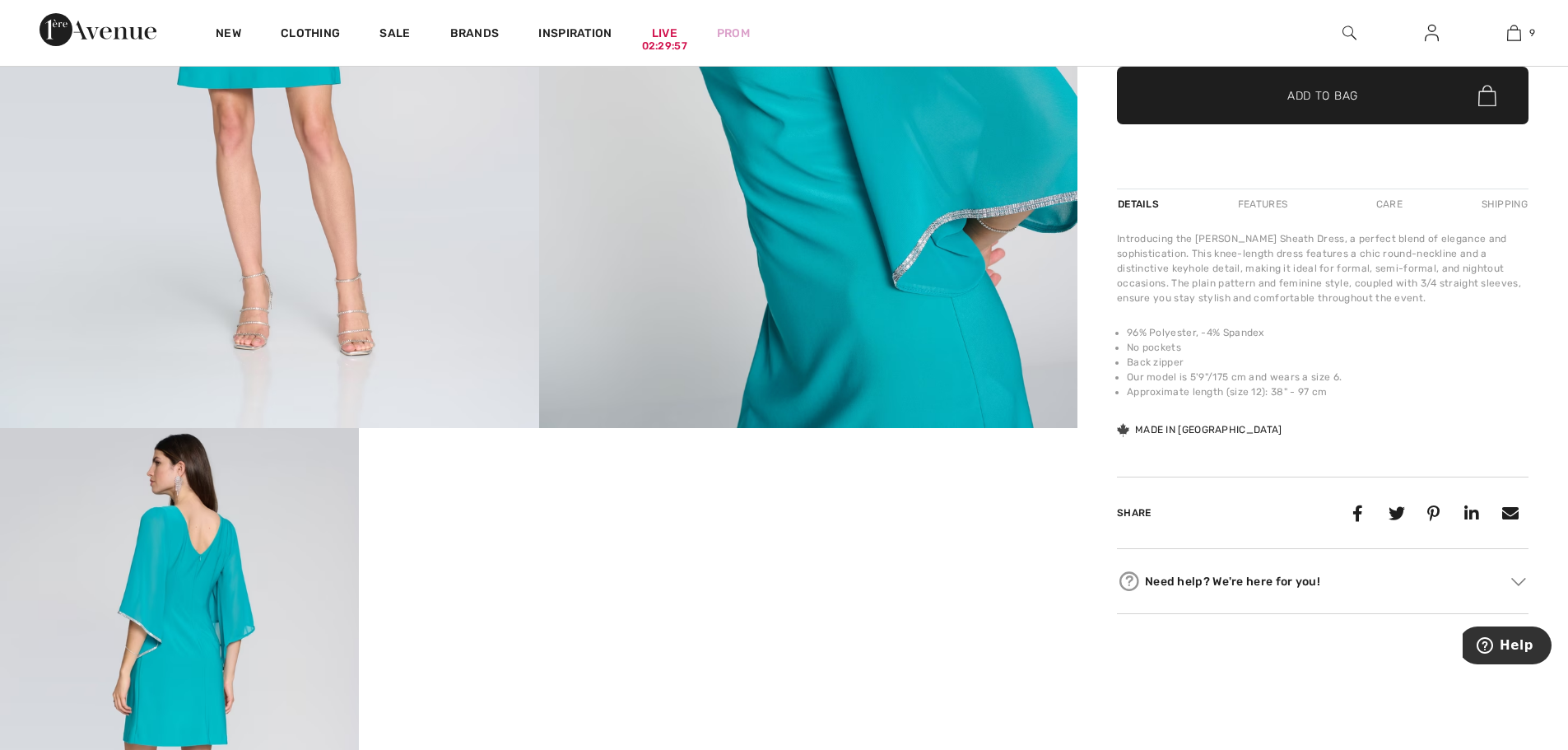
scroll to position [658, 0]
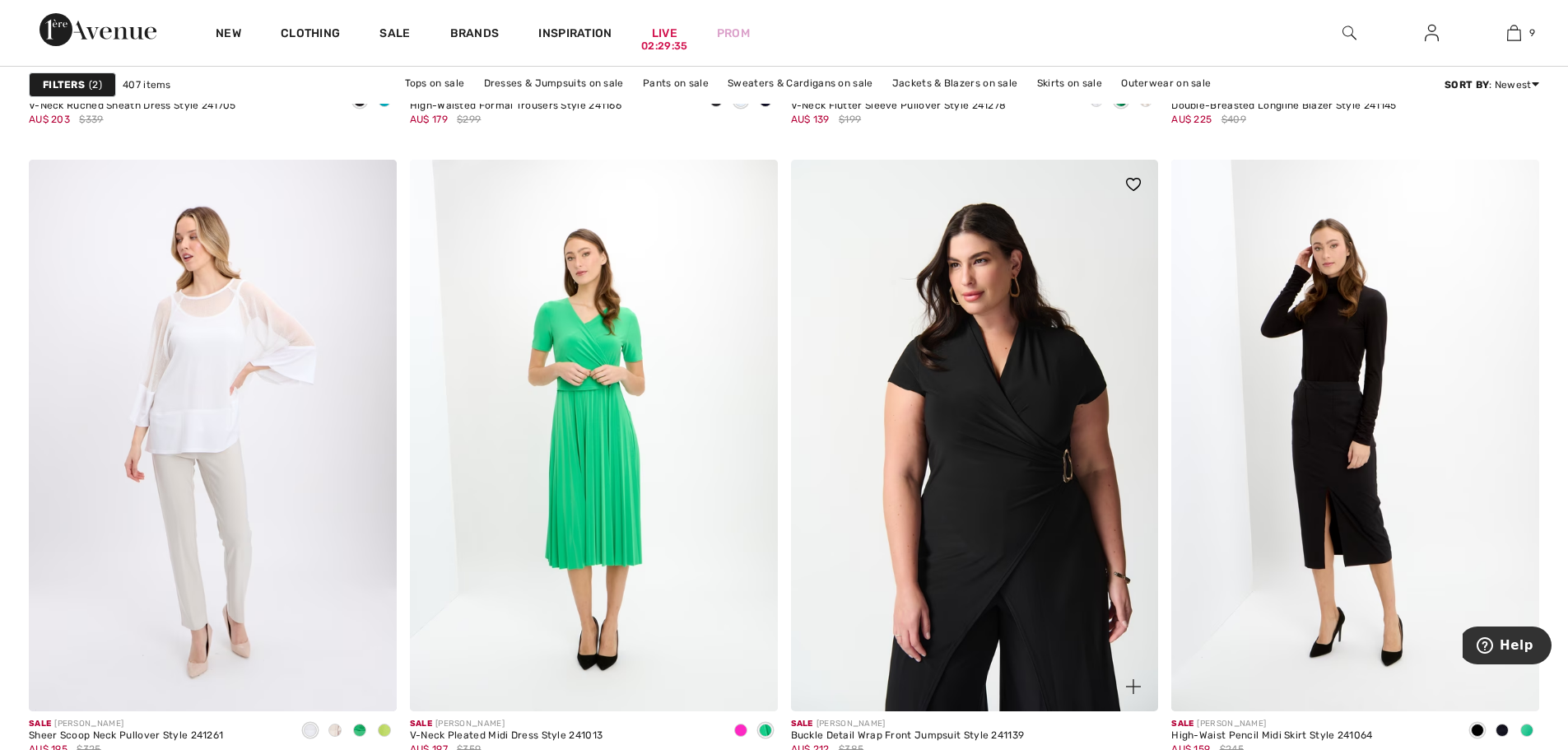
scroll to position [4278, 0]
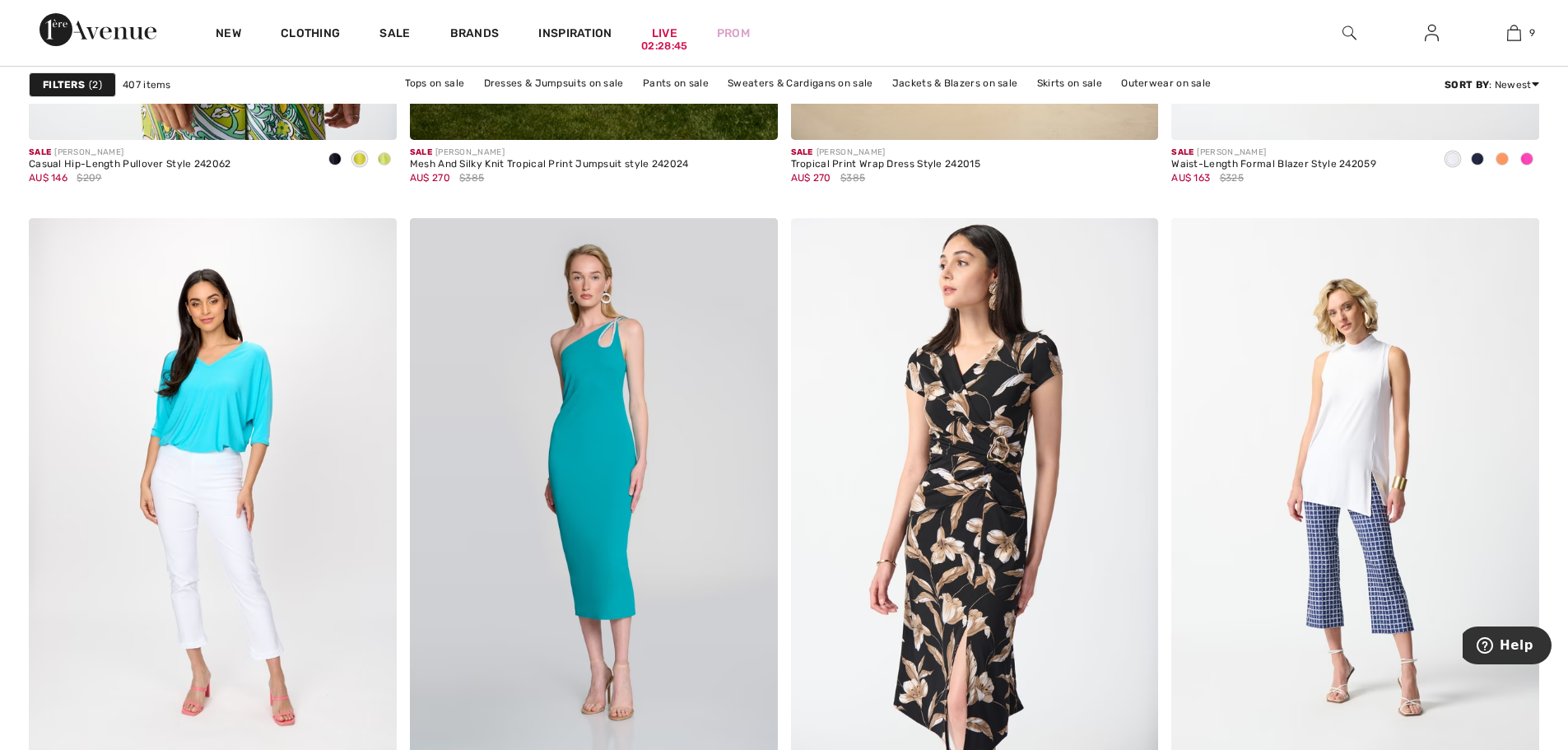
scroll to position [9290, 0]
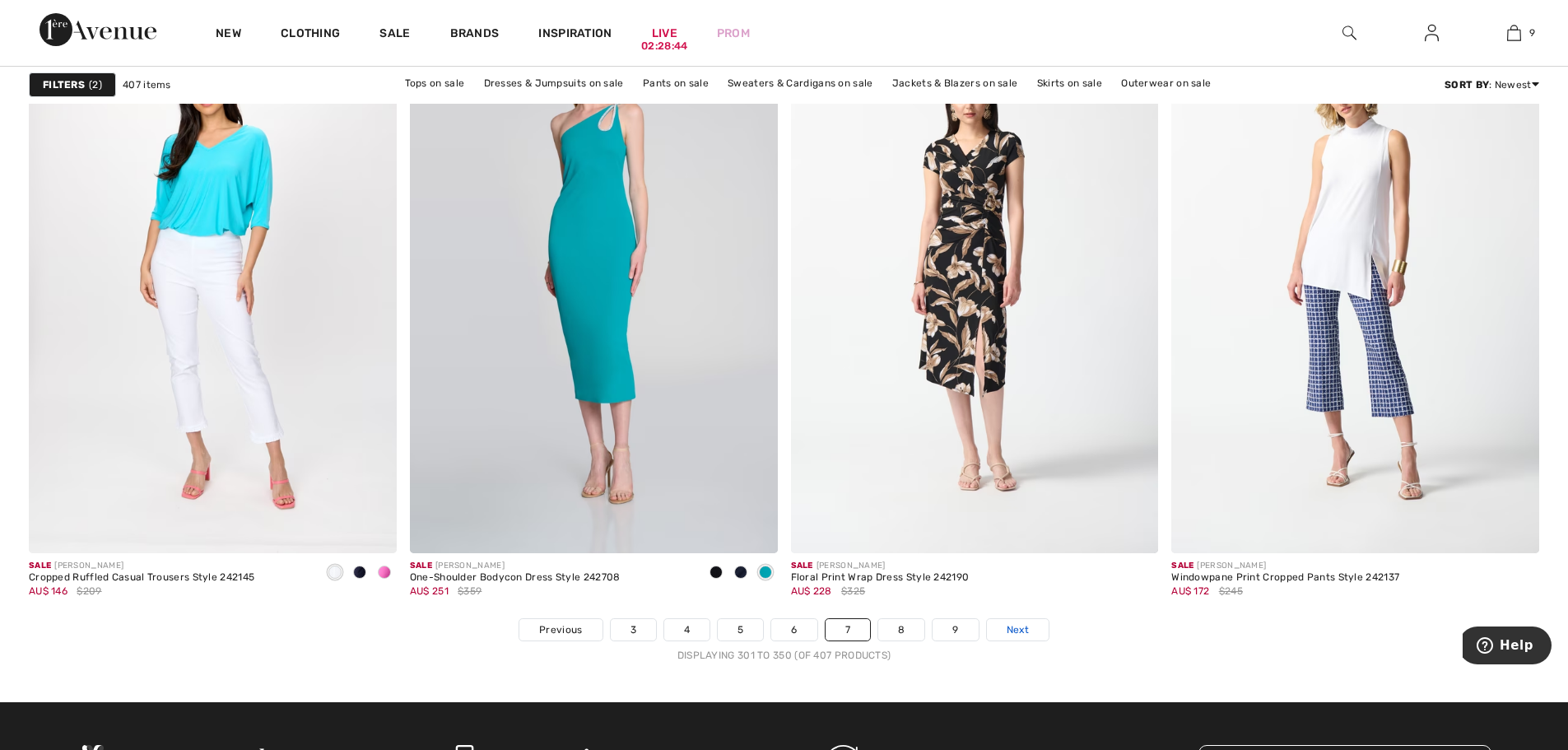
click at [1020, 631] on span "Next" at bounding box center [1018, 630] width 22 height 15
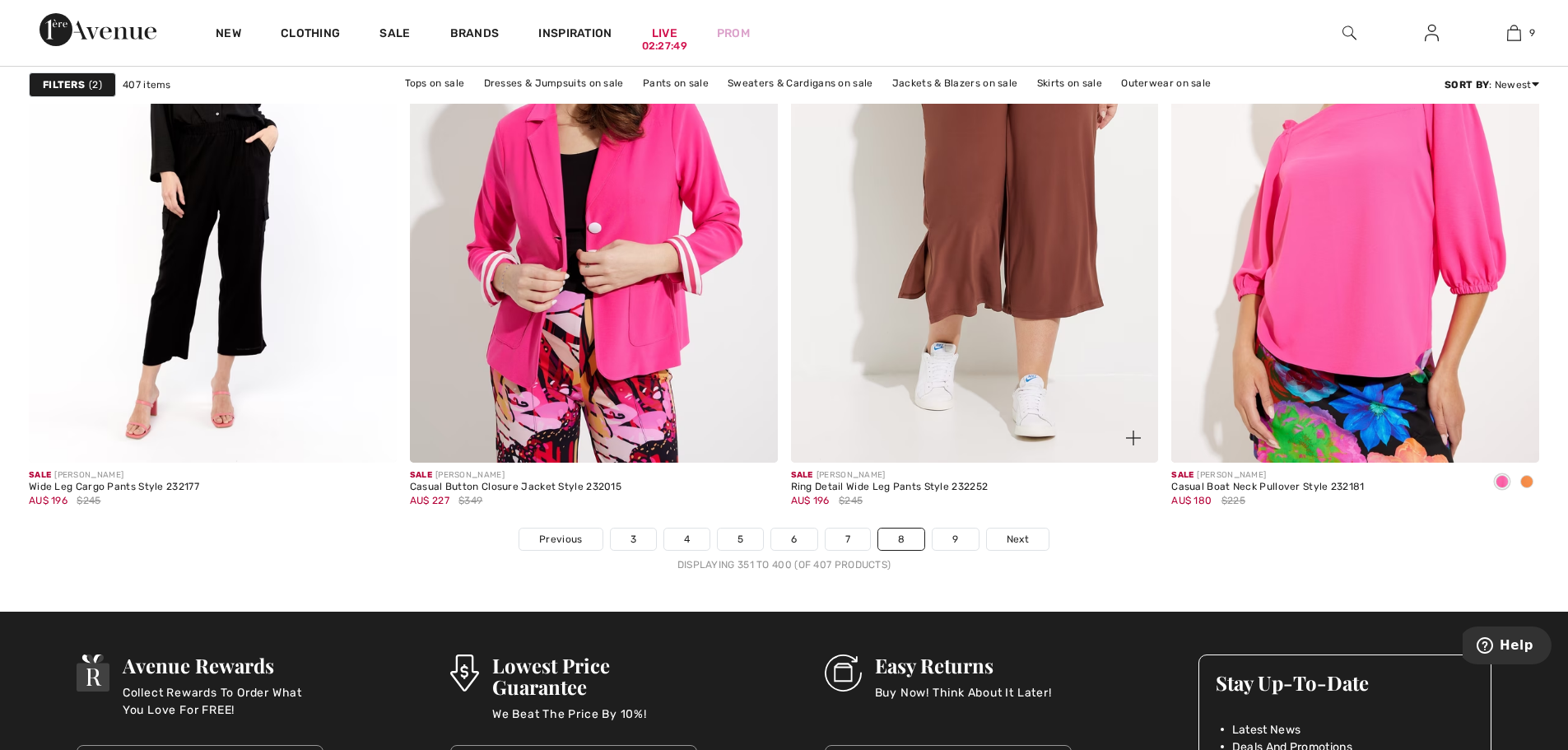
scroll to position [9298, 0]
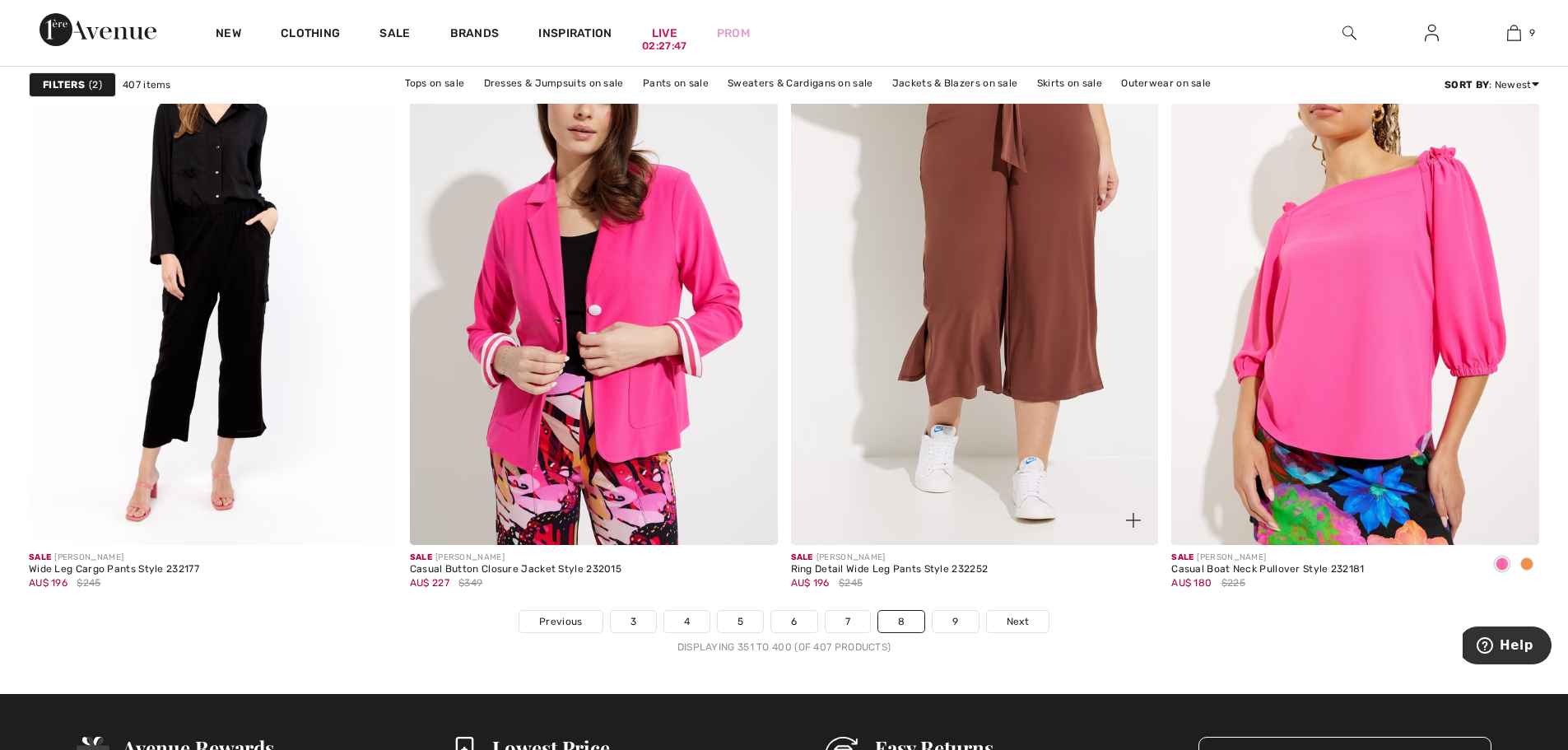
click at [1017, 609] on div "Sale JOSEPH RIBKOFF Ring Detail Wide Leg Pants Style 232252 AU$ 196 $245" at bounding box center [976, 577] width 368 height 65
click at [1014, 621] on span "Next" at bounding box center [1018, 622] width 22 height 15
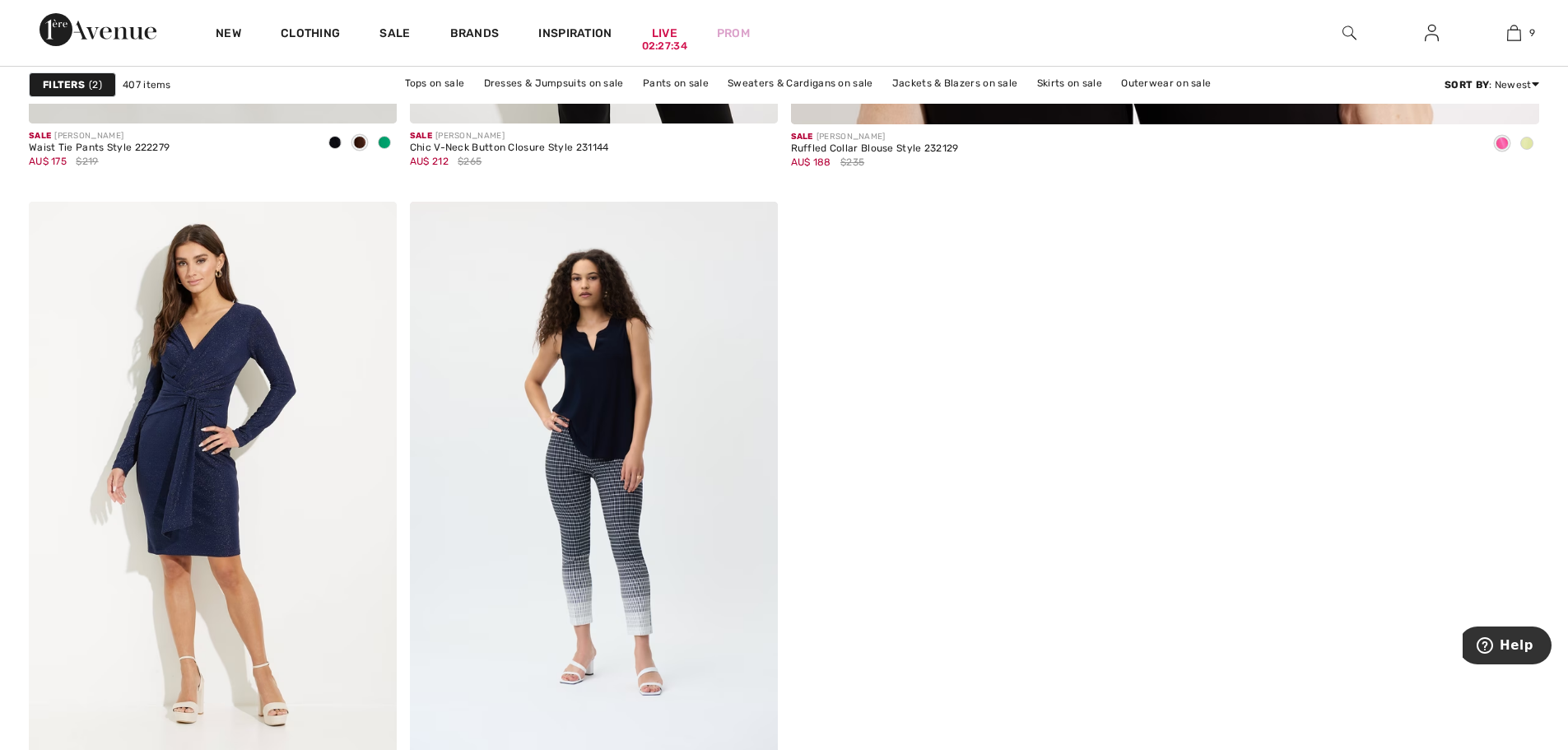
scroll to position [1399, 0]
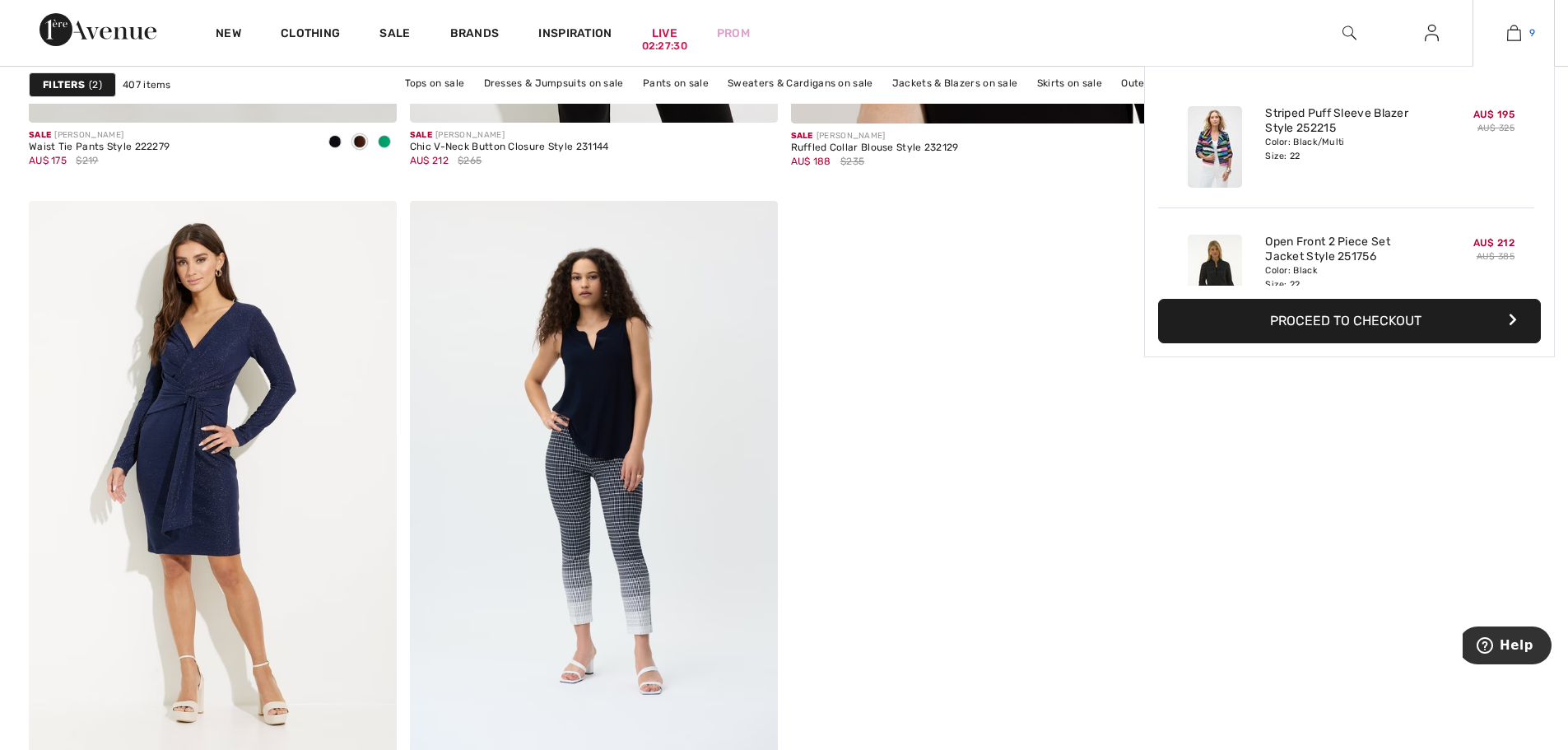
click at [1511, 30] on img at bounding box center [1514, 33] width 14 height 20
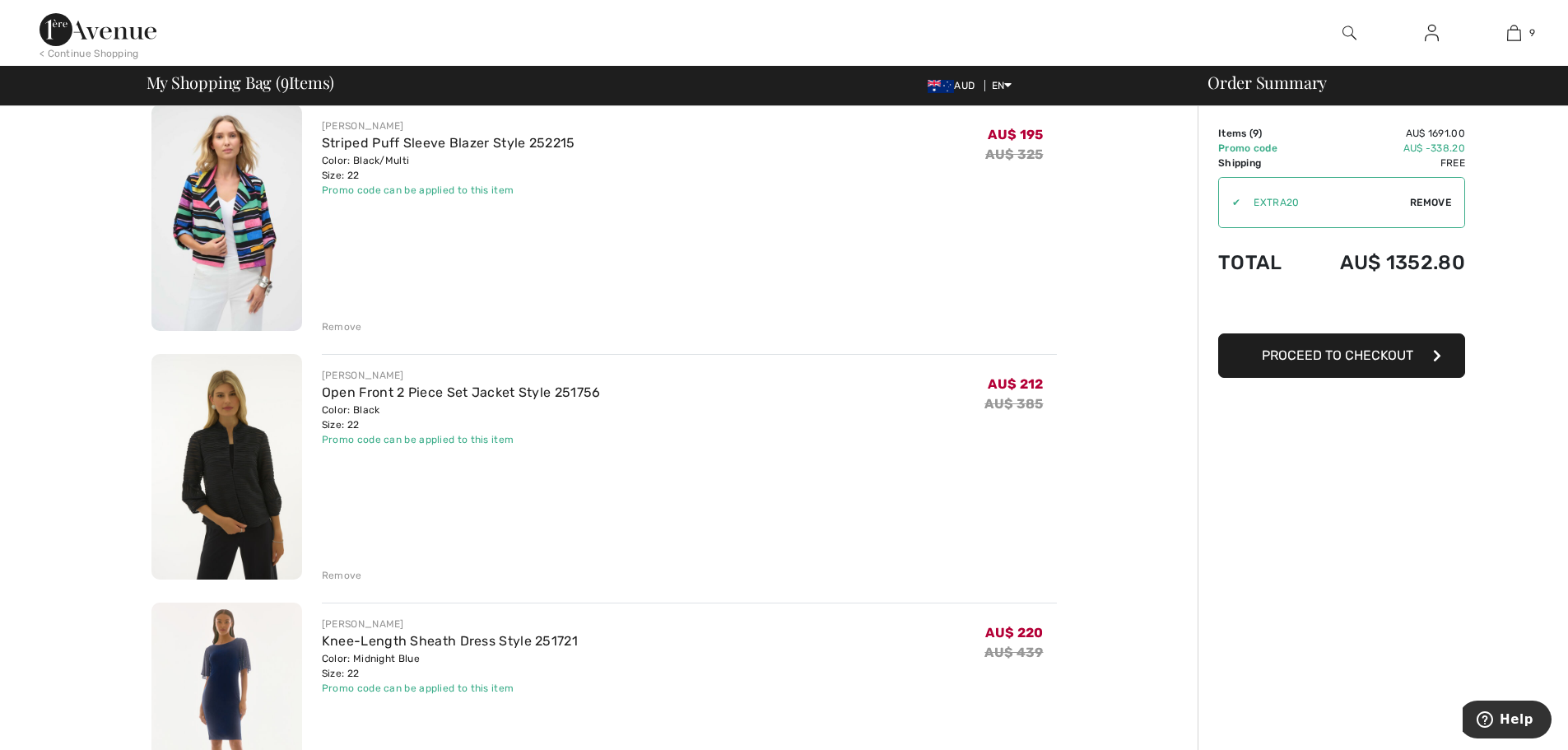
scroll to position [165, 0]
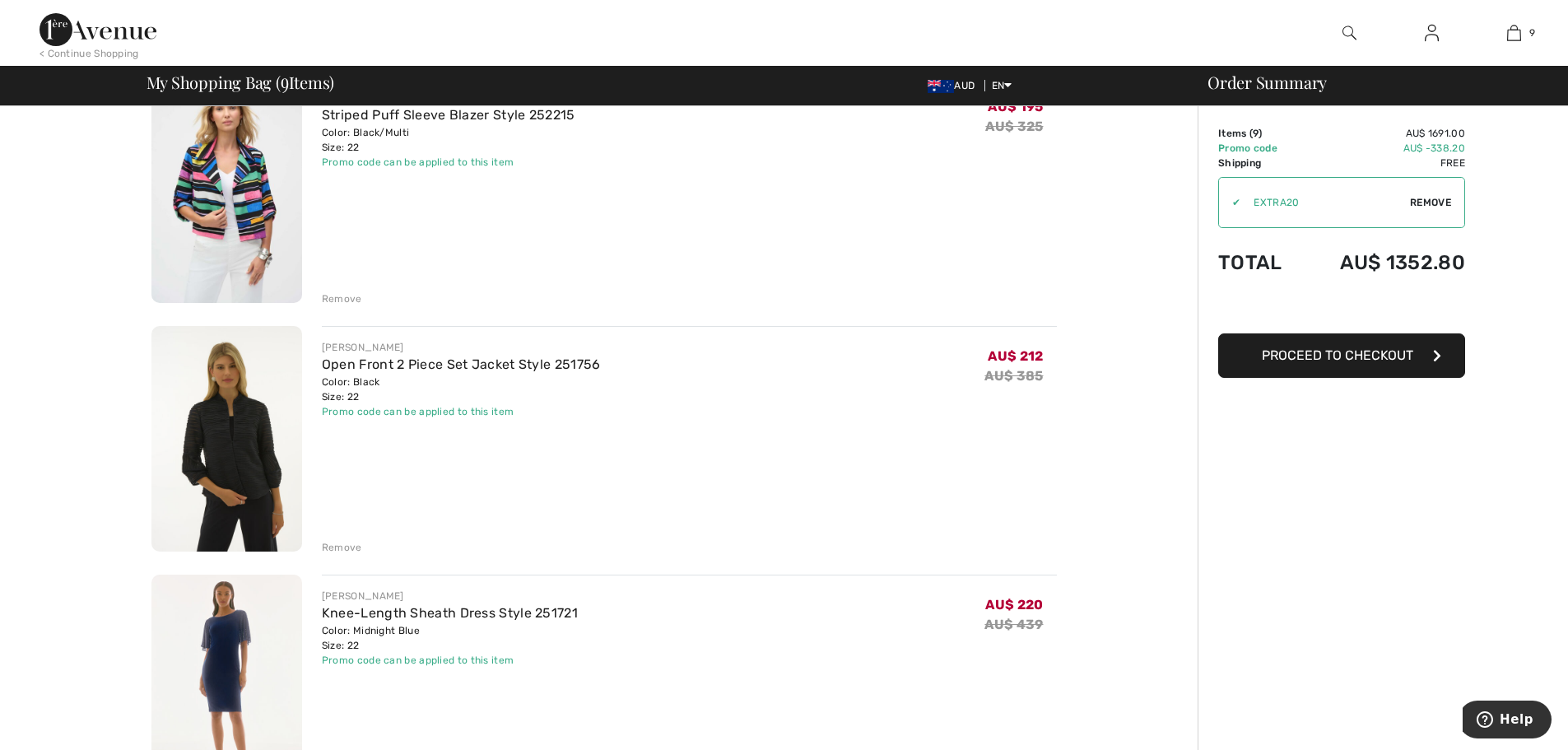
click at [247, 448] on img at bounding box center [226, 438] width 150 height 226
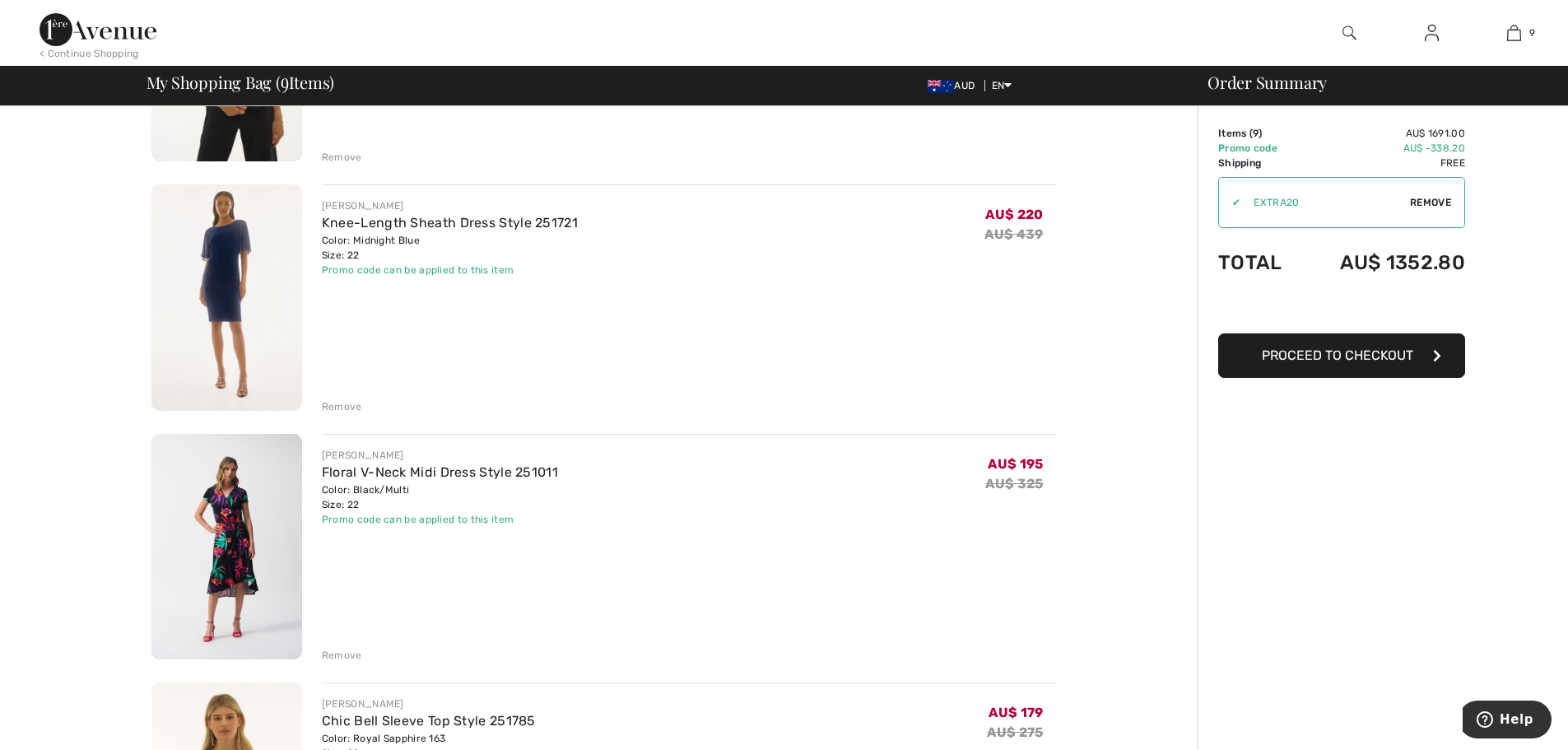
scroll to position [494, 0]
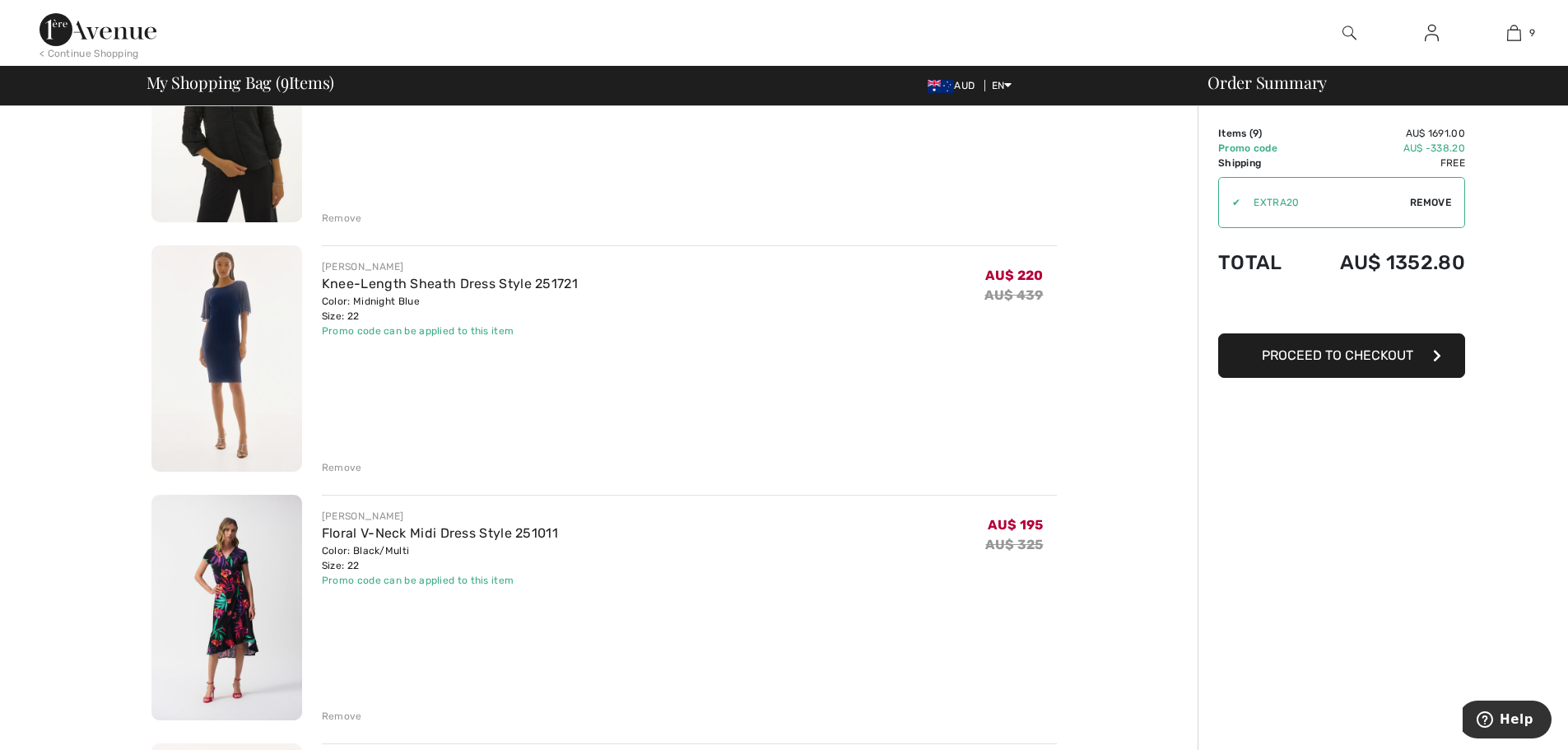
click at [225, 330] on img at bounding box center [226, 358] width 150 height 226
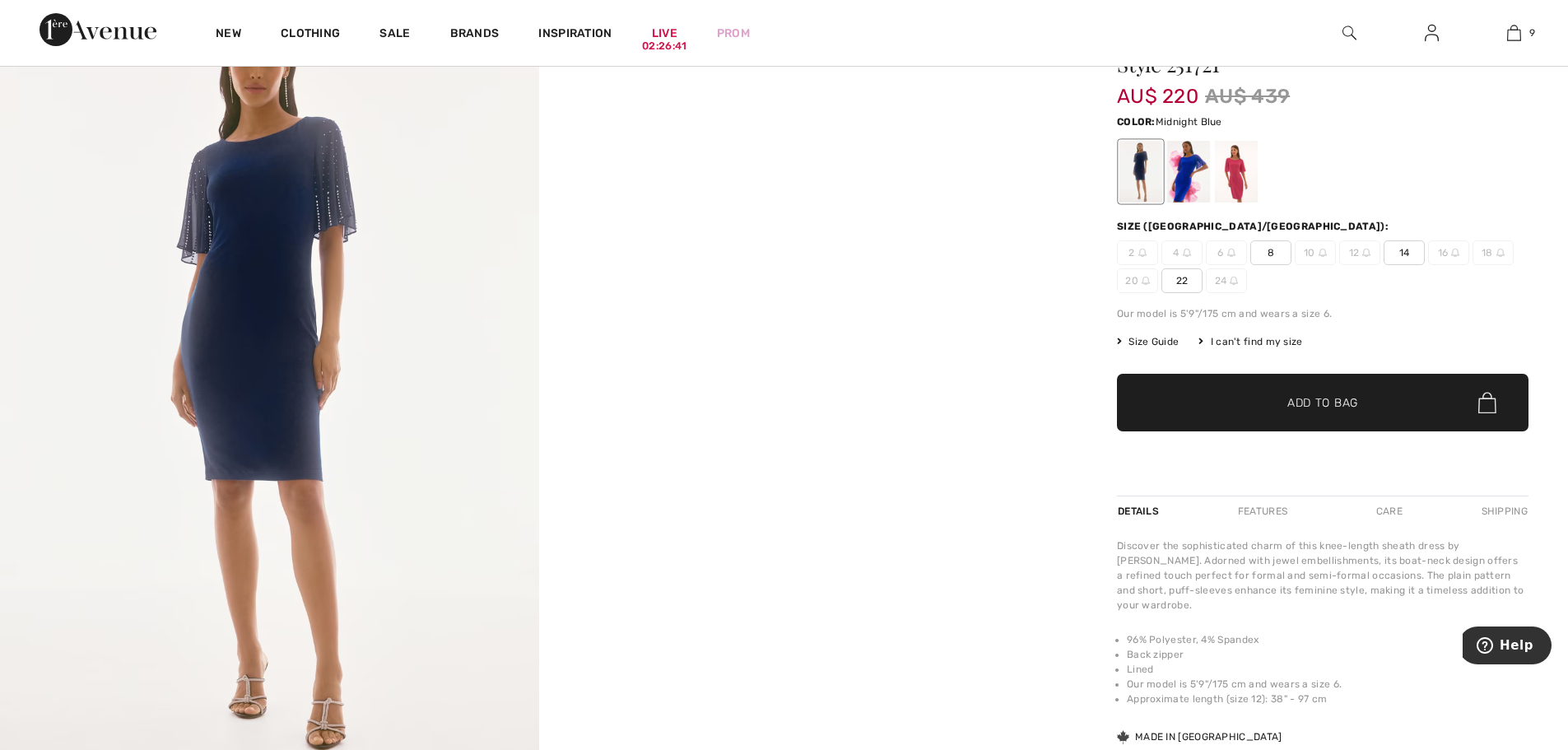
scroll to position [165, 0]
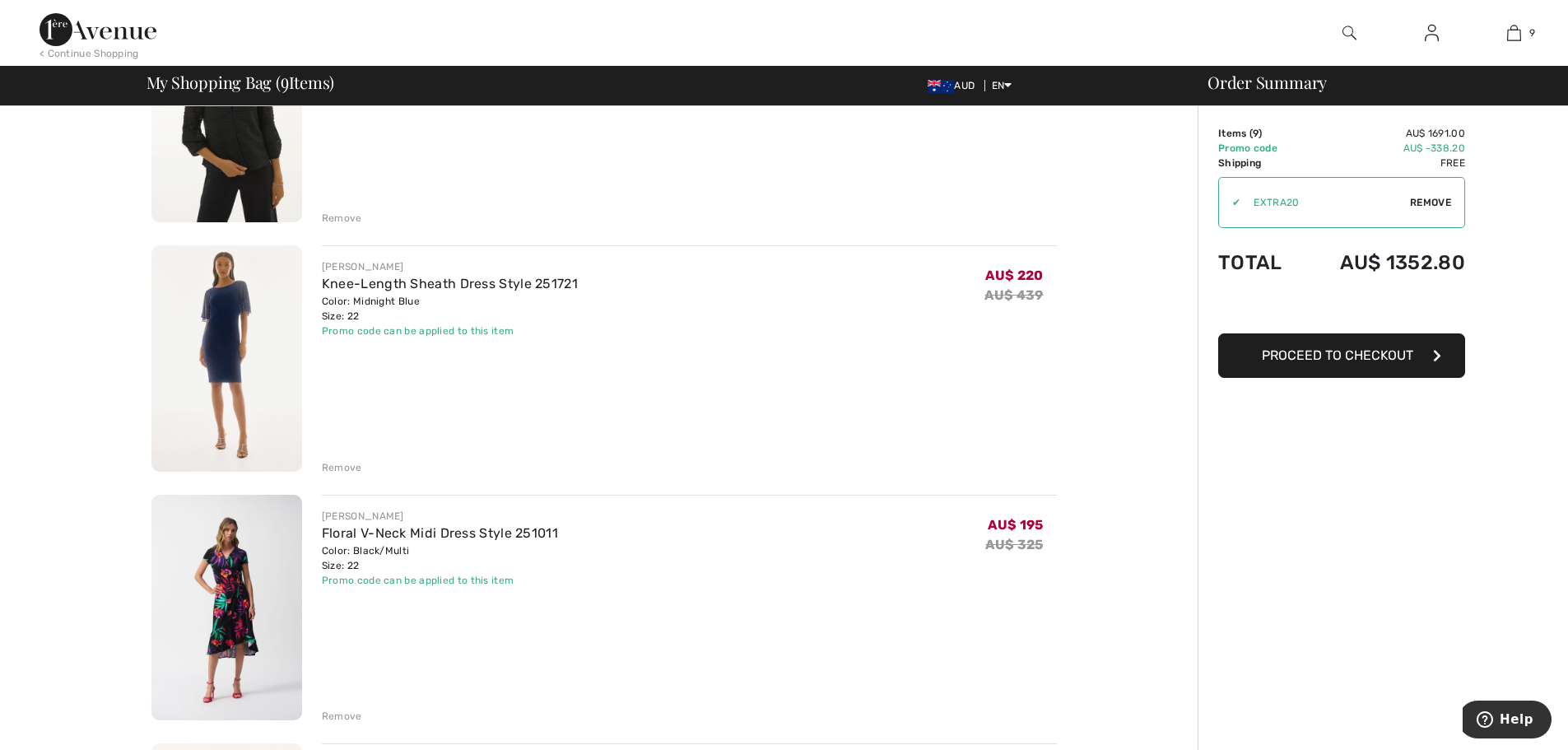
click at [342, 469] on div "Remove" at bounding box center [342, 468] width 40 height 15
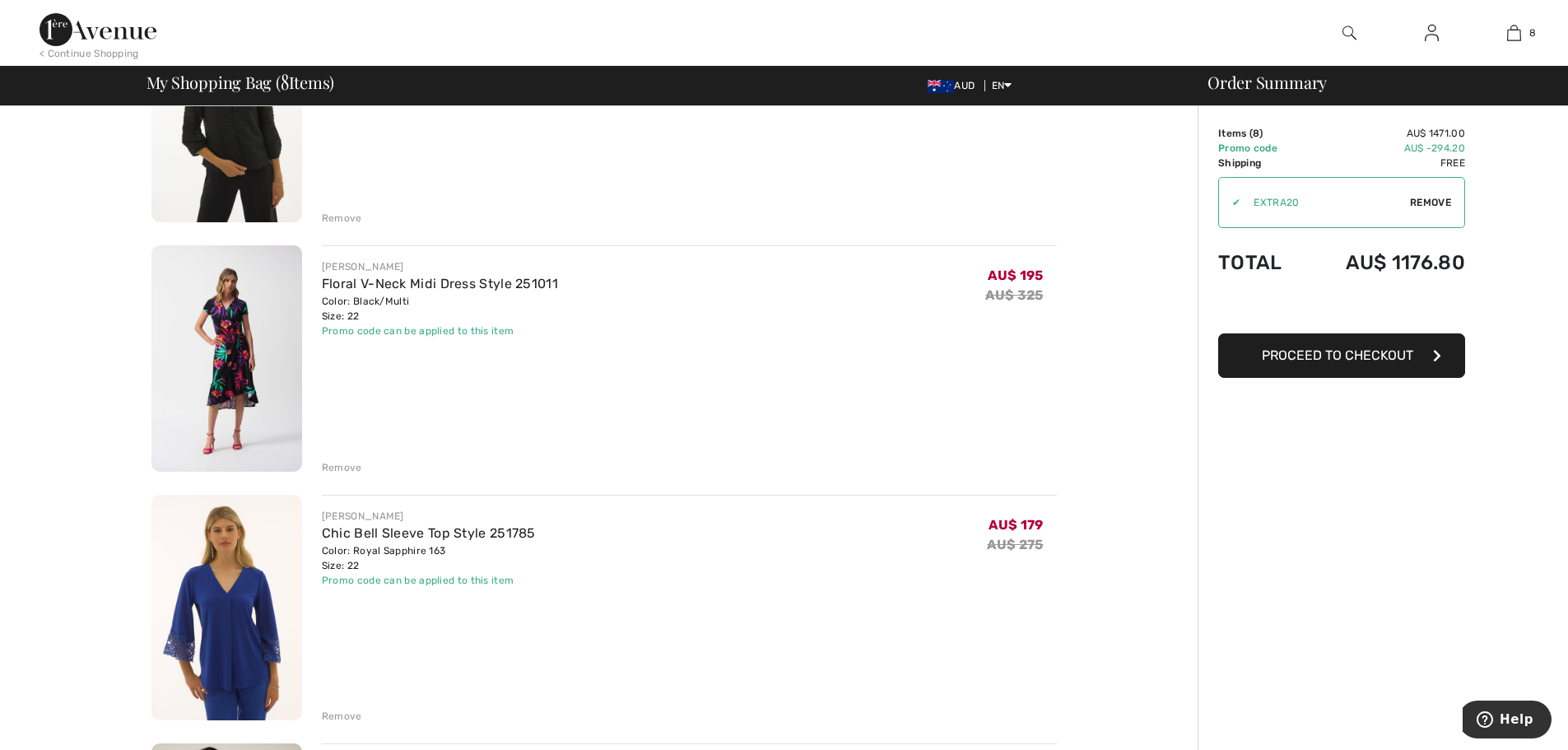
click at [233, 328] on img at bounding box center [226, 358] width 150 height 226
click at [347, 468] on div "Remove" at bounding box center [342, 468] width 40 height 15
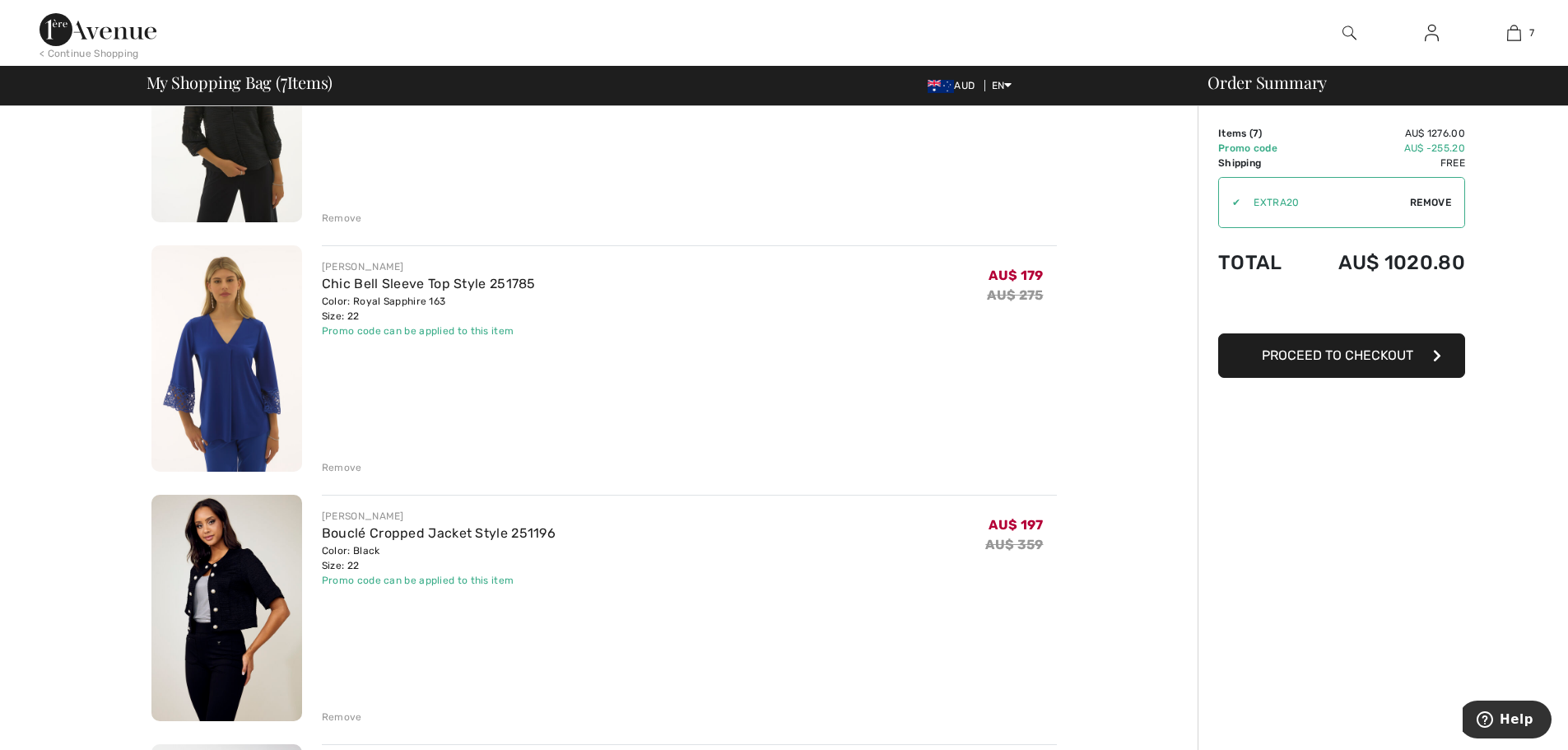
click at [230, 369] on img at bounding box center [226, 358] width 150 height 226
click at [348, 467] on div "Remove" at bounding box center [342, 468] width 40 height 15
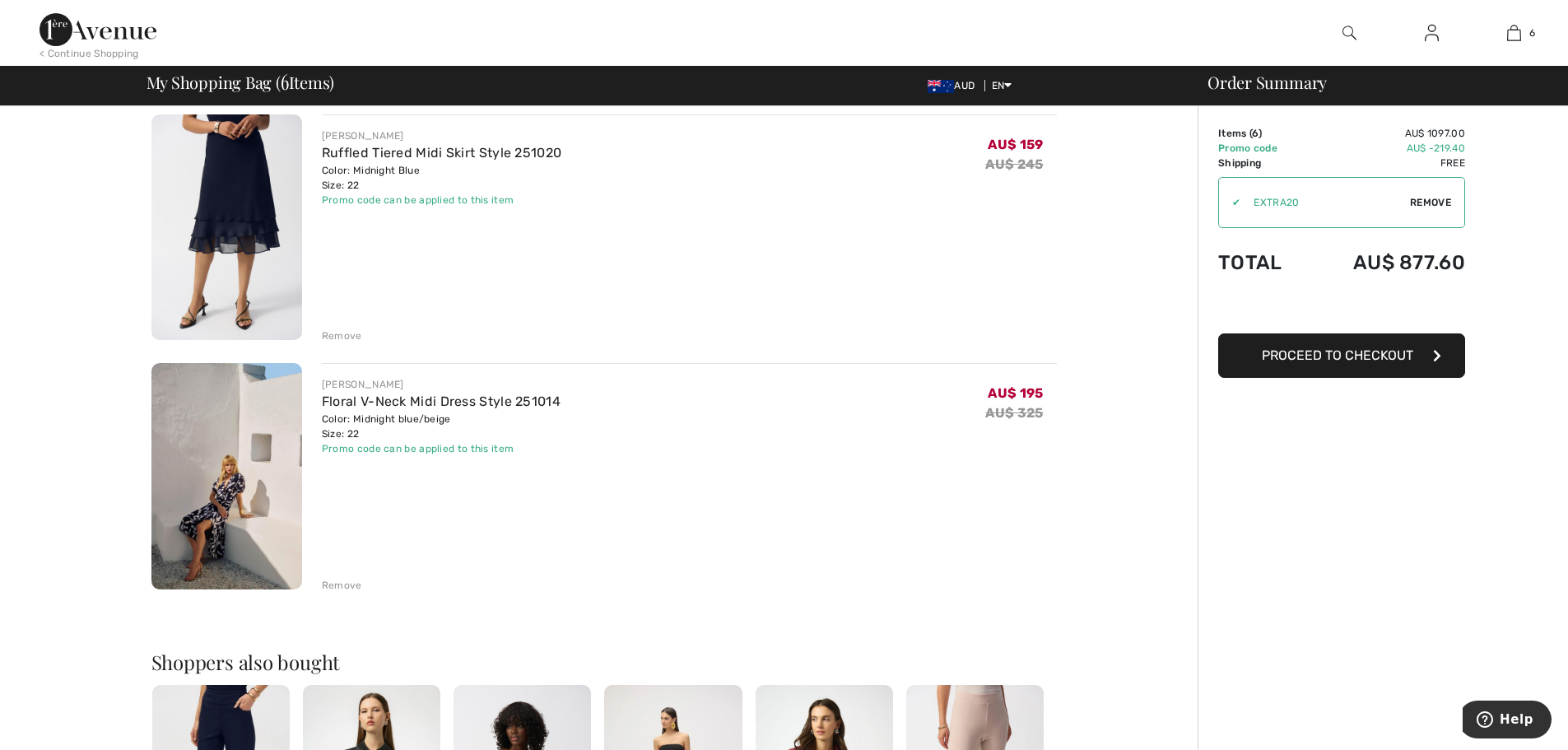
scroll to position [1152, 0]
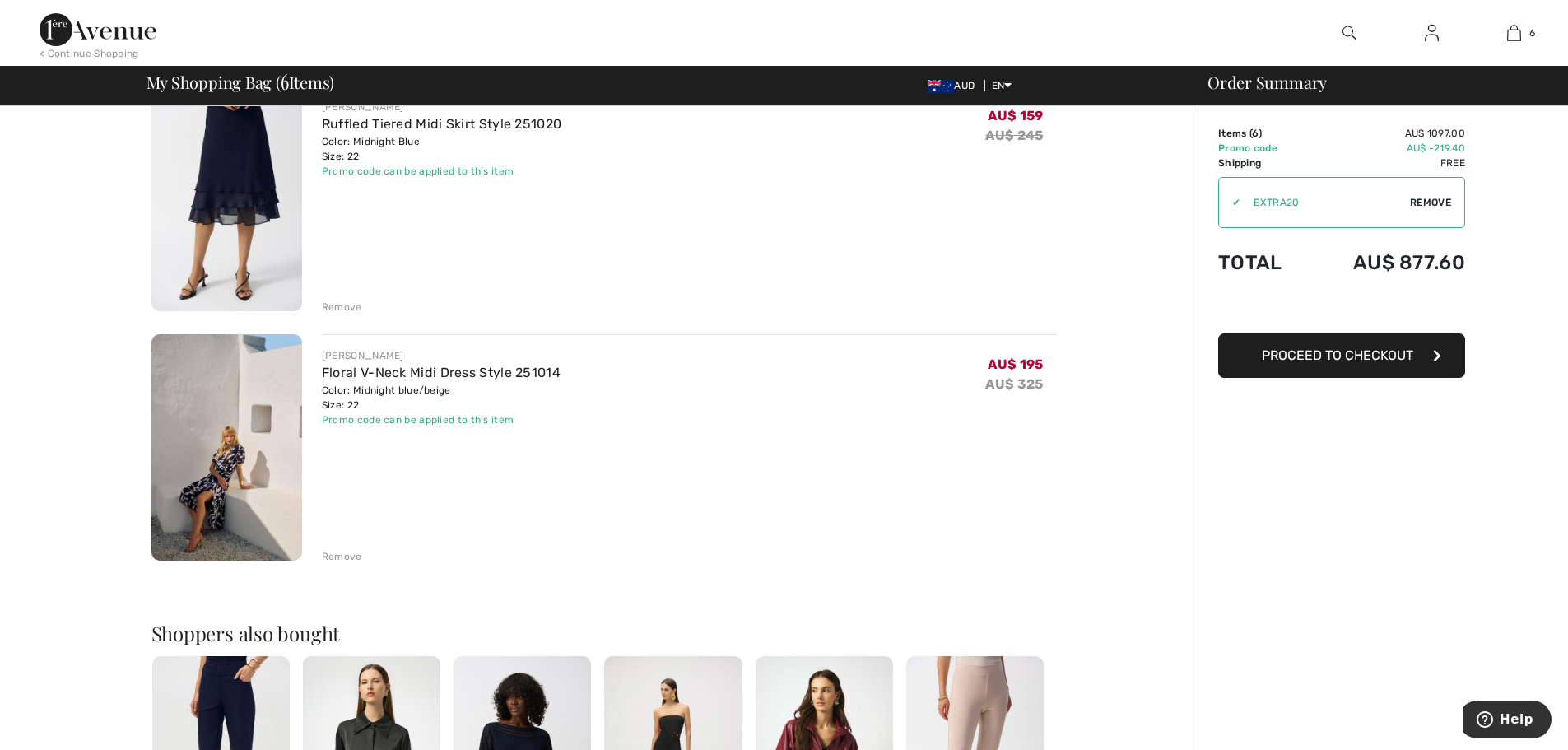
click at [218, 473] on img at bounding box center [226, 447] width 150 height 226
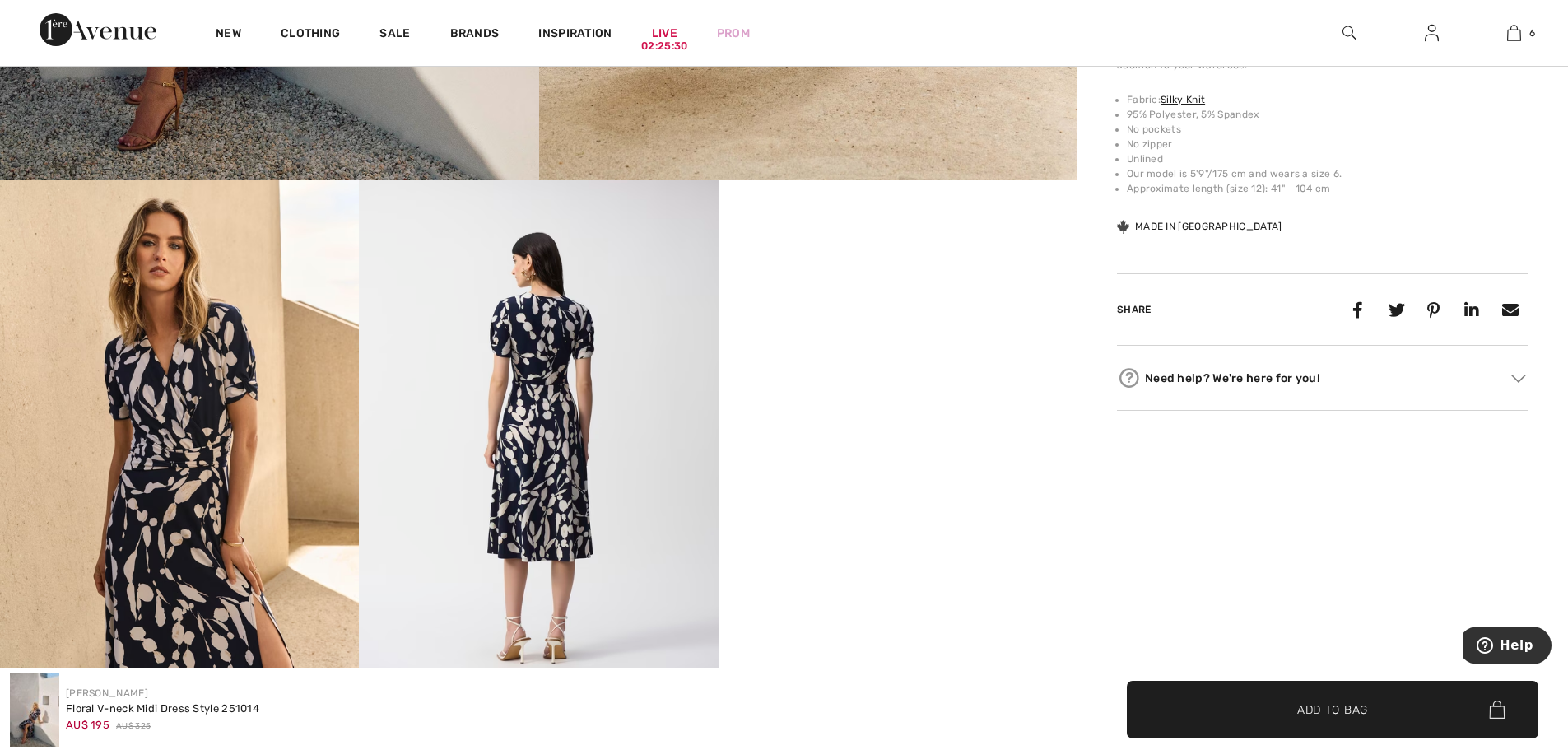
scroll to position [823, 0]
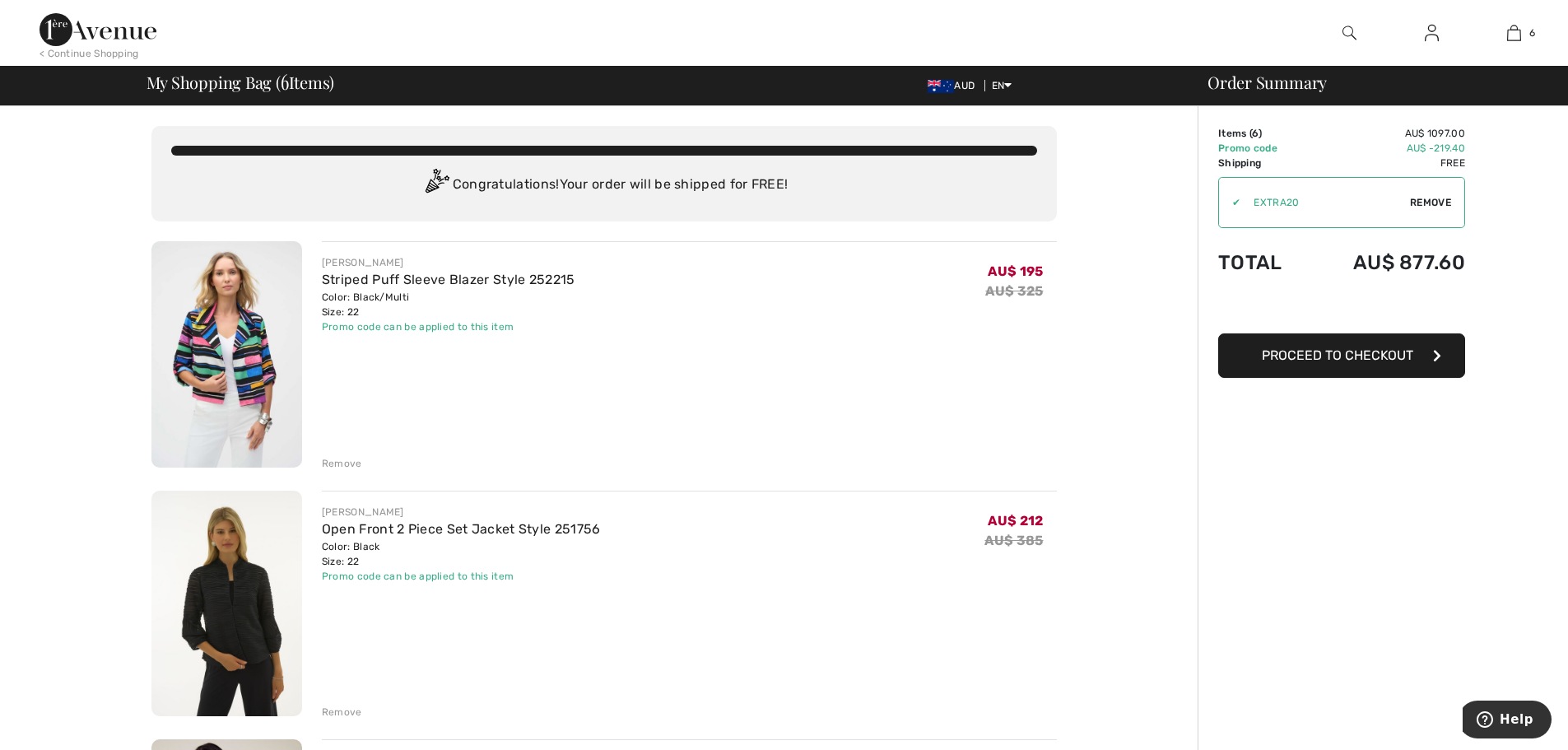
click at [334, 461] on div "Remove" at bounding box center [342, 464] width 40 height 15
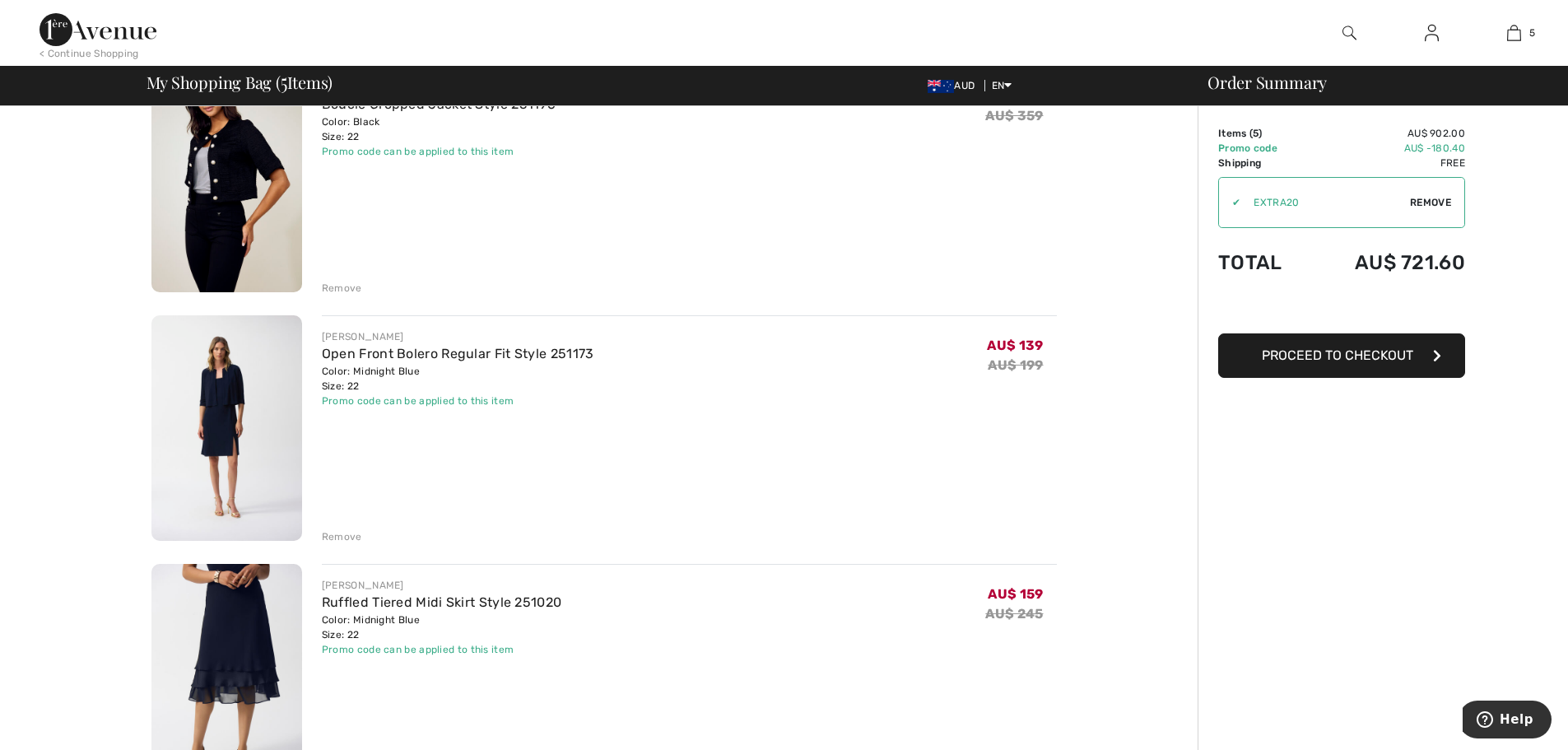
scroll to position [412, 0]
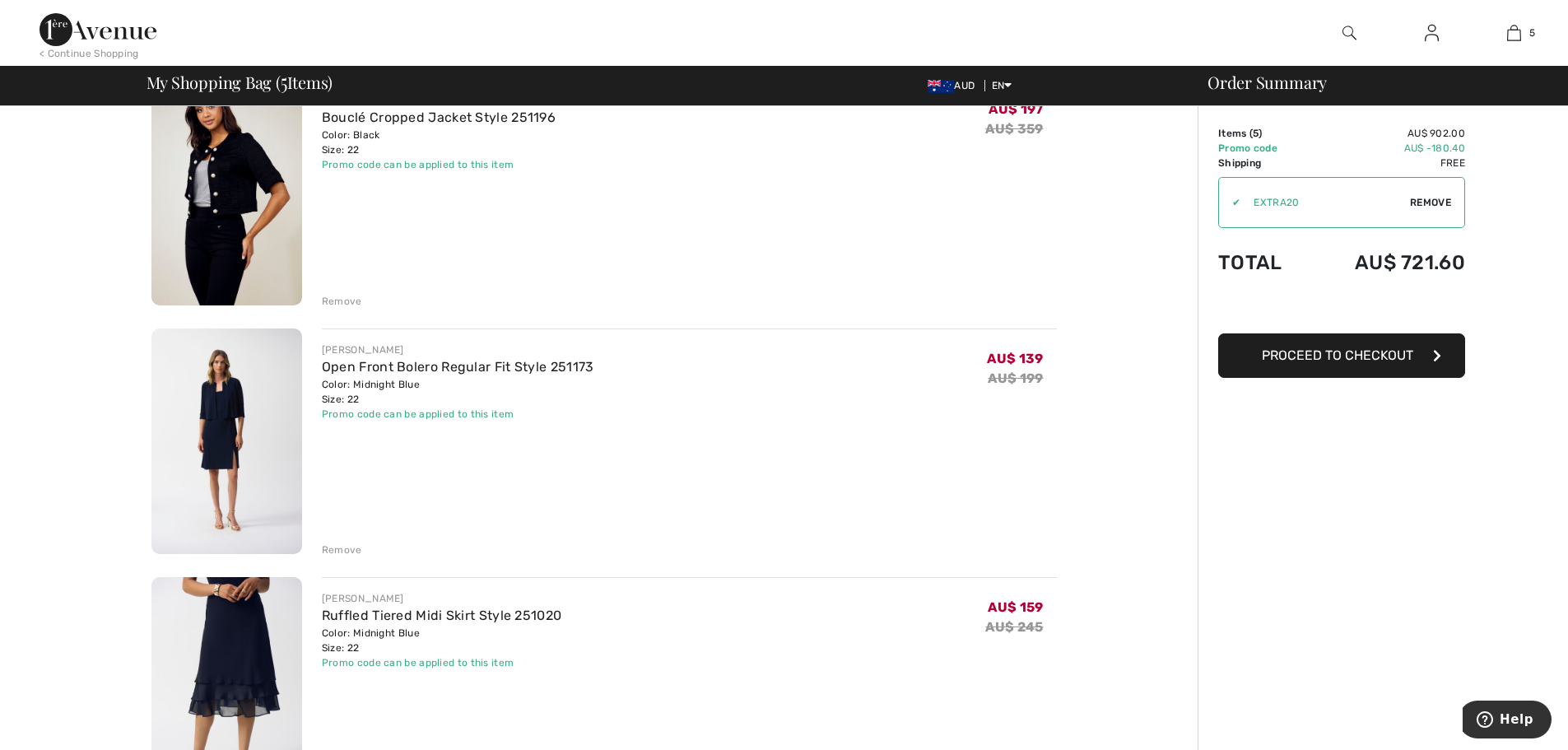
click at [229, 403] on img at bounding box center [226, 441] width 150 height 226
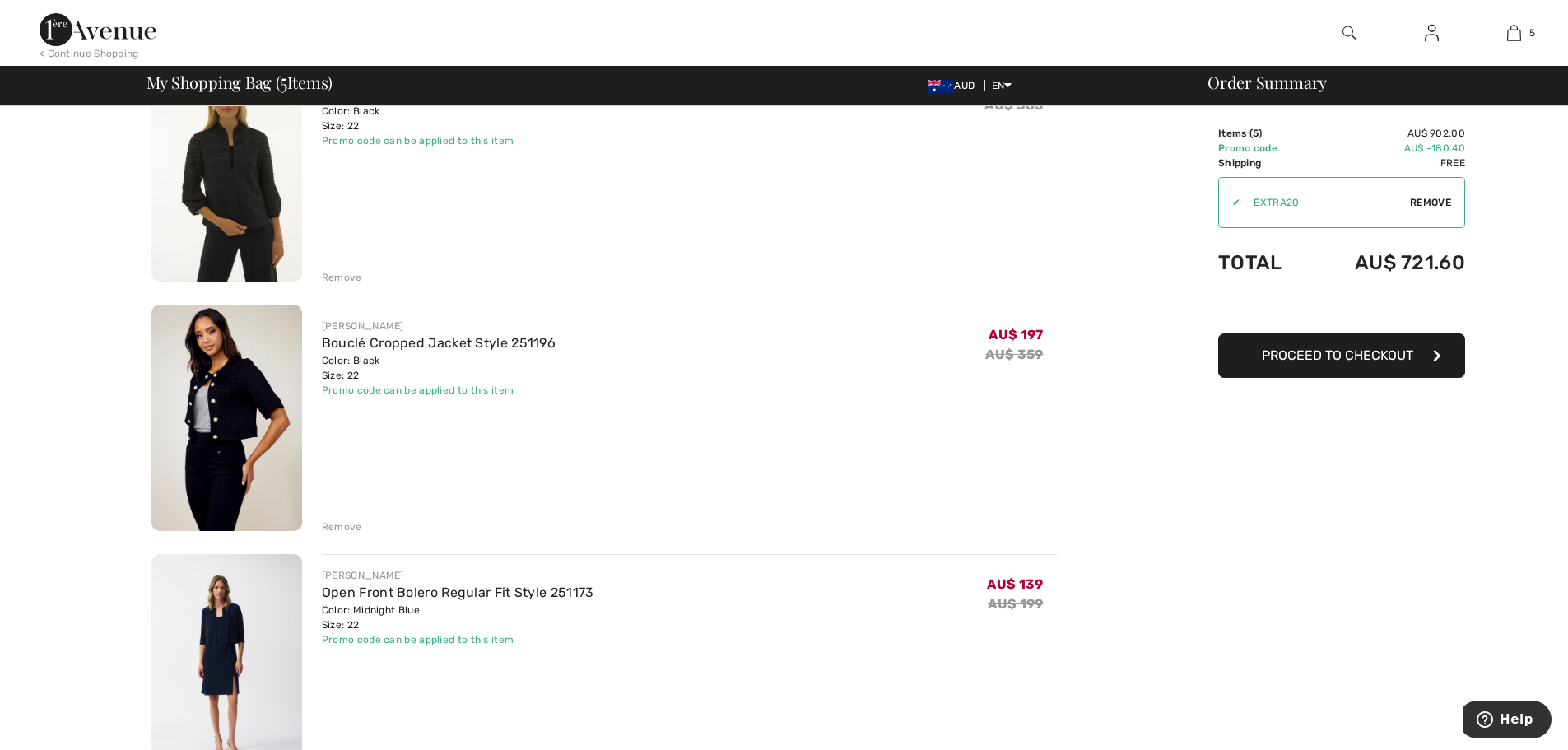
scroll to position [247, 0]
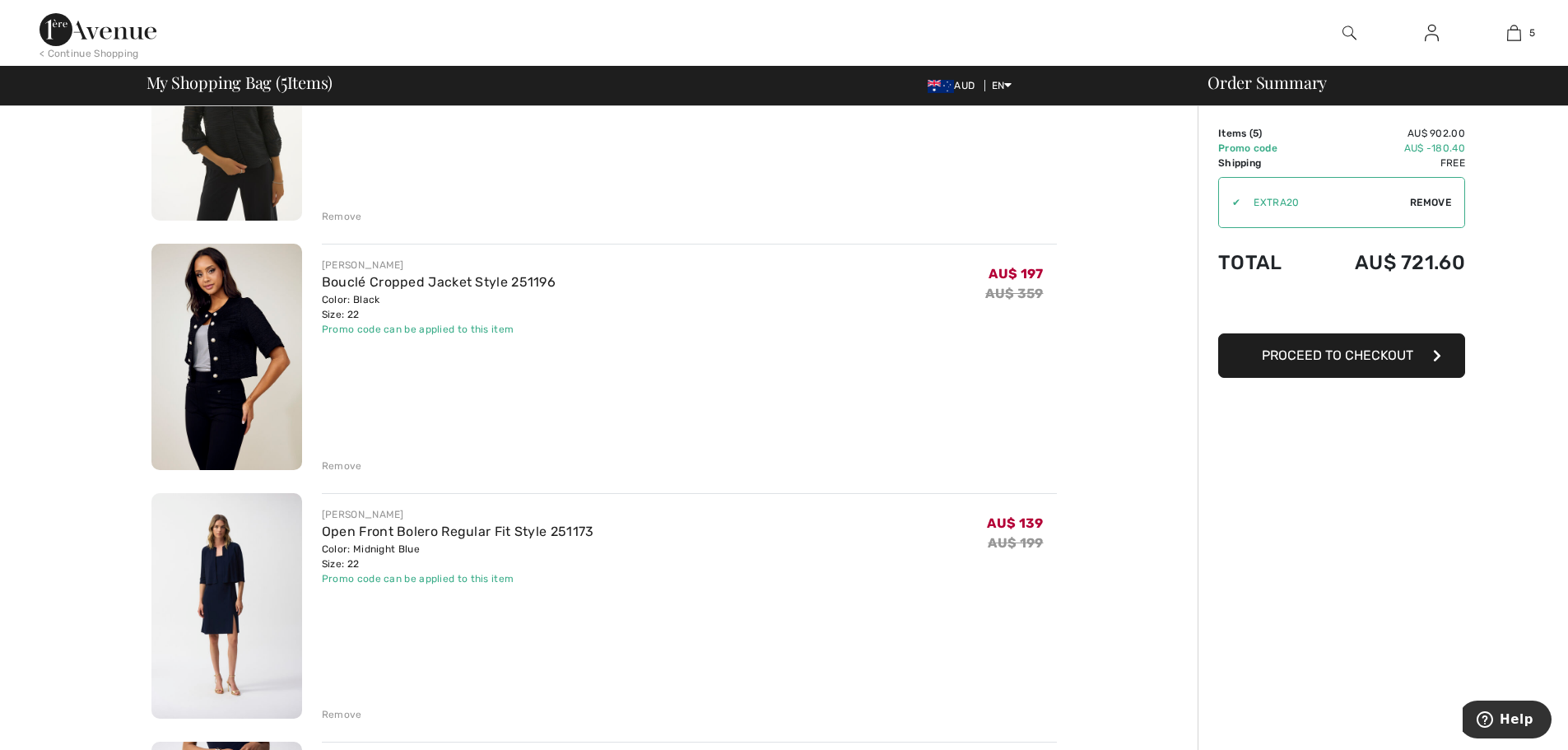
click at [240, 358] on img at bounding box center [226, 356] width 150 height 226
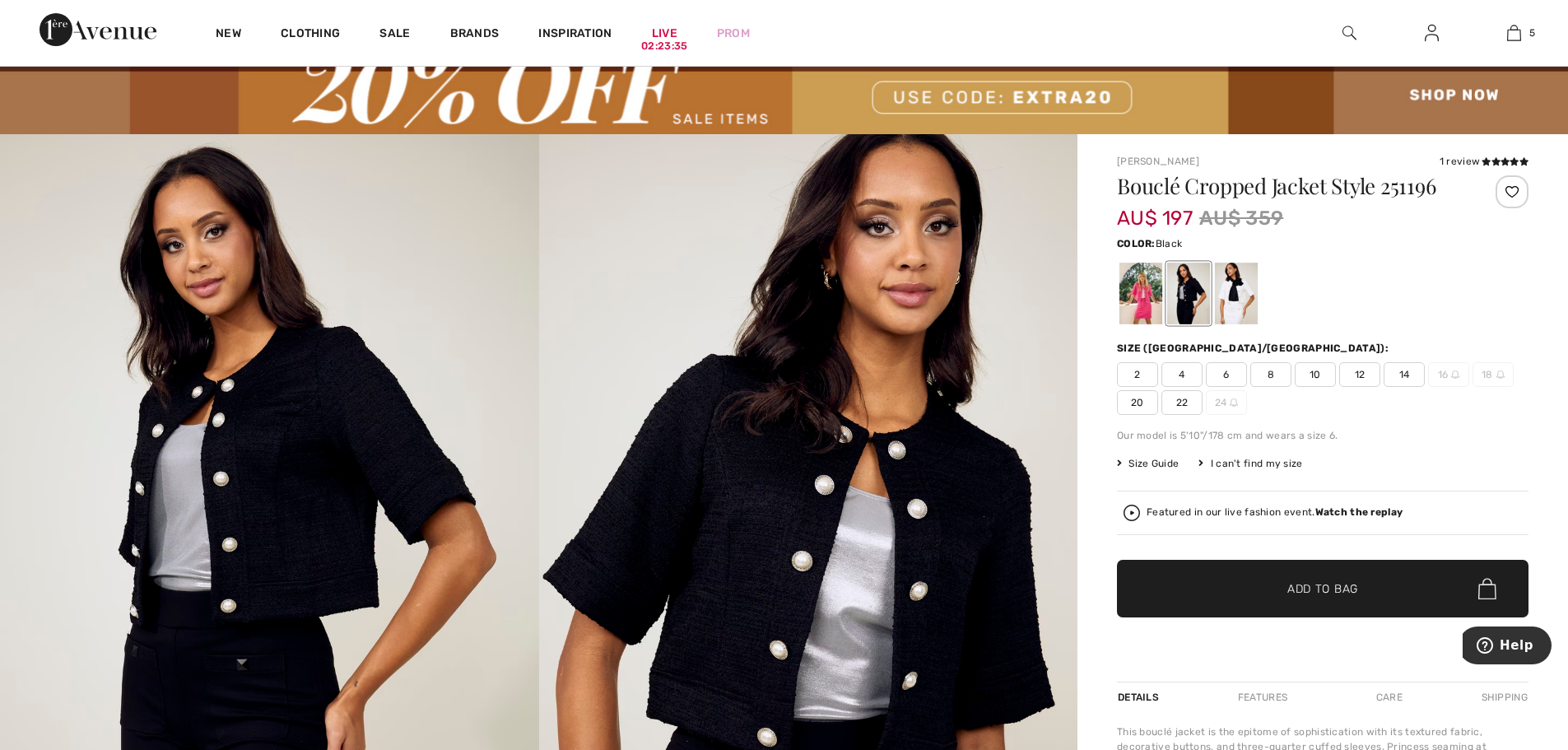
scroll to position [165, 0]
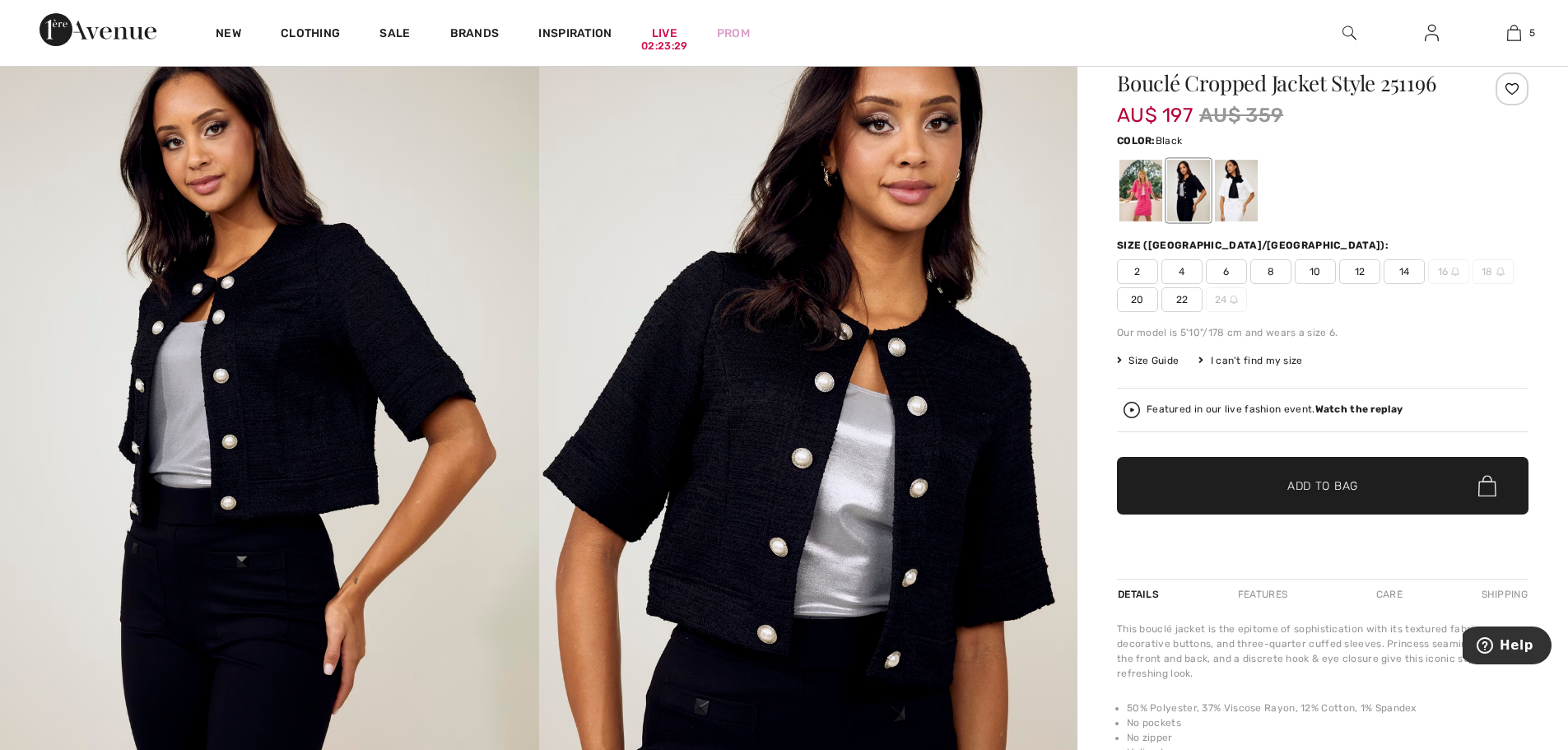
click at [1346, 409] on strong "Watch the replay" at bounding box center [1360, 409] width 88 height 12
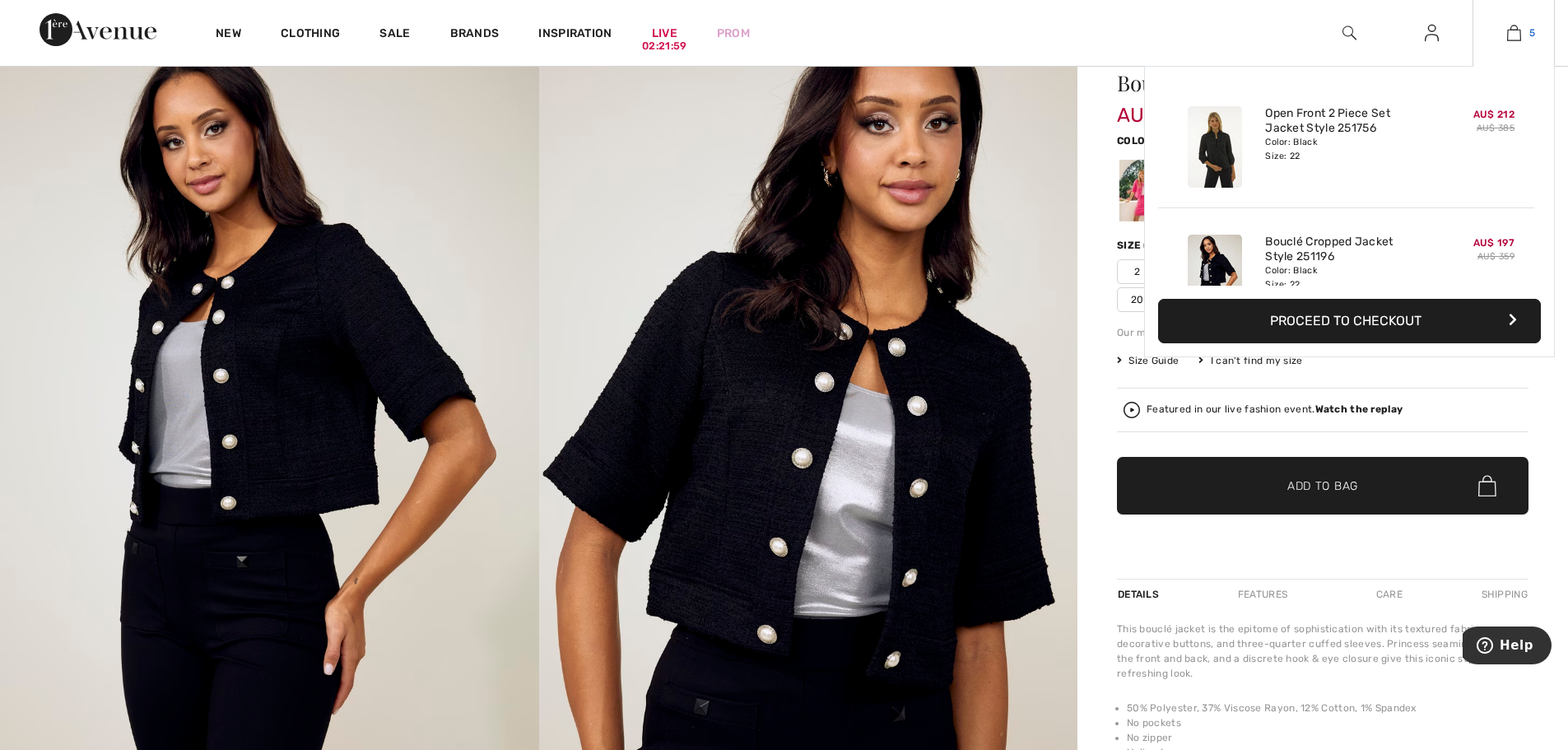
click at [1513, 32] on img at bounding box center [1514, 33] width 14 height 20
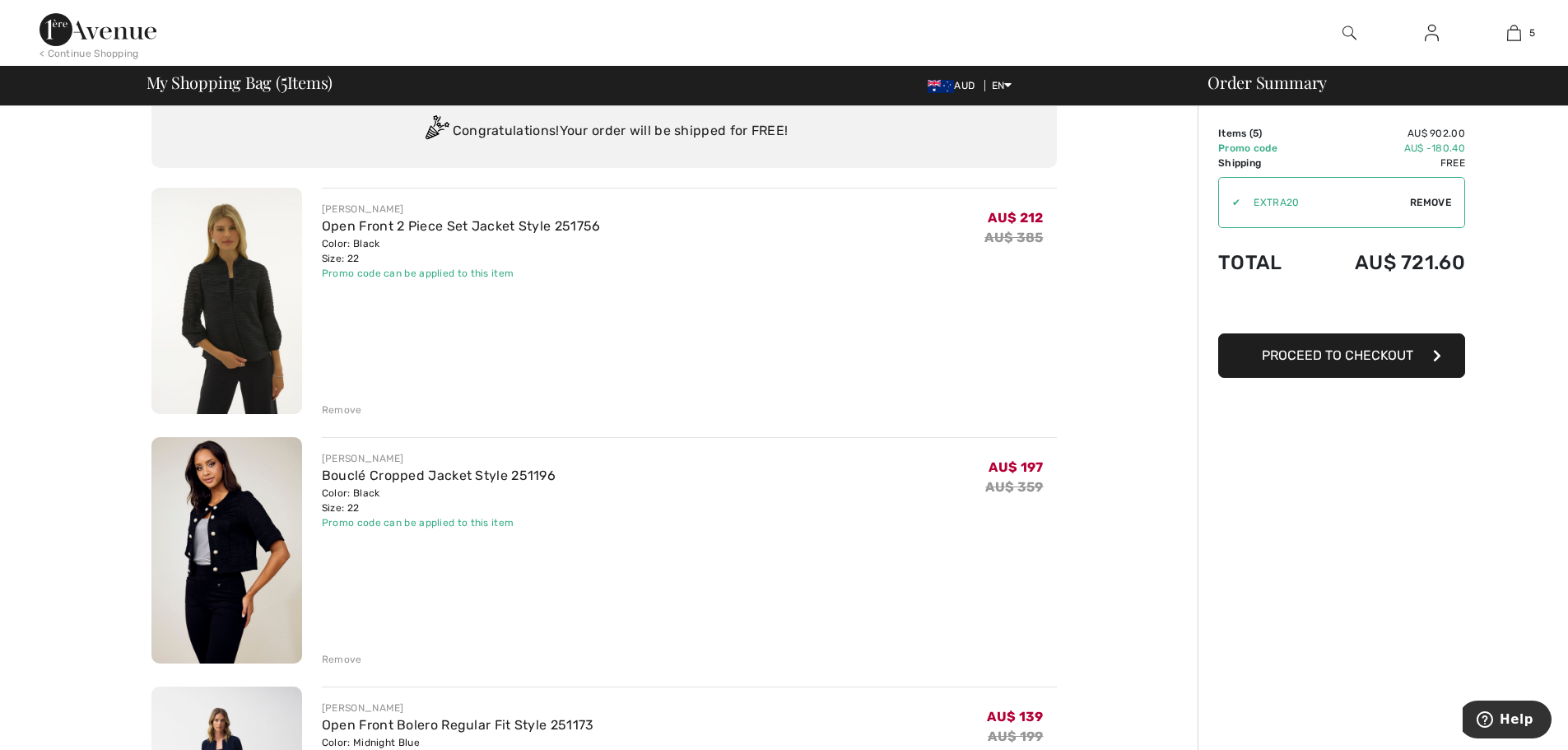
scroll to position [82, 0]
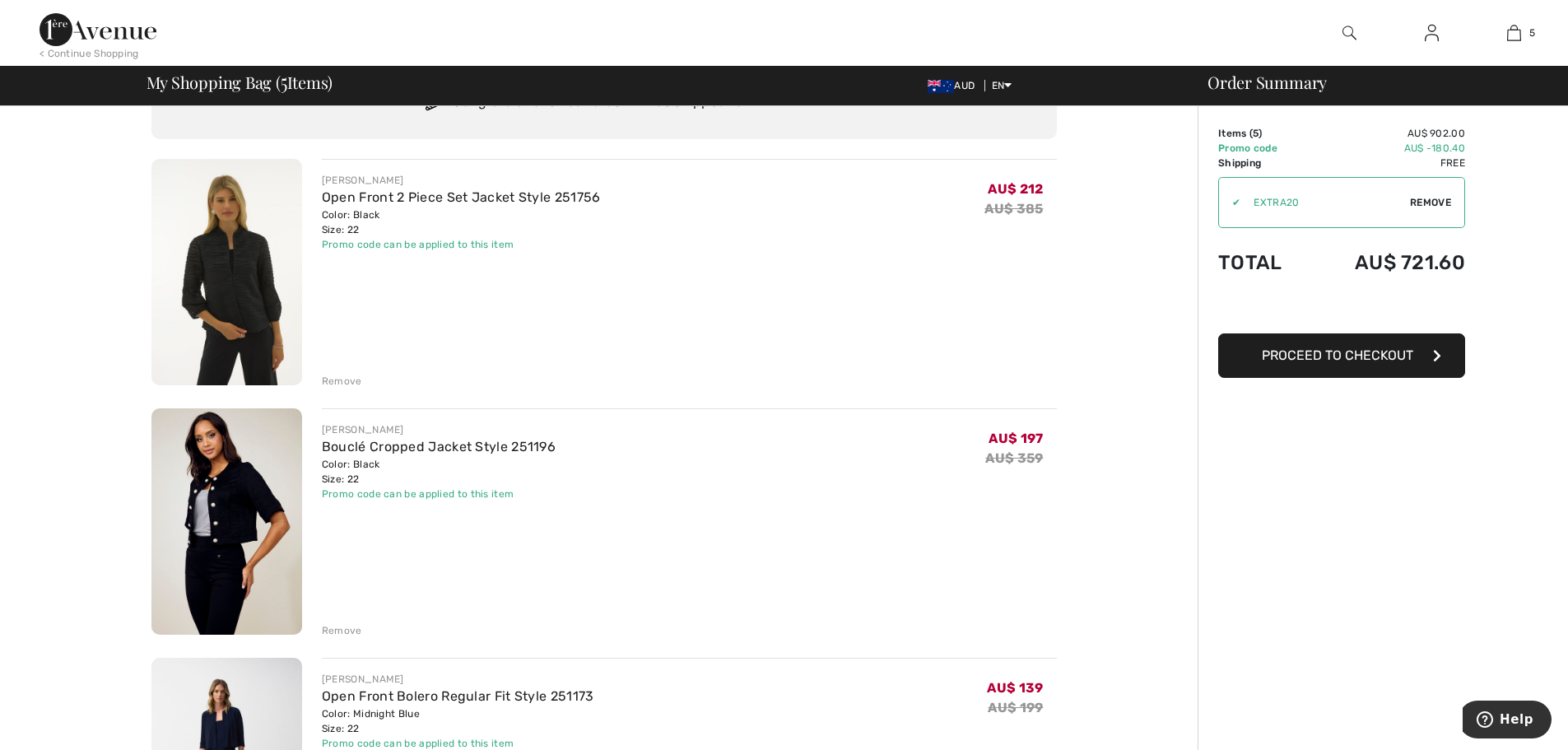
click at [239, 282] on img at bounding box center [226, 271] width 150 height 226
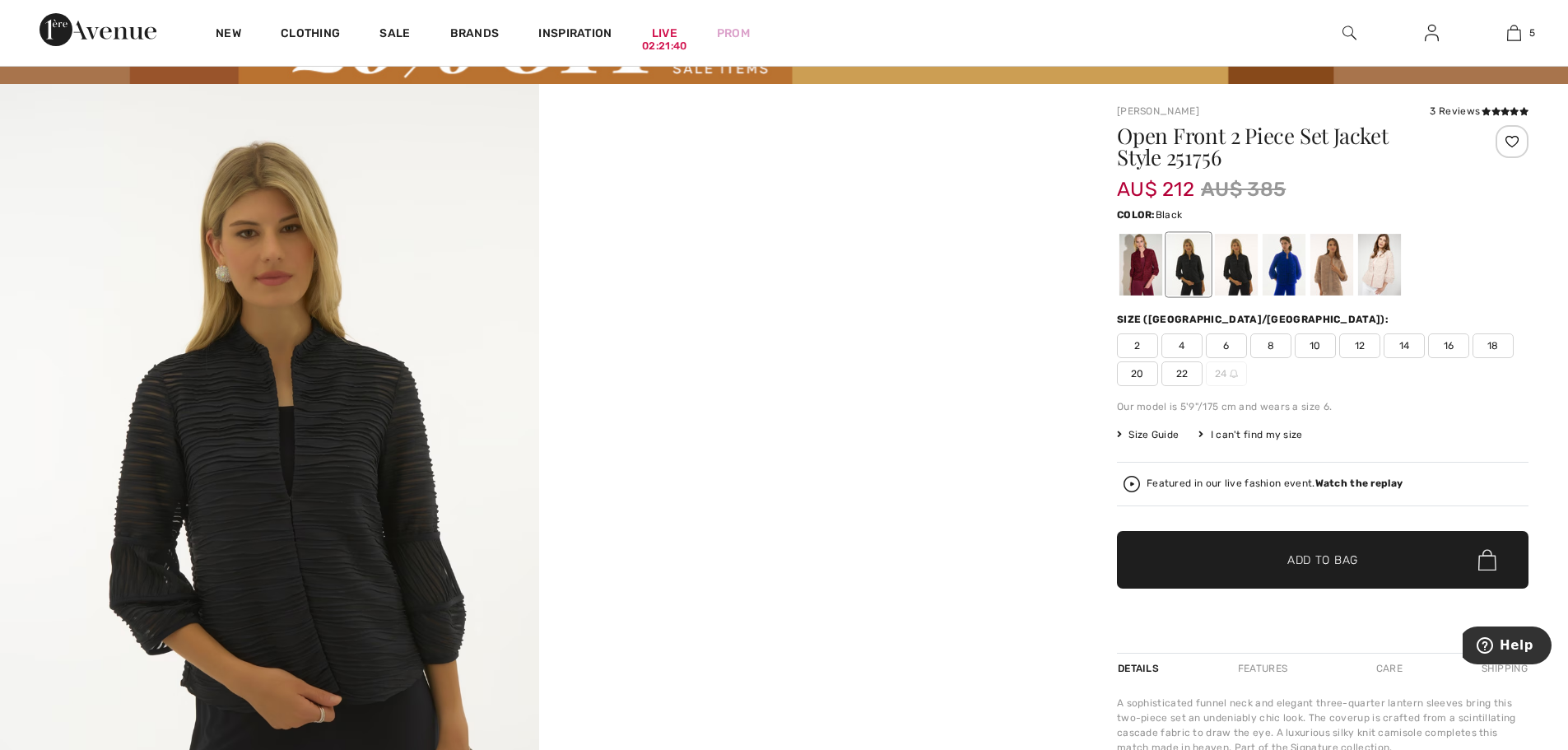
scroll to position [165, 0]
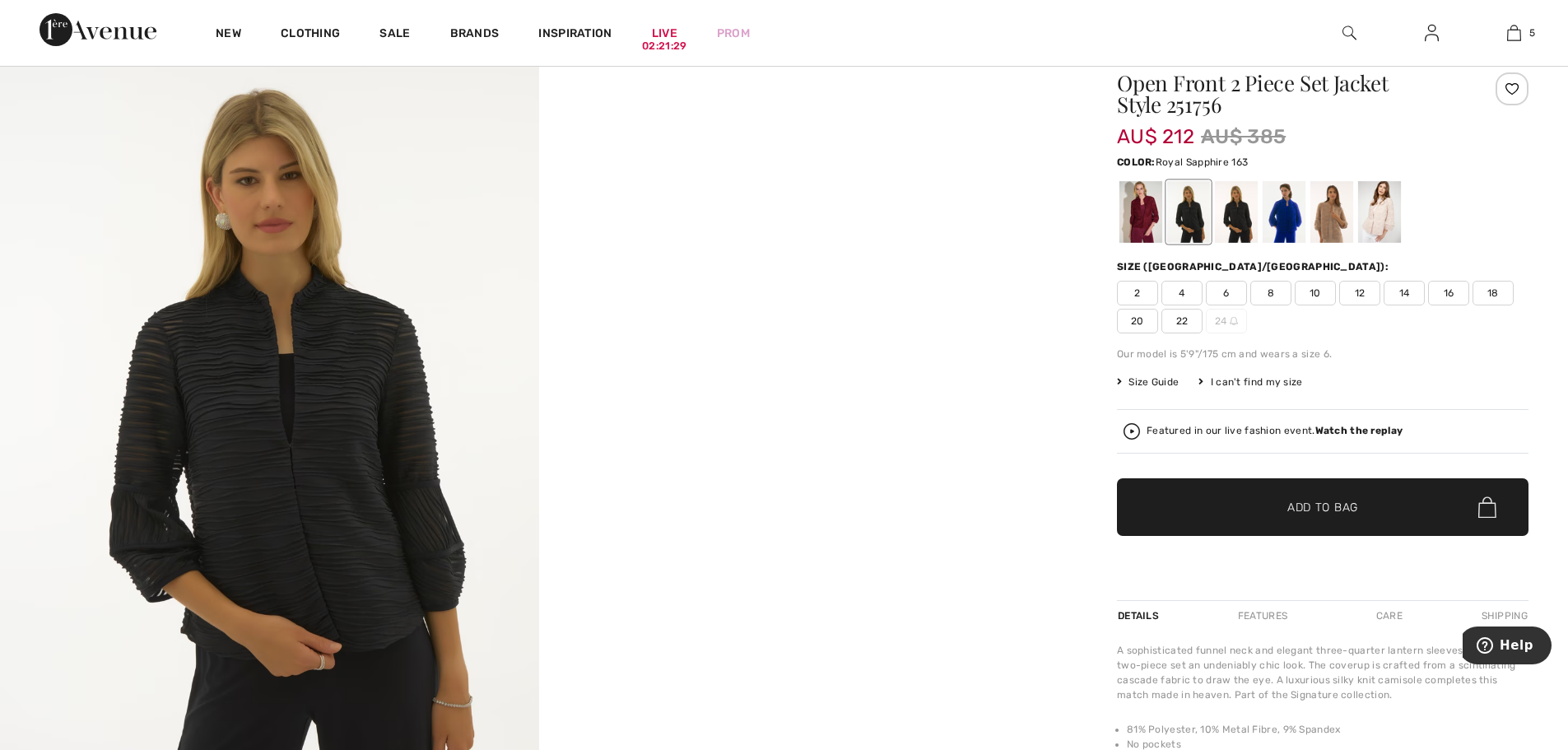
click at [1282, 202] on div at bounding box center [1284, 212] width 43 height 61
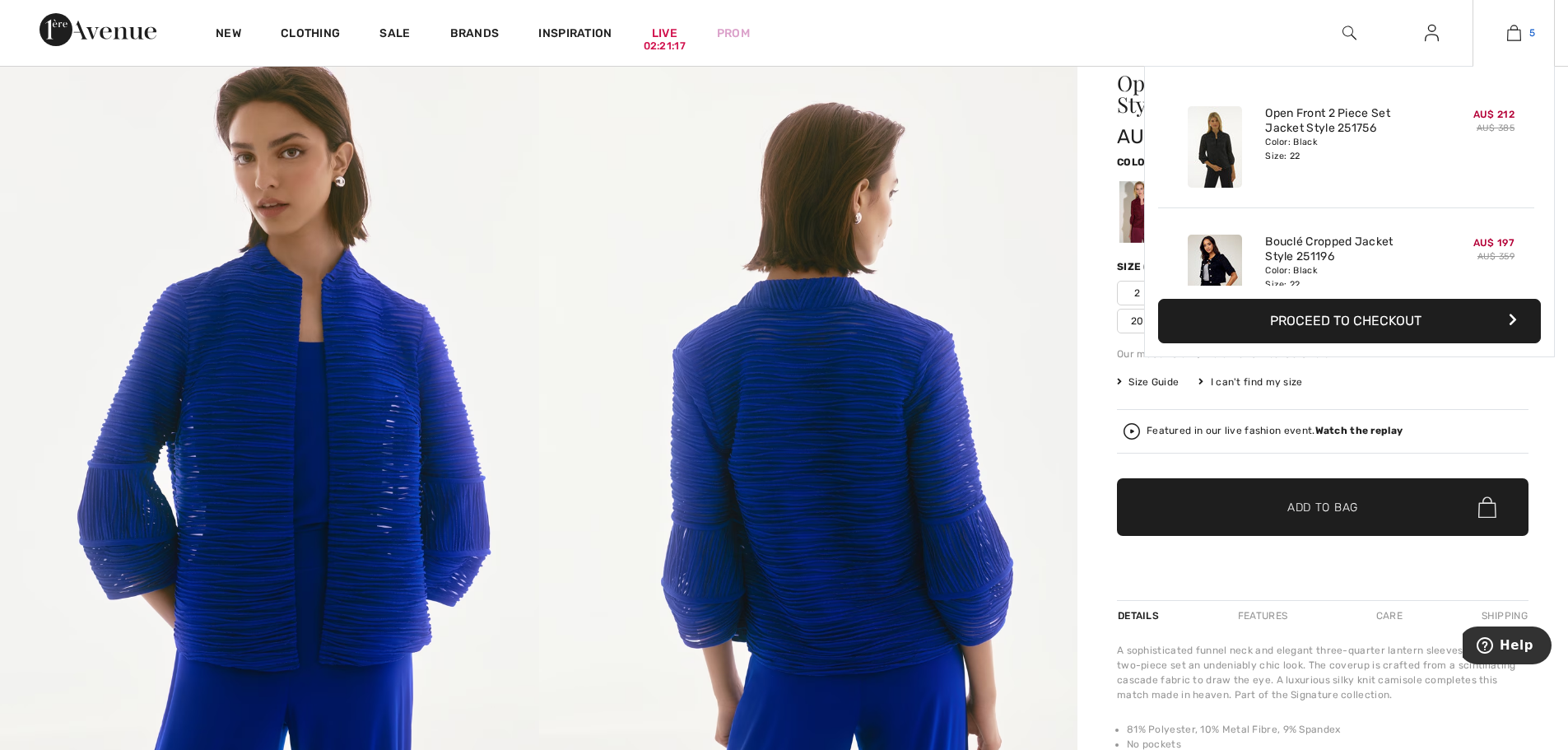
click at [1511, 29] on img at bounding box center [1514, 33] width 14 height 20
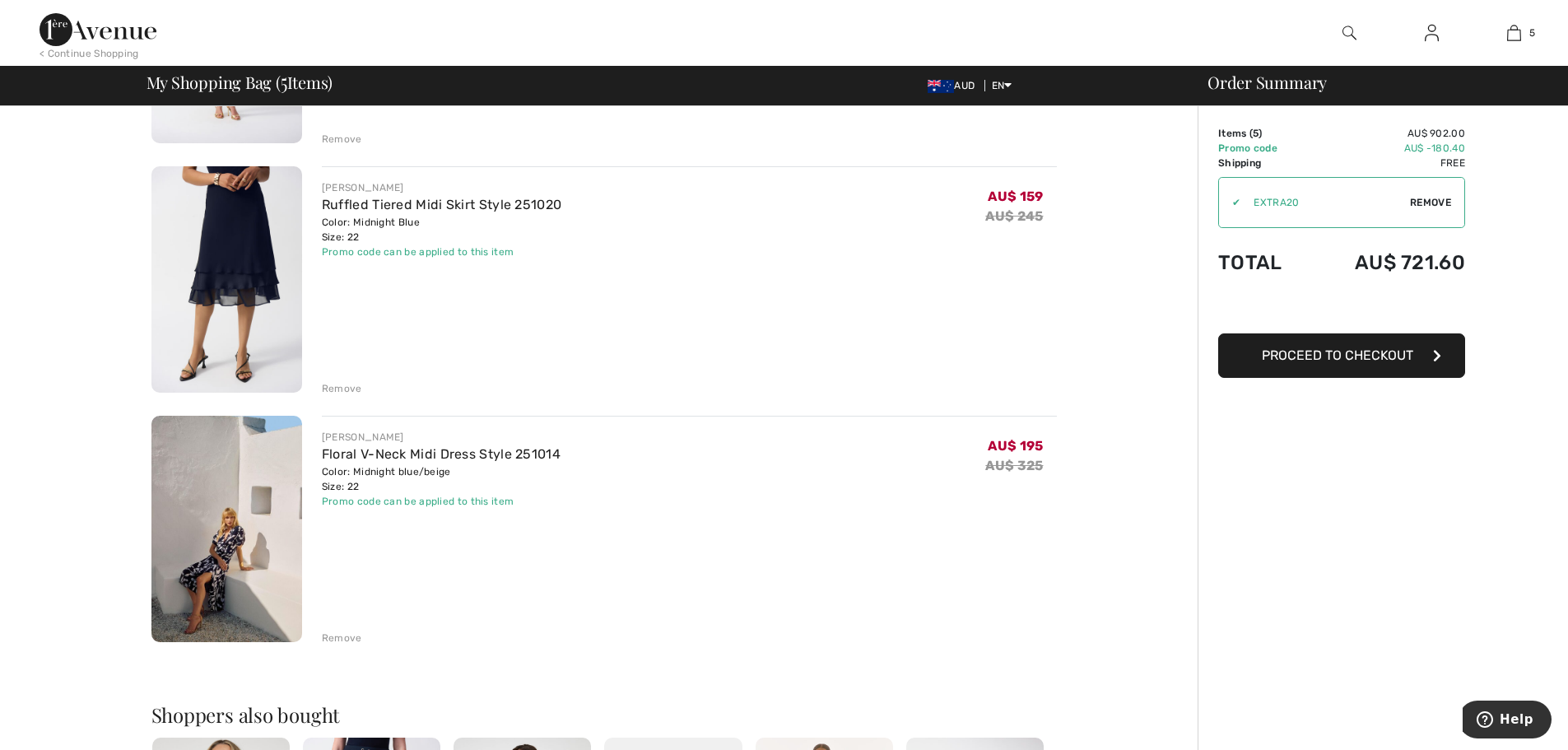
scroll to position [905, 0]
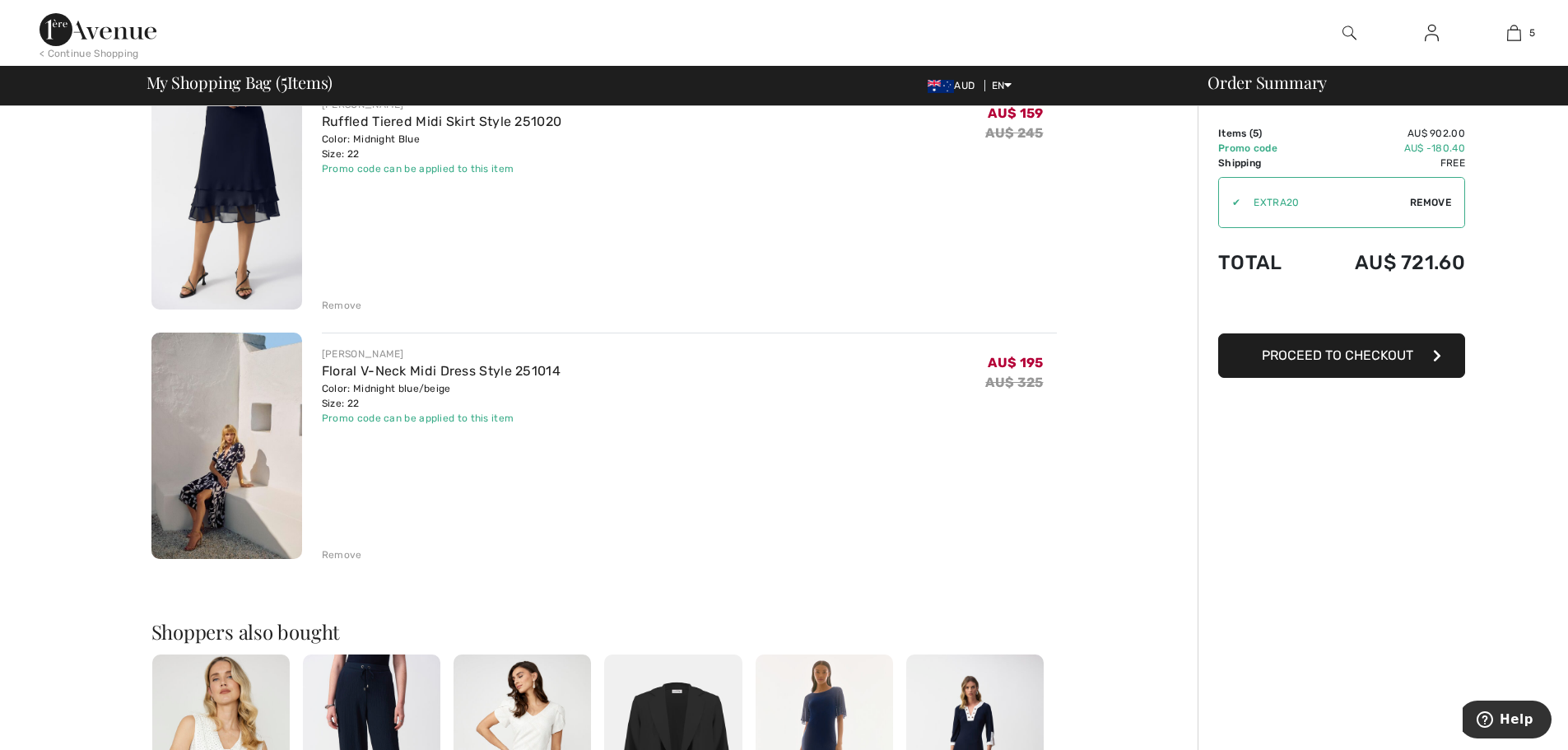
click at [337, 551] on div "Remove" at bounding box center [342, 555] width 40 height 15
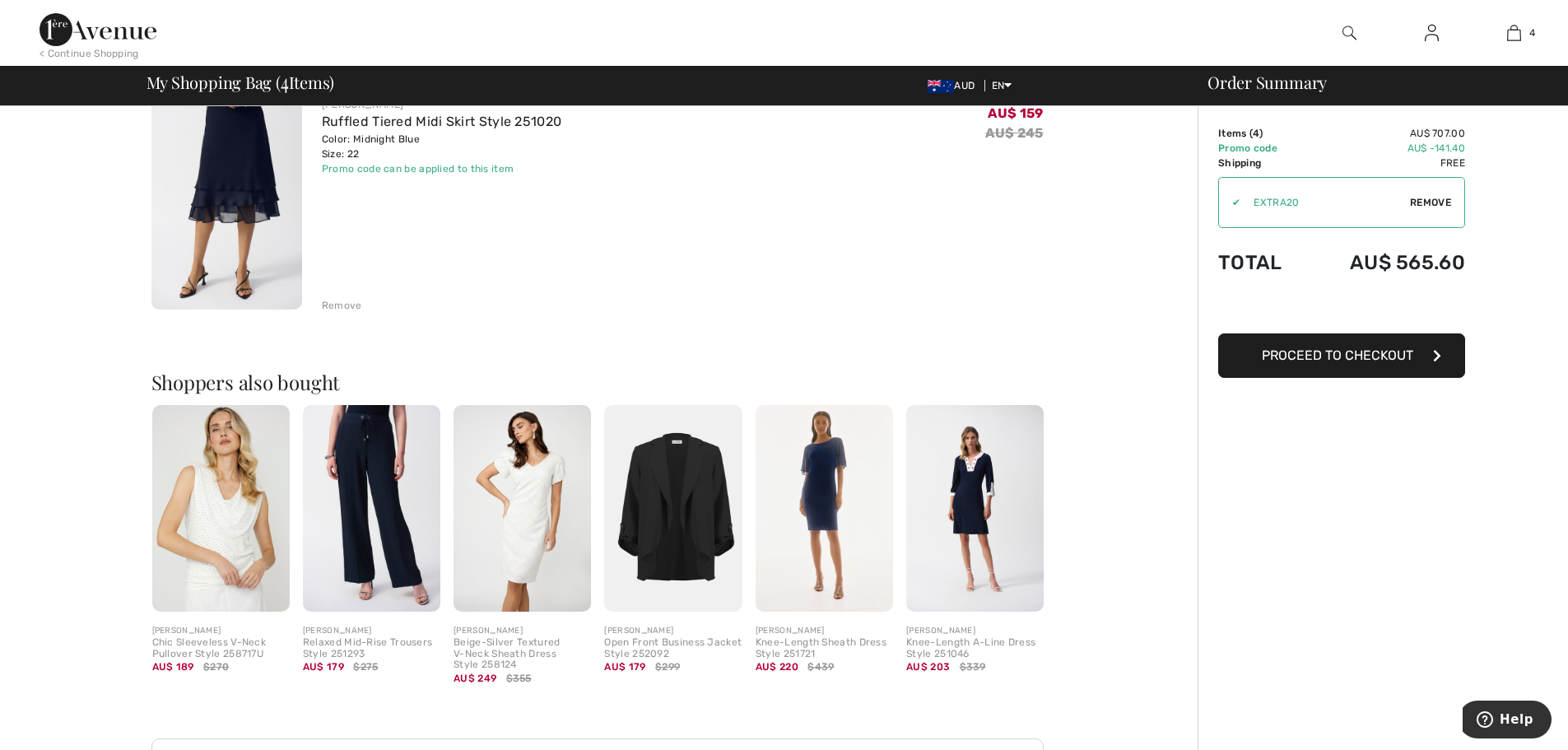
click at [966, 497] on img at bounding box center [976, 508] width 138 height 207
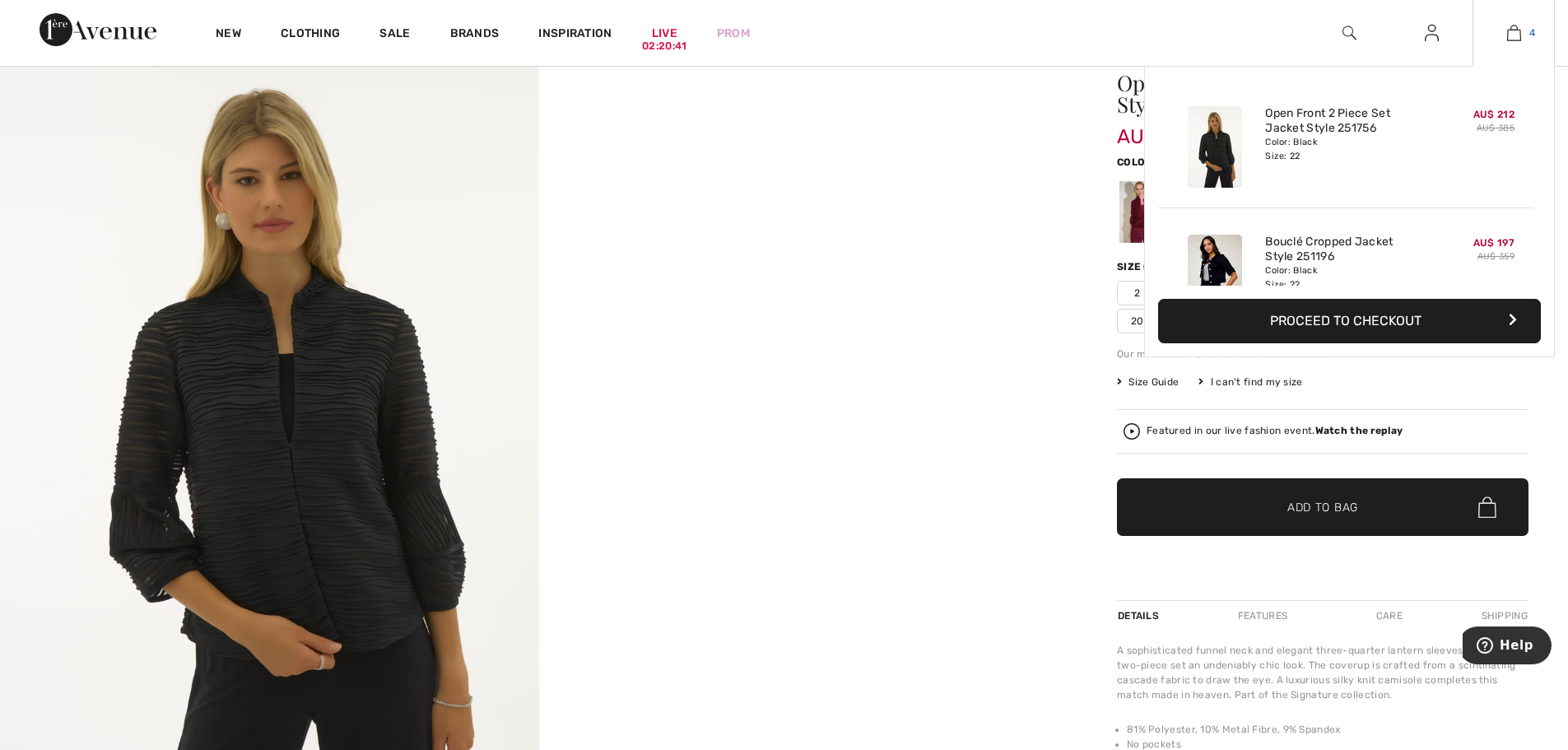
click at [1513, 27] on img at bounding box center [1514, 33] width 14 height 20
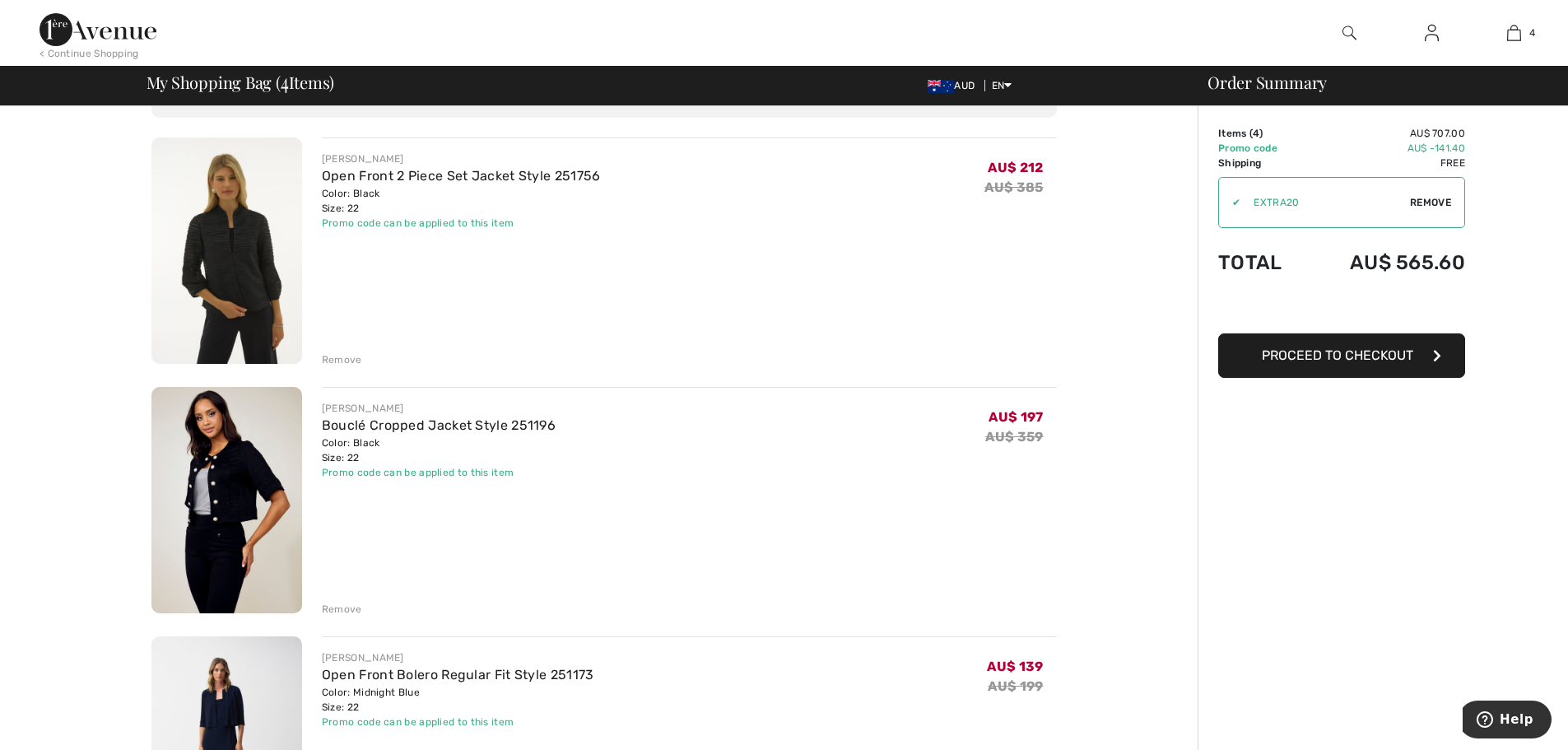
scroll to position [82, 0]
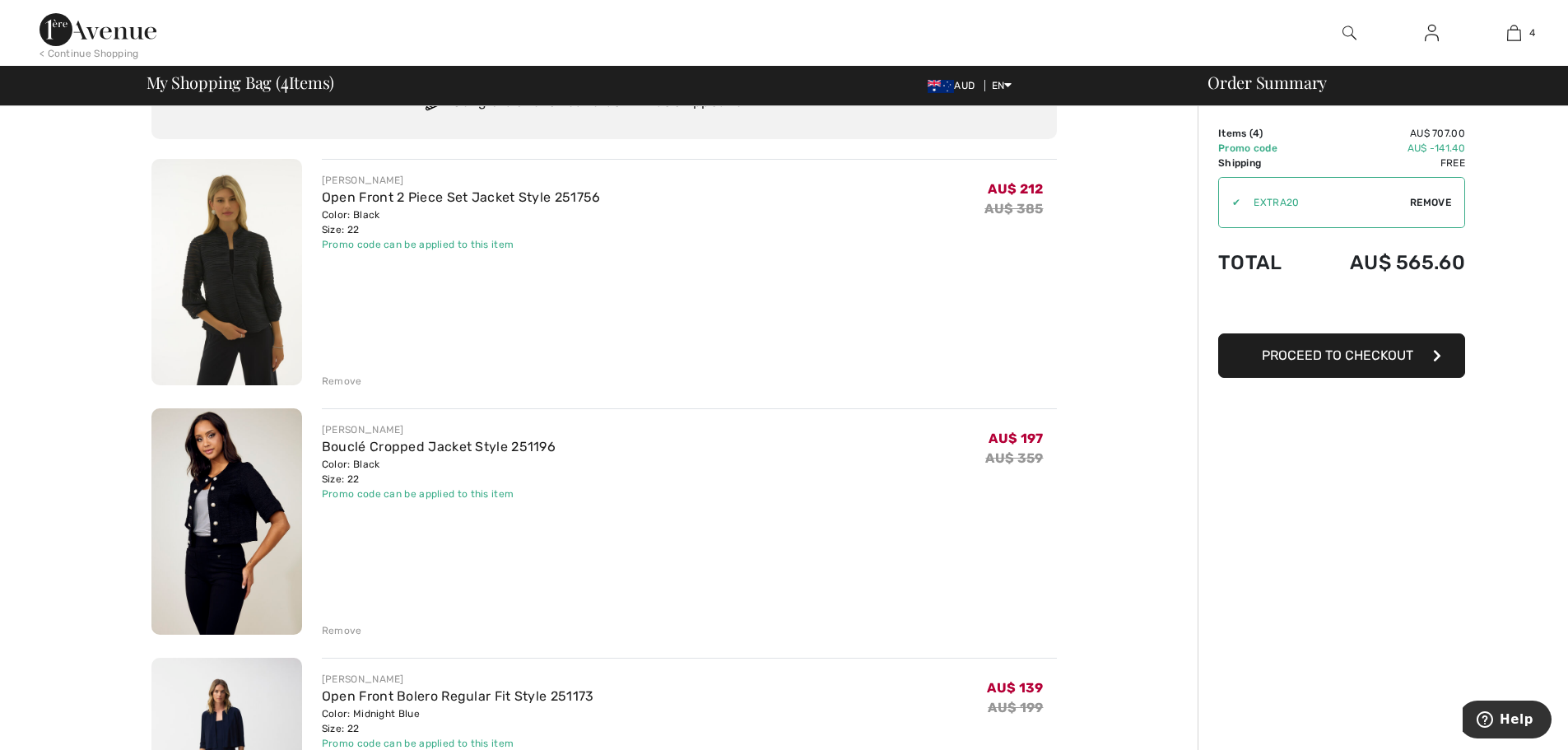
click at [250, 244] on img at bounding box center [226, 271] width 150 height 226
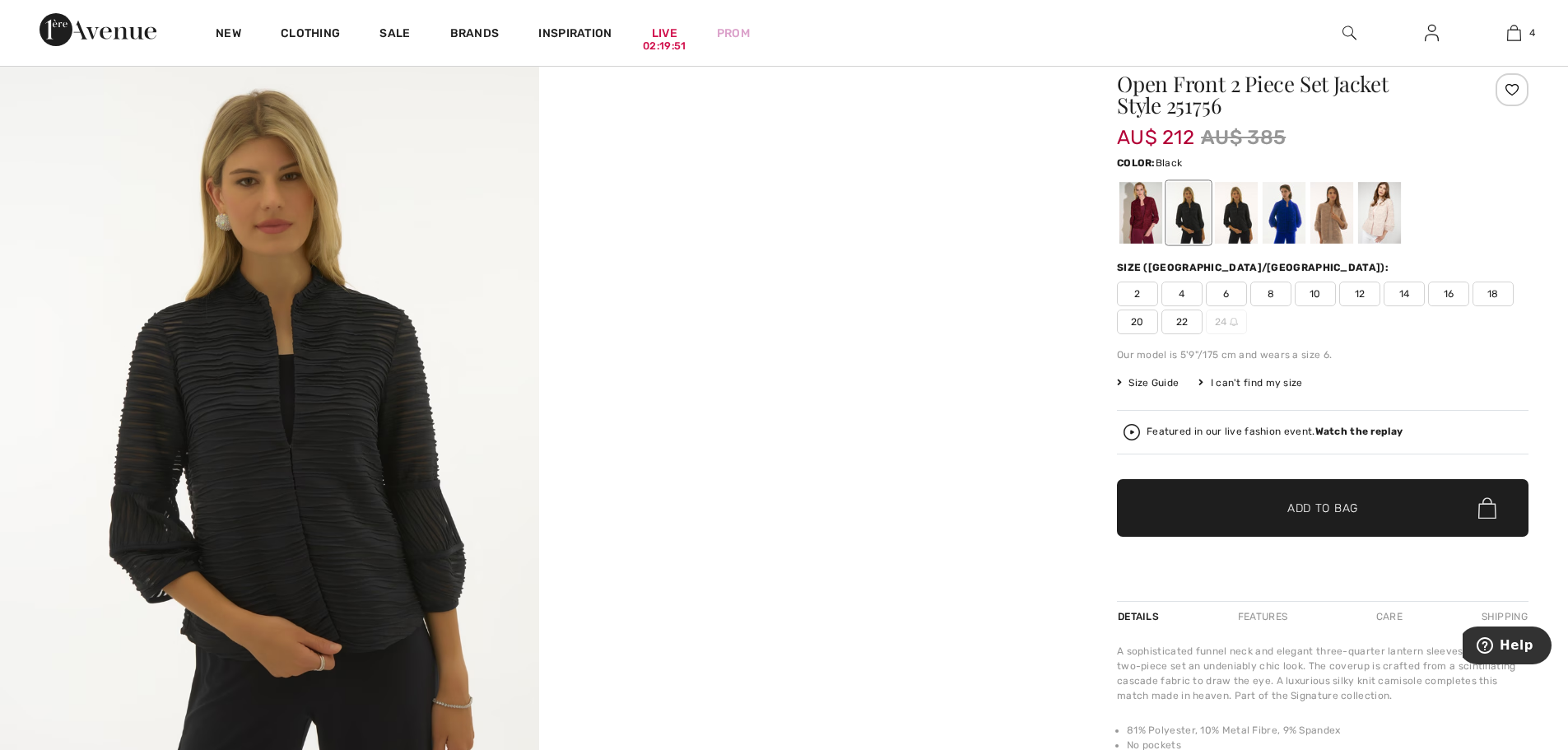
scroll to position [165, 0]
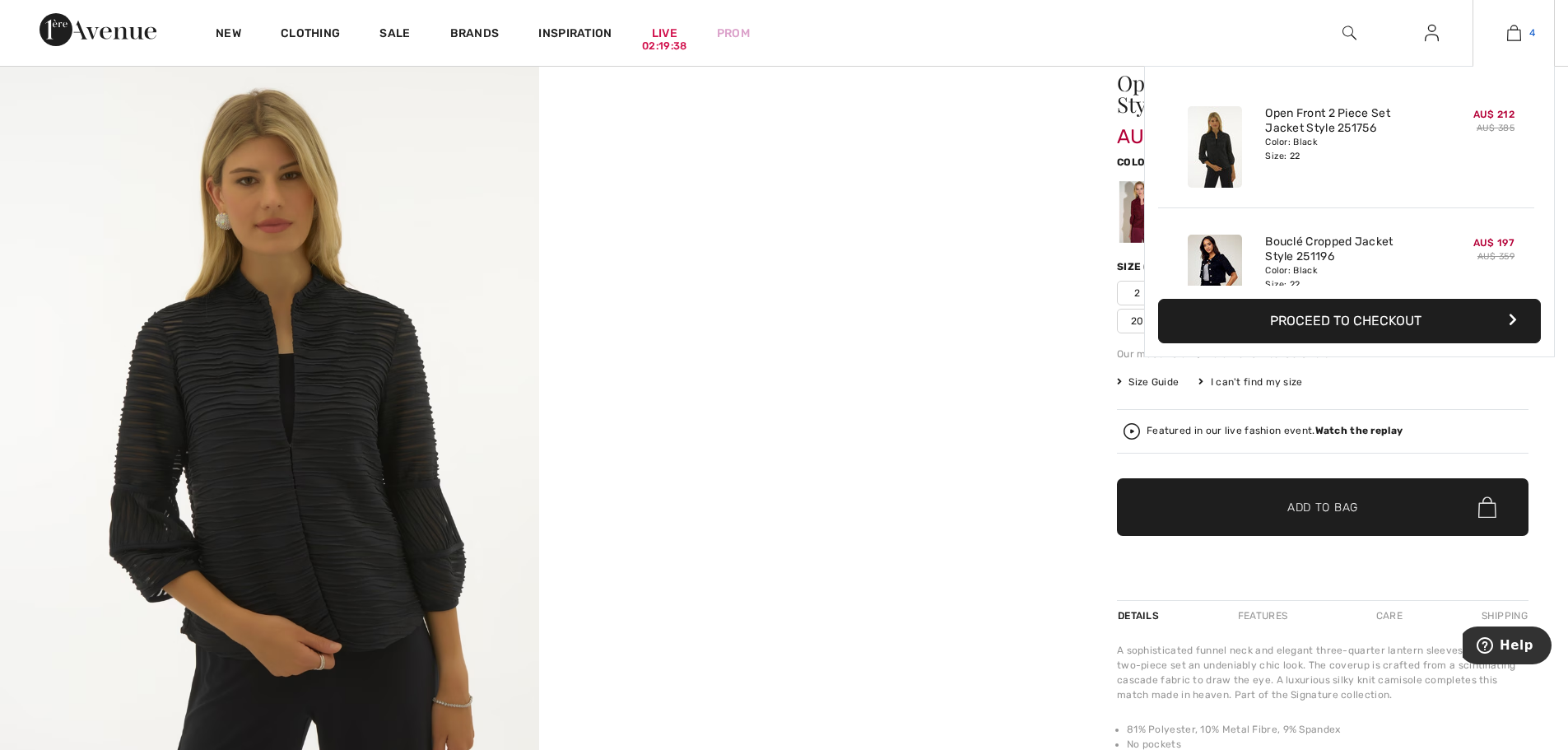
click at [1515, 29] on img at bounding box center [1514, 33] width 14 height 20
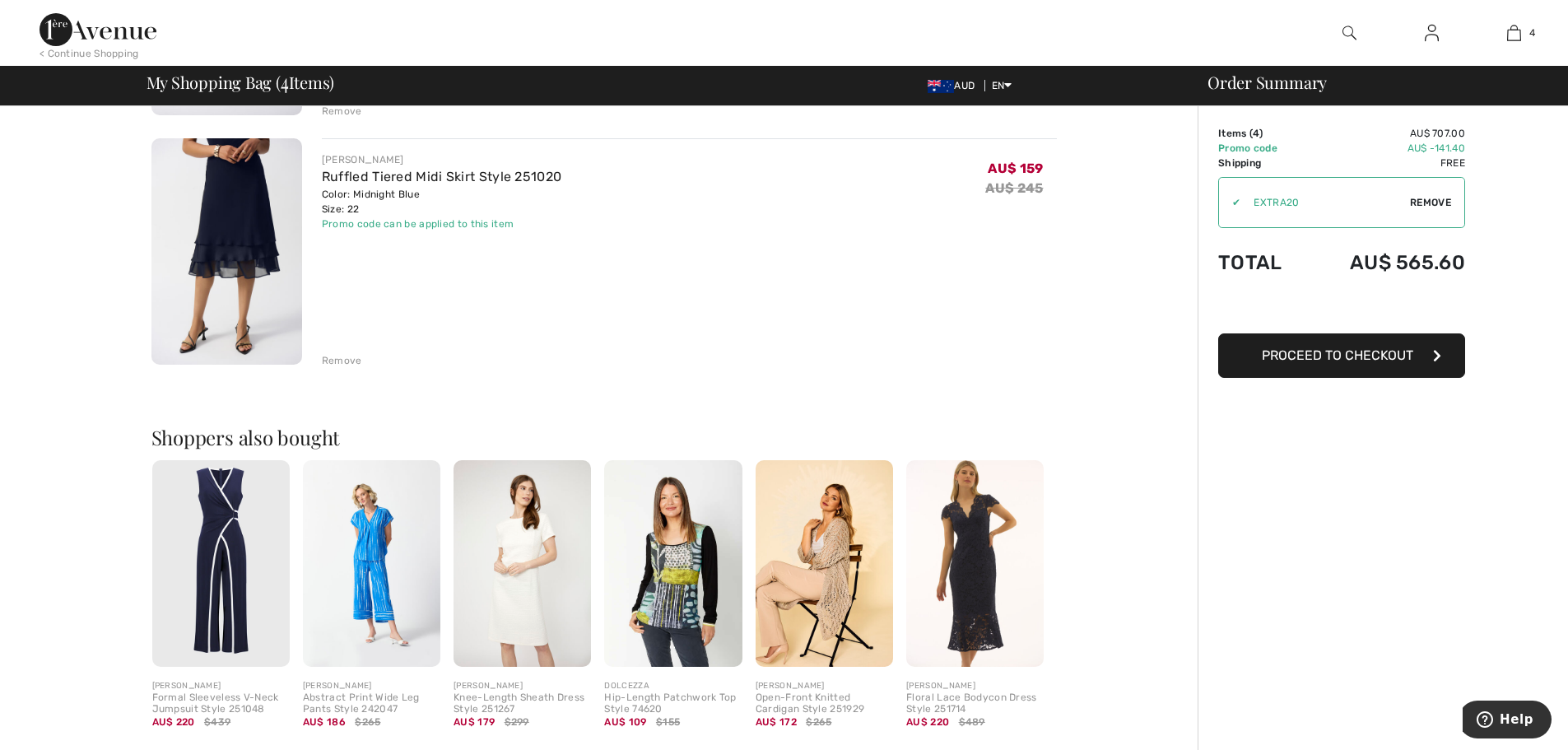
scroll to position [905, 0]
